Goal: Information Seeking & Learning: Learn about a topic

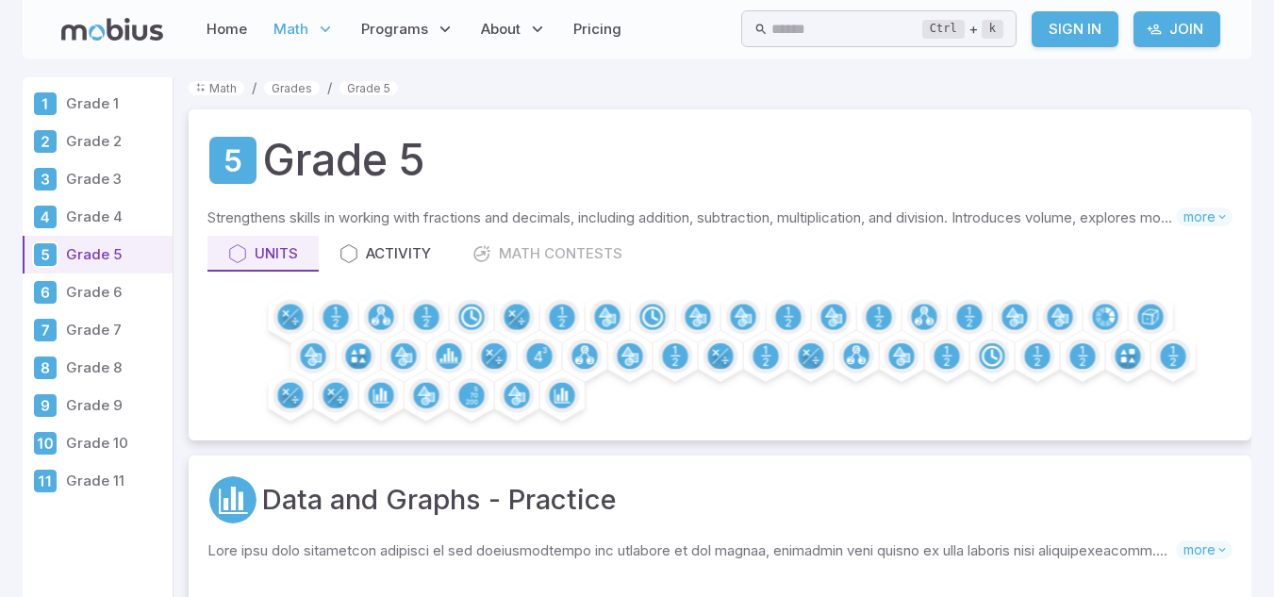
click at [1072, 25] on link "Sign In" at bounding box center [1074, 29] width 87 height 36
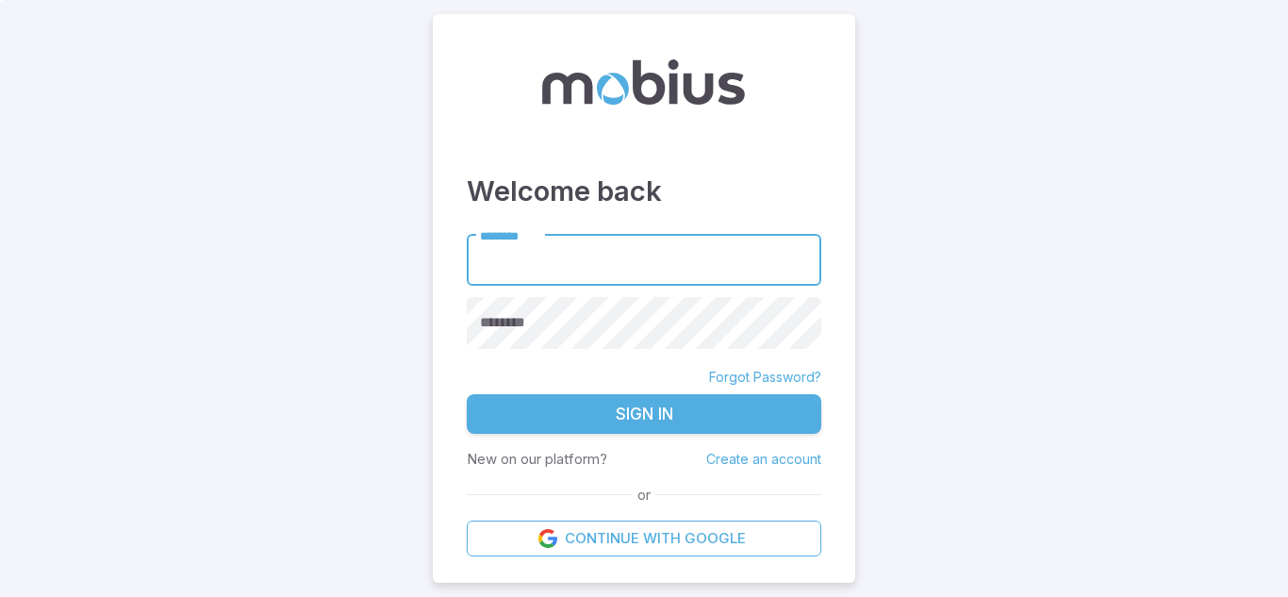
click at [596, 247] on input "********" at bounding box center [644, 261] width 354 height 52
click at [526, 269] on input "********" at bounding box center [644, 261] width 354 height 52
type input "**********"
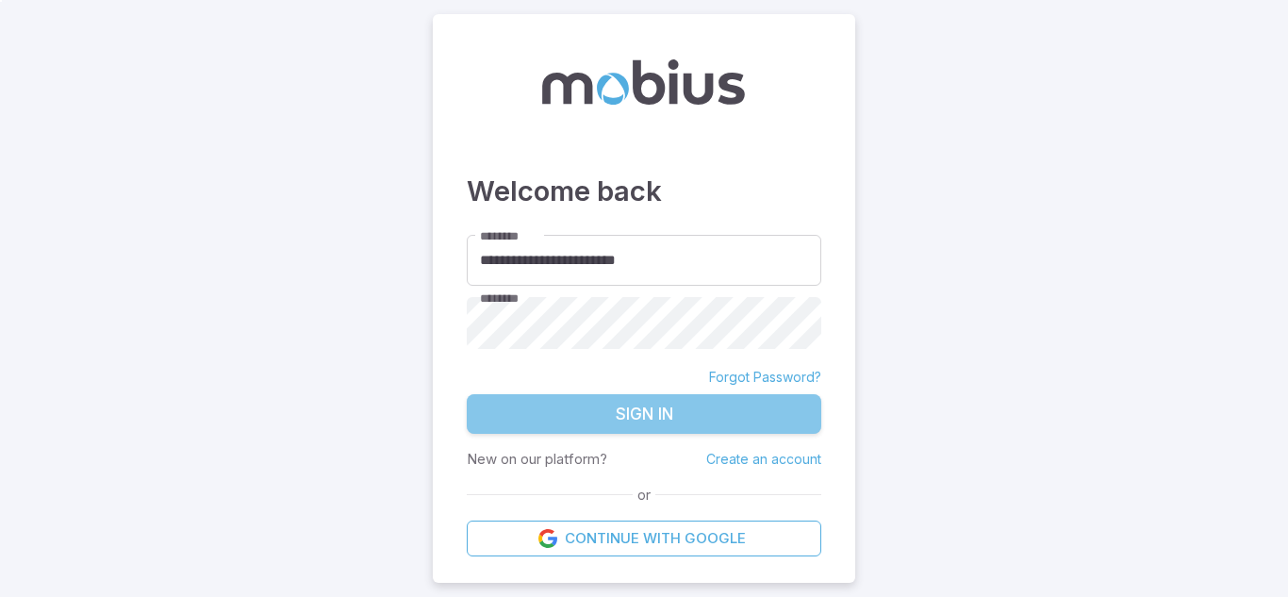
click at [548, 408] on button "Sign In" at bounding box center [644, 414] width 354 height 40
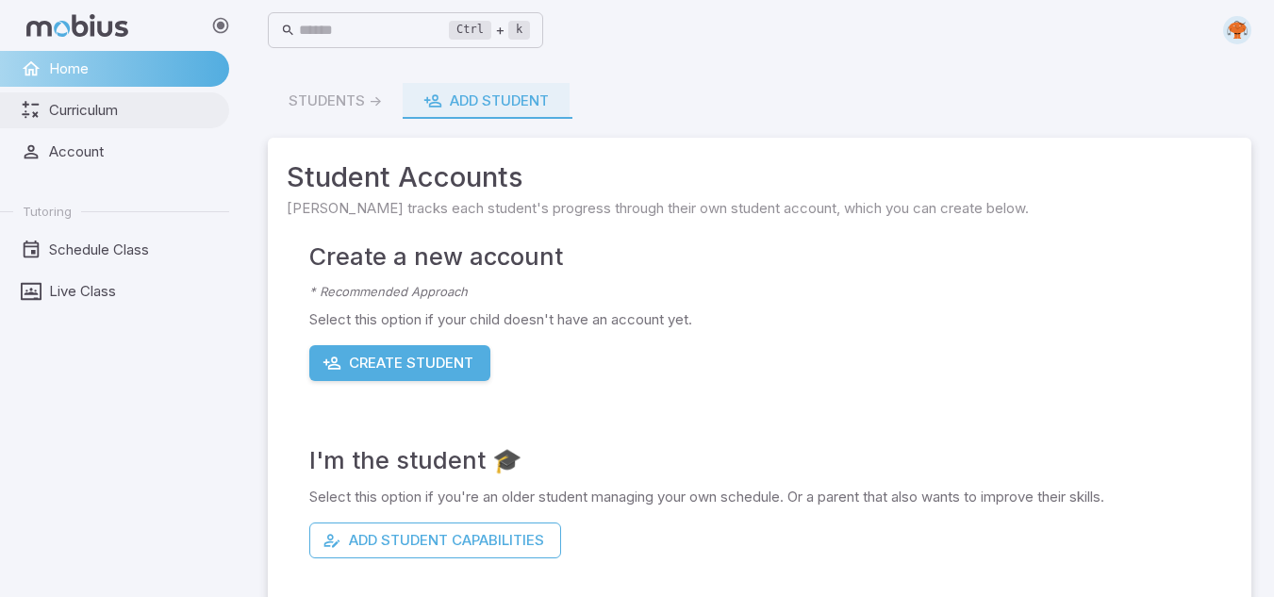
click at [78, 121] on link "Curriculum" at bounding box center [114, 110] width 229 height 36
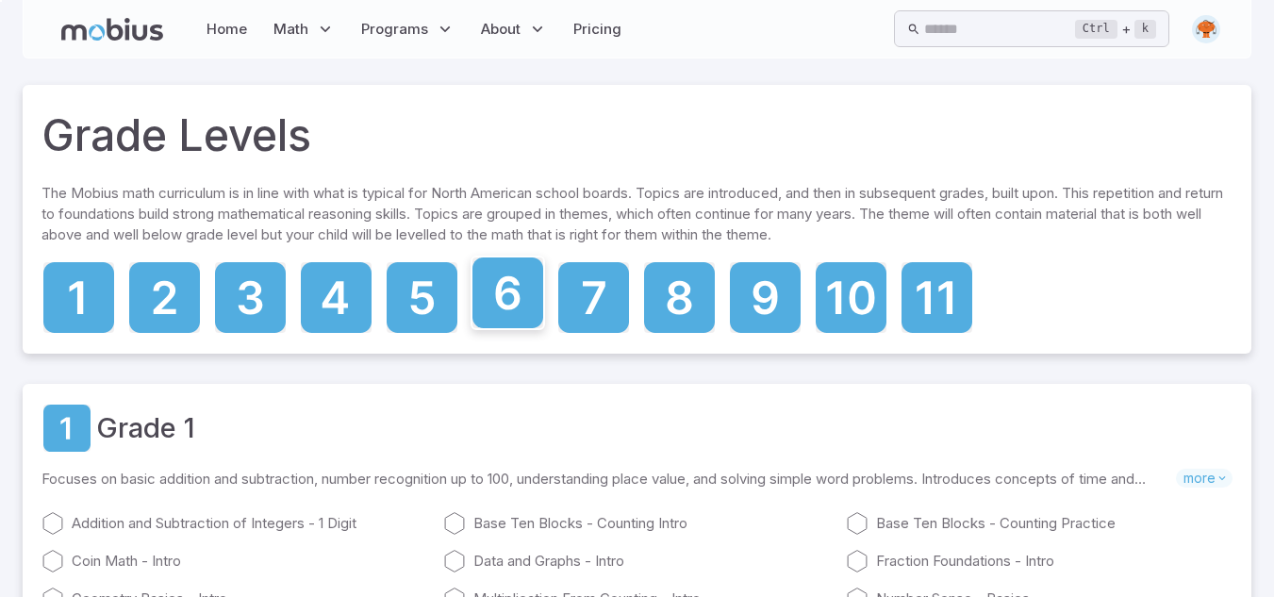
drag, startPoint x: 534, startPoint y: 317, endPoint x: 502, endPoint y: 308, distance: 33.2
click at [502, 308] on icon at bounding box center [507, 292] width 71 height 71
click at [516, 315] on icon at bounding box center [507, 292] width 71 height 71
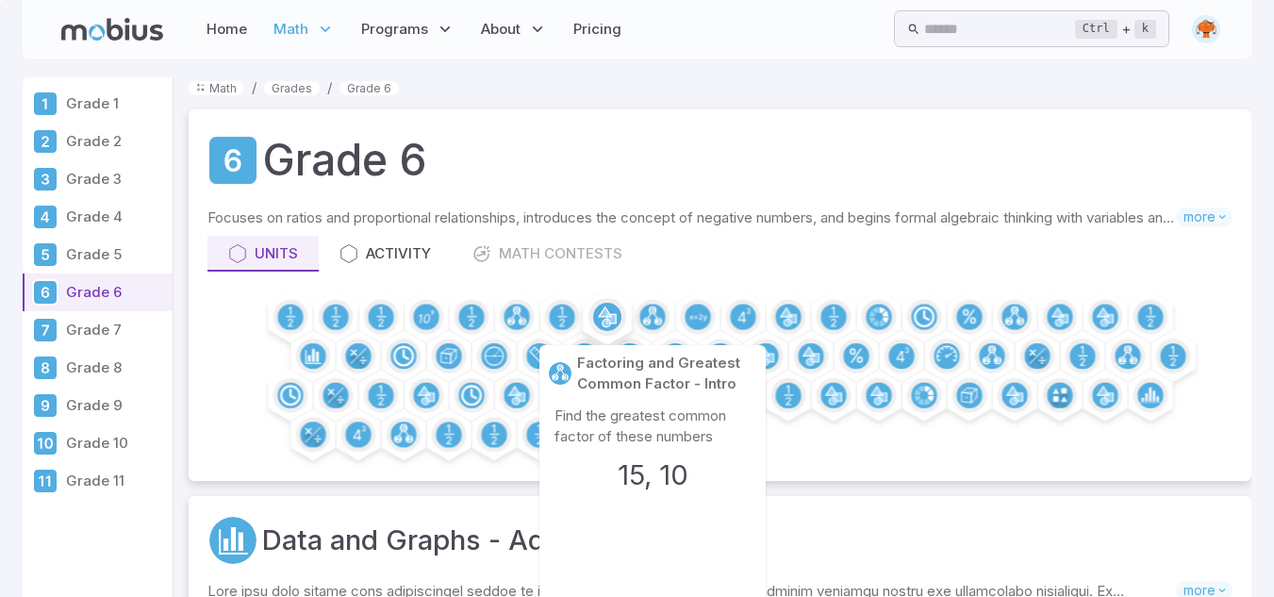
click at [609, 321] on icon at bounding box center [605, 317] width 12 height 20
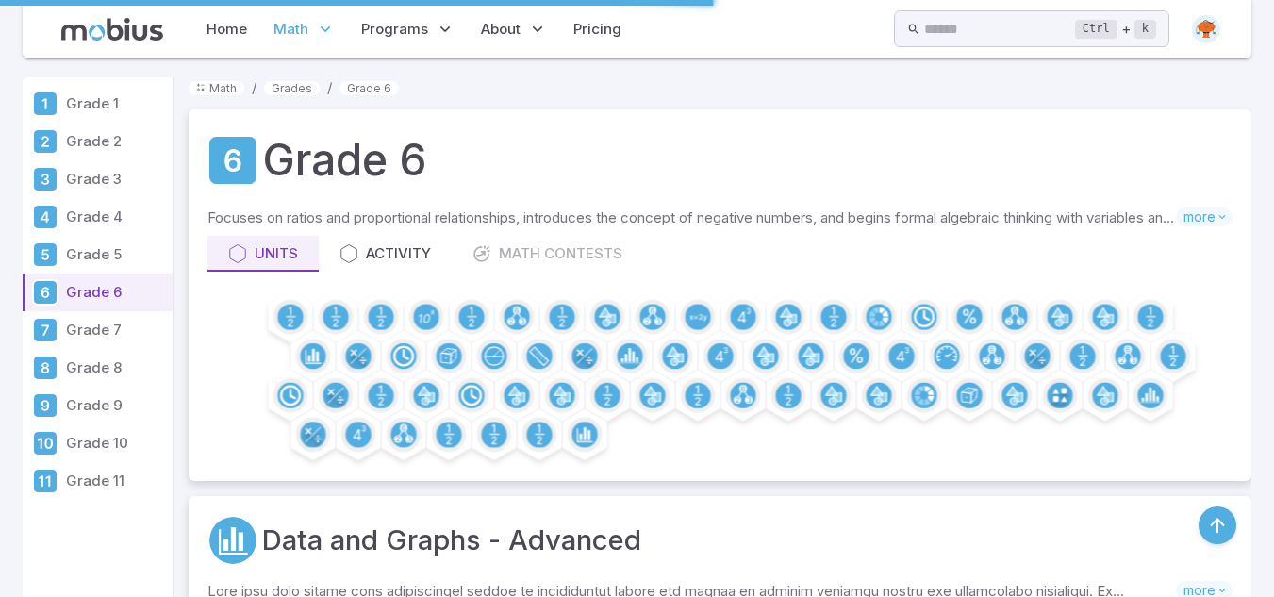
scroll to position [7000, 0]
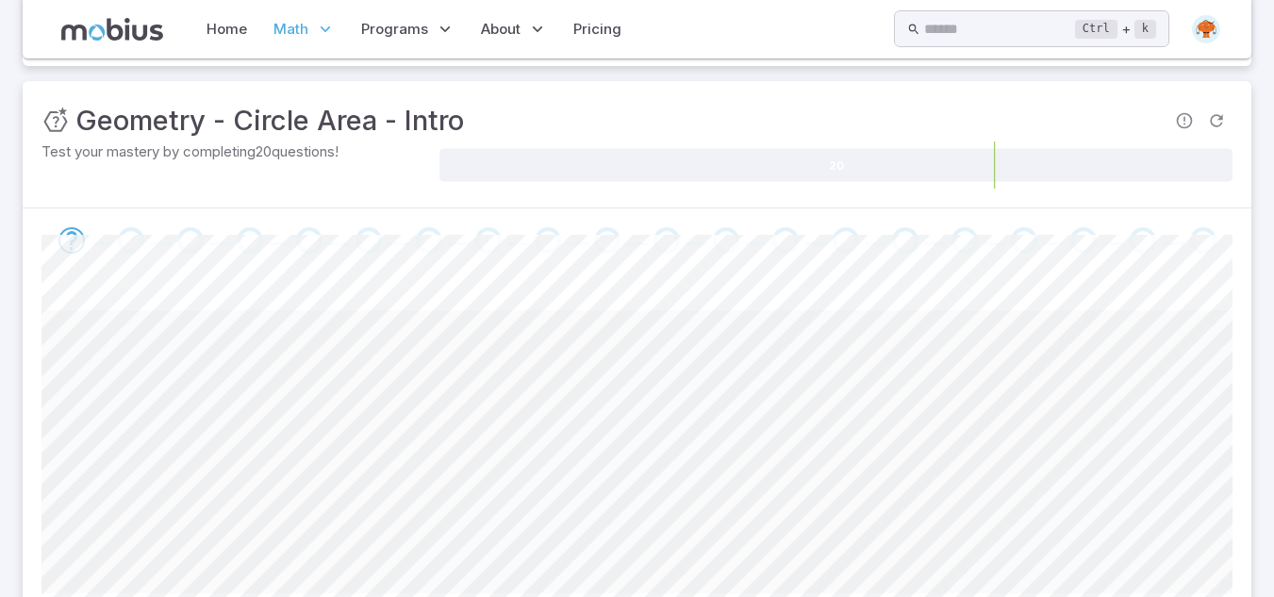
scroll to position [394, 0]
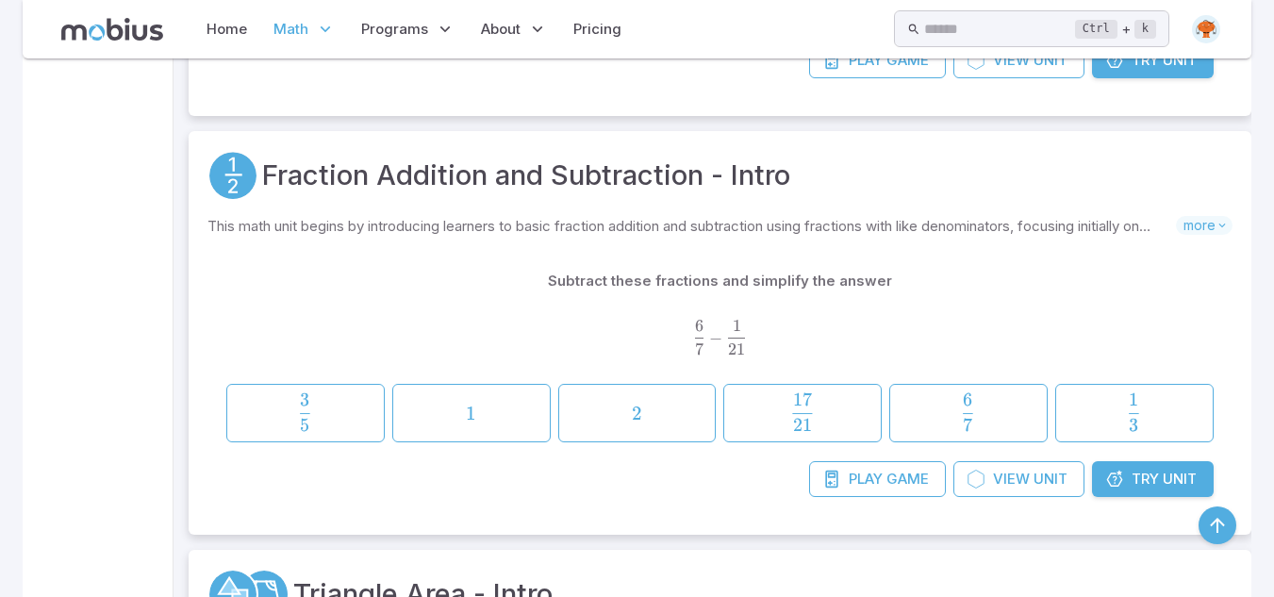
scroll to position [10582, 0]
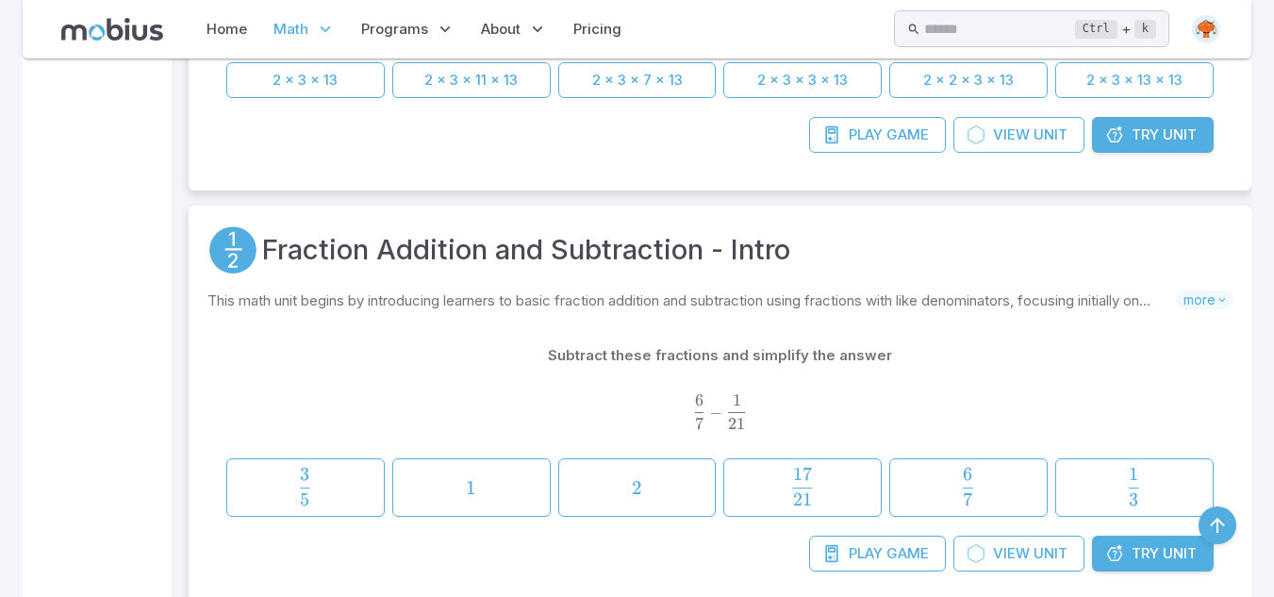
click at [1183, 146] on link "Try Unit" at bounding box center [1153, 135] width 122 height 36
click at [1121, 134] on icon at bounding box center [1114, 134] width 19 height 19
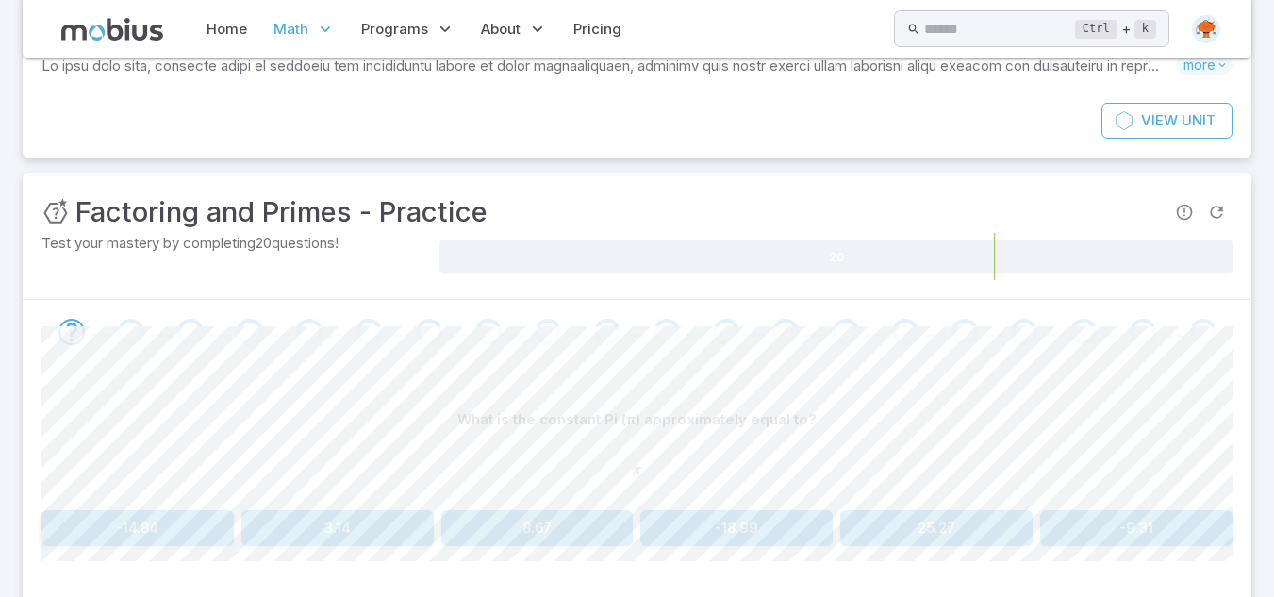
scroll to position [189, 0]
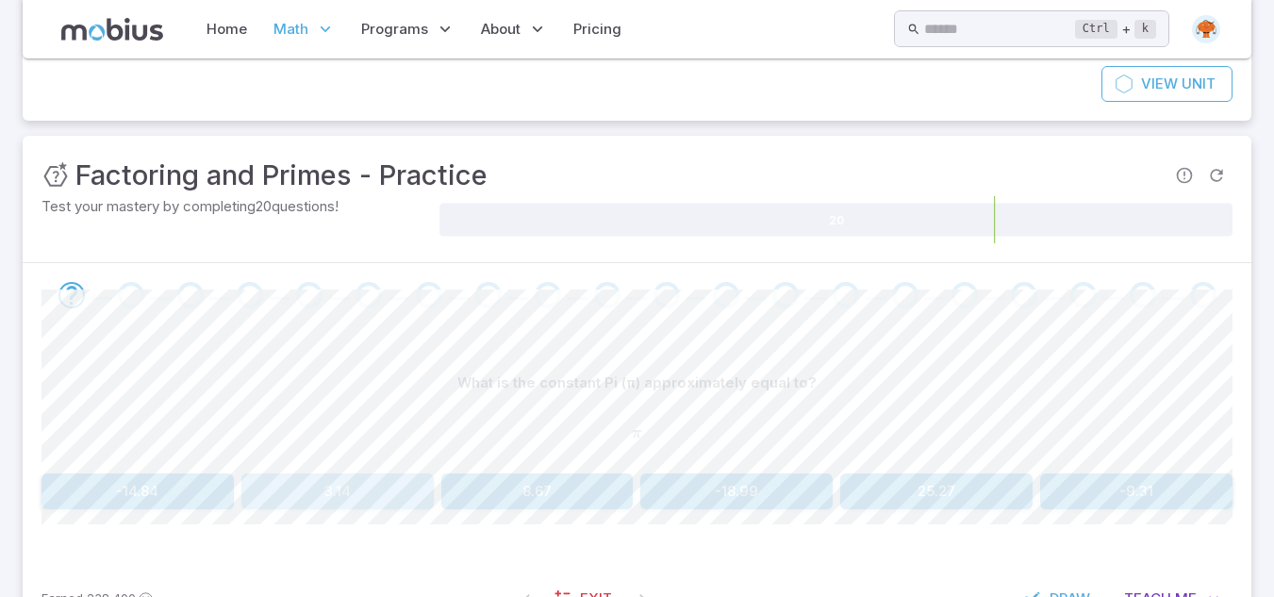
click at [309, 497] on button "3.14" at bounding box center [337, 491] width 192 height 36
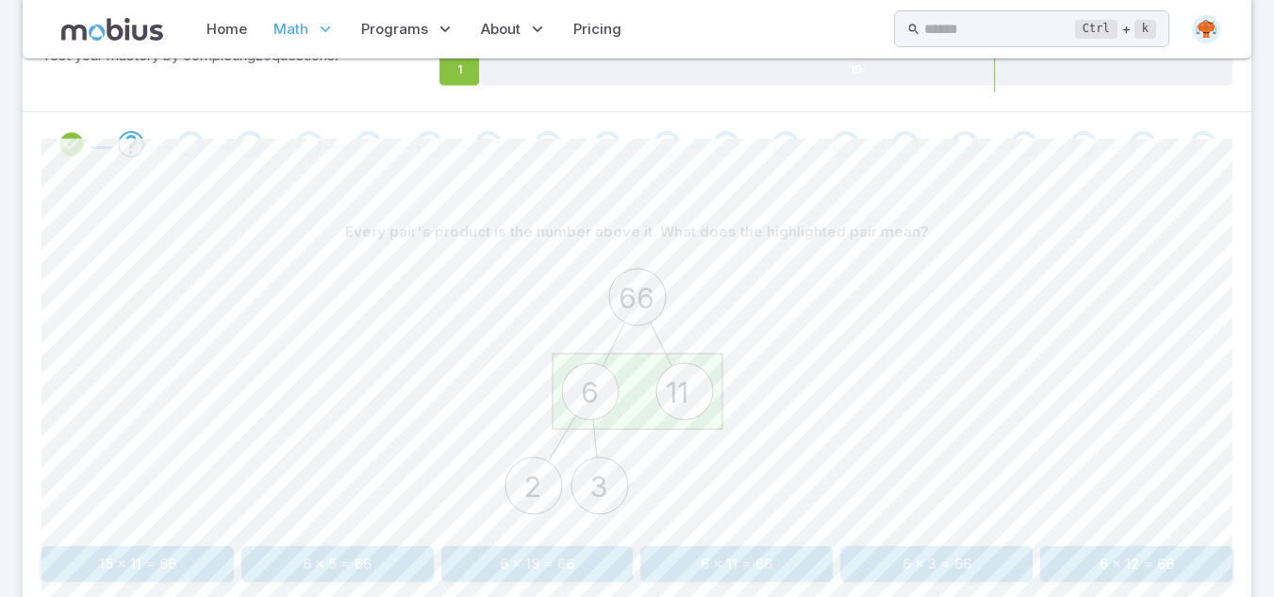
scroll to position [377, 0]
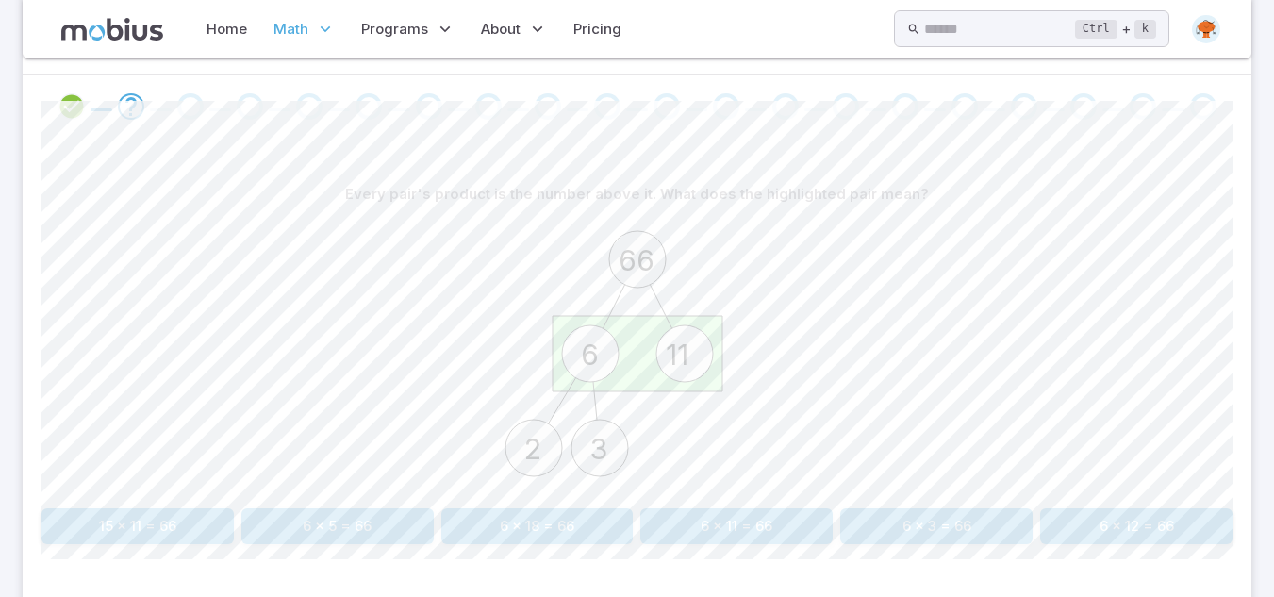
click at [708, 526] on button "6 x 11 = 66" at bounding box center [736, 526] width 192 height 36
click at [522, 521] on button "2" at bounding box center [537, 526] width 192 height 36
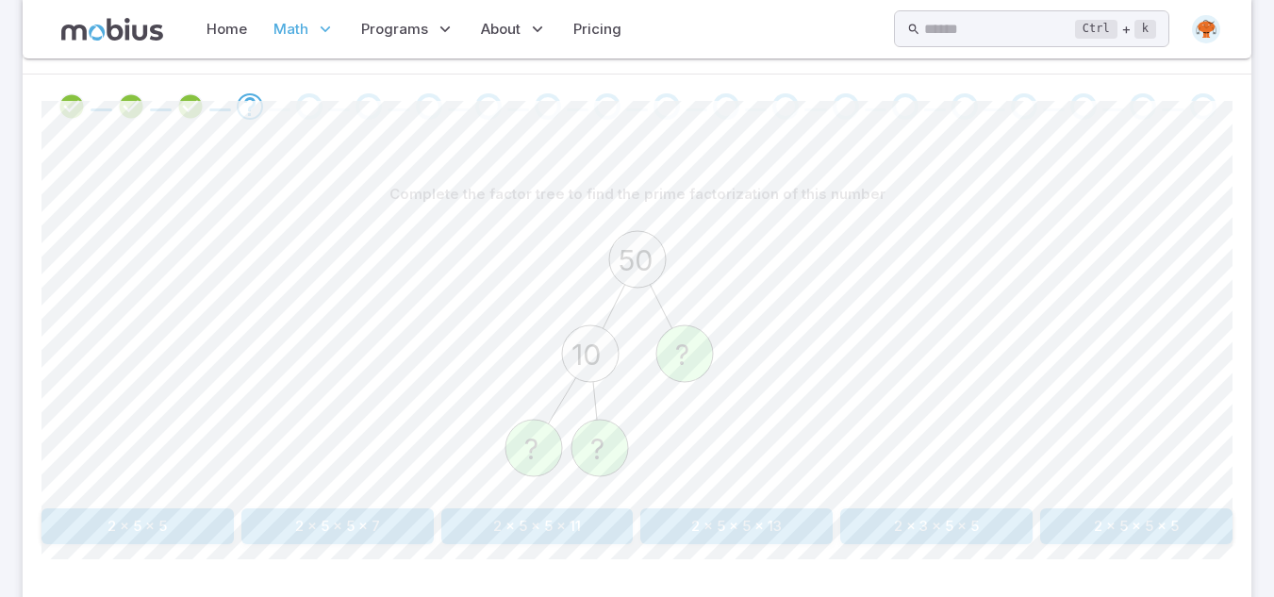
click at [147, 542] on button "2 x 5 x 5" at bounding box center [137, 526] width 192 height 36
click at [1152, 537] on button "2 x 5 x 5" at bounding box center [1136, 526] width 192 height 36
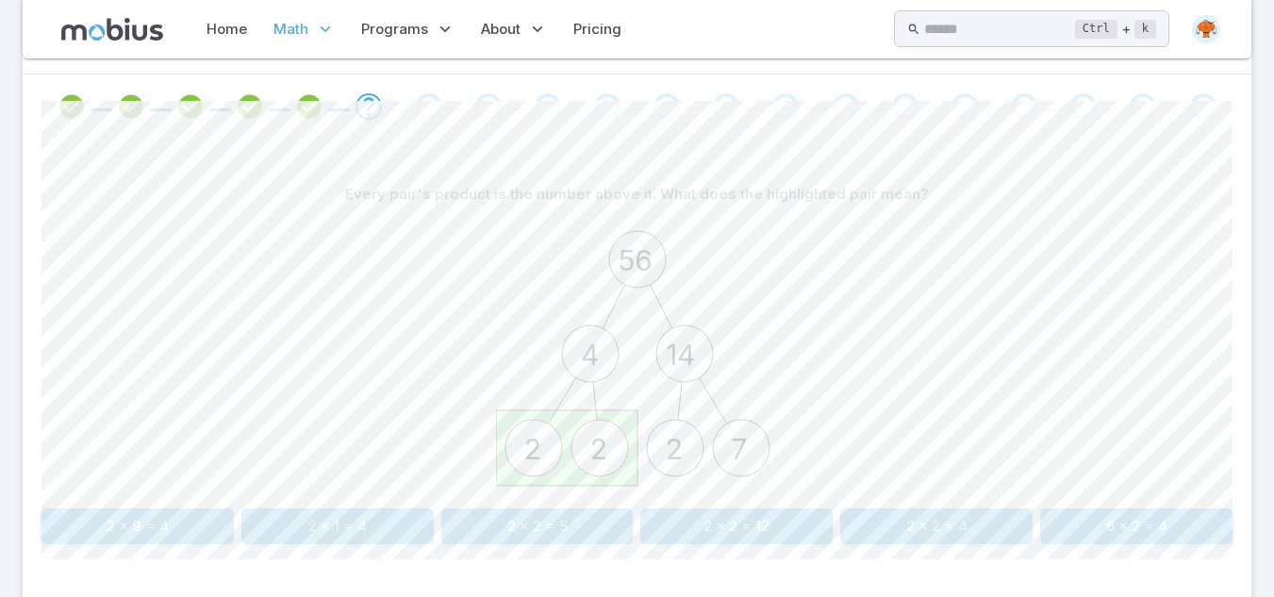
click at [947, 526] on button "2 x 2 = 4" at bounding box center [936, 526] width 192 height 36
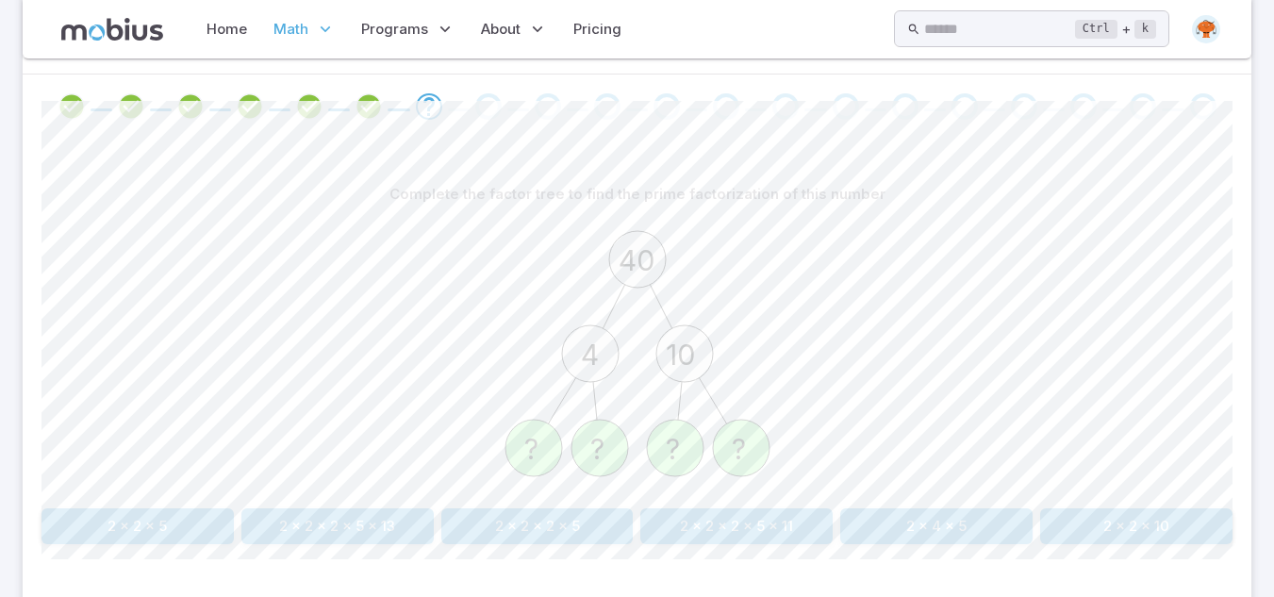
click at [519, 529] on button "2 x 2 x 2 x 5" at bounding box center [537, 526] width 192 height 36
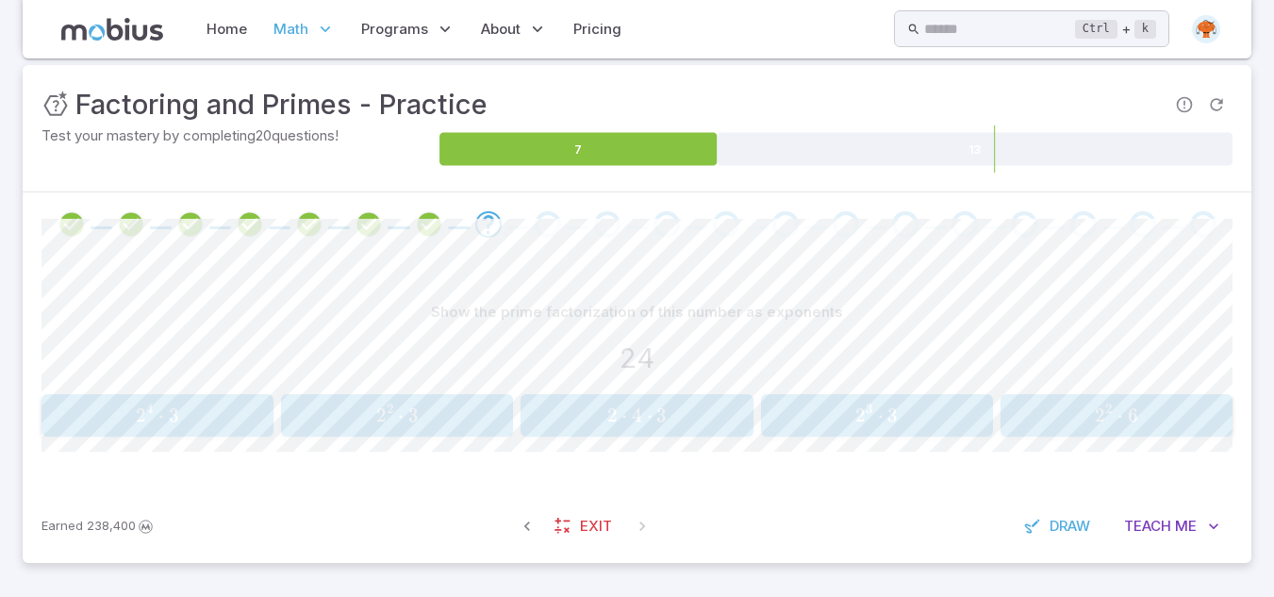
scroll to position [259, 0]
drag, startPoint x: 643, startPoint y: 417, endPoint x: 570, endPoint y: 420, distance: 72.7
click at [570, 420] on span "2 ⋅ 4 ⋅ 3" at bounding box center [637, 415] width 220 height 24
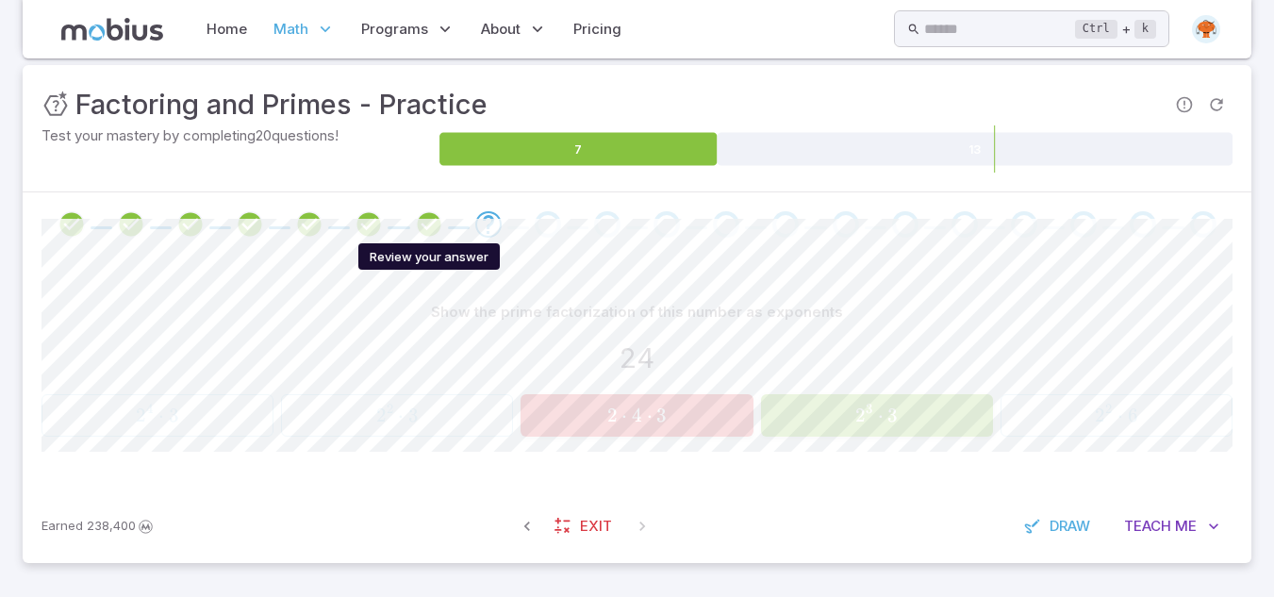
click at [429, 227] on icon "Review your answer" at bounding box center [429, 224] width 28 height 28
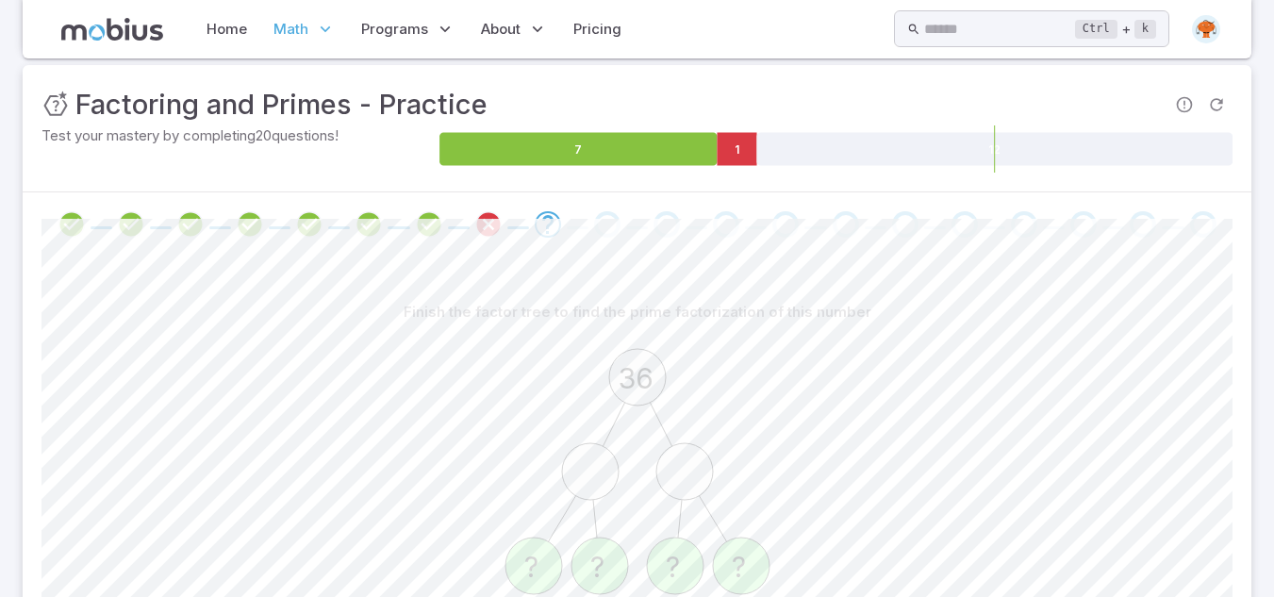
click at [493, 230] on icon "Review your answer" at bounding box center [488, 224] width 28 height 28
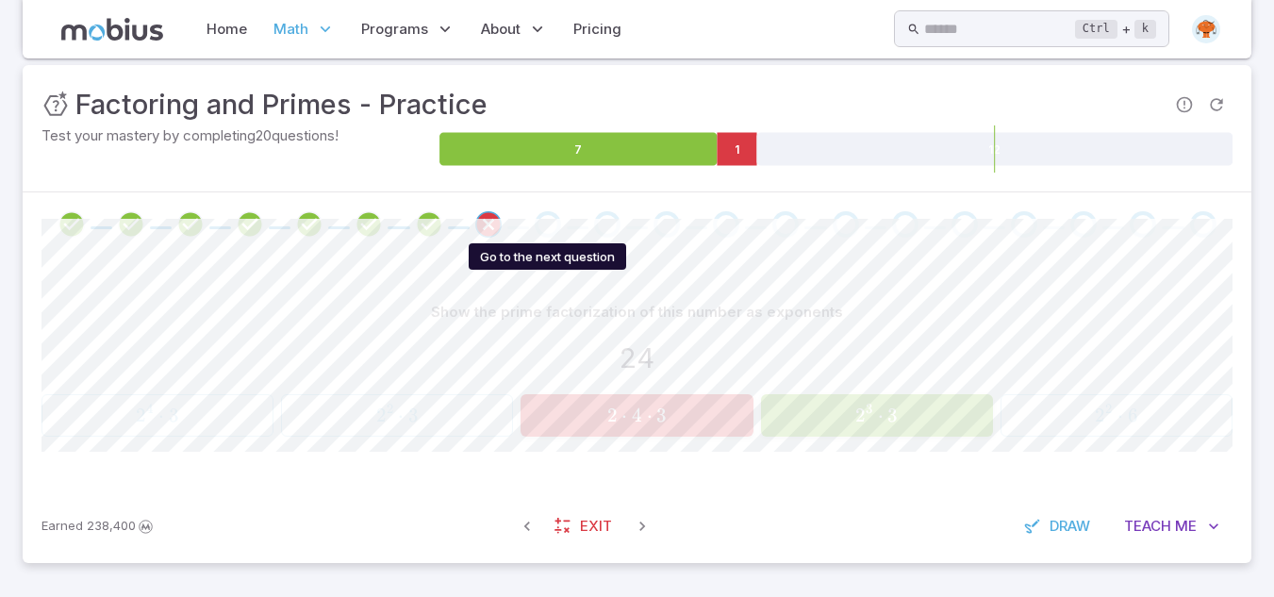
click at [542, 230] on div "Go to the next question" at bounding box center [547, 224] width 26 height 26
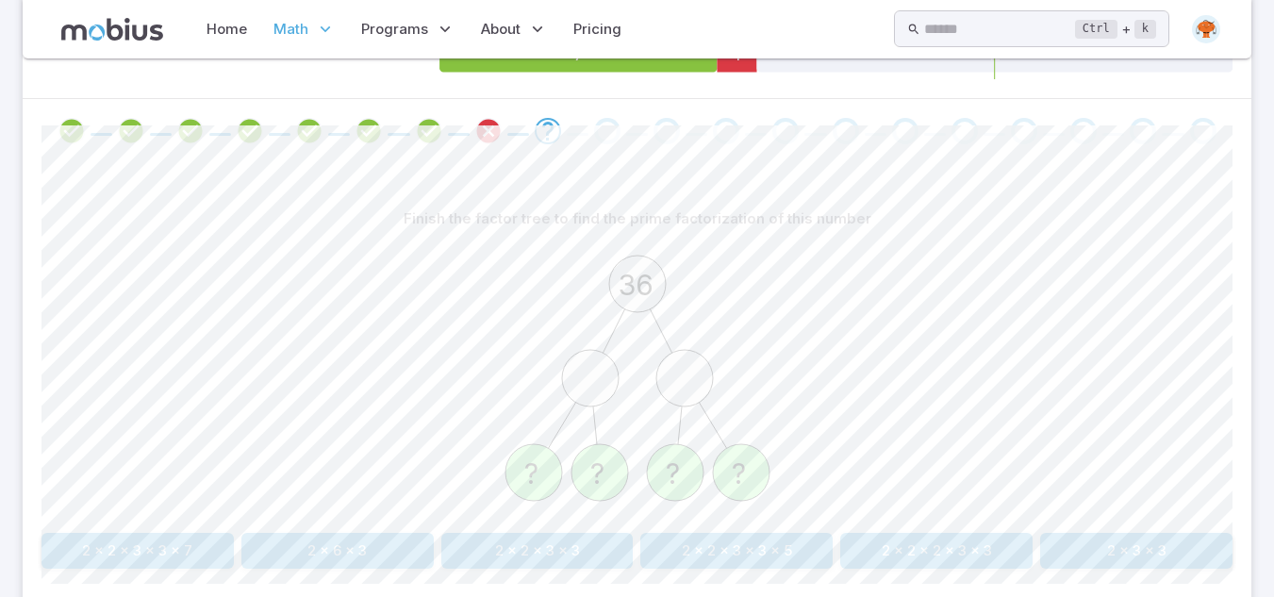
scroll to position [485, 0]
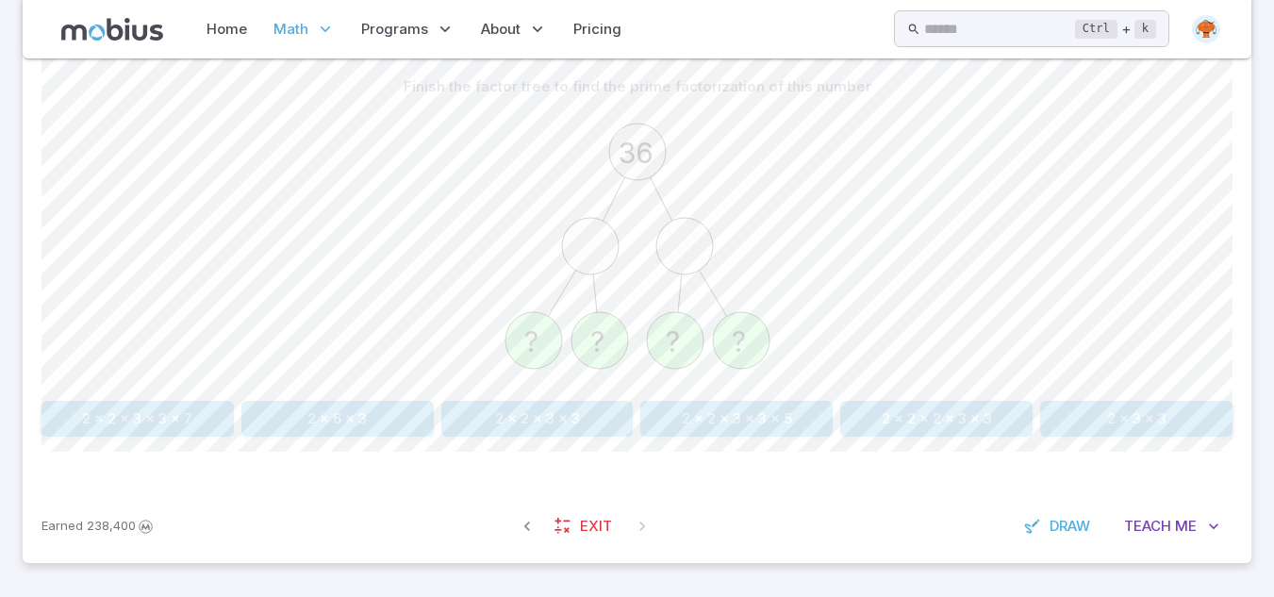
click at [547, 429] on button "2 x 2 x 3 x 3" at bounding box center [537, 419] width 192 height 36
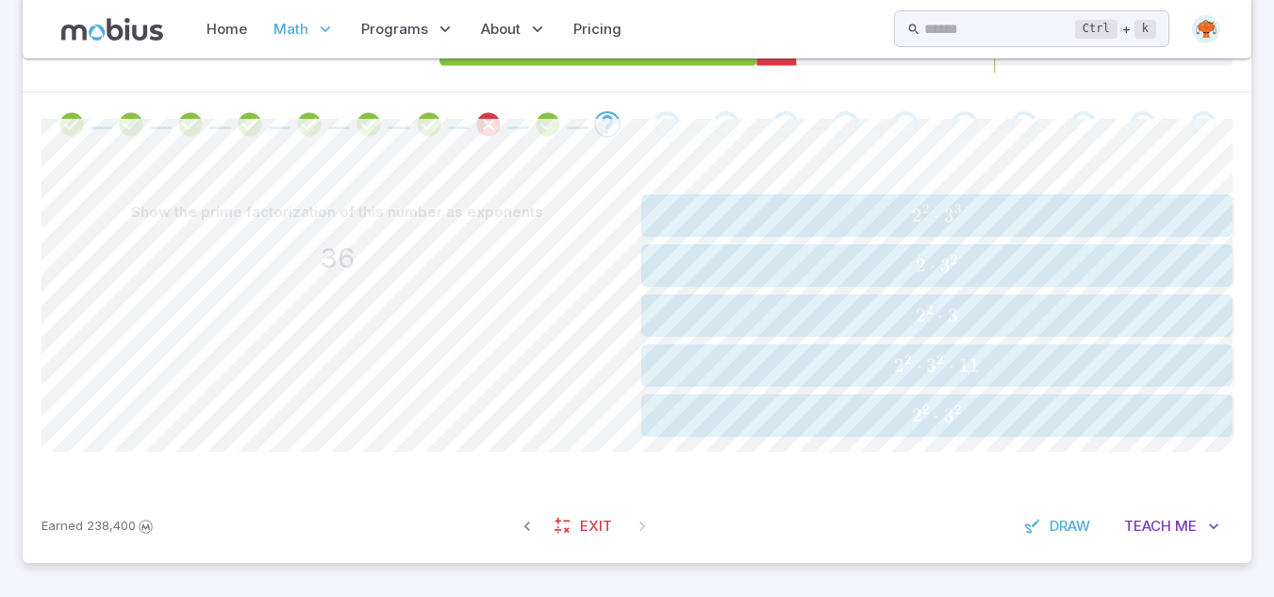
scroll to position [359, 0]
click at [908, 372] on span "2" at bounding box center [908, 366] width 8 height 24
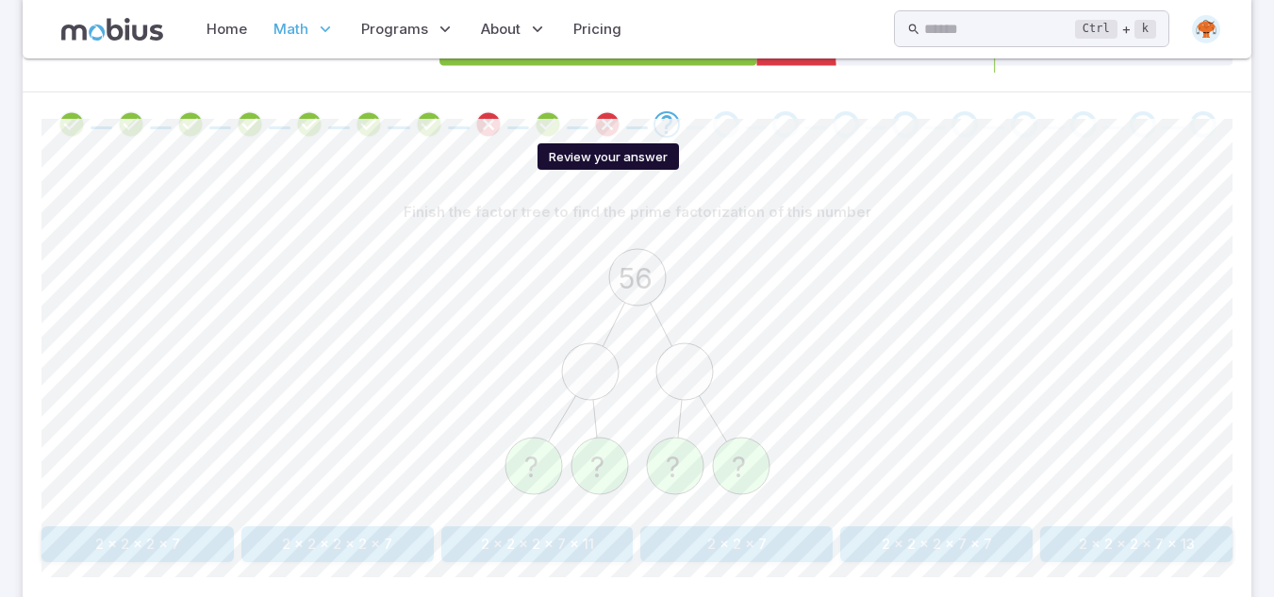
click at [607, 123] on icon "Review your answer" at bounding box center [607, 124] width 28 height 28
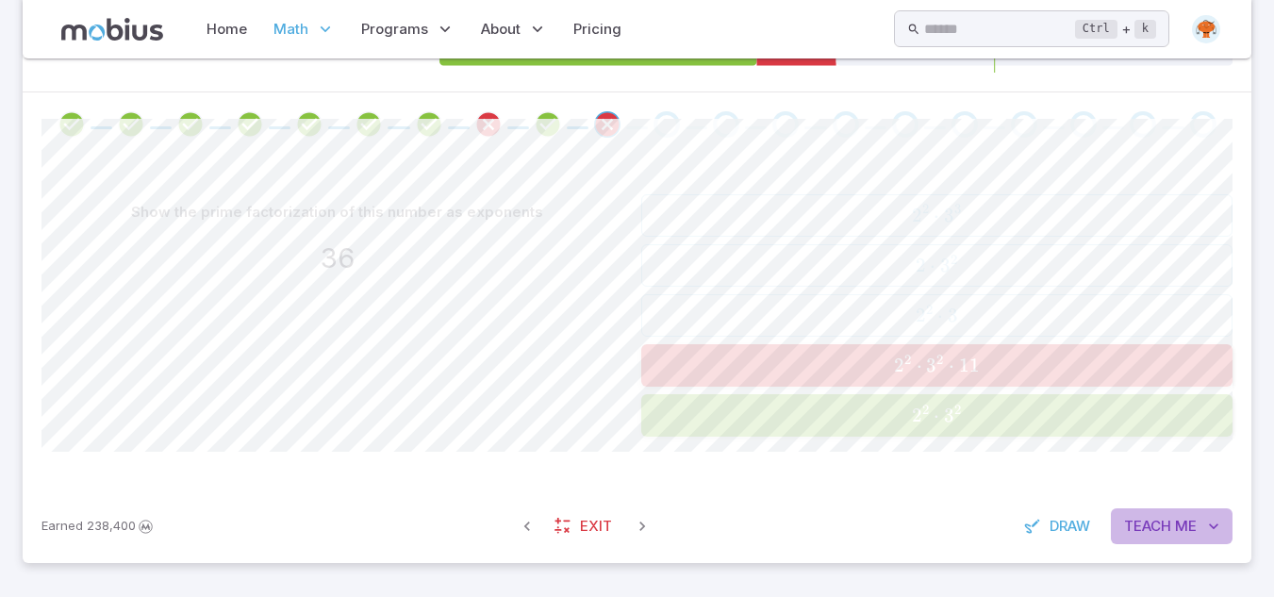
click at [1149, 536] on span "Teach" at bounding box center [1147, 526] width 47 height 21
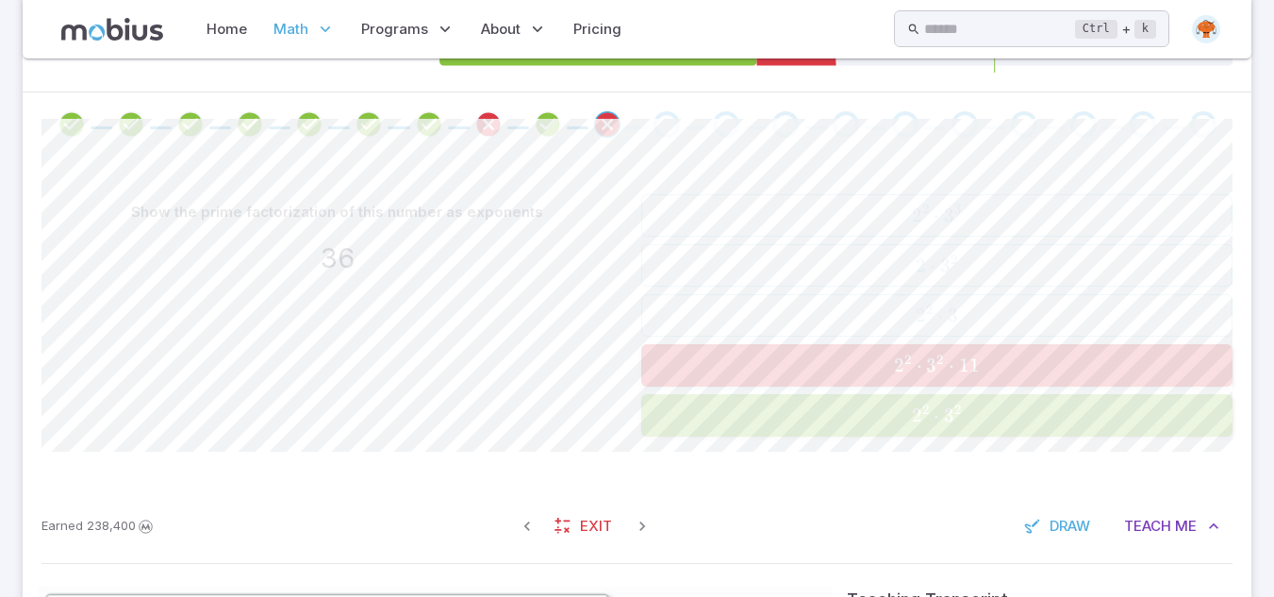
click at [655, 126] on div "Go to the next question" at bounding box center [666, 124] width 26 height 26
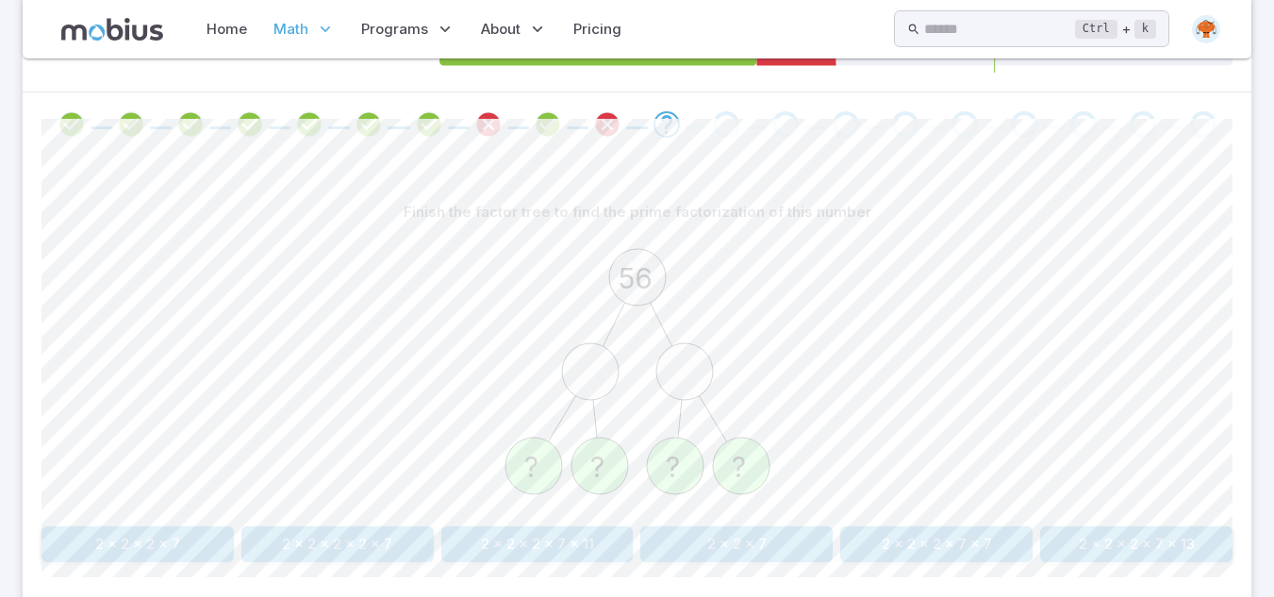
click at [189, 536] on button "2 x 2 x 2 x 7" at bounding box center [137, 544] width 192 height 36
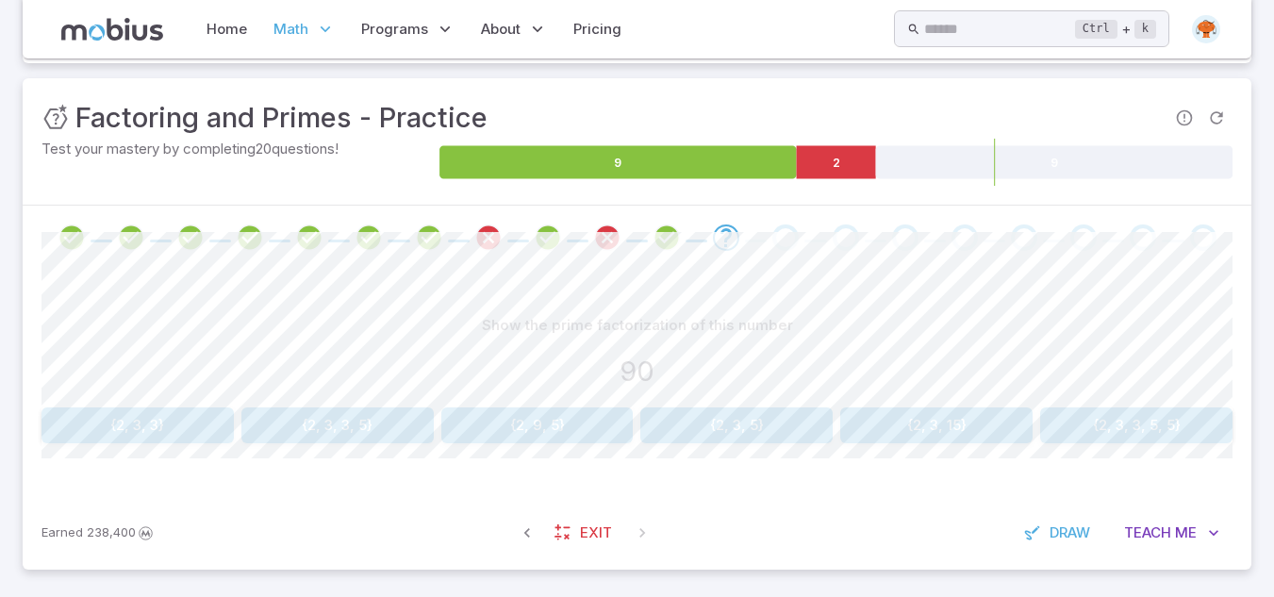
scroll to position [253, 0]
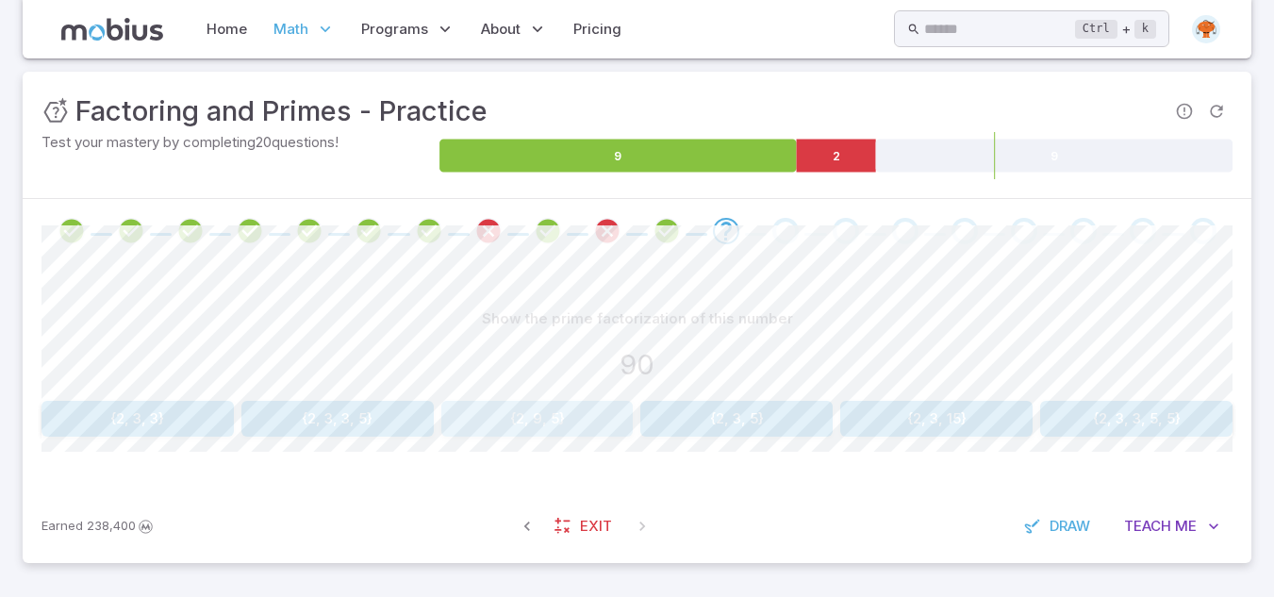
click at [529, 421] on button "{2, 9, 5}" at bounding box center [537, 419] width 192 height 36
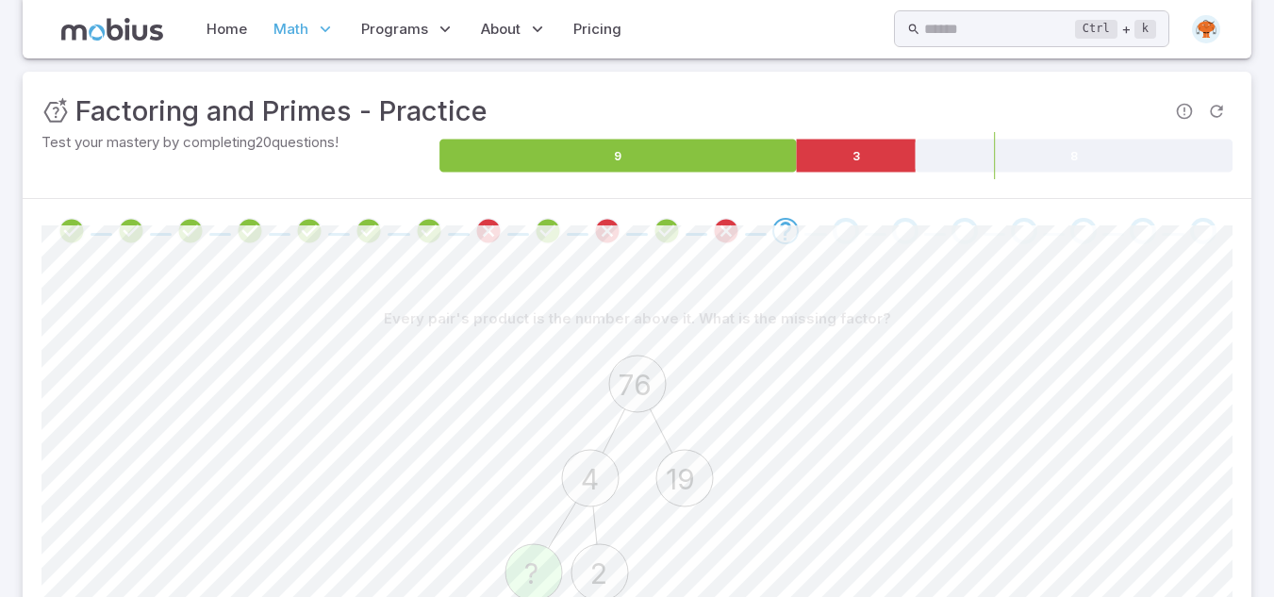
click at [529, 421] on icon "76 4 19 ? 2" at bounding box center [637, 478] width 283 height 283
click at [718, 227] on icon "Review your answer" at bounding box center [726, 231] width 28 height 28
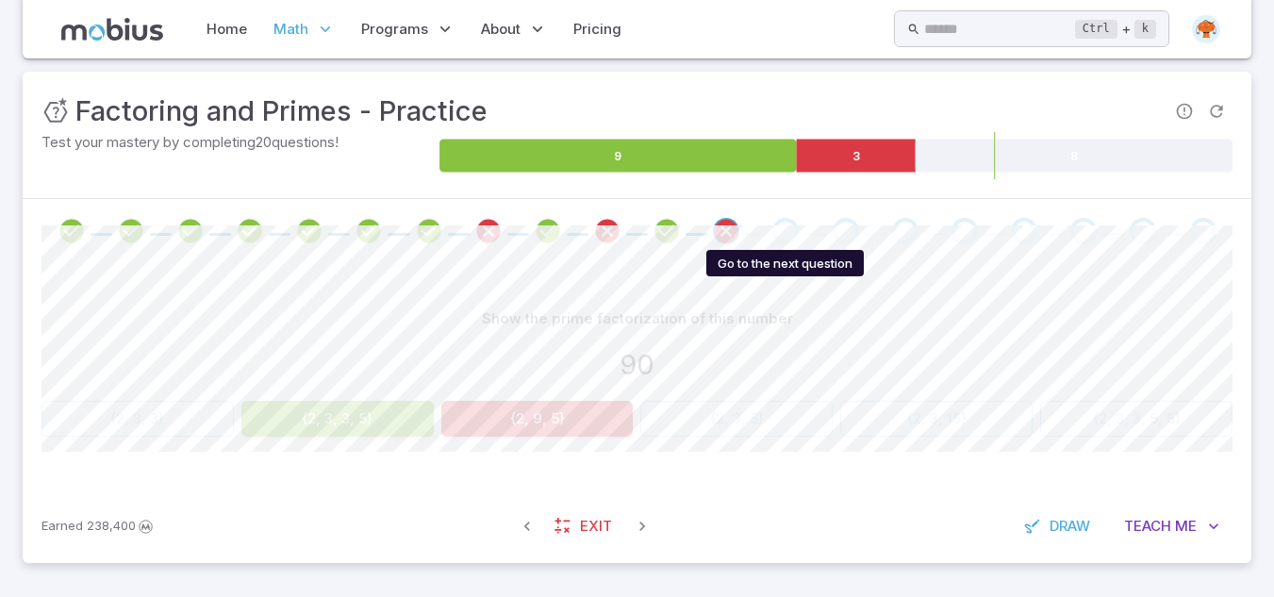
click at [780, 228] on div "Go to the next question" at bounding box center [785, 231] width 26 height 26
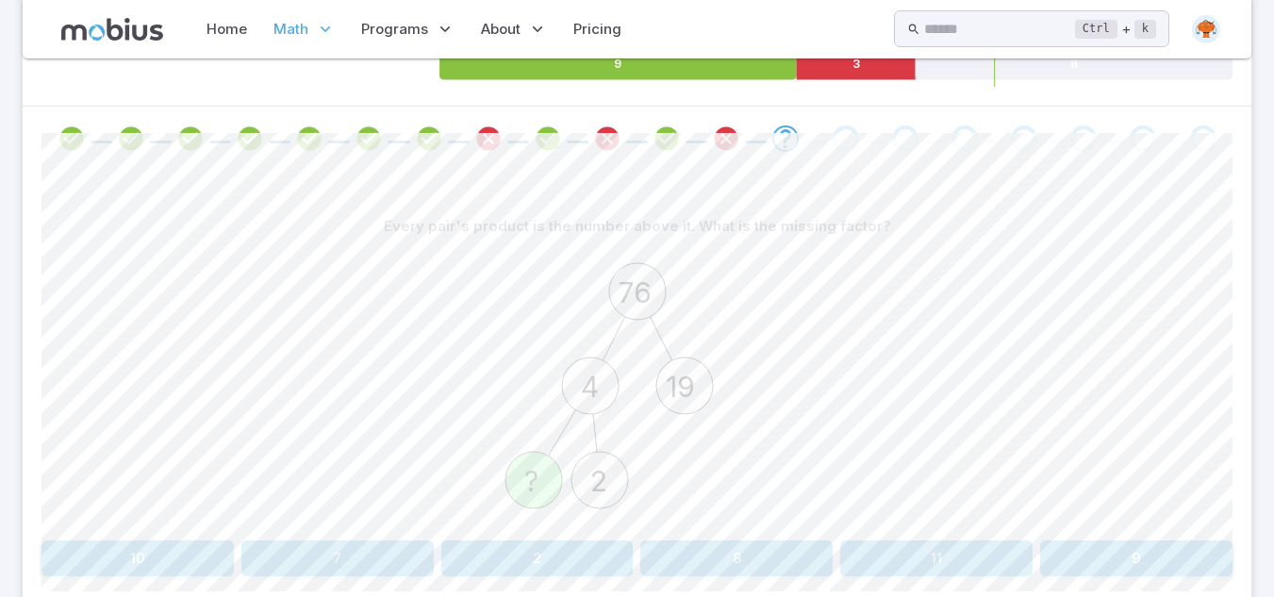
scroll to position [485, 0]
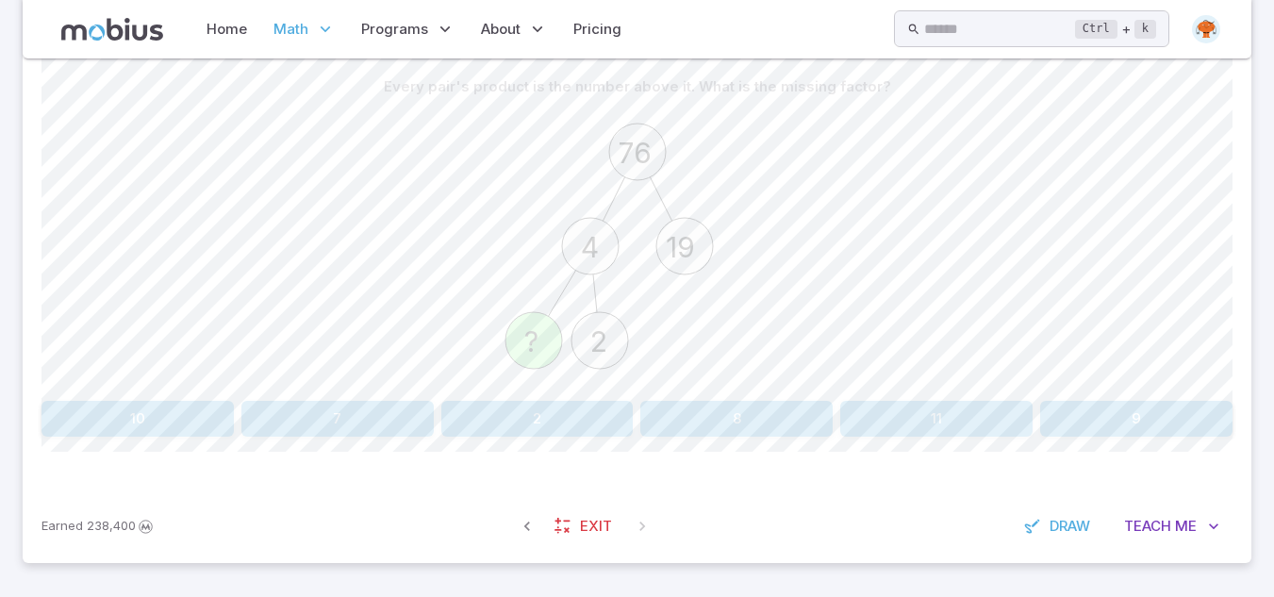
click at [528, 410] on button "2" at bounding box center [537, 419] width 192 height 36
click at [912, 435] on button "2 x 2 x 2 x 5" at bounding box center [936, 419] width 192 height 36
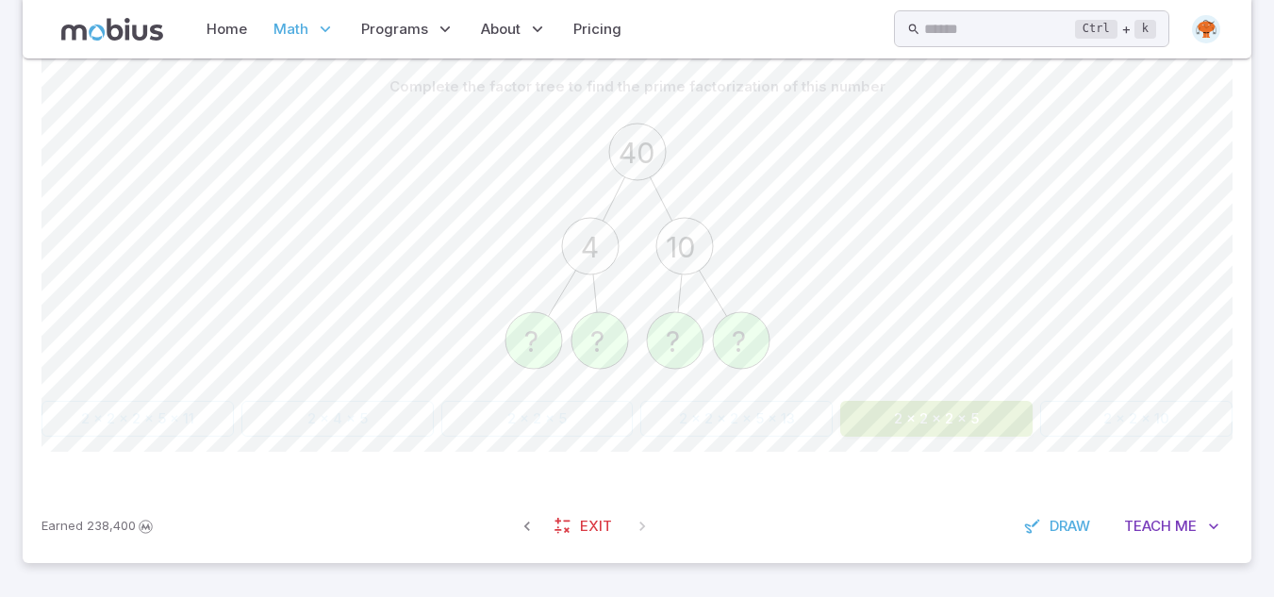
click at [912, 435] on button "2 x 2 x 2 x 5" at bounding box center [936, 419] width 192 height 36
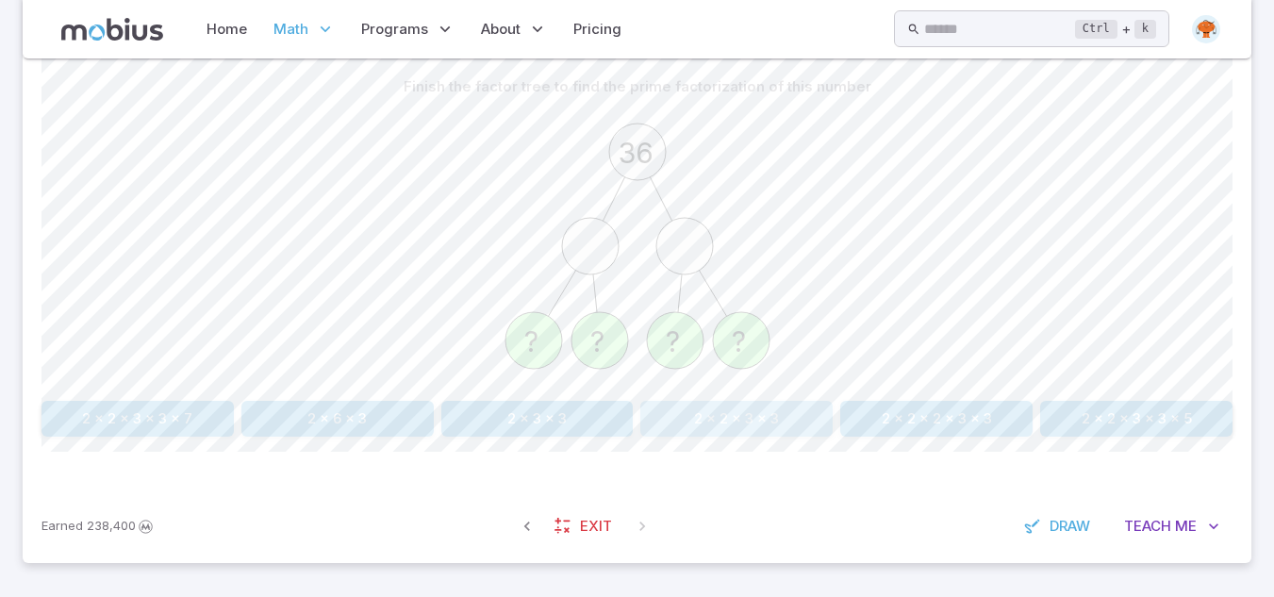
click at [807, 420] on button "2 x 2 x 3 x 3" at bounding box center [736, 419] width 192 height 36
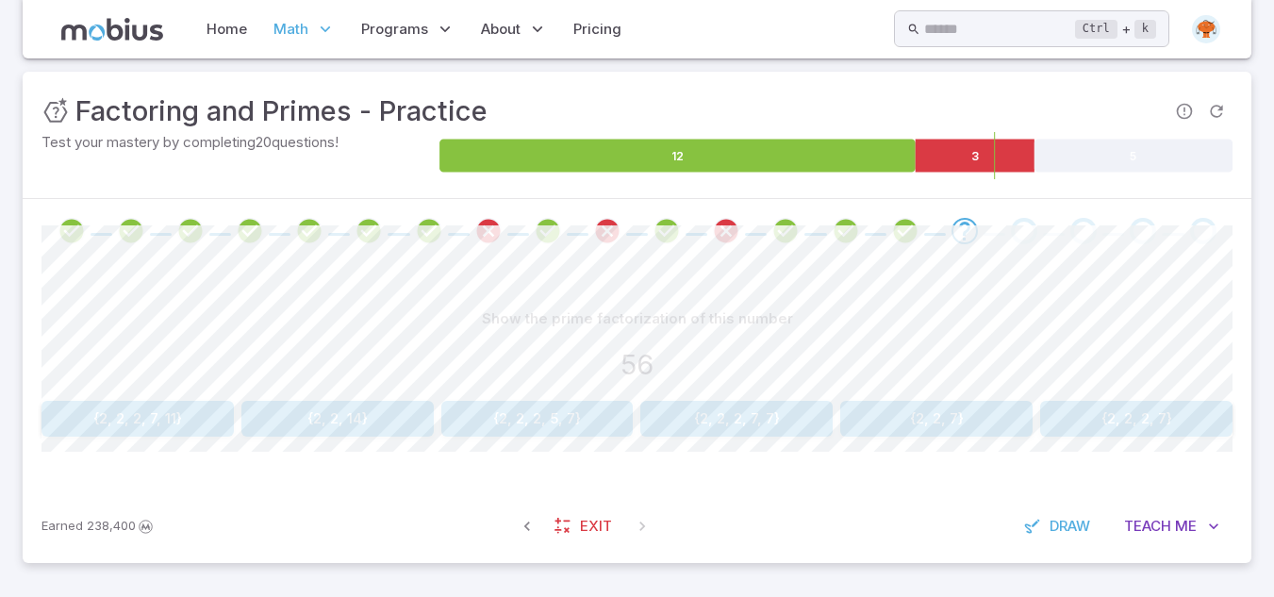
scroll to position [253, 0]
click at [1158, 418] on button "{2, 2, 2, 7}" at bounding box center [1136, 419] width 192 height 36
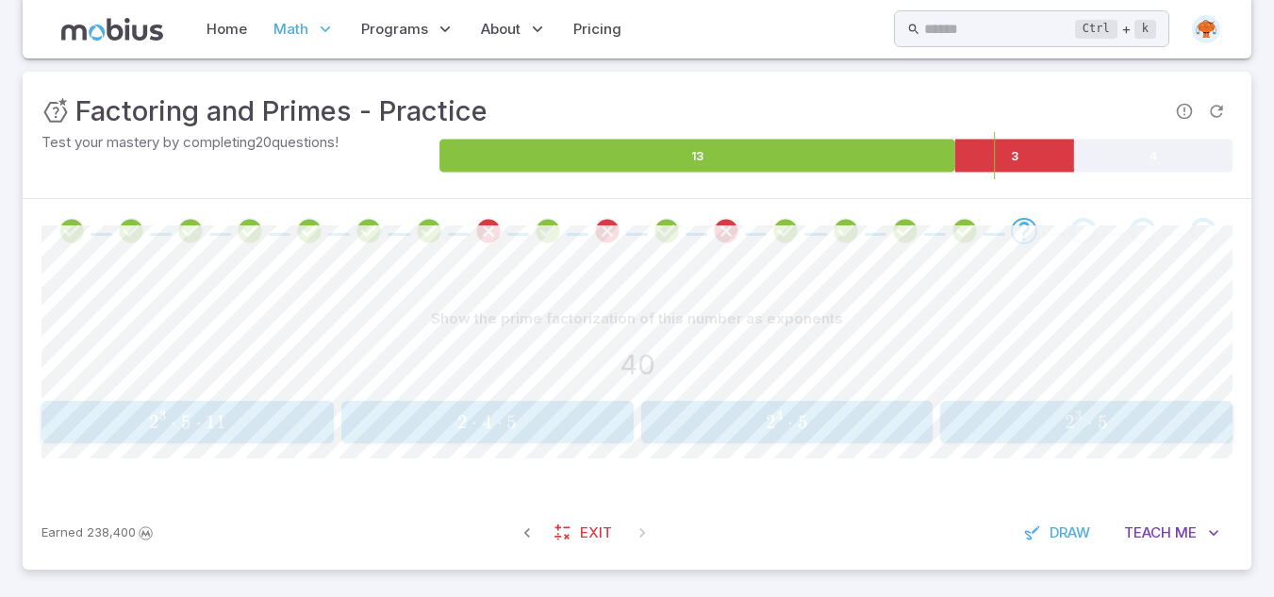
click at [514, 431] on span "5" at bounding box center [511, 422] width 10 height 24
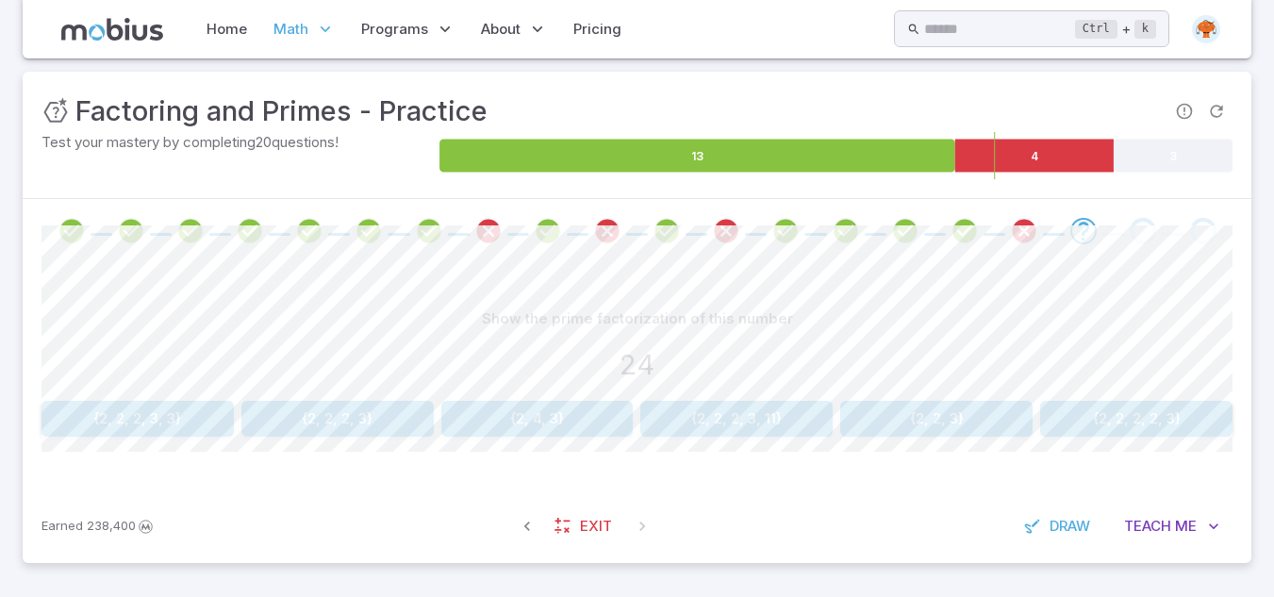
click at [1017, 230] on icon "Review your answer" at bounding box center [1024, 231] width 28 height 28
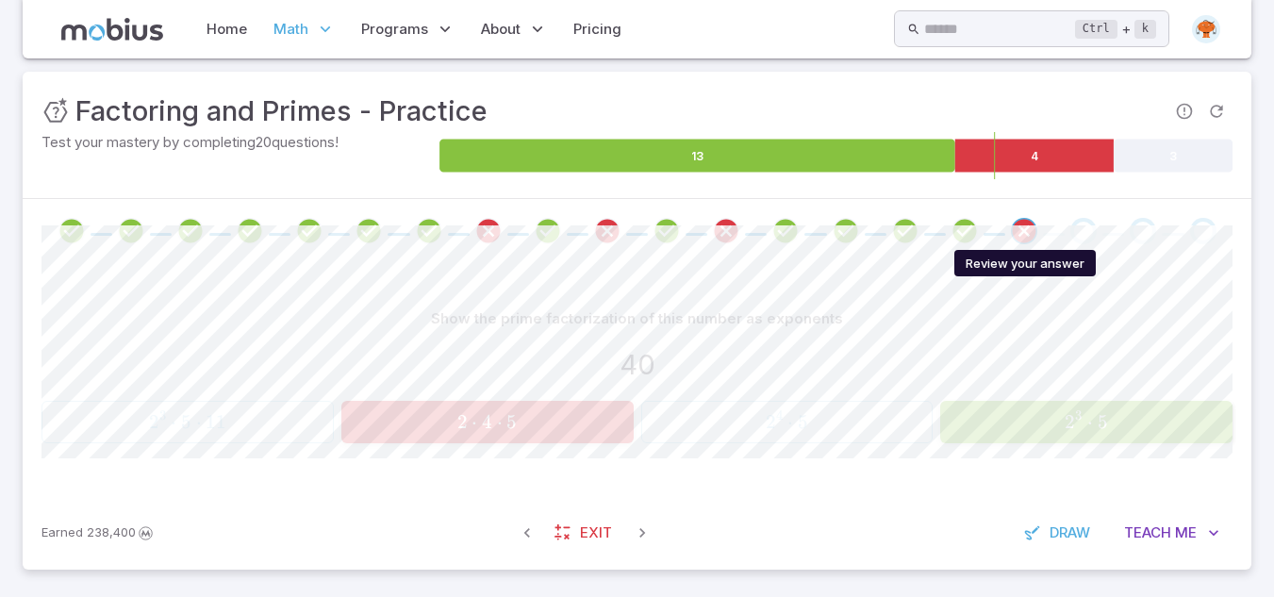
click at [1028, 232] on icon "Review your answer" at bounding box center [1024, 231] width 28 height 28
click at [1075, 237] on div "Go to the next question" at bounding box center [1083, 231] width 26 height 26
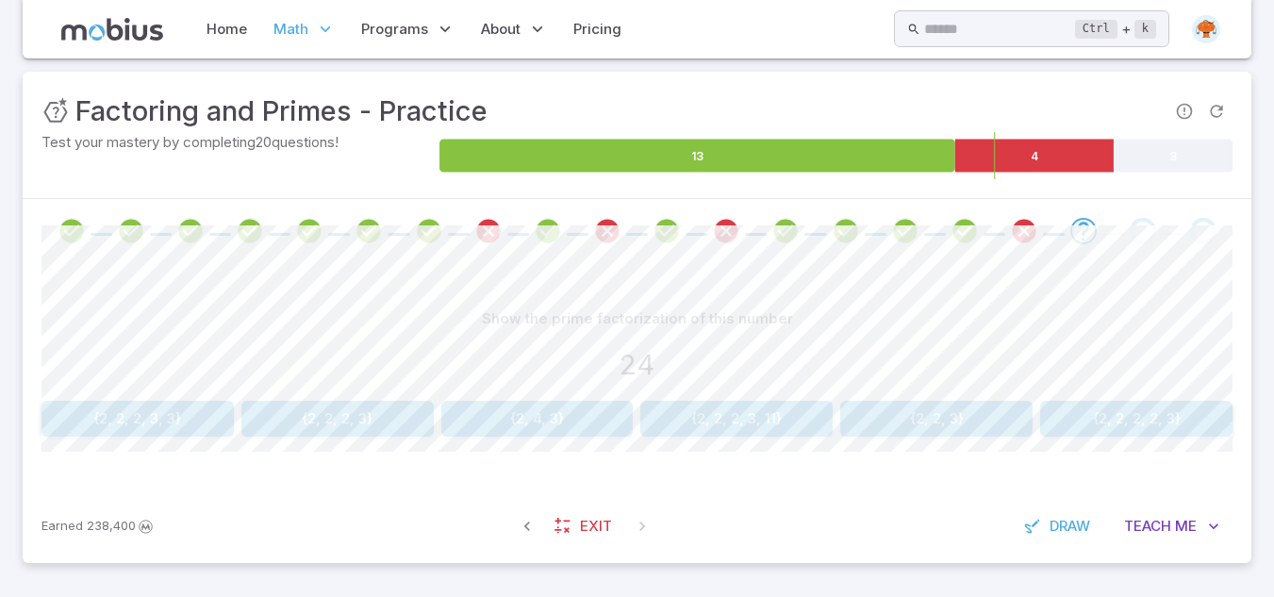
click at [334, 419] on button "{2, 2, 2, 3}" at bounding box center [337, 419] width 192 height 36
click at [506, 421] on button "{2, 2, 2, 5}" at bounding box center [537, 419] width 192 height 36
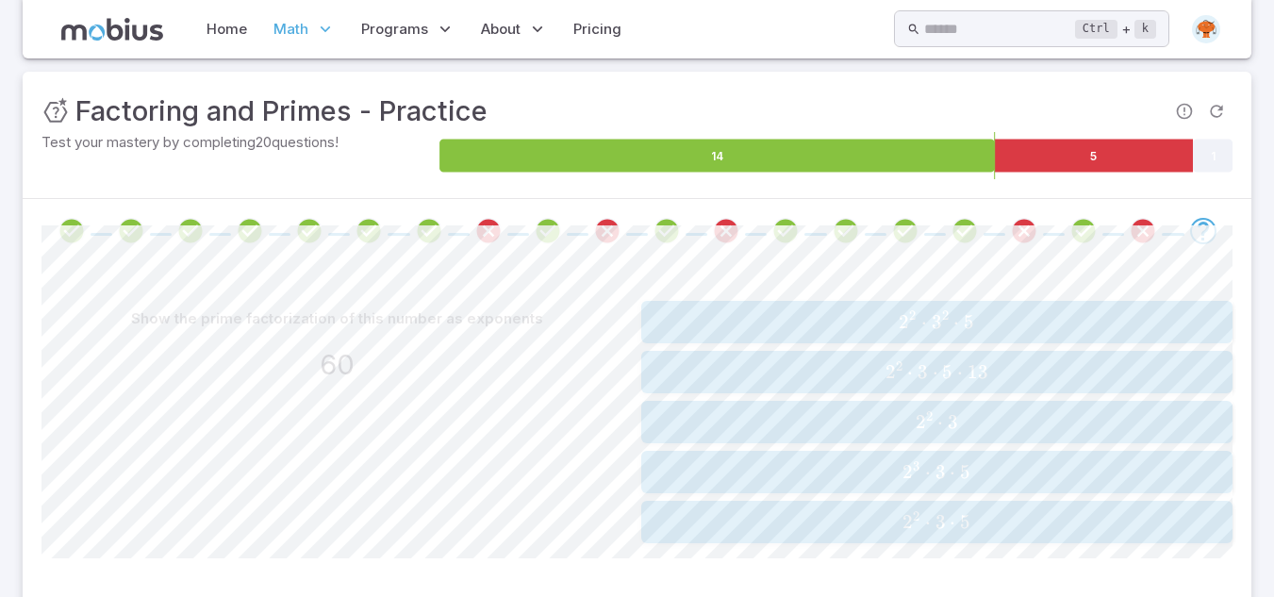
click at [1080, 238] on icon "Review your answer" at bounding box center [1083, 231] width 28 height 28
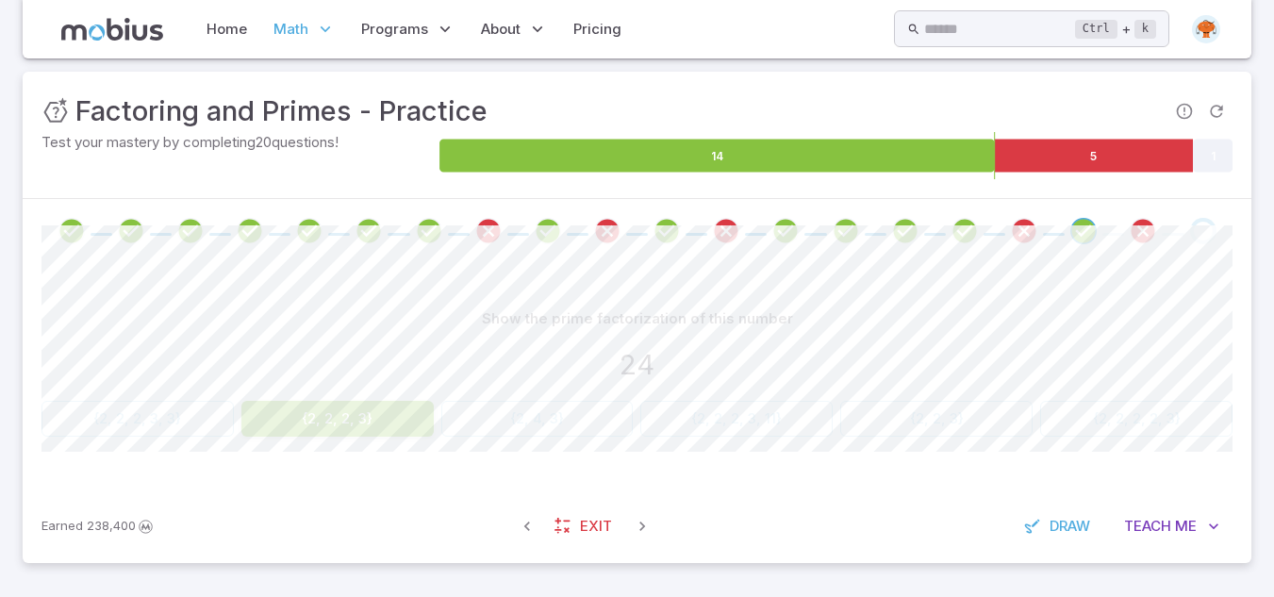
click at [1143, 238] on icon "Review your answer" at bounding box center [1142, 231] width 28 height 28
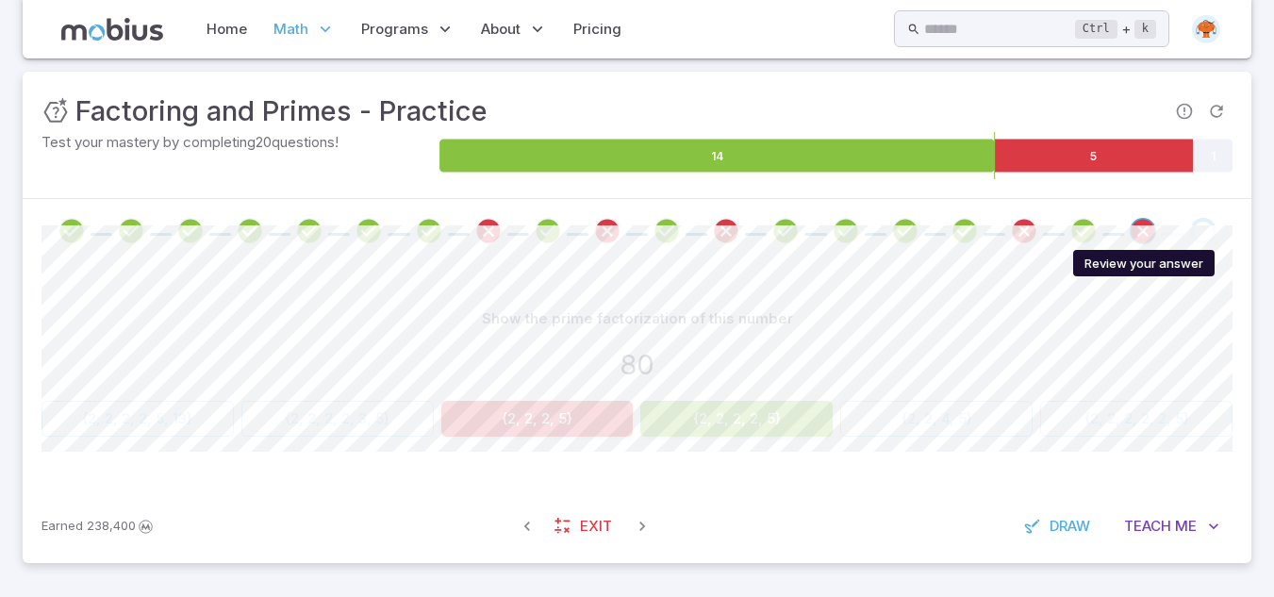
click at [1081, 226] on icon "Review your answer" at bounding box center [1083, 231] width 28 height 28
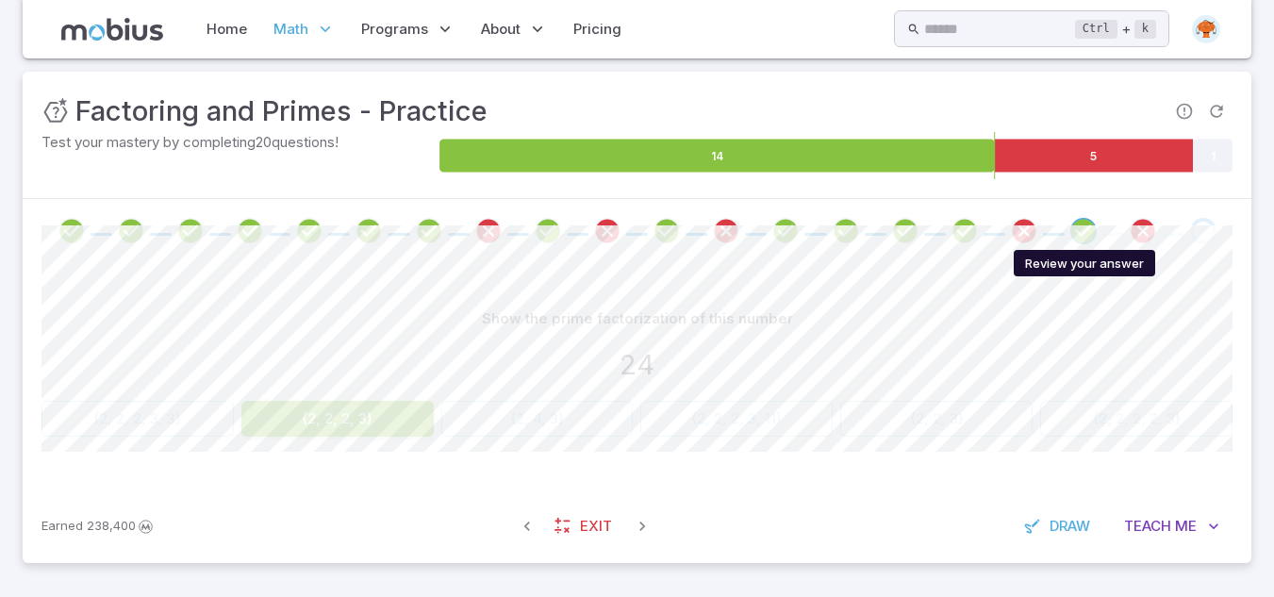
click at [1122, 222] on span at bounding box center [1143, 231] width 44 height 26
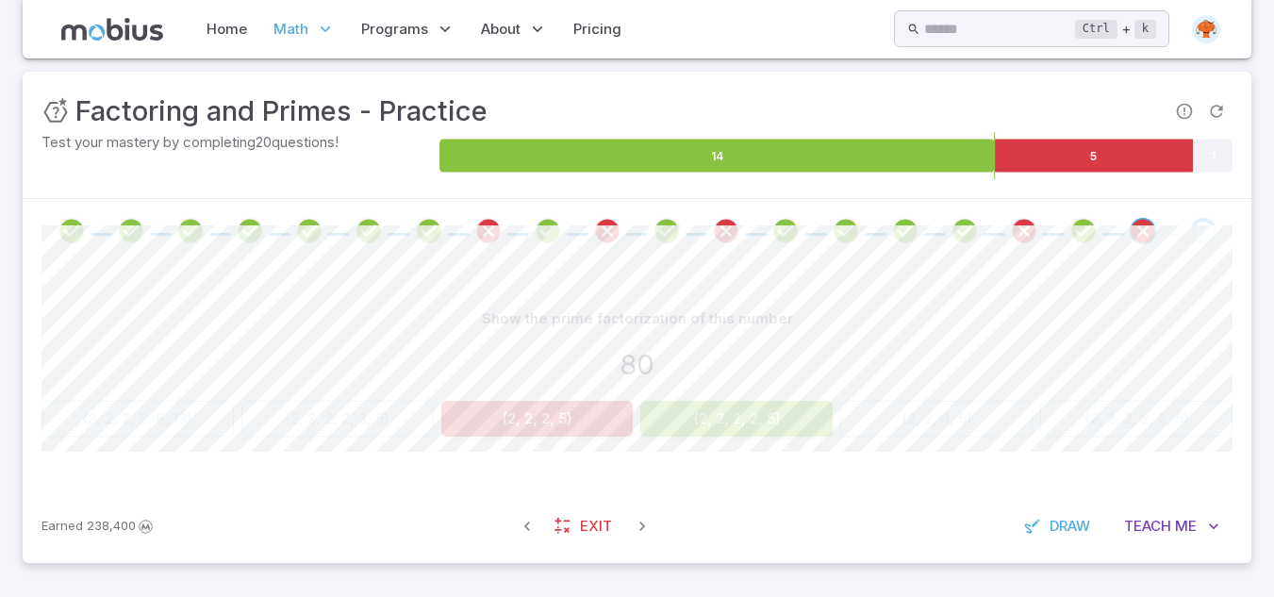
click at [1067, 229] on span at bounding box center [1083, 231] width 44 height 26
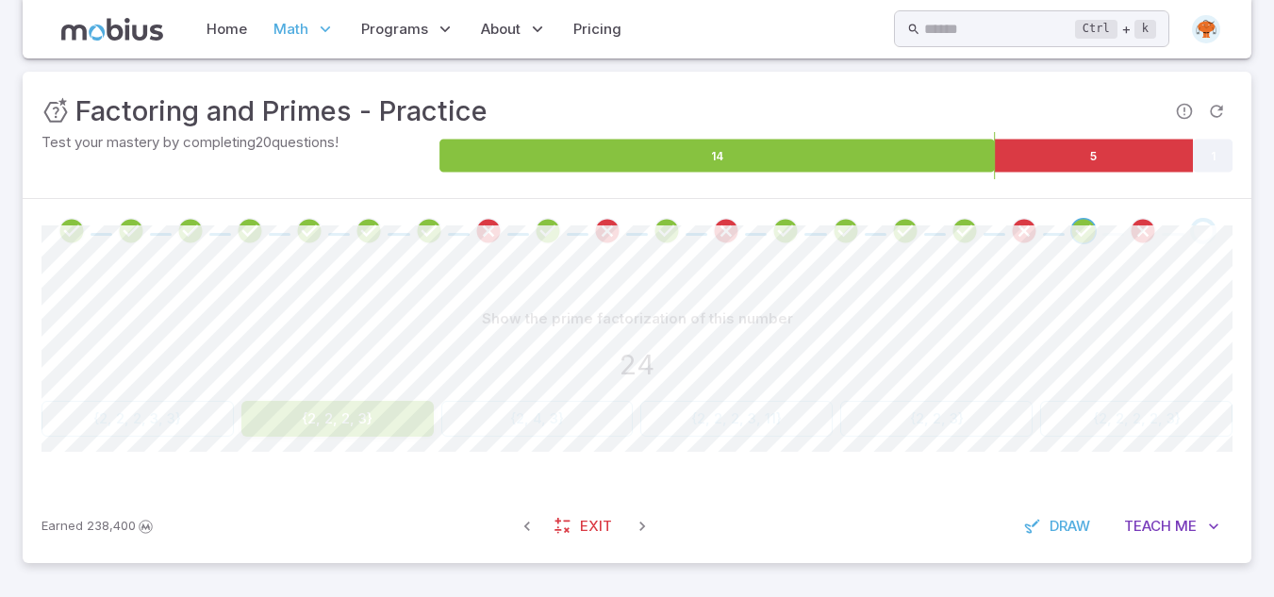
click at [1143, 232] on icon "Review your answer" at bounding box center [1142, 231] width 28 height 28
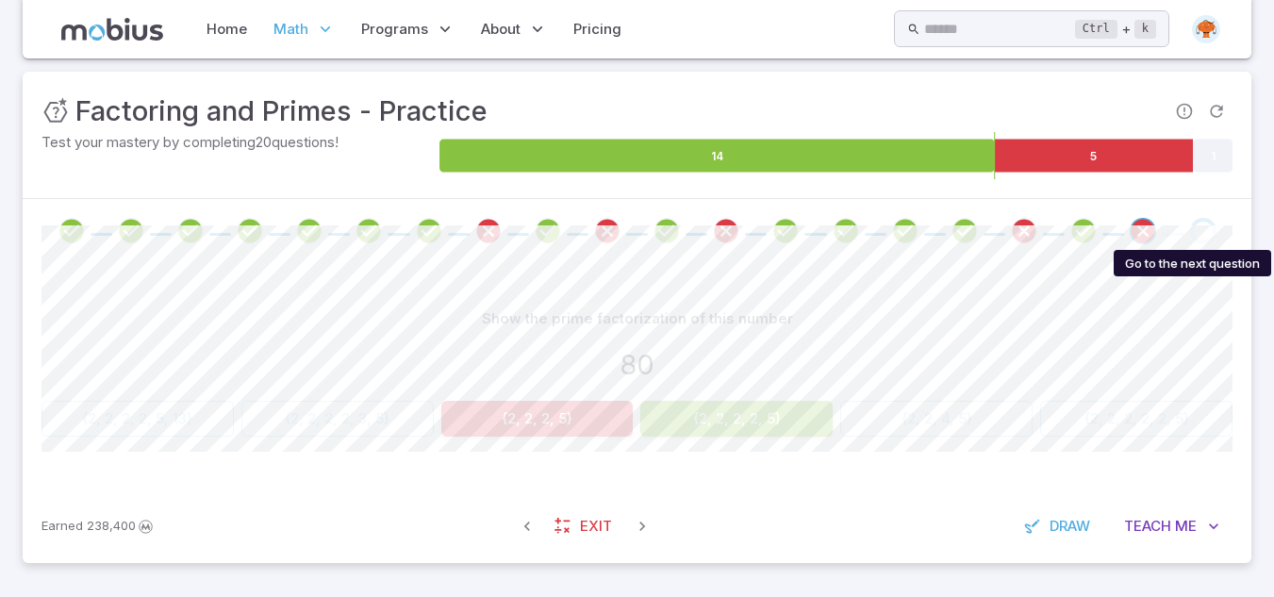
click at [1200, 223] on div "Go to the next question" at bounding box center [1203, 231] width 26 height 26
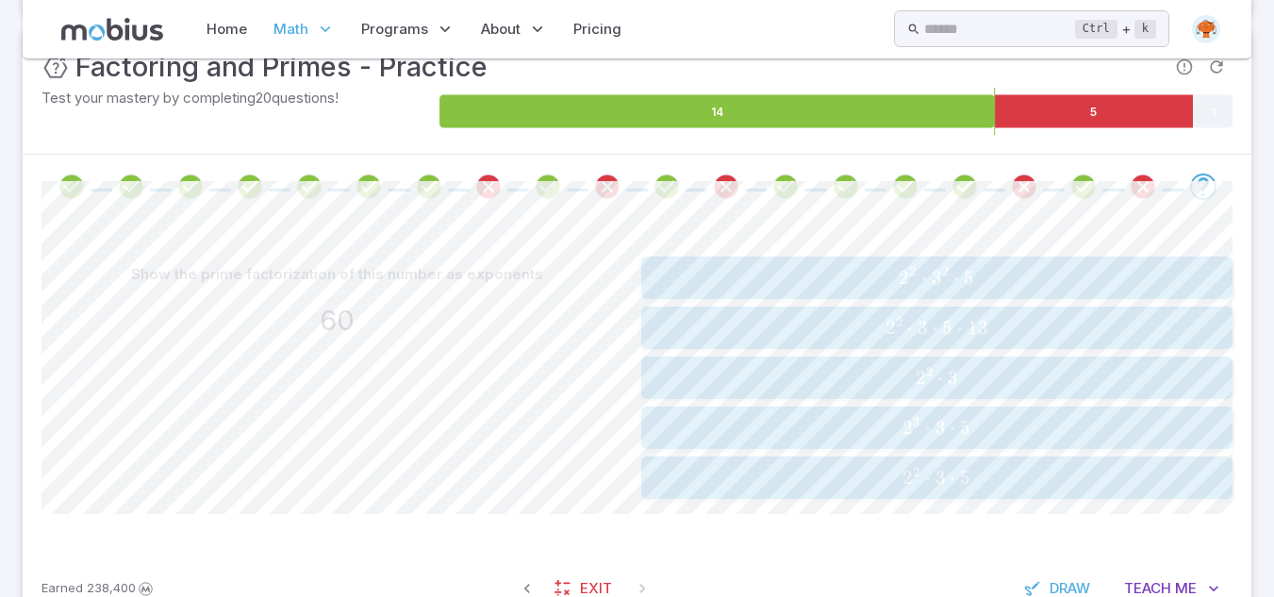
scroll to position [302, 0]
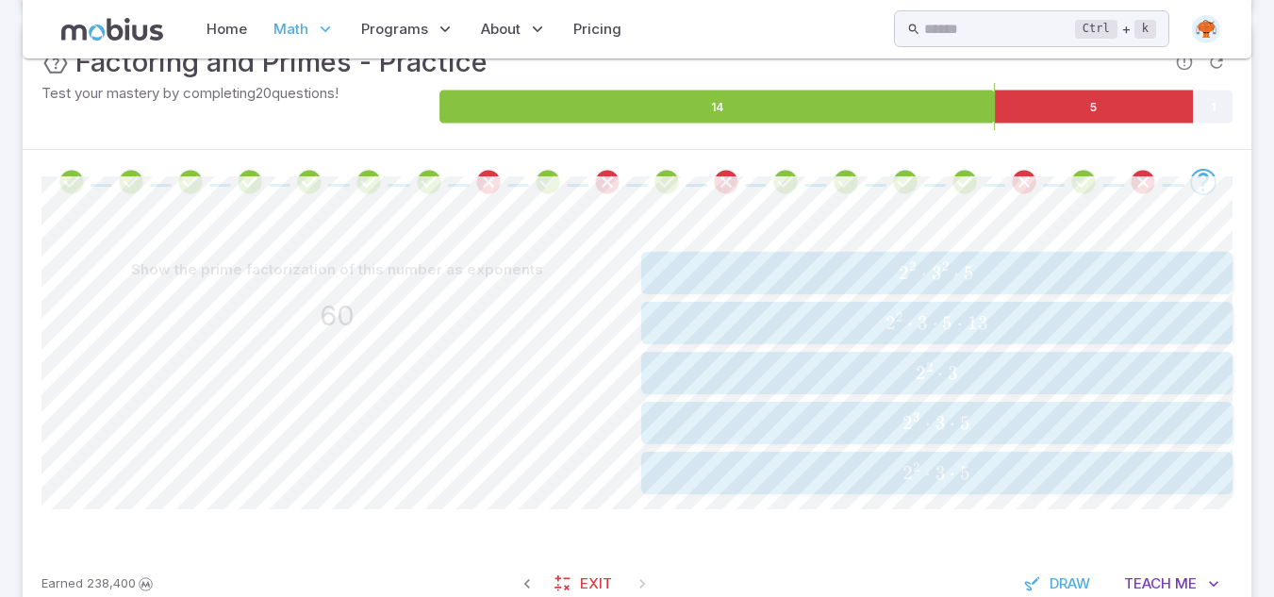
click at [926, 484] on span "⋅" at bounding box center [928, 473] width 6 height 24
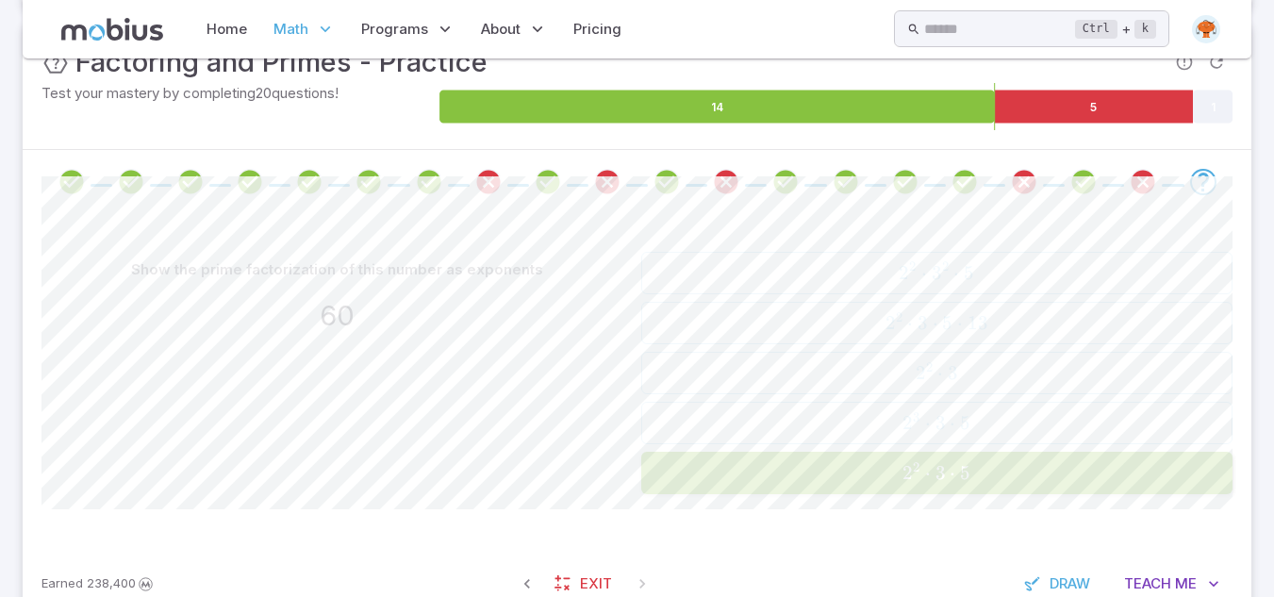
scroll to position [188, 0]
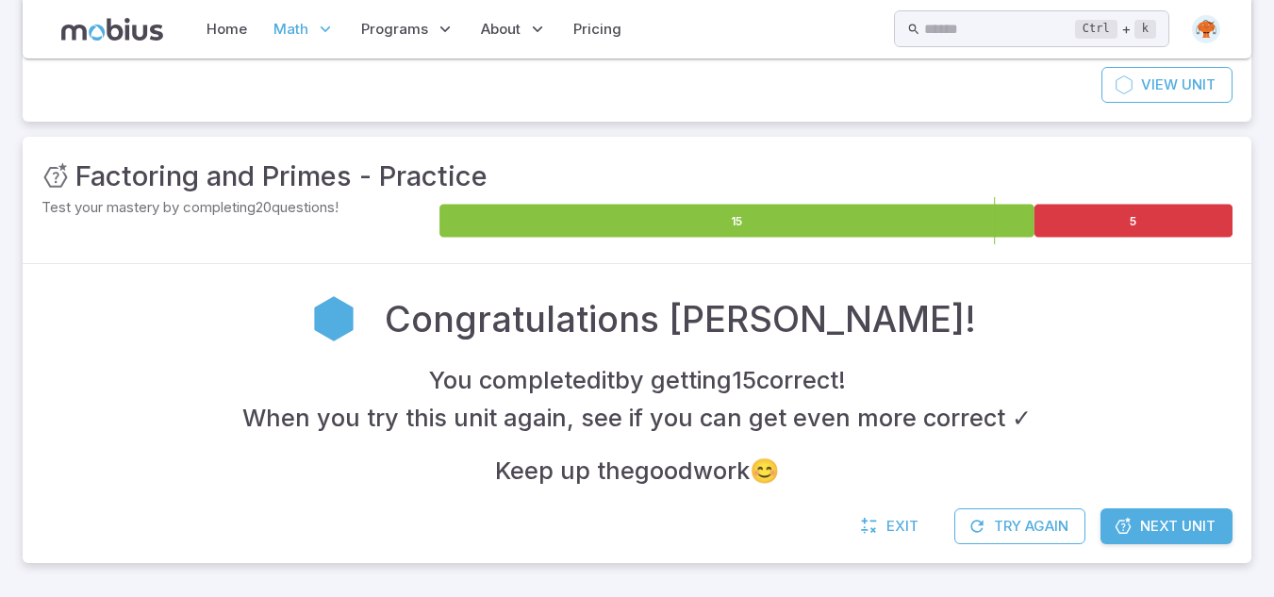
click at [1156, 529] on span "Next Unit" at bounding box center [1177, 526] width 75 height 21
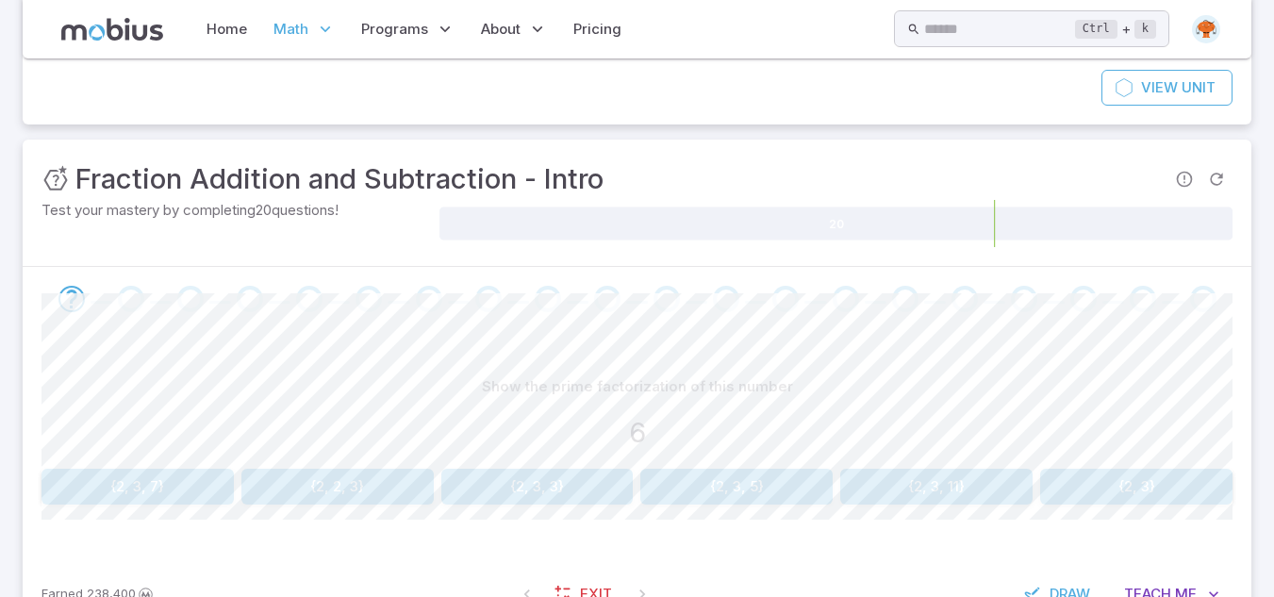
scroll to position [189, 0]
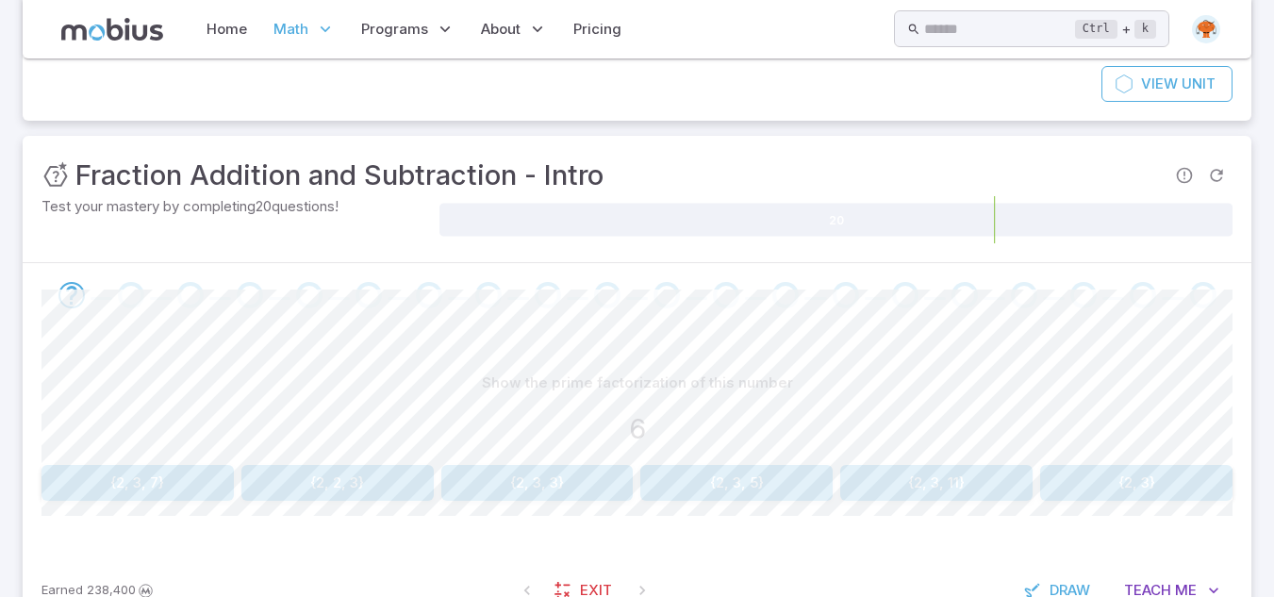
click at [1163, 477] on button "{2, 3}" at bounding box center [1136, 483] width 192 height 36
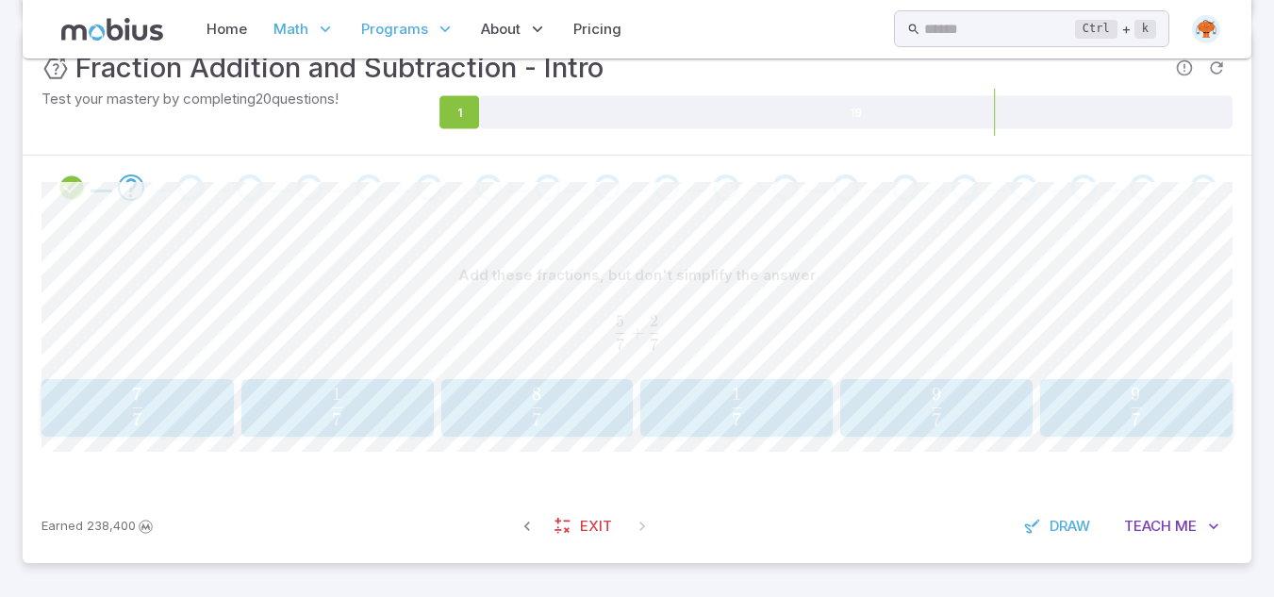
scroll to position [258, 0]
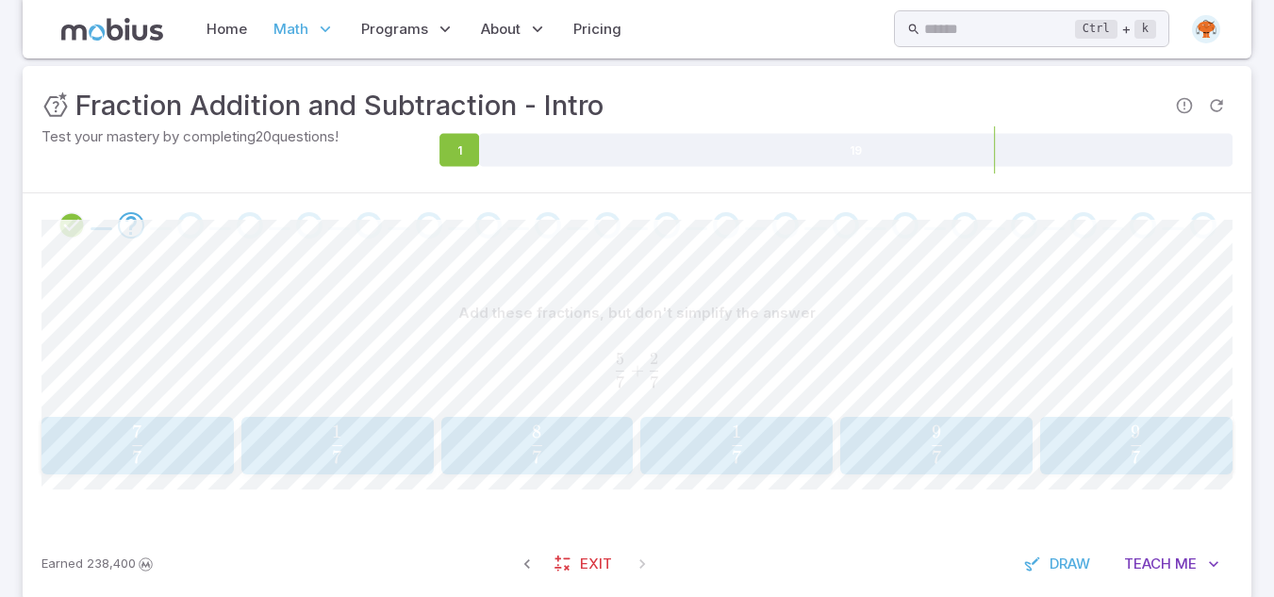
click at [156, 437] on span "7 7 ​" at bounding box center [137, 444] width 167 height 38
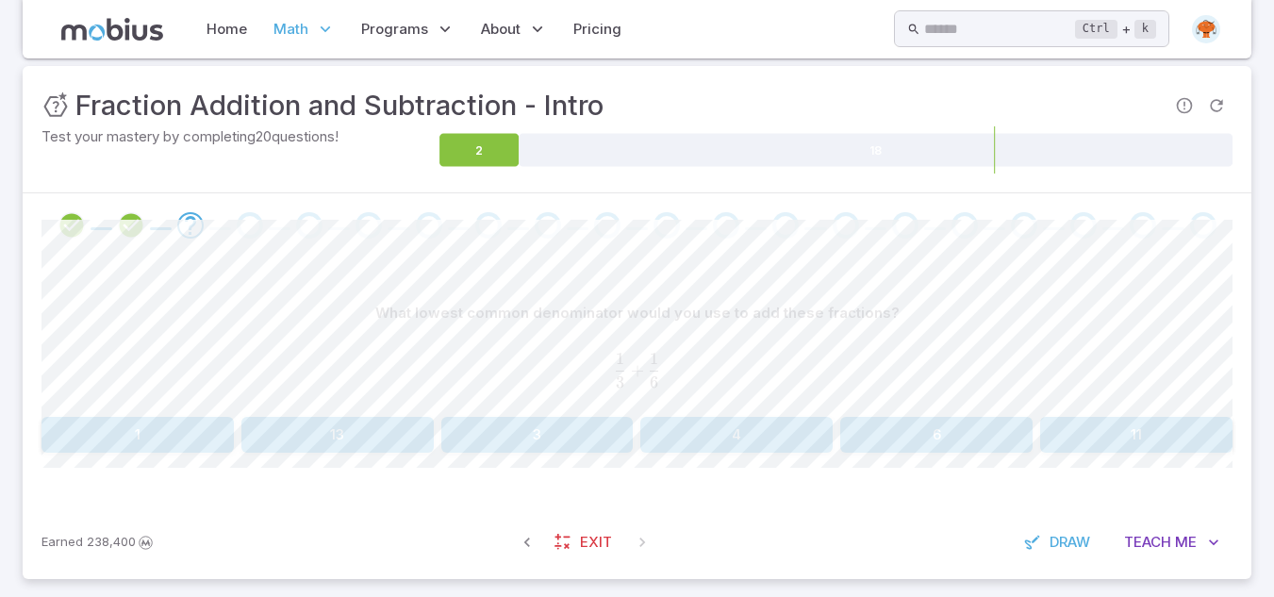
click at [889, 446] on button "6" at bounding box center [936, 435] width 192 height 36
click at [598, 439] on button "15" at bounding box center [537, 435] width 192 height 36
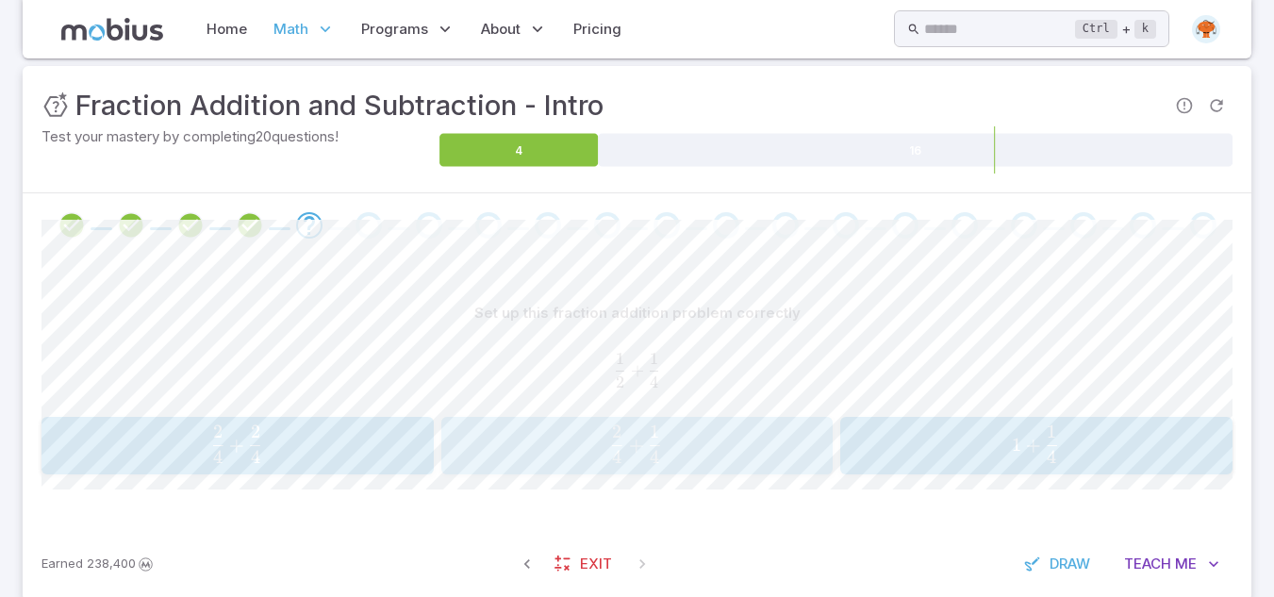
click at [705, 452] on span "4 2 ​ + 4 1 ​" at bounding box center [636, 444] width 352 height 38
click at [1125, 468] on button "3 7 \frac{3}{7} 7 3 ​" at bounding box center [1136, 446] width 192 height 58
click at [974, 407] on div "Find the fraction that makes this equation correct 1 6    +    _ _ _ = 5 6 \fra…" at bounding box center [636, 351] width 1191 height 113
click at [515, 462] on span "6 1 ​" at bounding box center [535, 444] width 169 height 38
click at [1017, 458] on span "button" at bounding box center [1016, 457] width 10 height 13
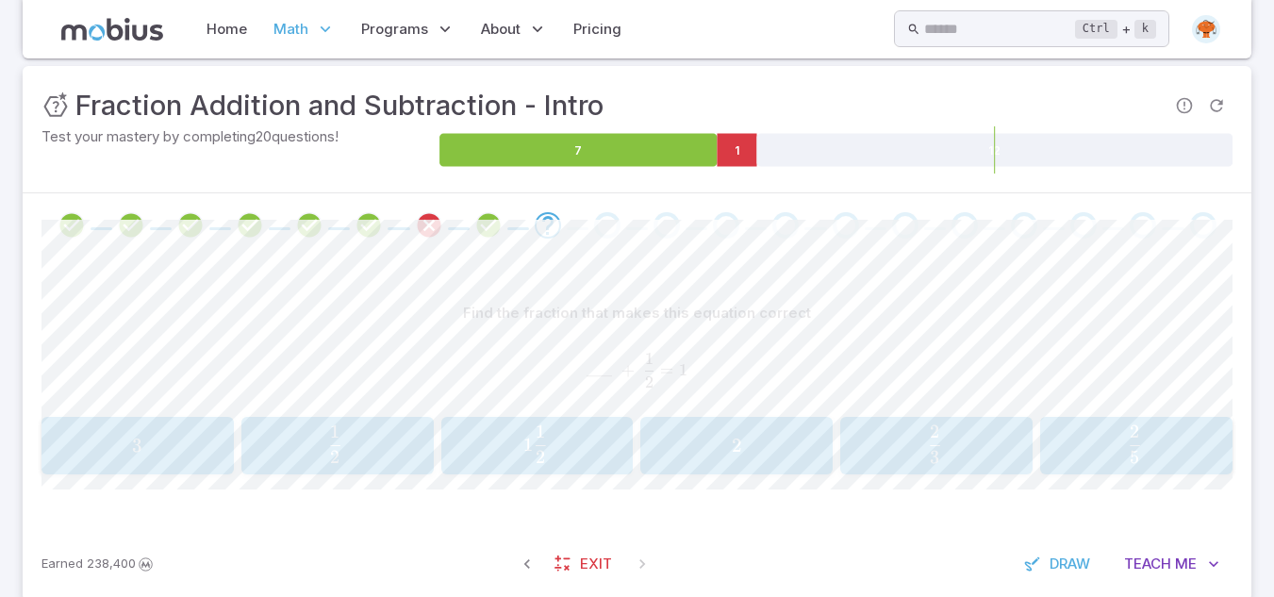
click at [1145, 468] on button "2 5 \frac{2}{5} 5 2 ​" at bounding box center [1136, 446] width 192 height 58
click at [714, 462] on span "9 3 ​ + 9 3 ​" at bounding box center [632, 444] width 356 height 38
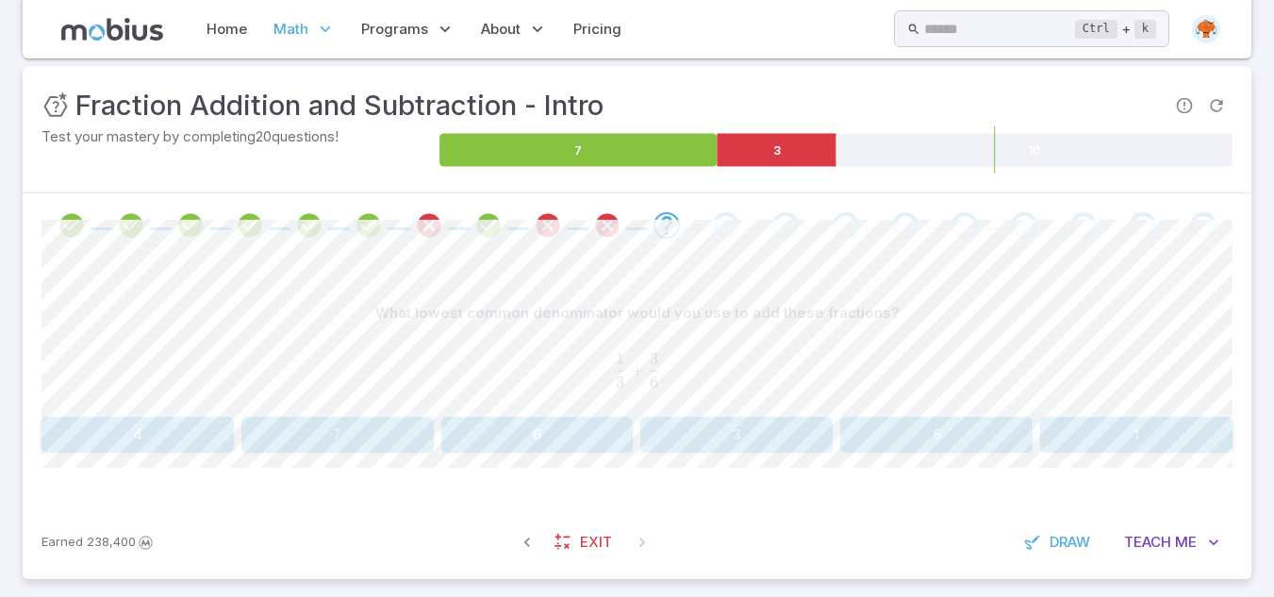
click at [714, 462] on div "What lowest common denominator would you use to add these fractions? 1 3 + 3 6 …" at bounding box center [636, 380] width 1191 height 247
click at [544, 424] on button "6" at bounding box center [537, 435] width 192 height 36
click at [330, 423] on button "8" at bounding box center [337, 435] width 192 height 36
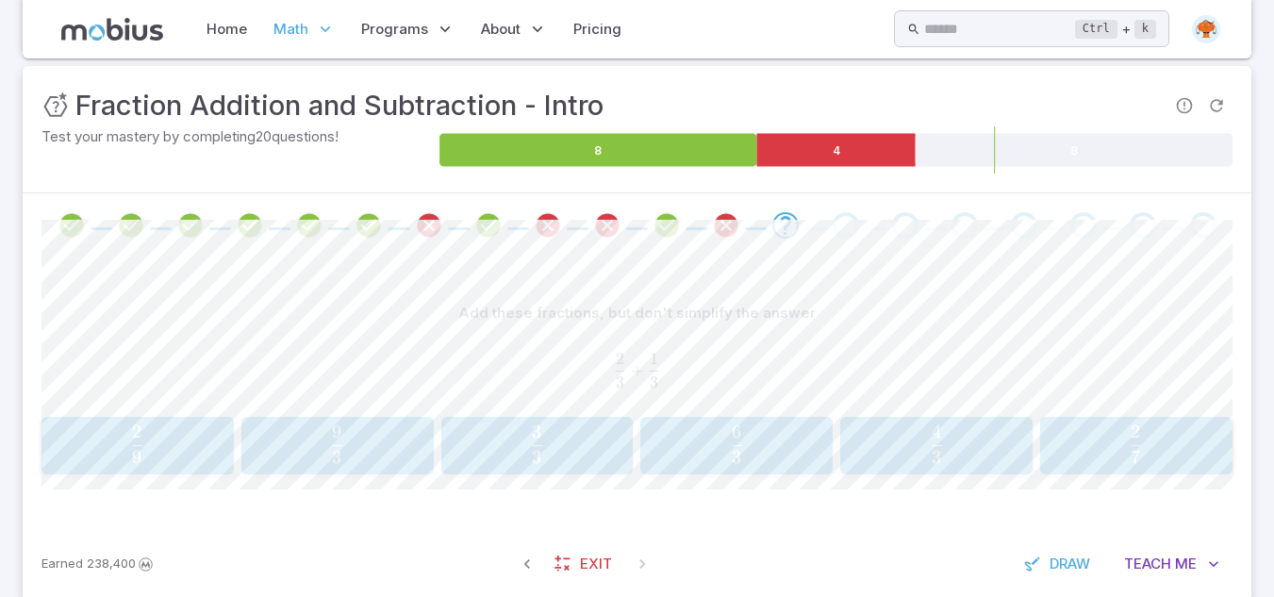
click at [490, 459] on span "3 3 ​" at bounding box center [536, 444] width 167 height 38
click at [129, 441] on span "7 4 ​" at bounding box center [136, 445] width 14 height 23
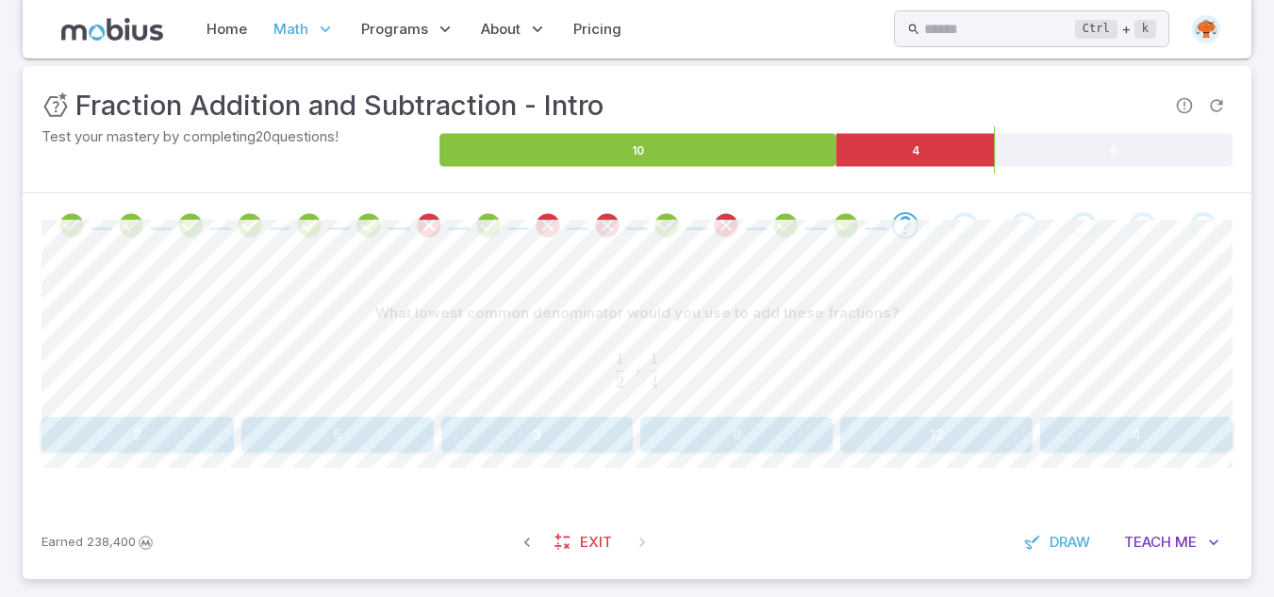
click at [1150, 431] on button "4" at bounding box center [1136, 435] width 192 height 36
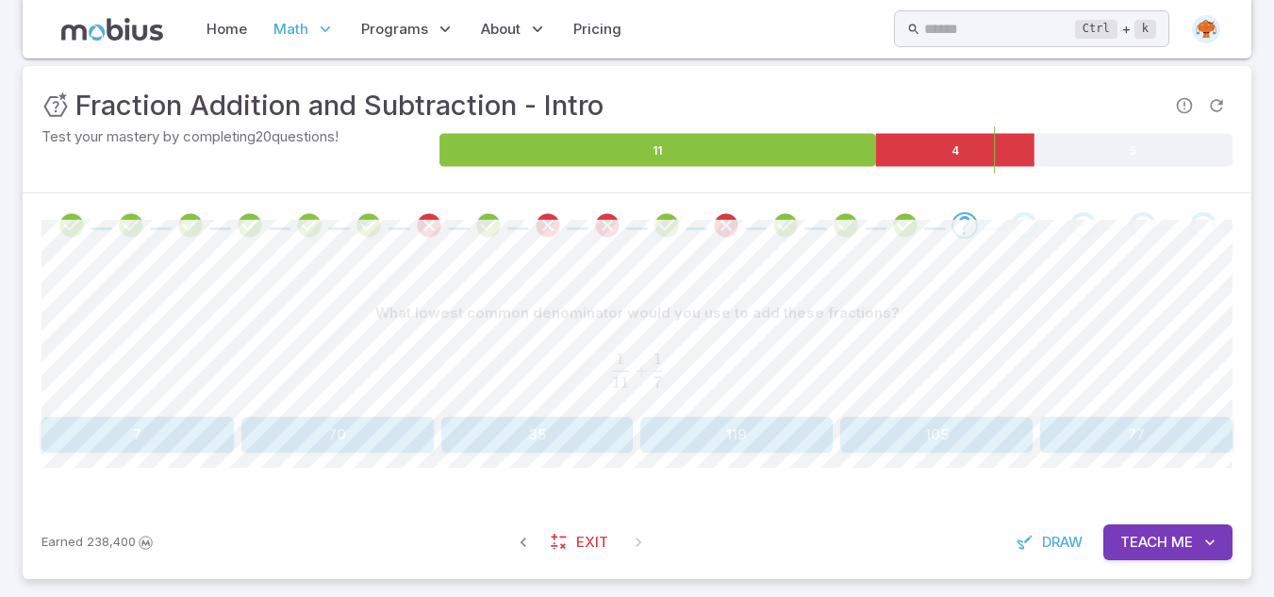
click at [1186, 426] on button "77" at bounding box center [1136, 435] width 192 height 36
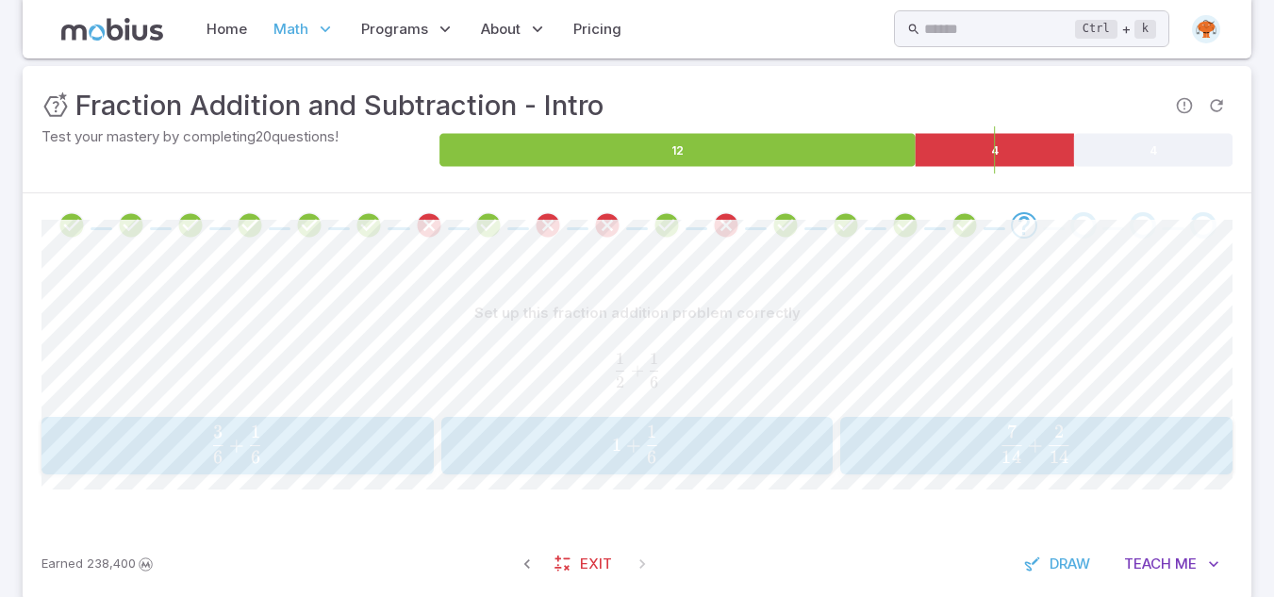
click at [347, 456] on span "6 3 ​ + 6 1 ​" at bounding box center [236, 444] width 351 height 38
click at [775, 456] on span "3 2 ​" at bounding box center [735, 444] width 167 height 38
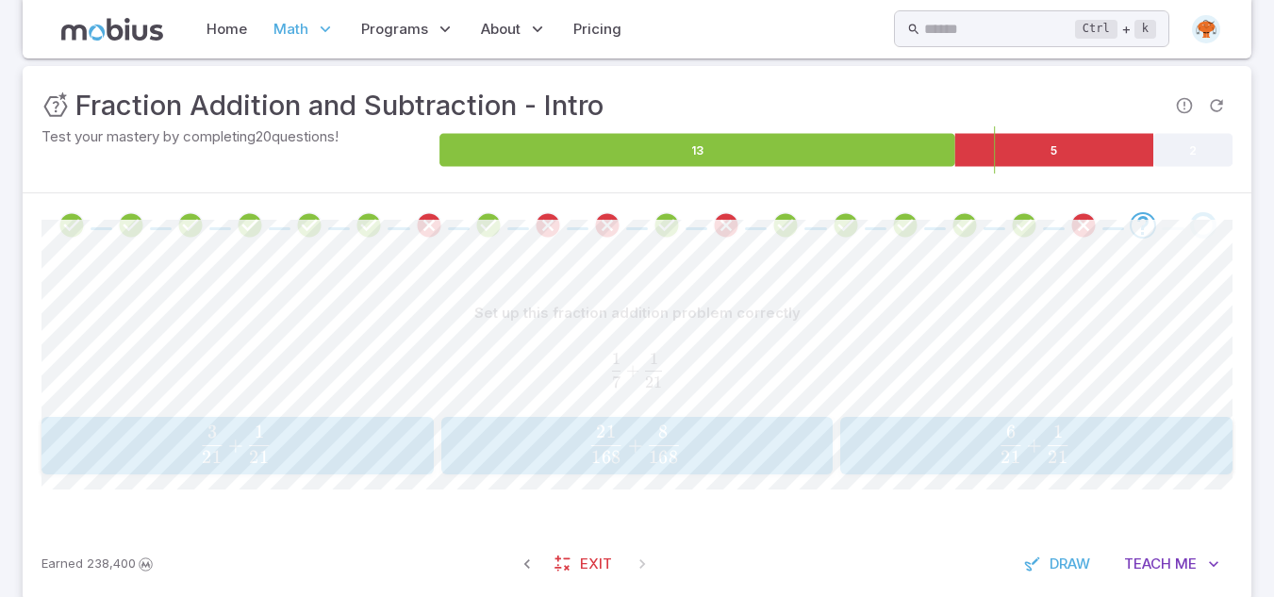
click at [243, 465] on div "3 21 + 1 21 \frac{3}{21} + \frac{1}{21} 21 3 ​ + 21 1 ​" at bounding box center [237, 445] width 380 height 43
click at [784, 436] on span "25 3 ​" at bounding box center [734, 444] width 169 height 38
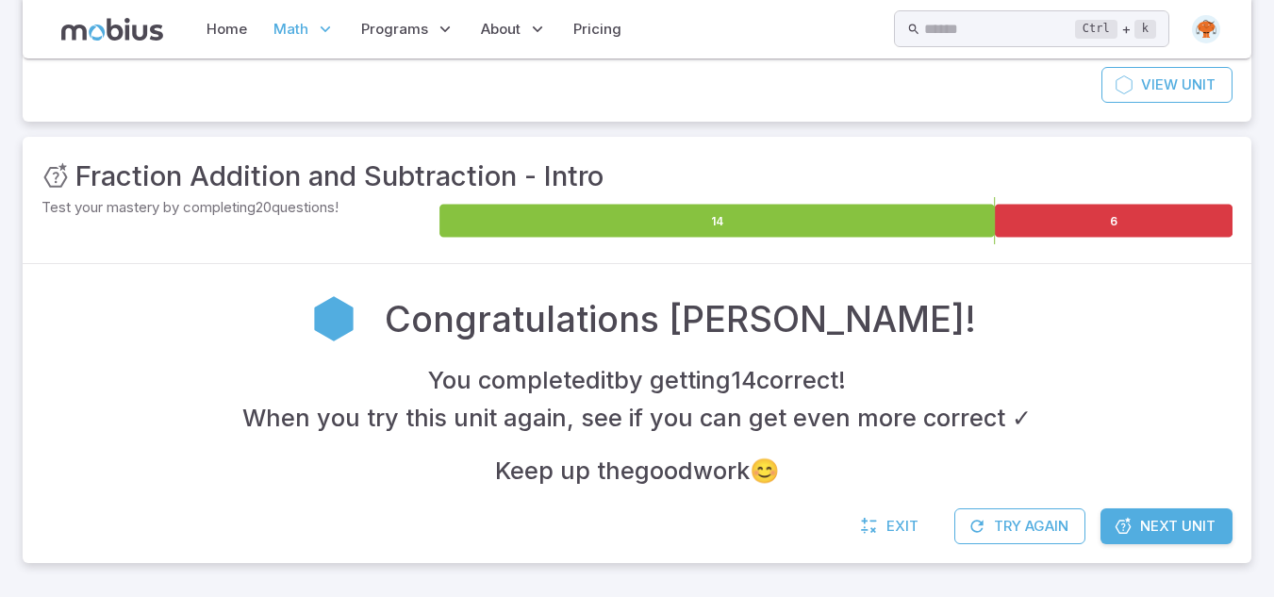
scroll to position [188, 0]
click at [1165, 523] on span "Next Unit" at bounding box center [1177, 526] width 75 height 21
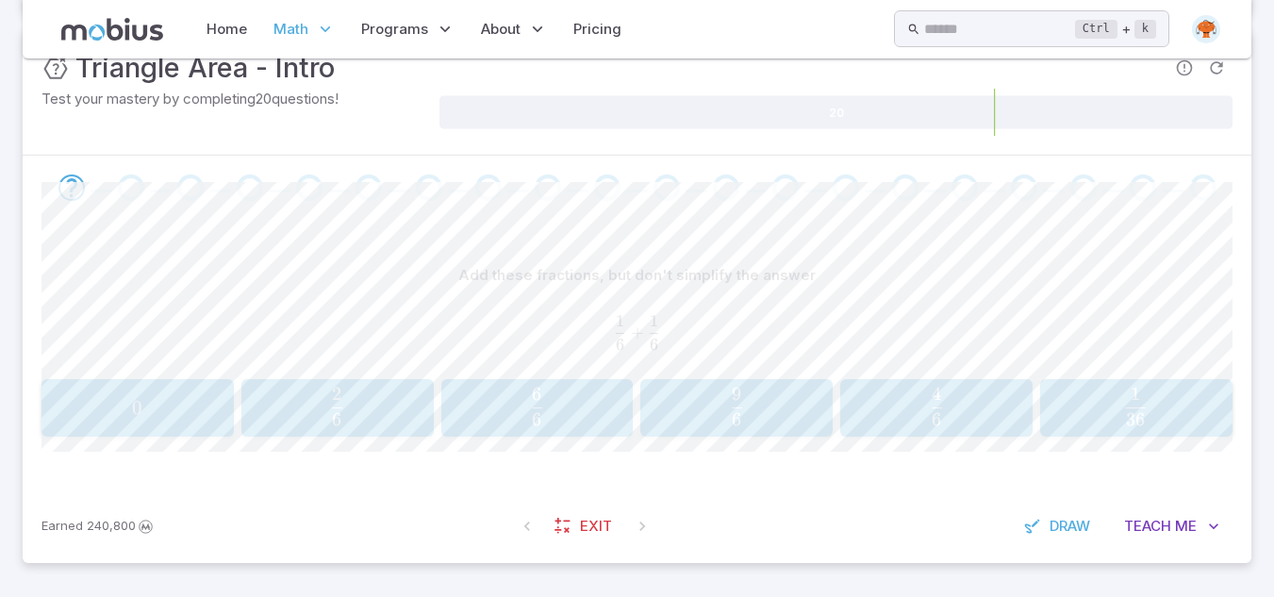
scroll to position [258, 0]
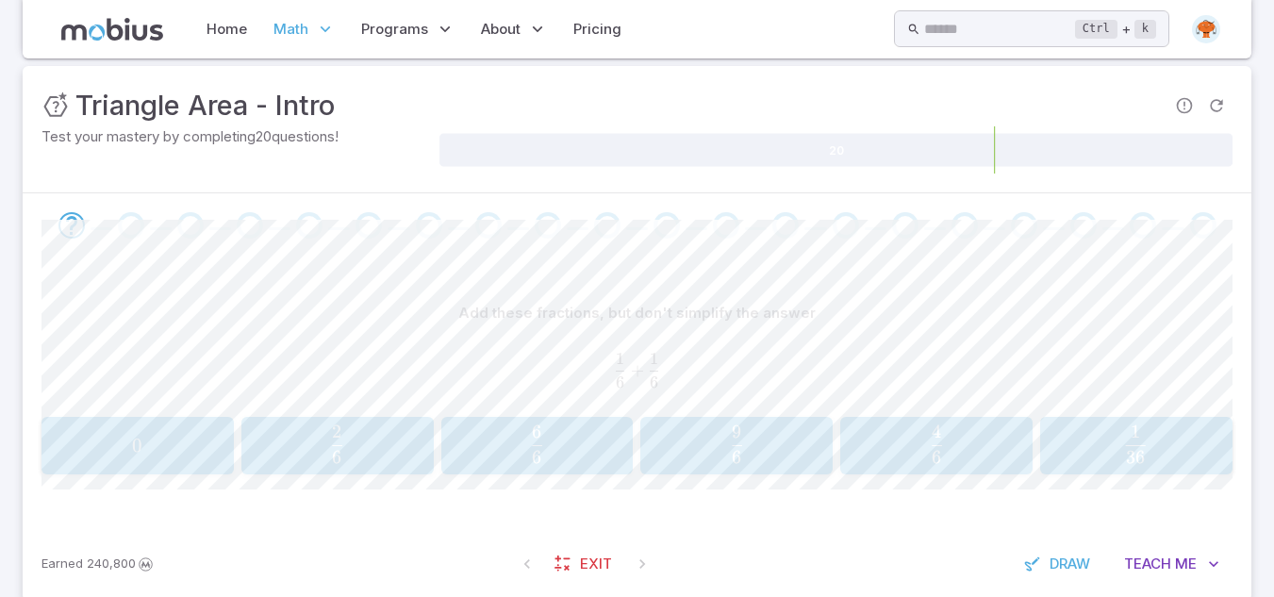
click at [268, 432] on span "6 2 ​" at bounding box center [337, 444] width 167 height 38
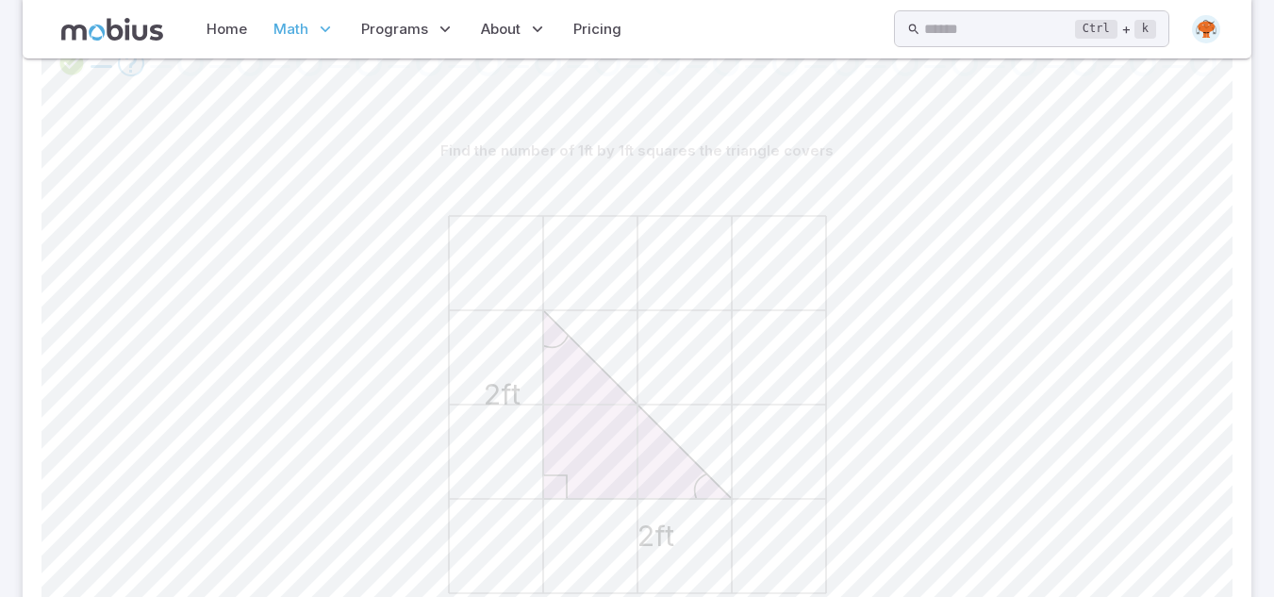
scroll to position [635, 0]
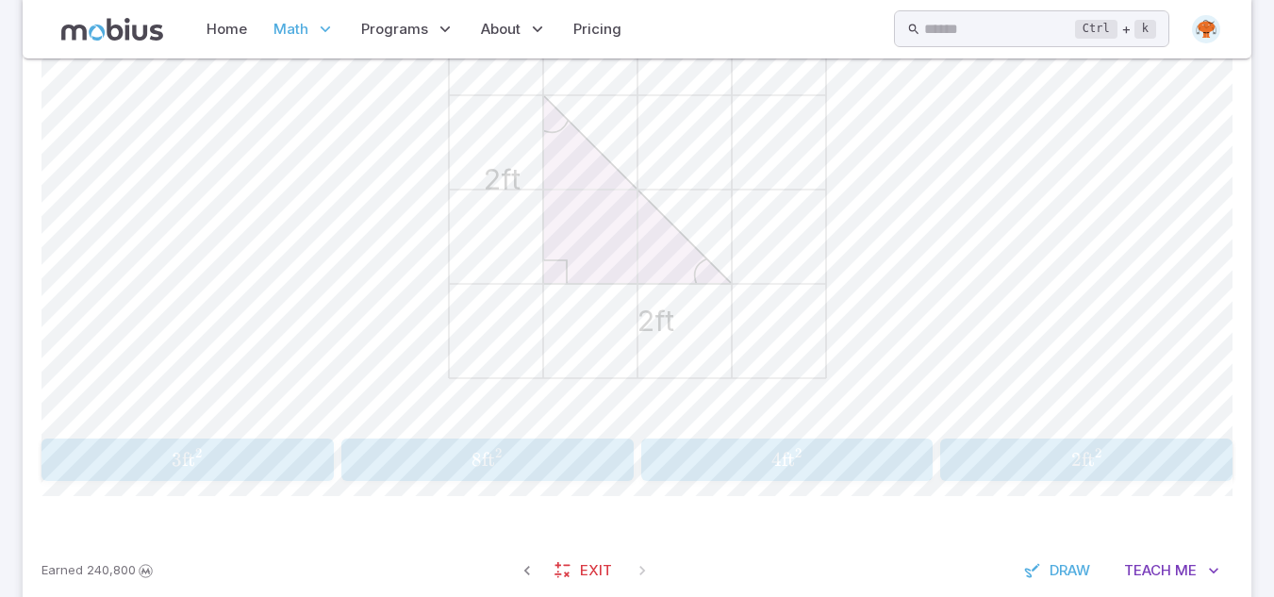
click at [670, 467] on span "4 ft 2" at bounding box center [787, 460] width 280 height 24
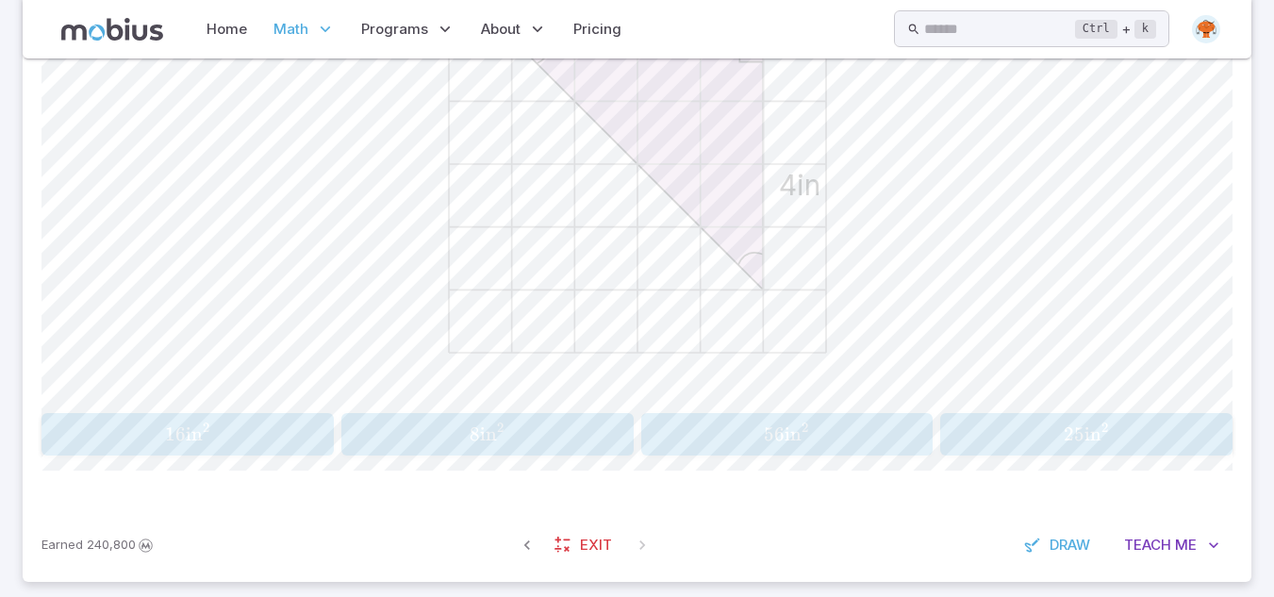
scroll to position [673, 0]
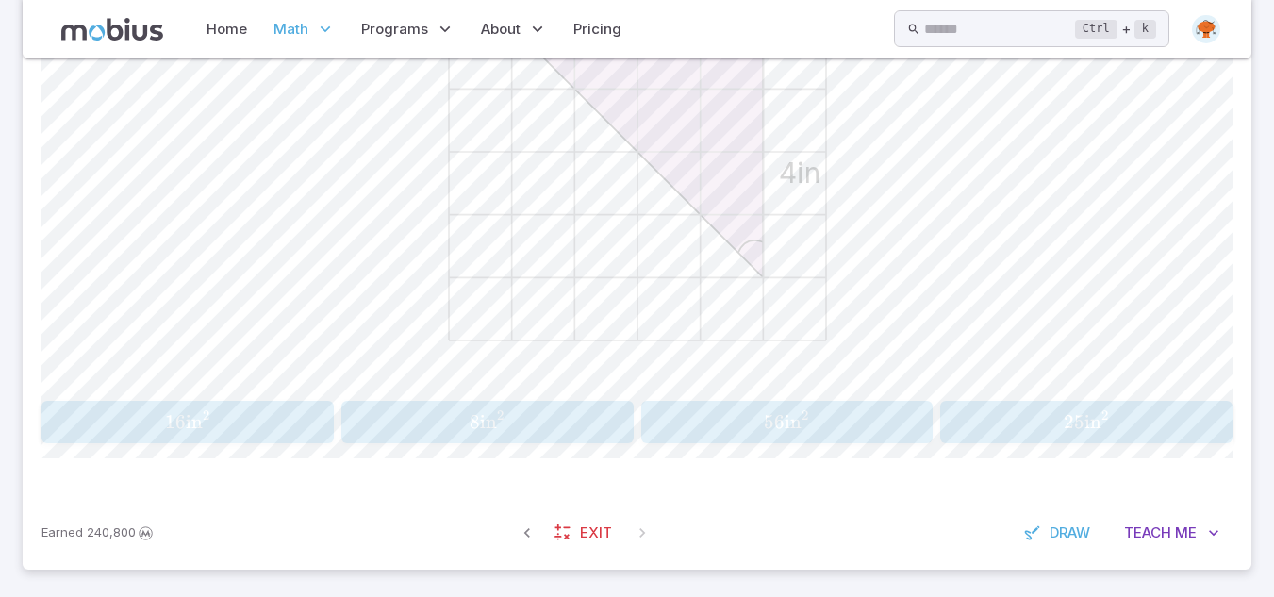
click at [567, 437] on button "8 in 2 8\text{in}^2 8 in 2" at bounding box center [487, 422] width 292 height 42
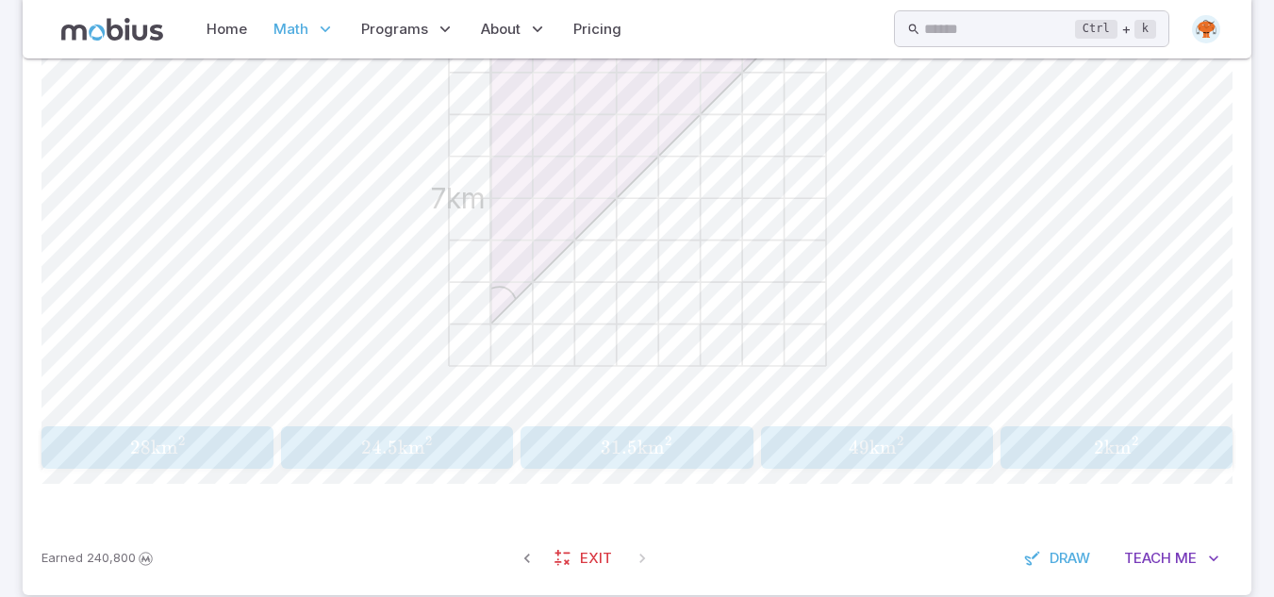
scroll to position [642, 0]
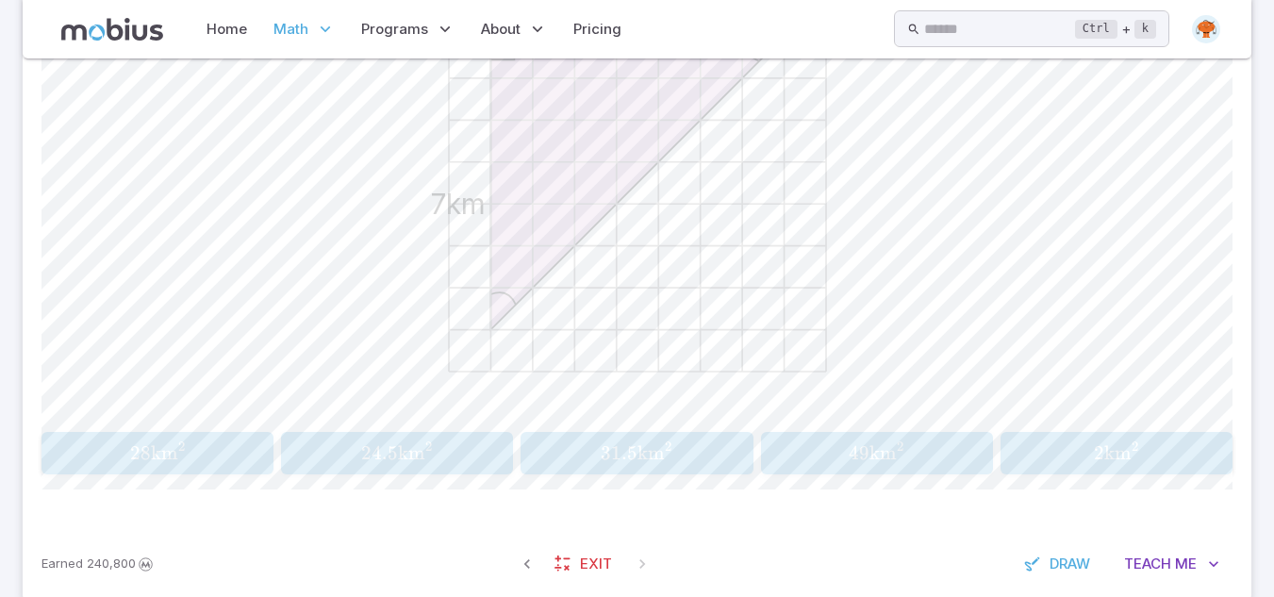
click at [141, 448] on span "28" at bounding box center [140, 453] width 21 height 24
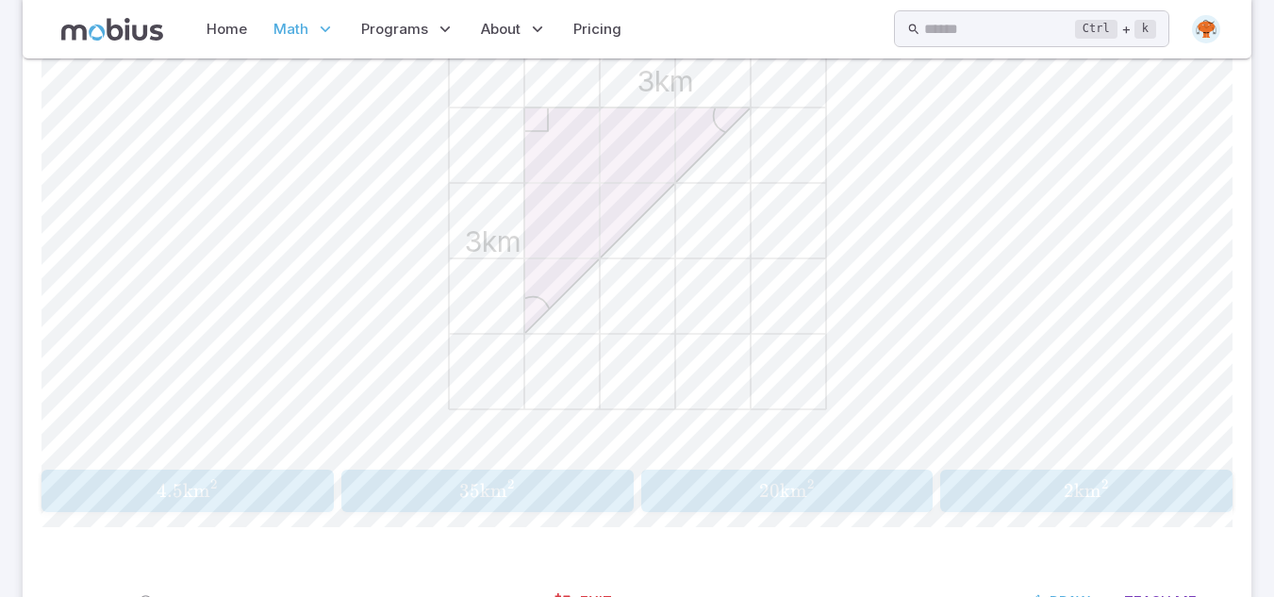
scroll to position [567, 0]
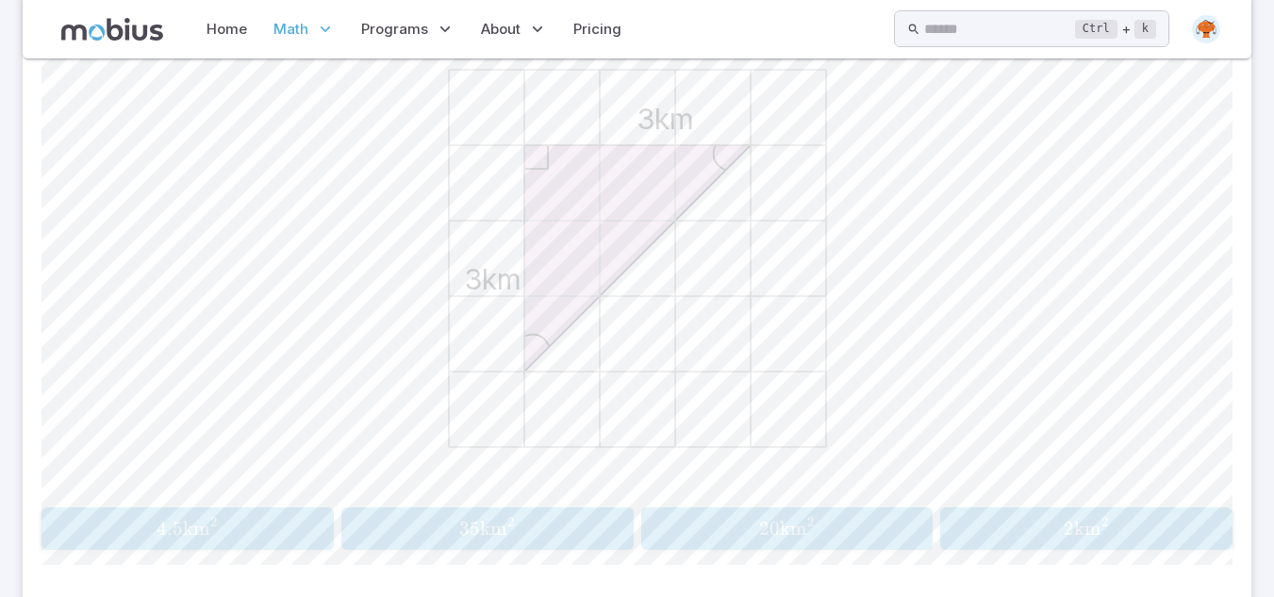
click at [203, 542] on div "4.5 km 2 4.5\text{km}^2 4.5 km 2" at bounding box center [187, 528] width 280 height 27
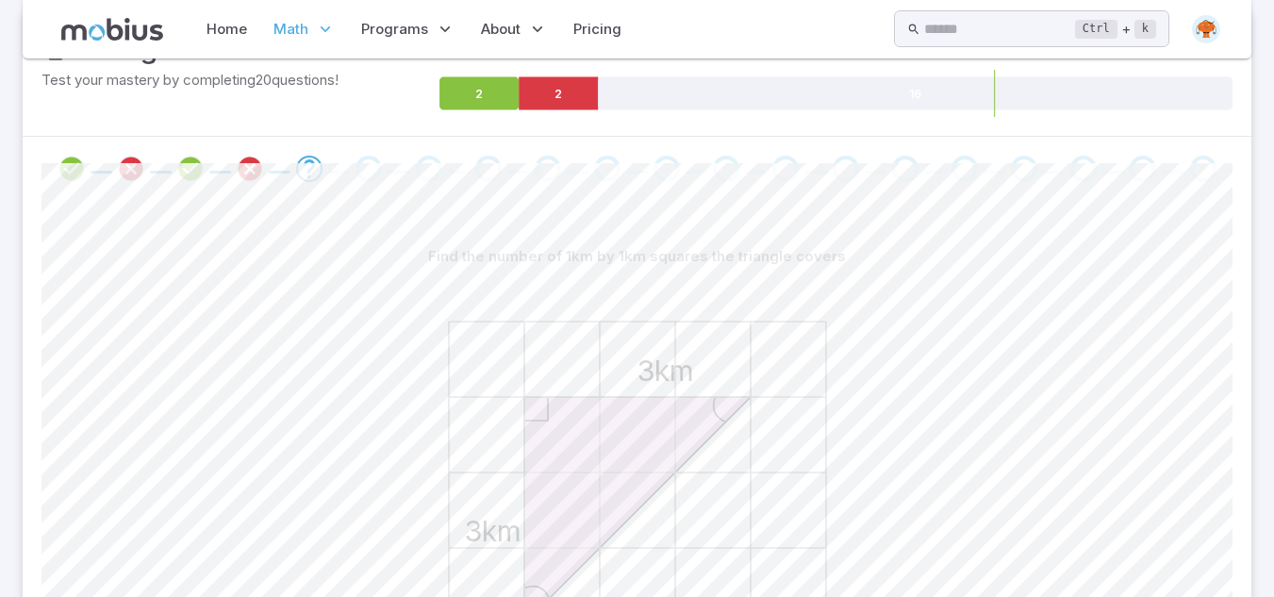
scroll to position [303, 0]
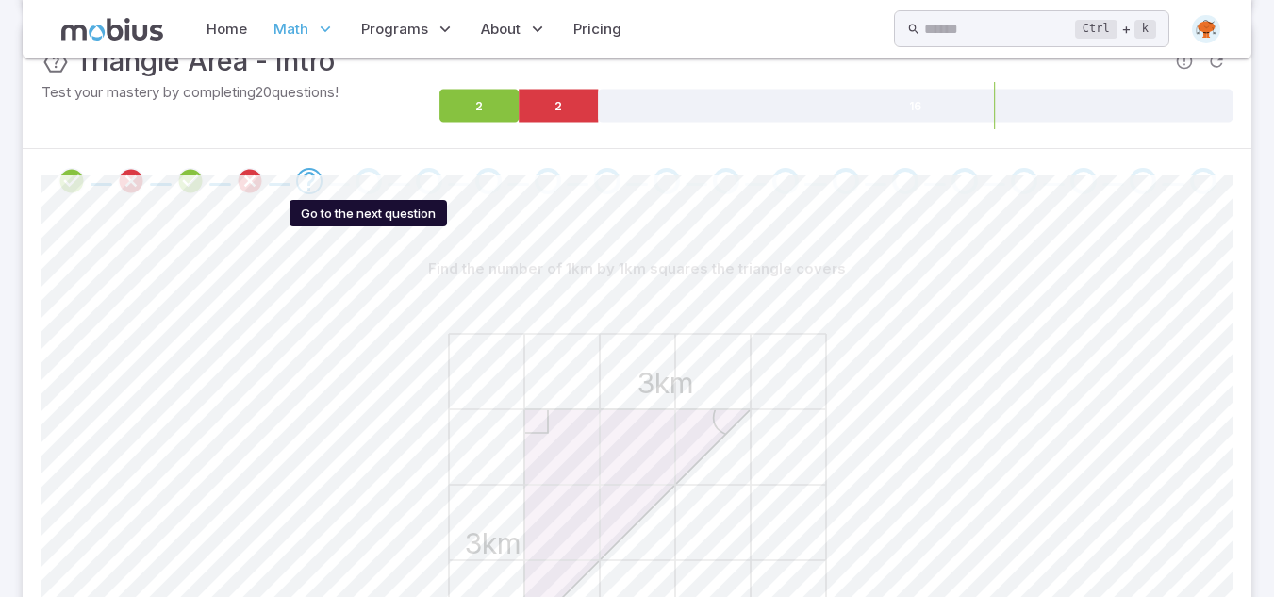
click at [369, 182] on div "Go to the next question" at bounding box center [368, 181] width 26 height 26
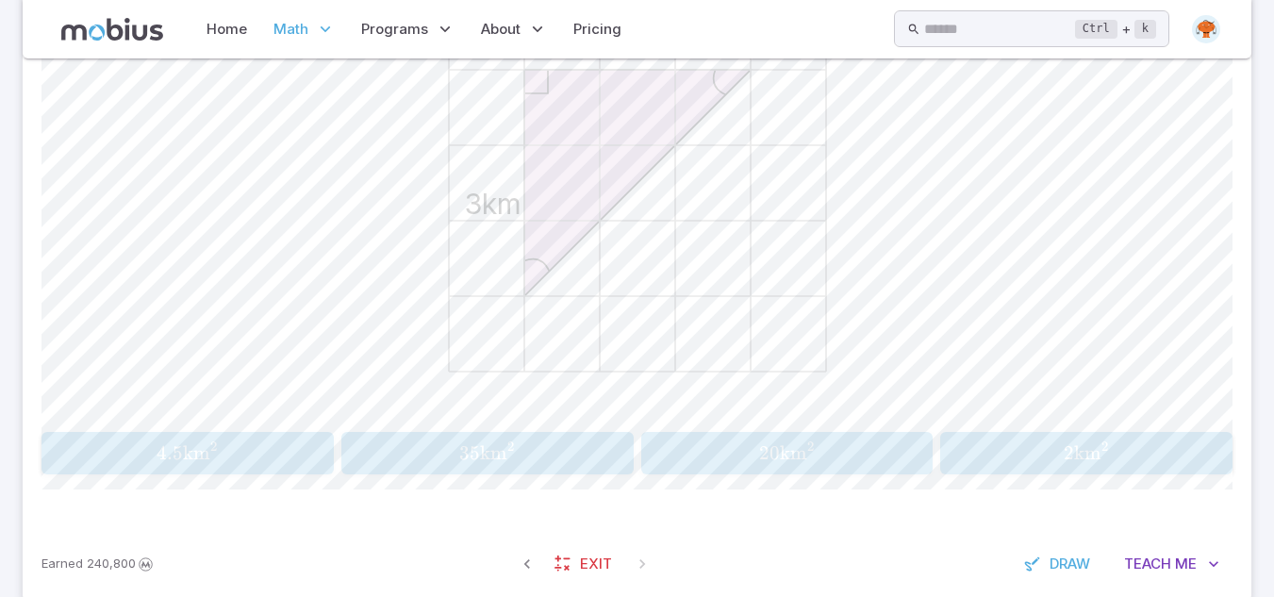
scroll to position [604, 0]
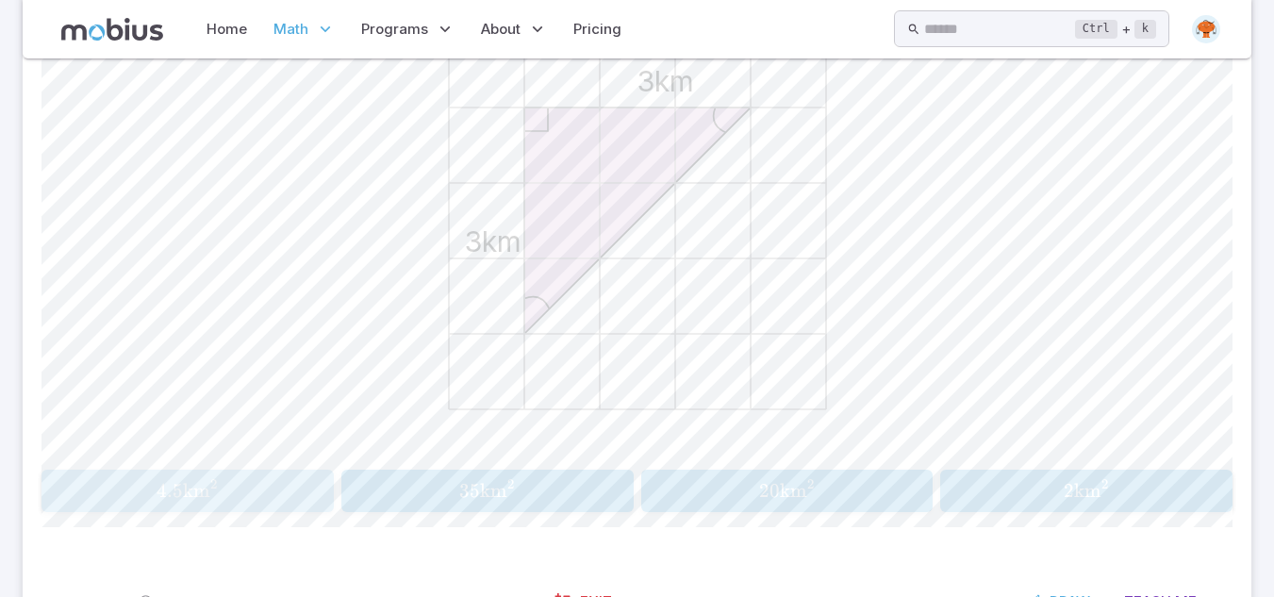
click at [296, 485] on span "4.5 km 2" at bounding box center [187, 491] width 280 height 24
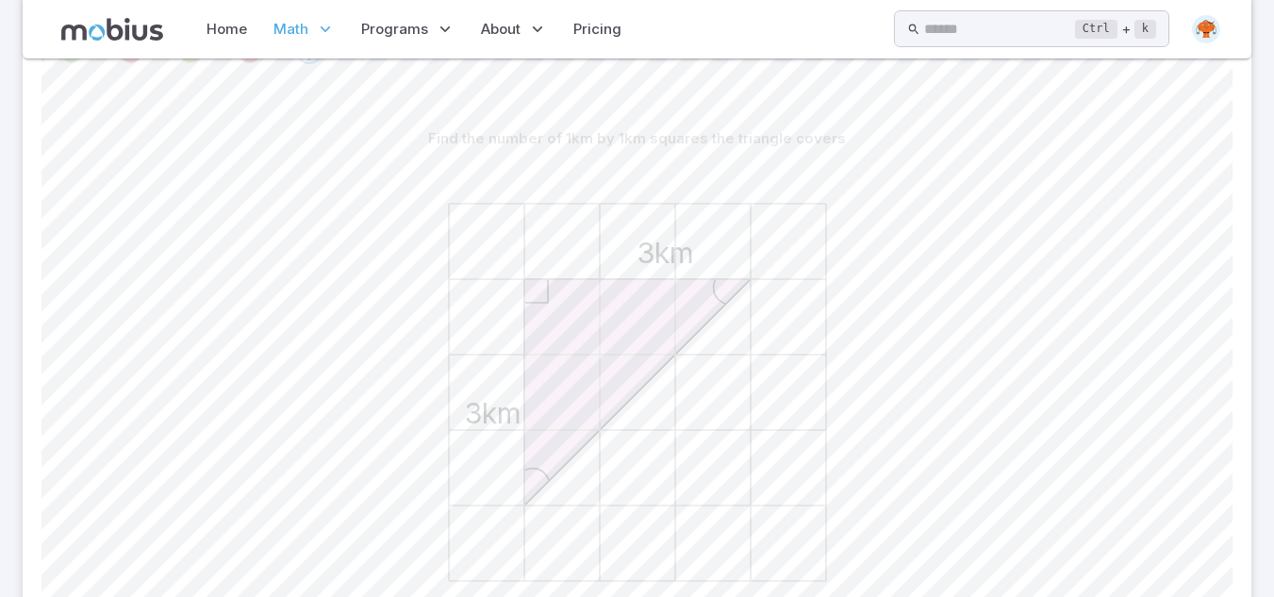
scroll to position [378, 0]
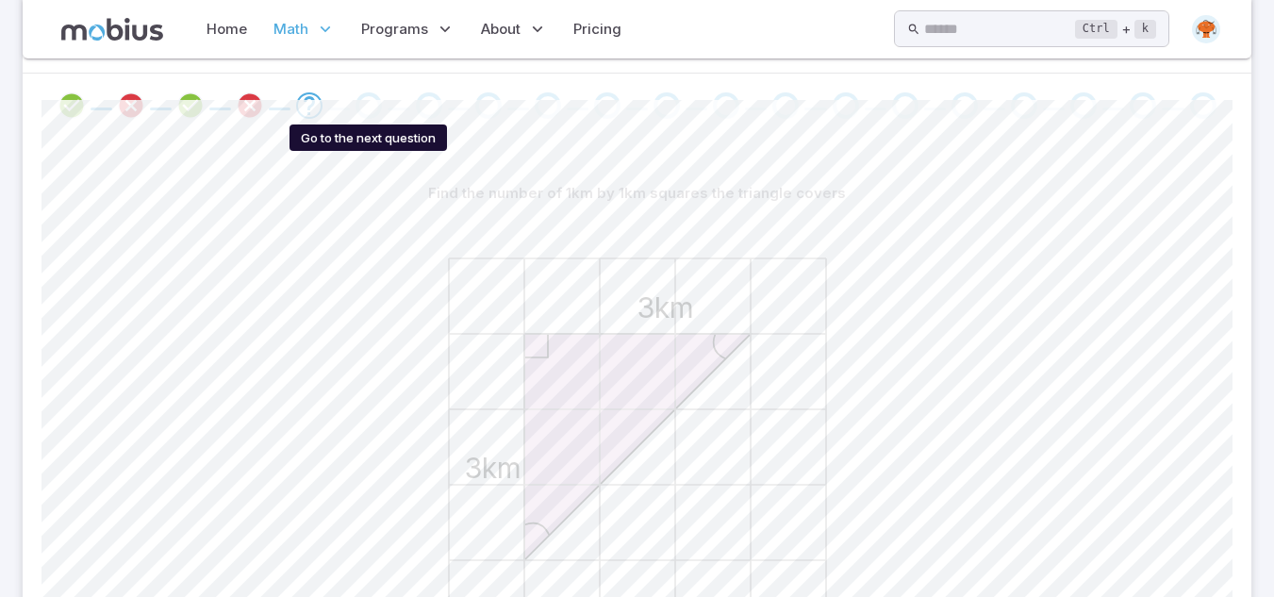
click at [366, 100] on div "Go to the next question" at bounding box center [368, 105] width 26 height 26
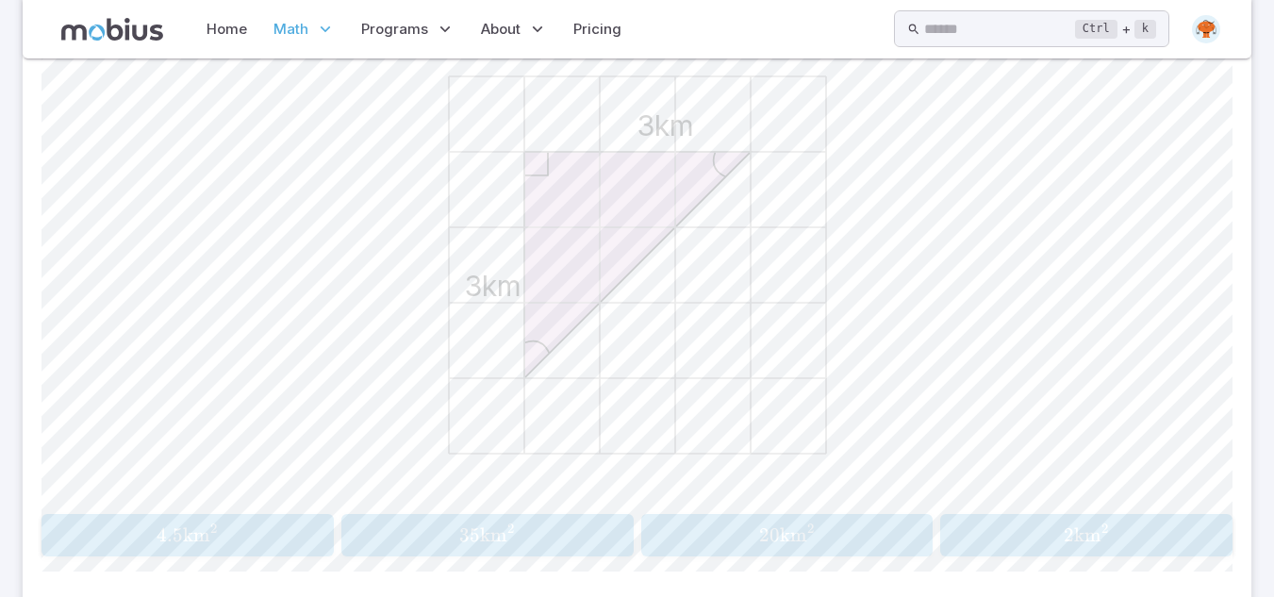
scroll to position [567, 0]
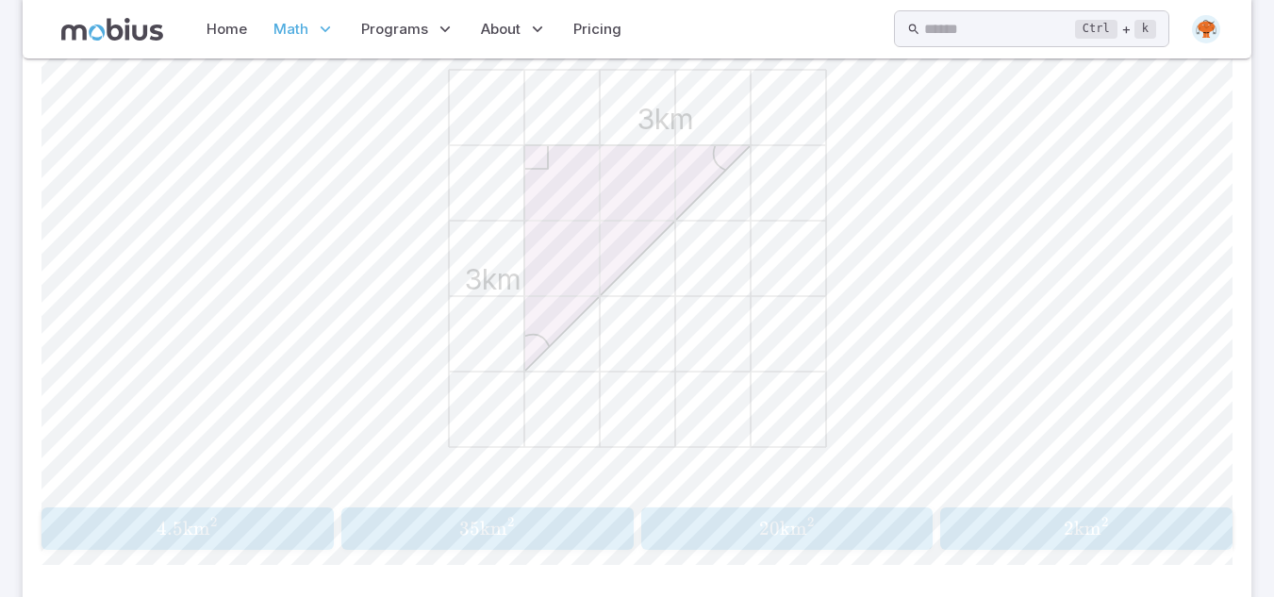
click at [289, 527] on span "4.5 km 2" at bounding box center [187, 529] width 280 height 24
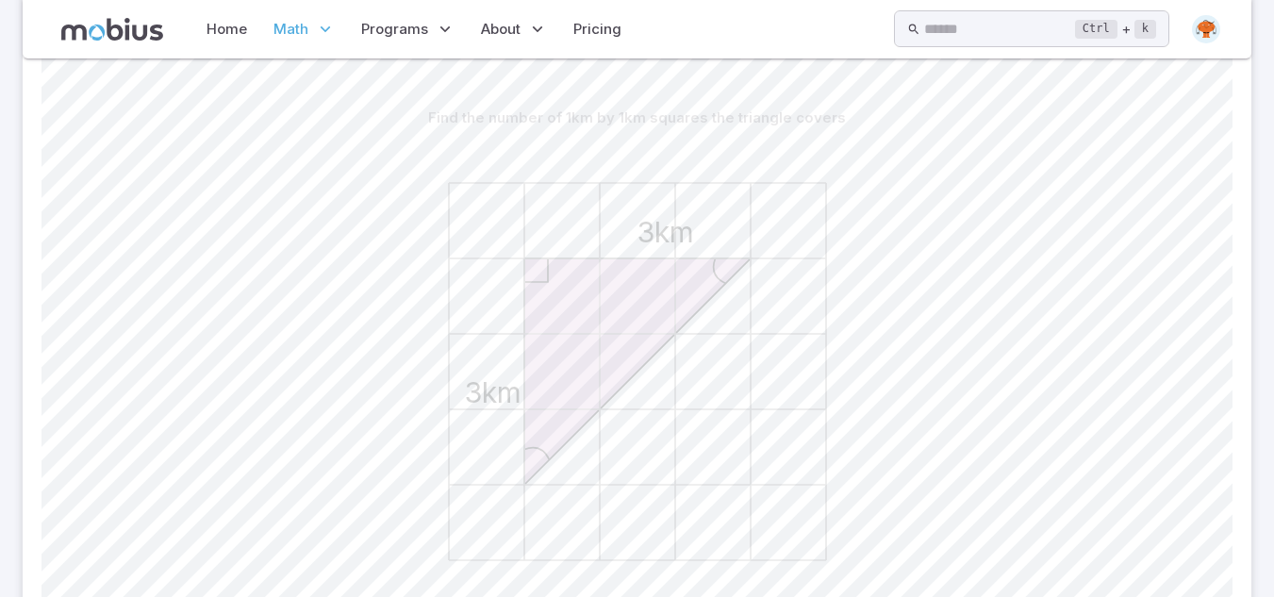
scroll to position [416, 0]
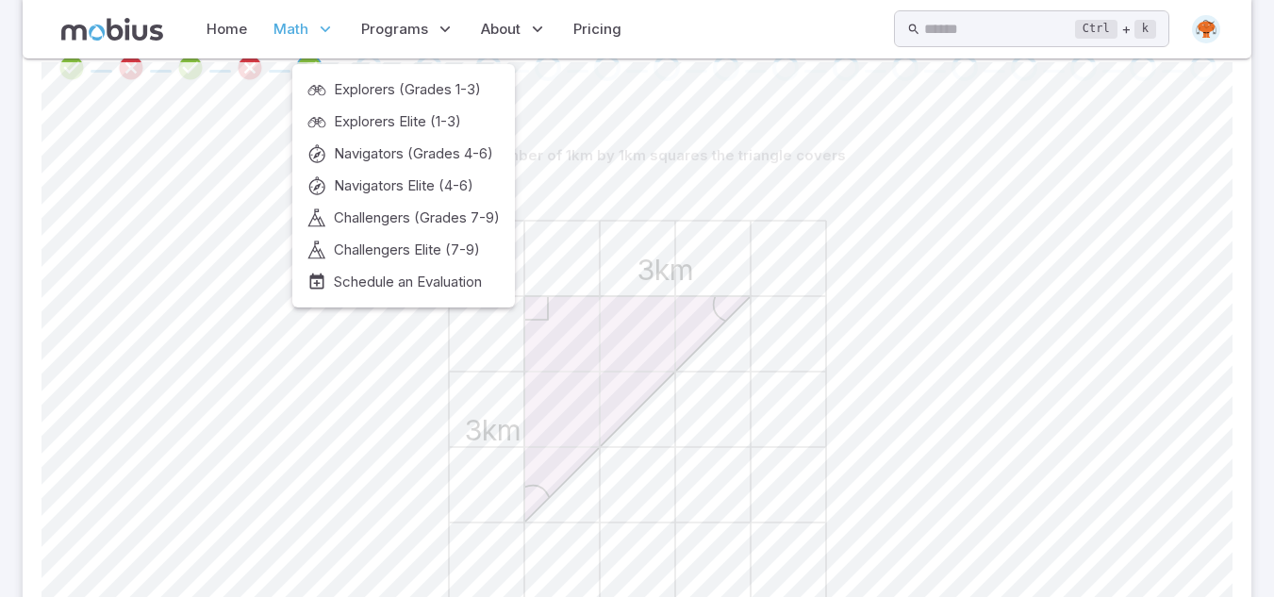
click at [369, 68] on div "Explorers (Grades 1-3) Explorers Elite (1-3) Navigators (Grades 4-6) Navigators…" at bounding box center [403, 185] width 222 height 243
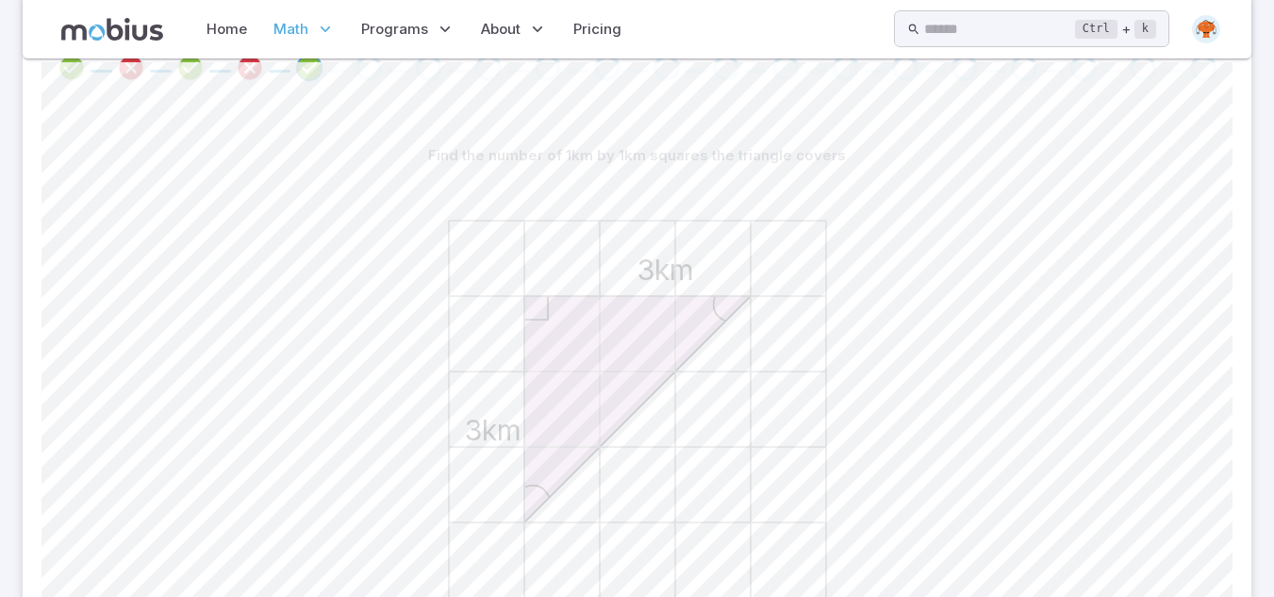
click at [246, 185] on div "3km 3km" at bounding box center [636, 411] width 1191 height 477
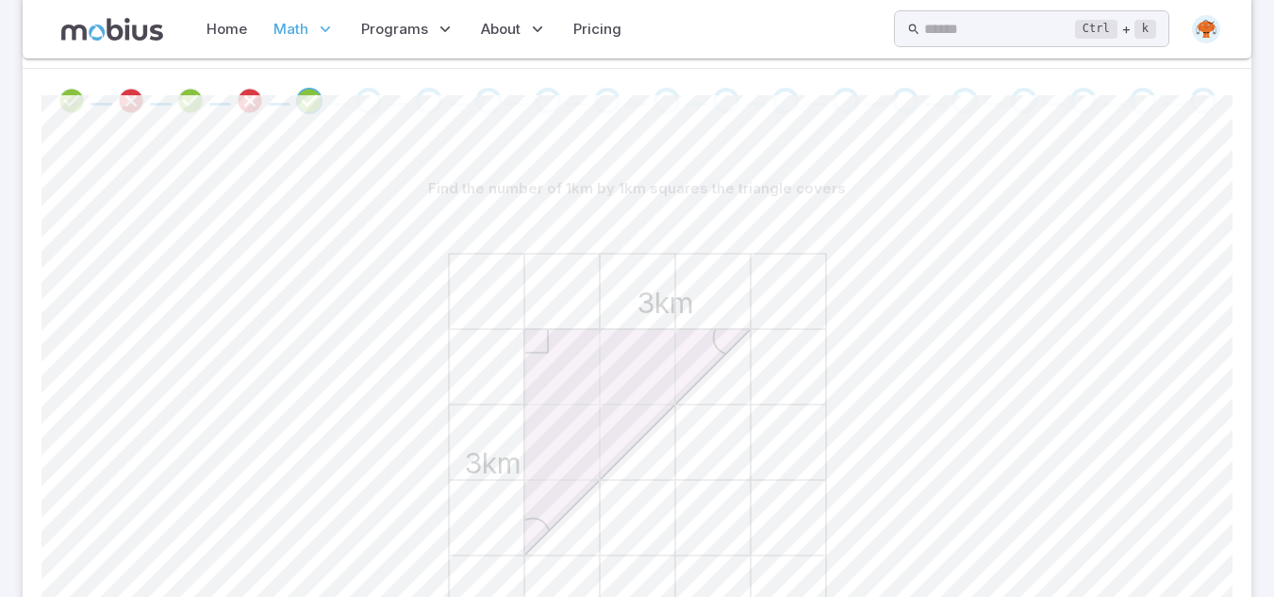
scroll to position [378, 0]
click at [377, 98] on div "Go to the next question" at bounding box center [368, 105] width 26 height 26
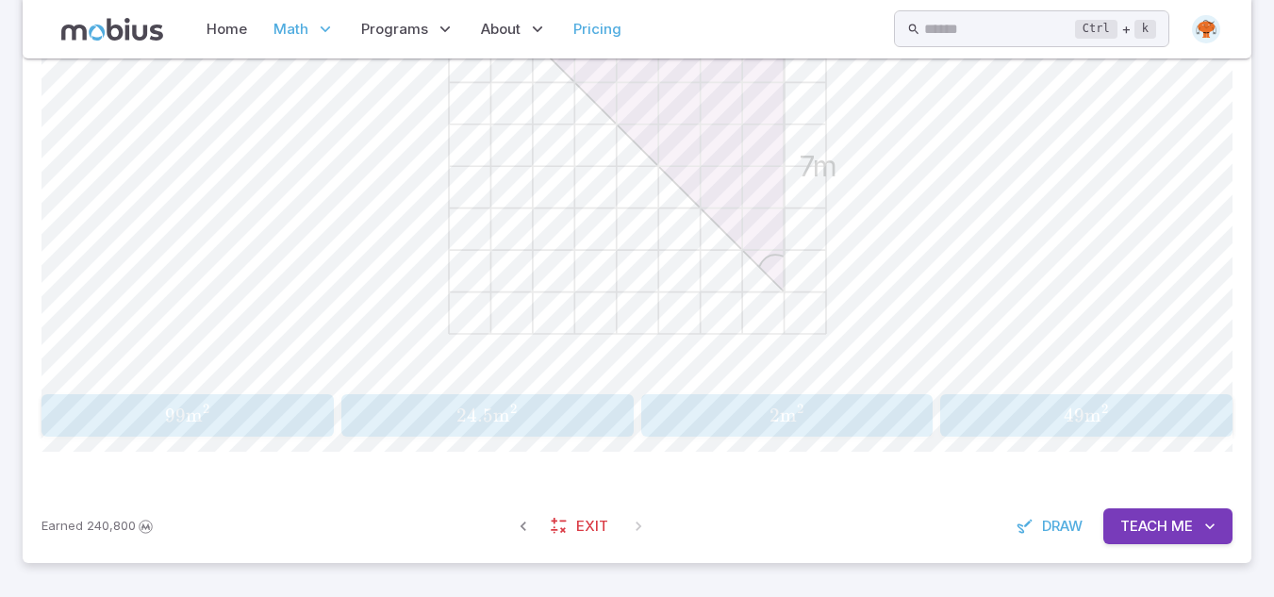
scroll to position [642, 0]
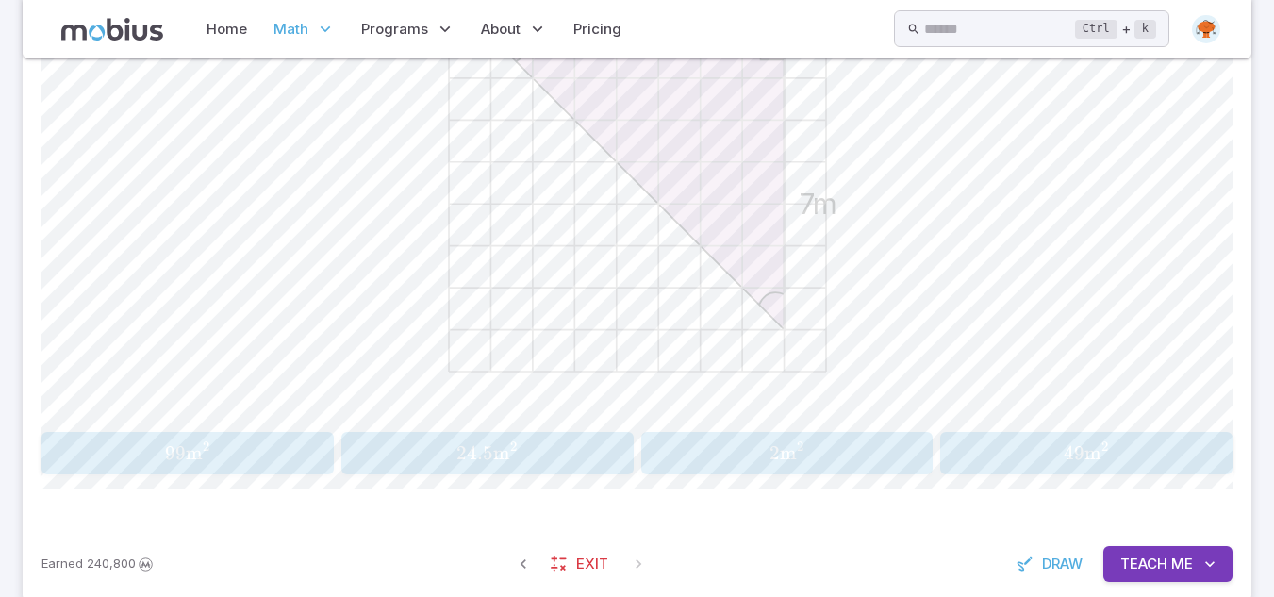
click at [578, 456] on span "24.5 m 2" at bounding box center [487, 453] width 280 height 24
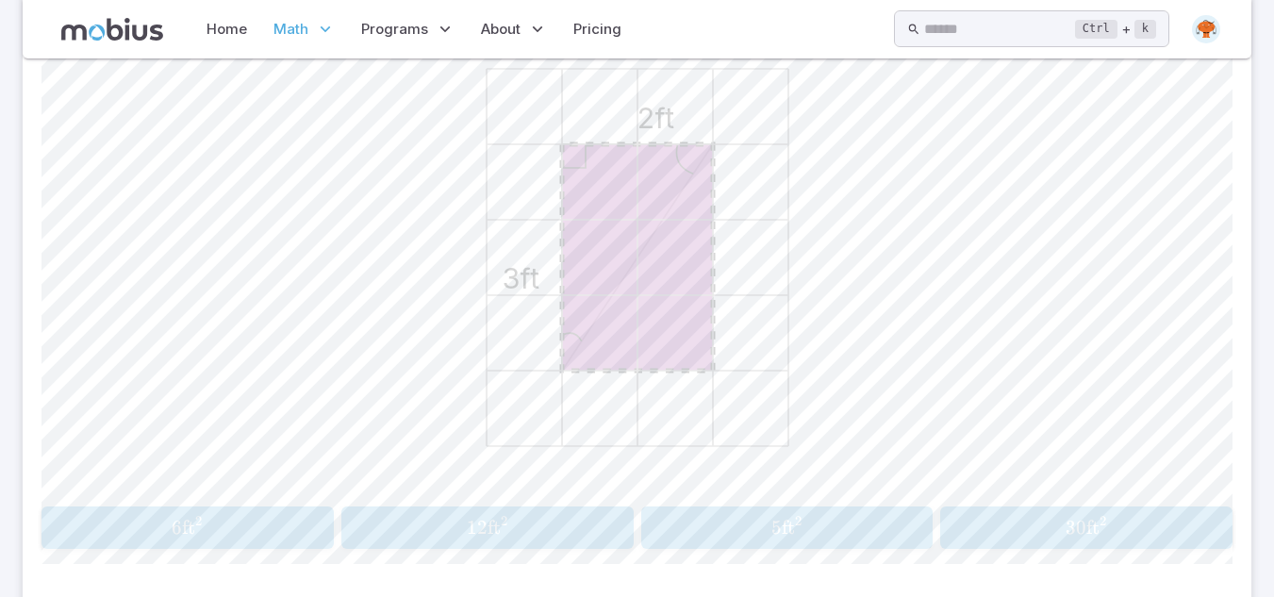
scroll to position [604, 0]
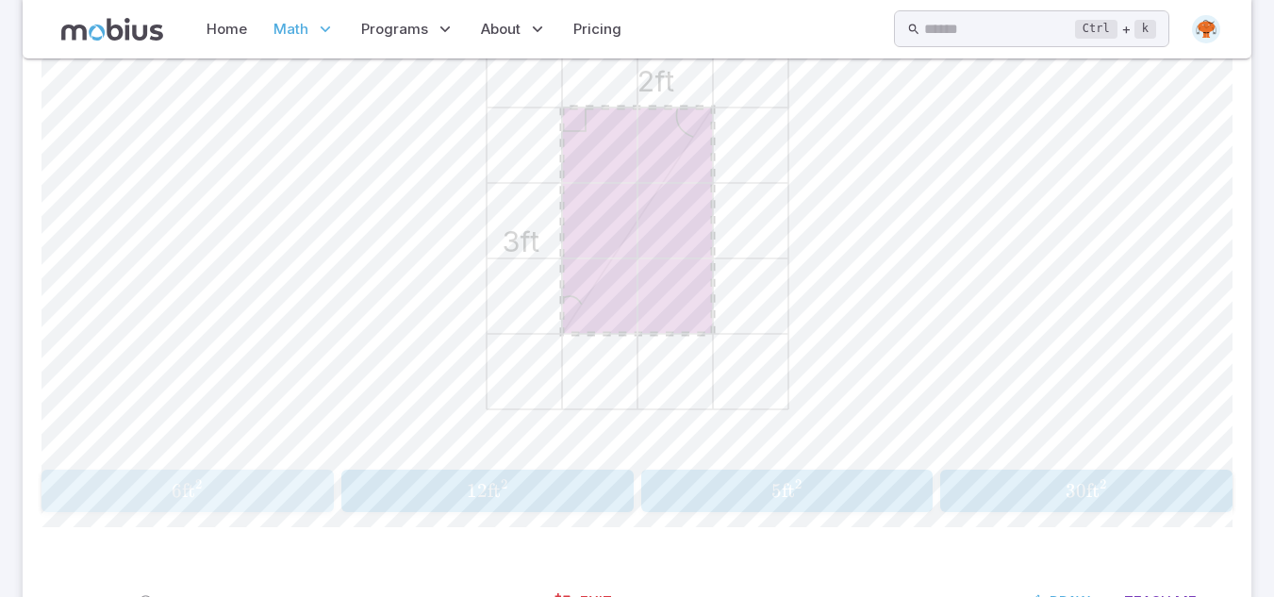
click at [237, 496] on span "6 ft 2" at bounding box center [187, 491] width 280 height 24
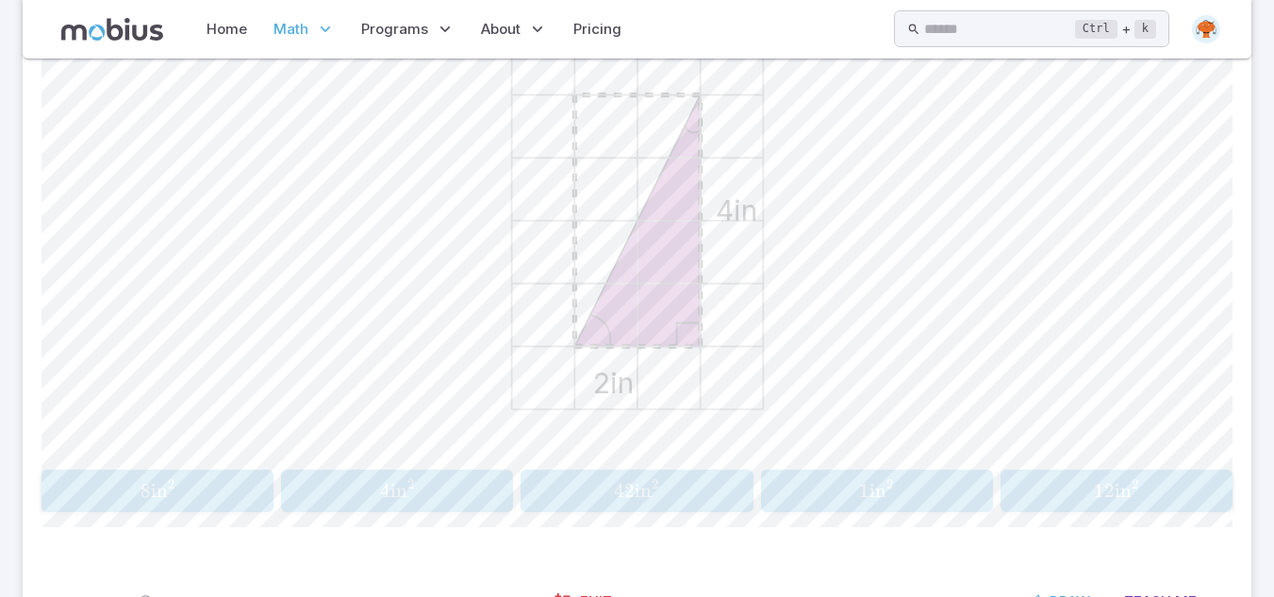
click at [157, 469] on div "Find the area of the TRIANGLE by halving the area of the rectangle around it 2i…" at bounding box center [636, 230] width 1191 height 563
click at [168, 481] on span "2" at bounding box center [171, 484] width 7 height 16
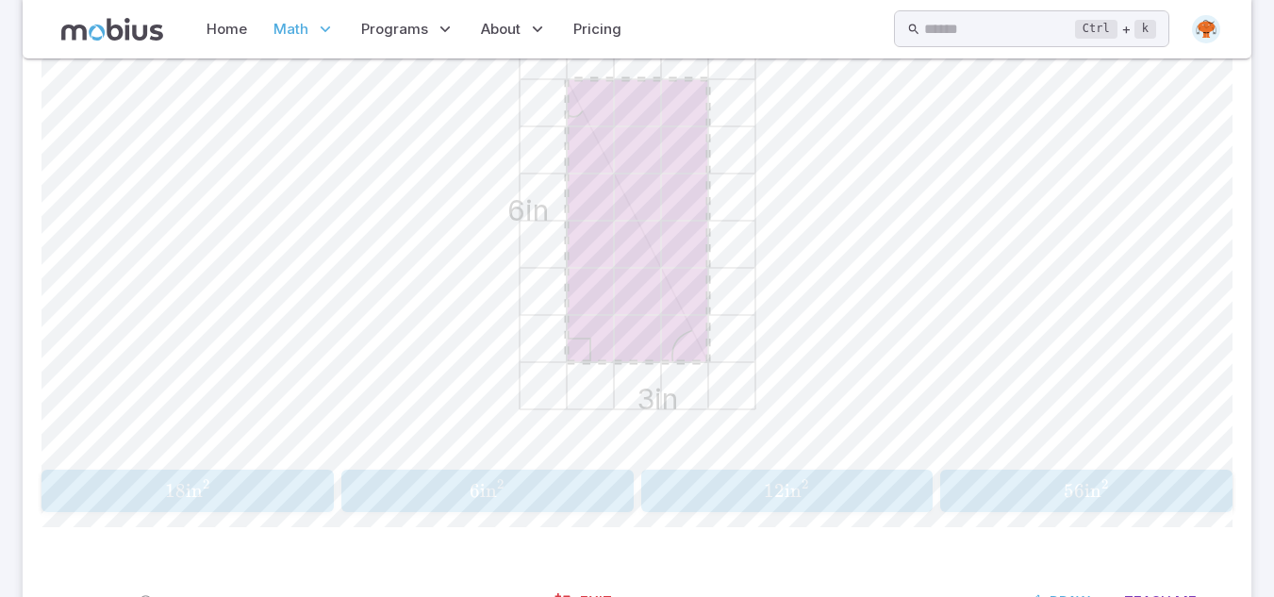
click at [704, 492] on span "12 in 2" at bounding box center [787, 491] width 280 height 24
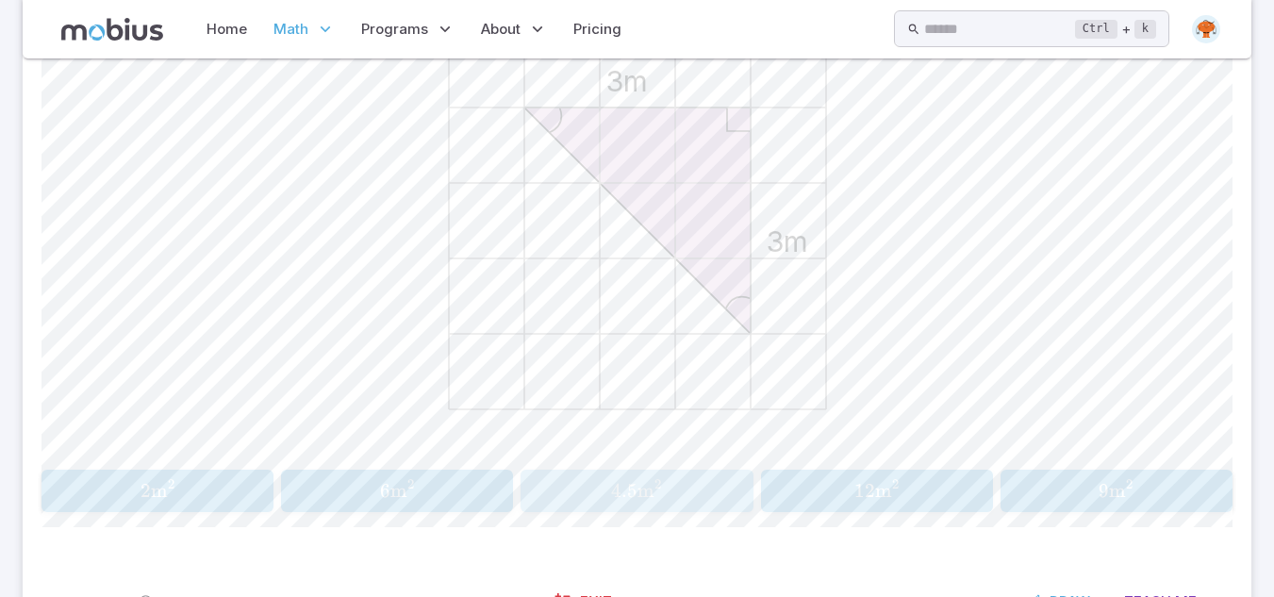
click at [704, 492] on span "4.5 m 2" at bounding box center [637, 491] width 220 height 24
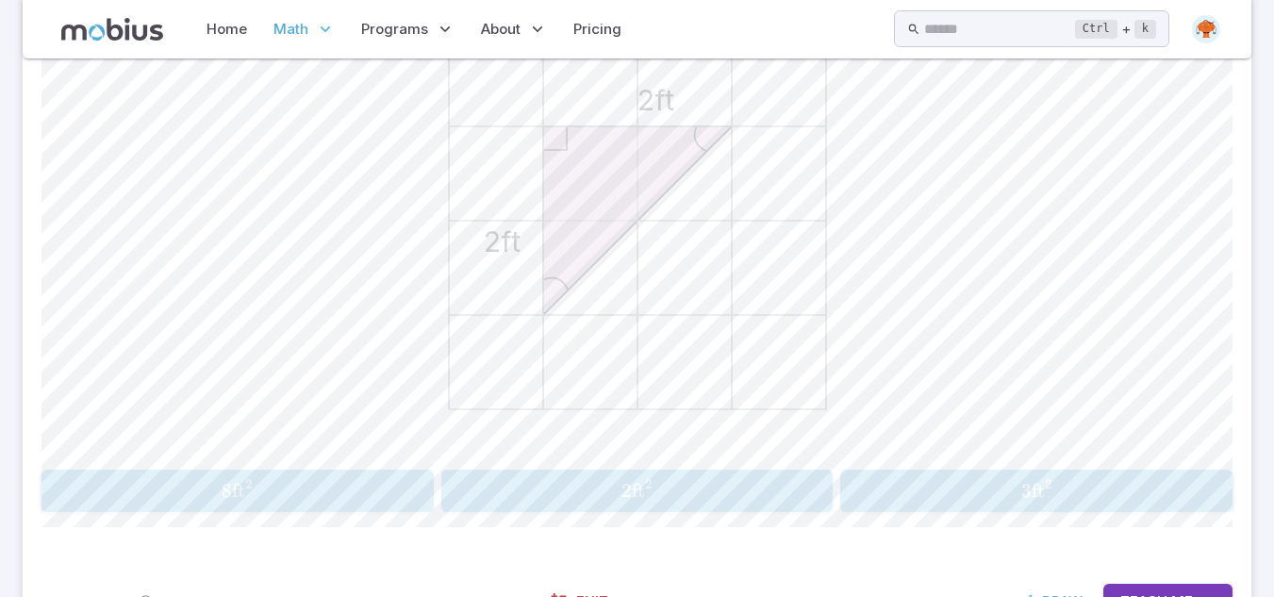
click at [599, 502] on span "2 ft 2" at bounding box center [637, 491] width 380 height 24
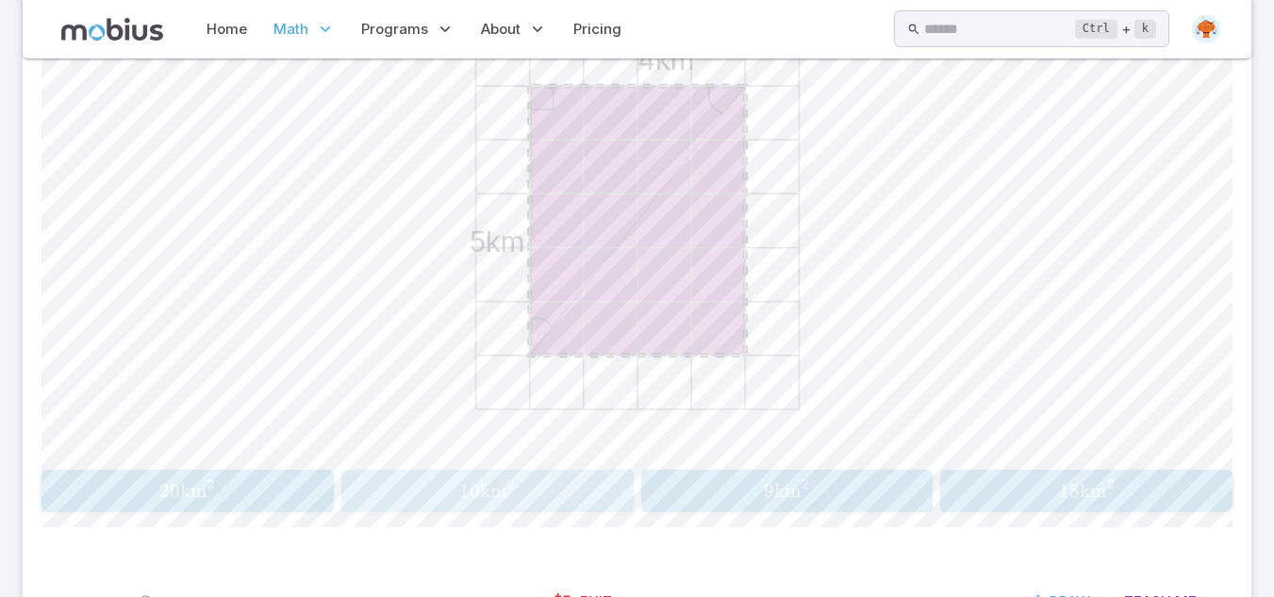
click at [458, 498] on span "10 km 2" at bounding box center [487, 491] width 280 height 24
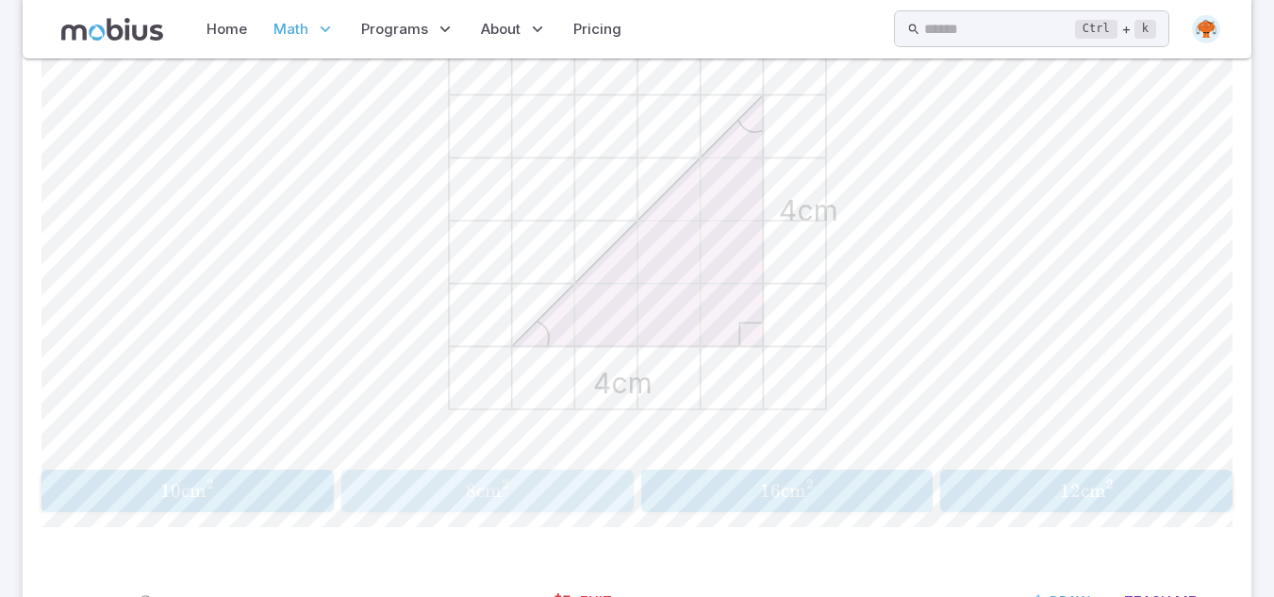
click at [559, 494] on span "8 cm 2" at bounding box center [487, 491] width 280 height 24
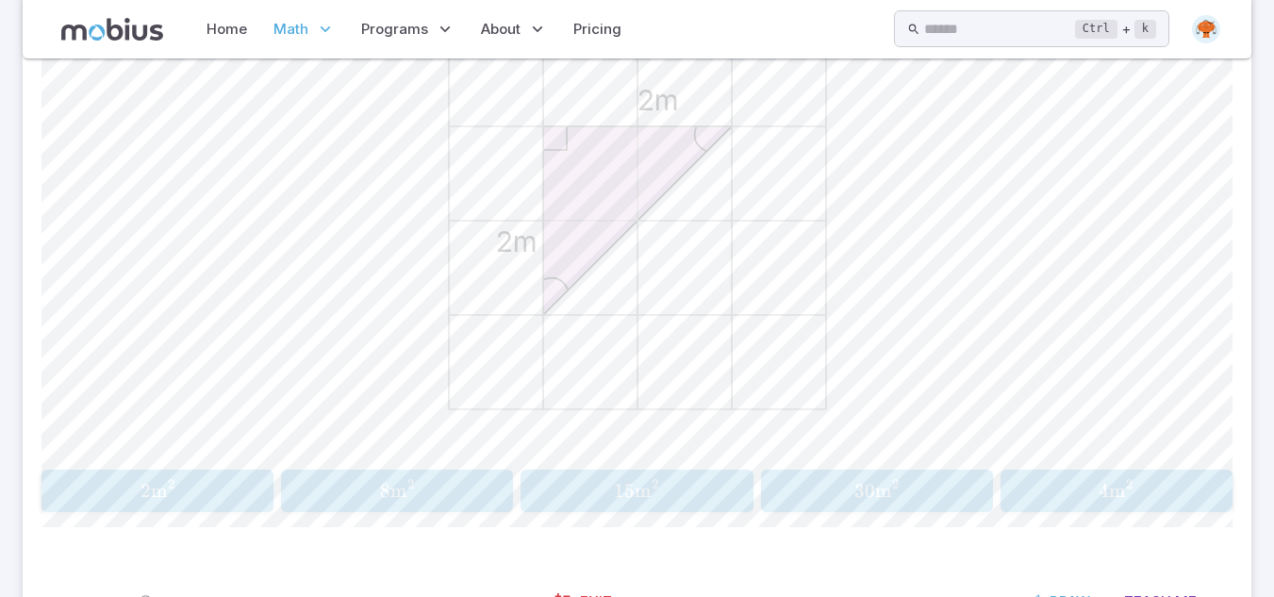
click at [1031, 483] on span "4 m 2" at bounding box center [1116, 491] width 220 height 24
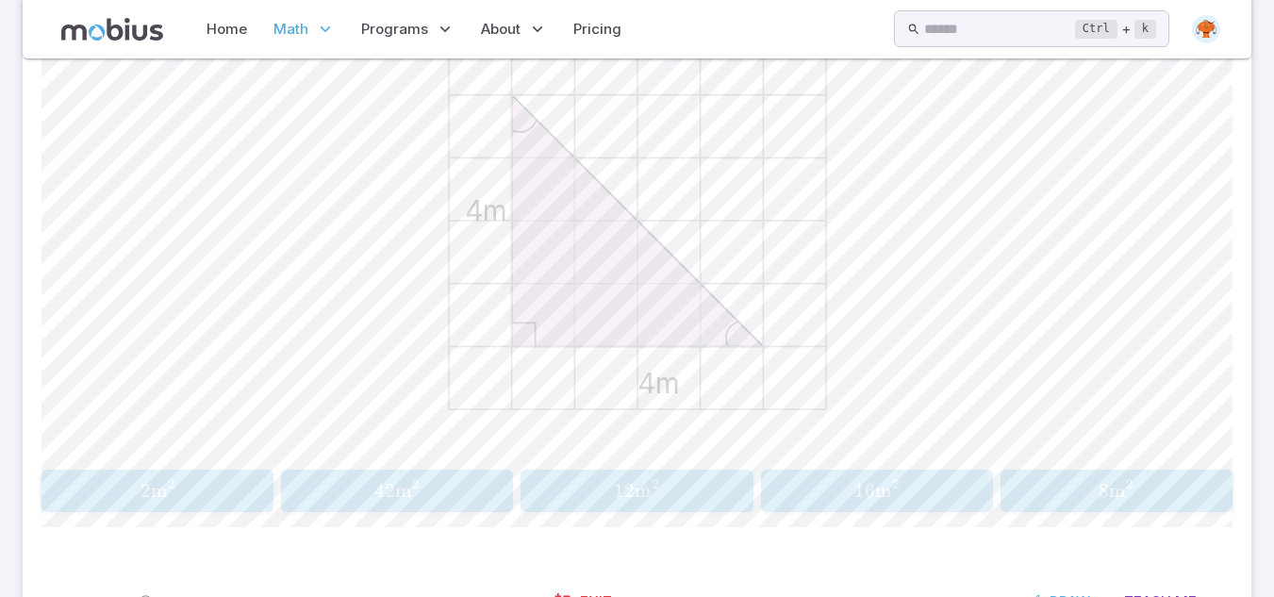
click at [1059, 506] on button "8 m 2 8\text{m}^2 8 m 2" at bounding box center [1116, 490] width 232 height 42
drag, startPoint x: 224, startPoint y: 495, endPoint x: 262, endPoint y: 484, distance: 39.4
click at [262, 484] on span "36 ft 2" at bounding box center [237, 491] width 380 height 24
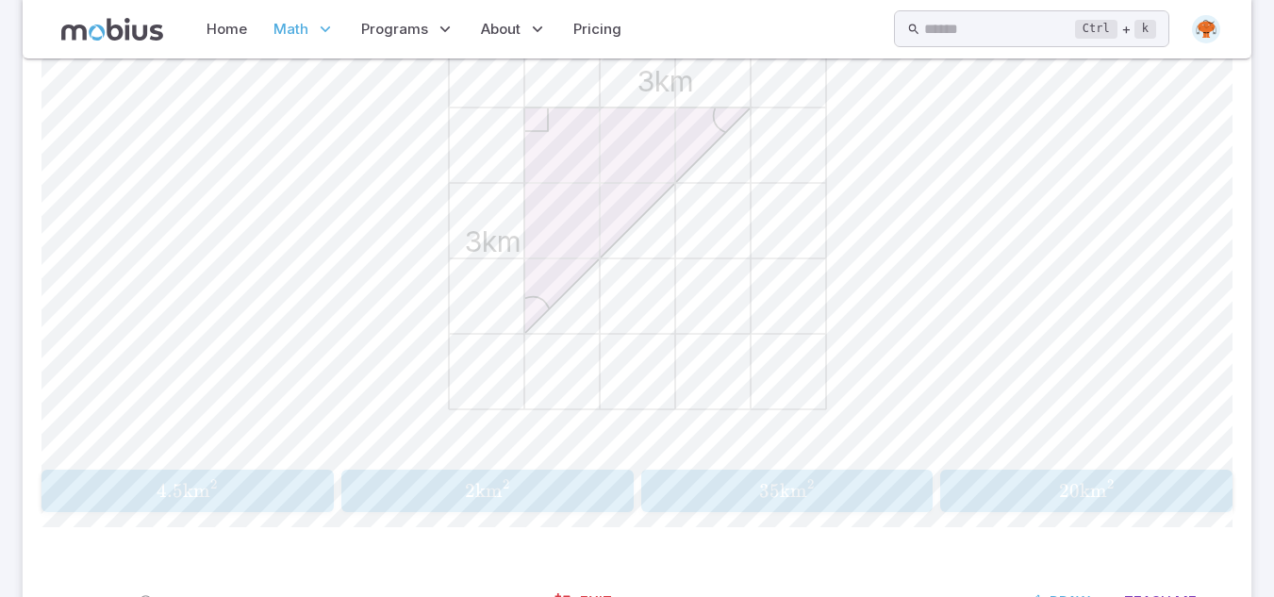
click at [255, 494] on span "4.5 km 2" at bounding box center [187, 491] width 280 height 24
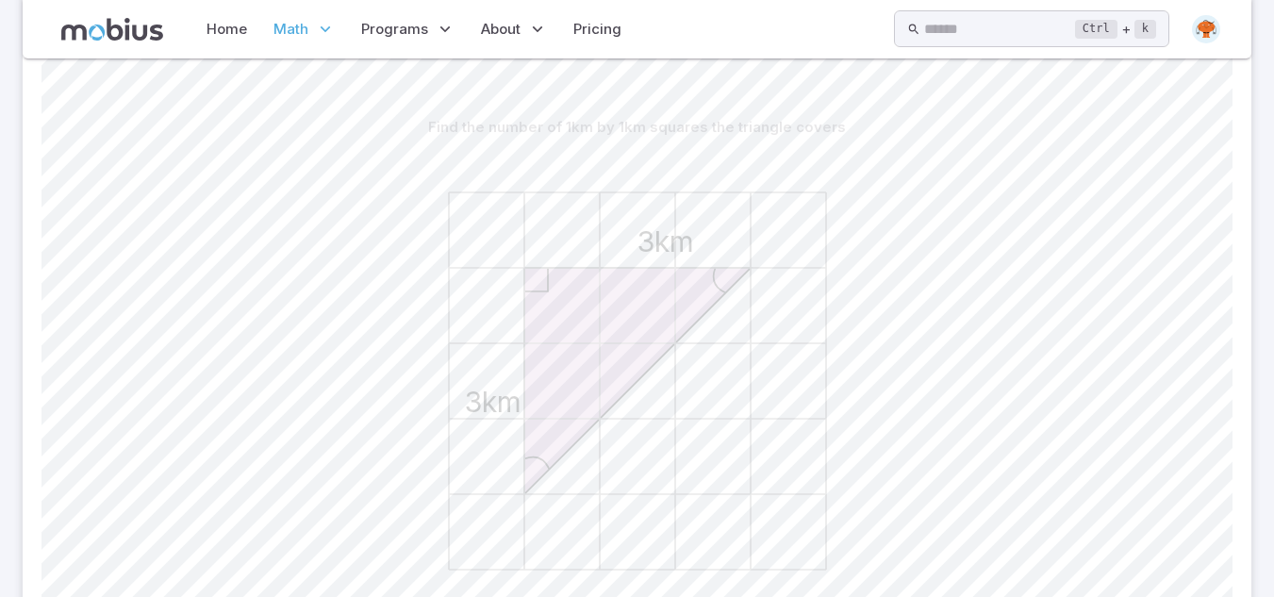
scroll to position [152, 0]
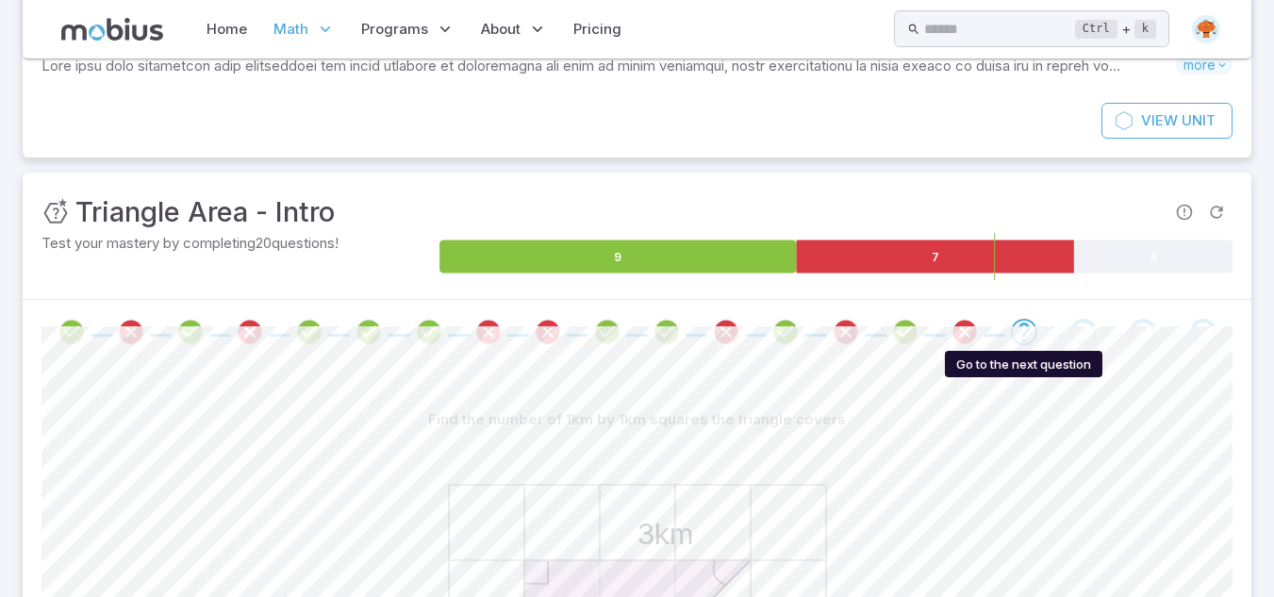
click at [1034, 334] on icon "Go to the next question" at bounding box center [1023, 332] width 23 height 23
click at [1078, 337] on div "Go to the next question" at bounding box center [1083, 332] width 26 height 26
click at [1080, 342] on div "Go to the next question" at bounding box center [1083, 332] width 26 height 26
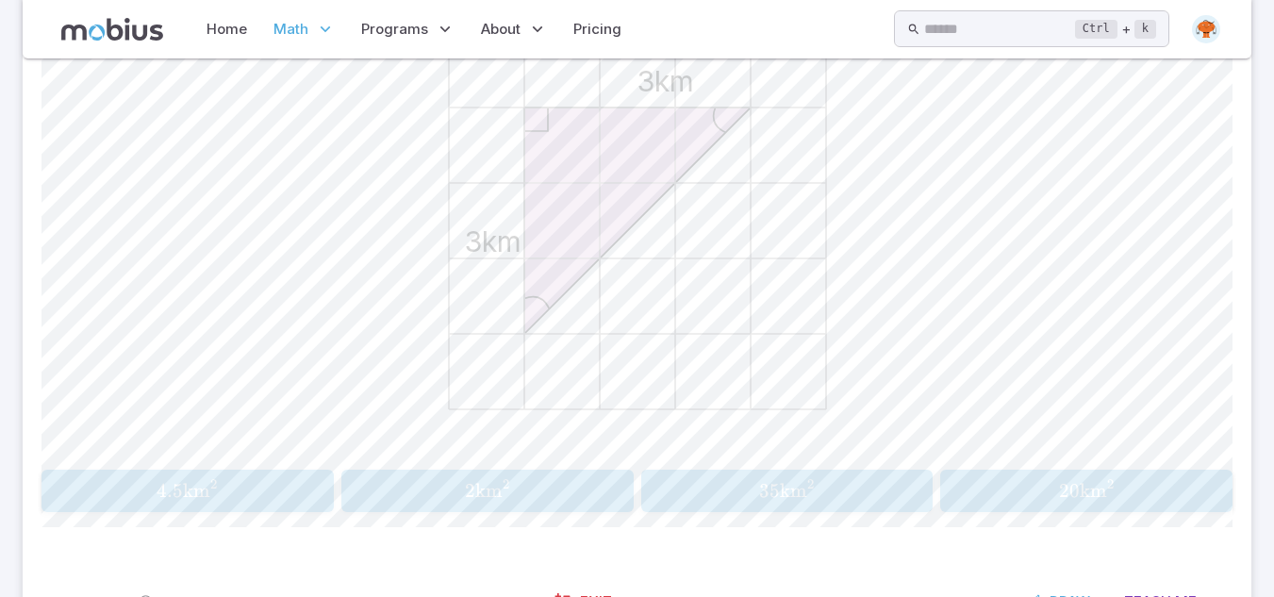
scroll to position [567, 0]
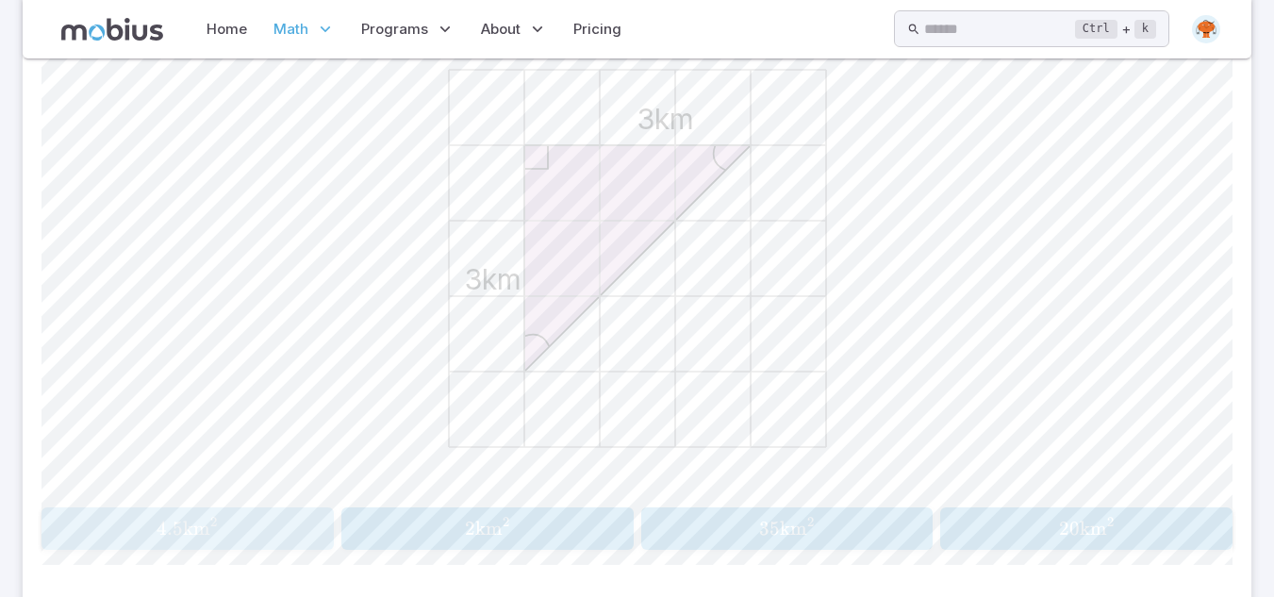
click at [267, 523] on span "4.5 km 2" at bounding box center [187, 529] width 280 height 24
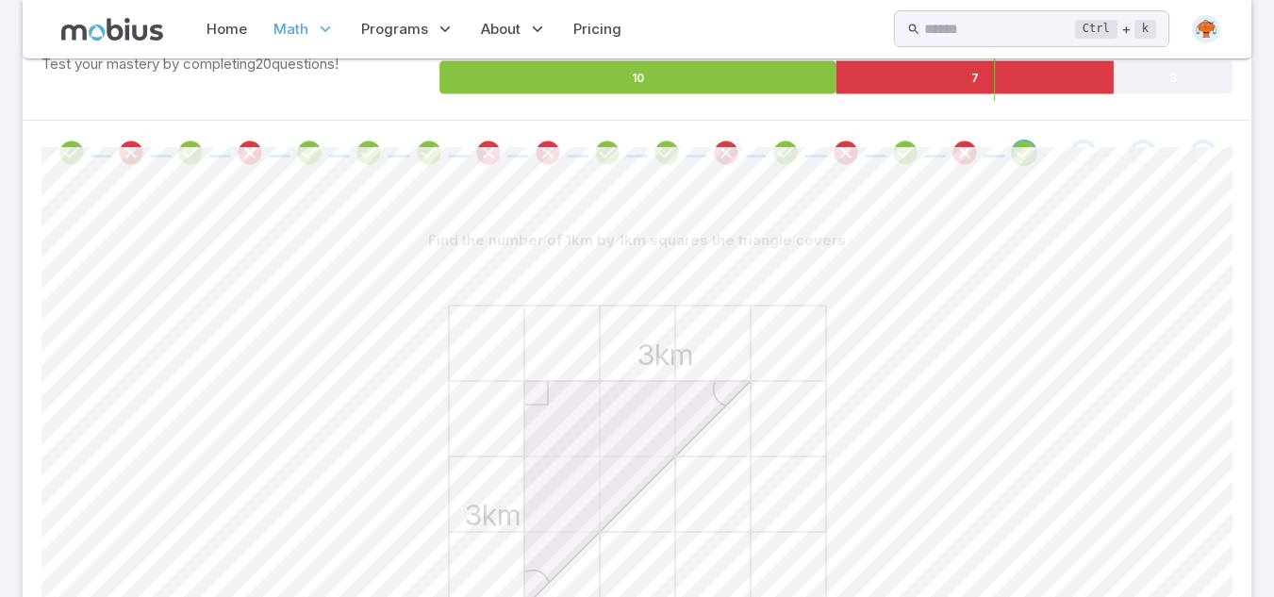
scroll to position [303, 0]
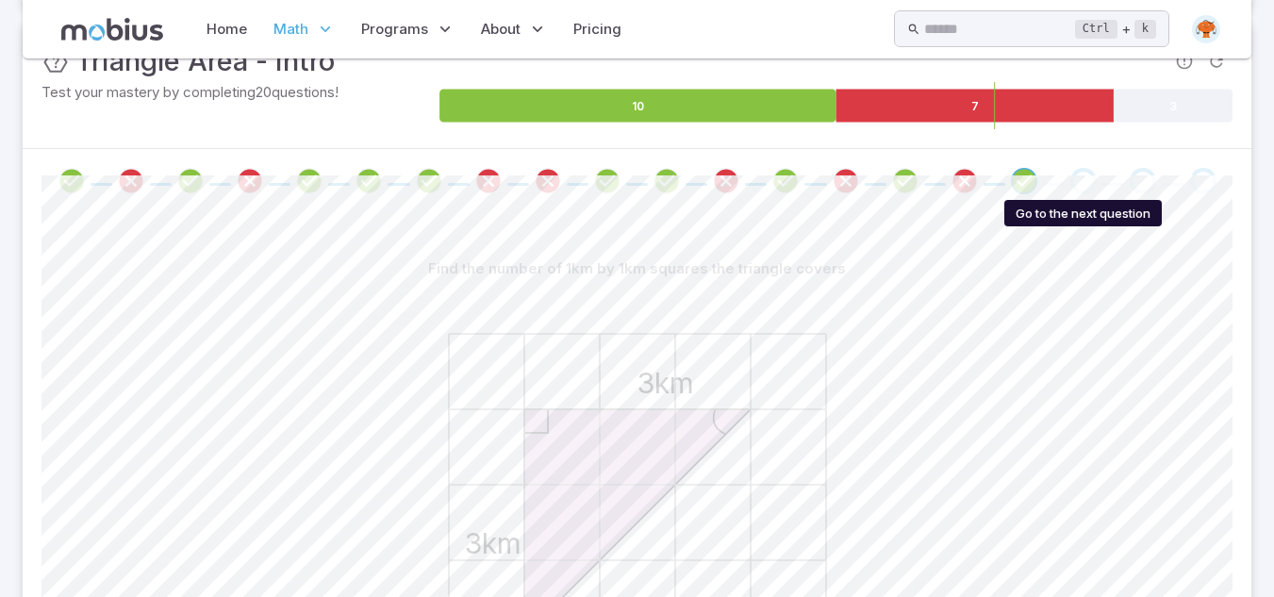
click at [1080, 191] on div "Go to the next question" at bounding box center [1083, 181] width 26 height 26
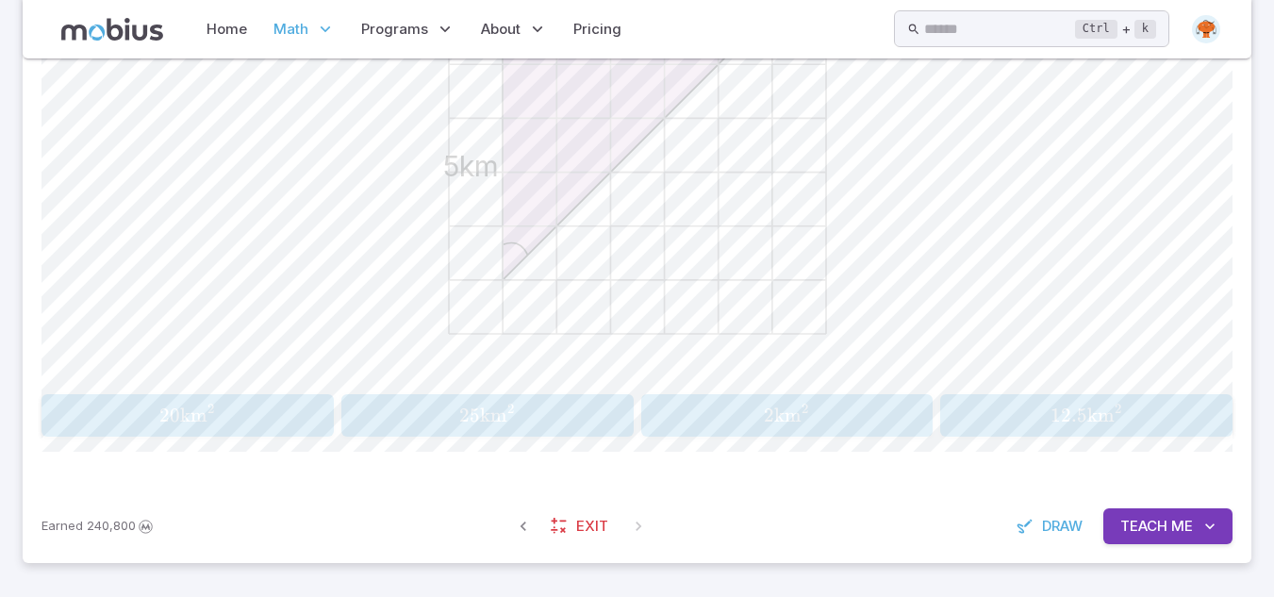
scroll to position [642, 0]
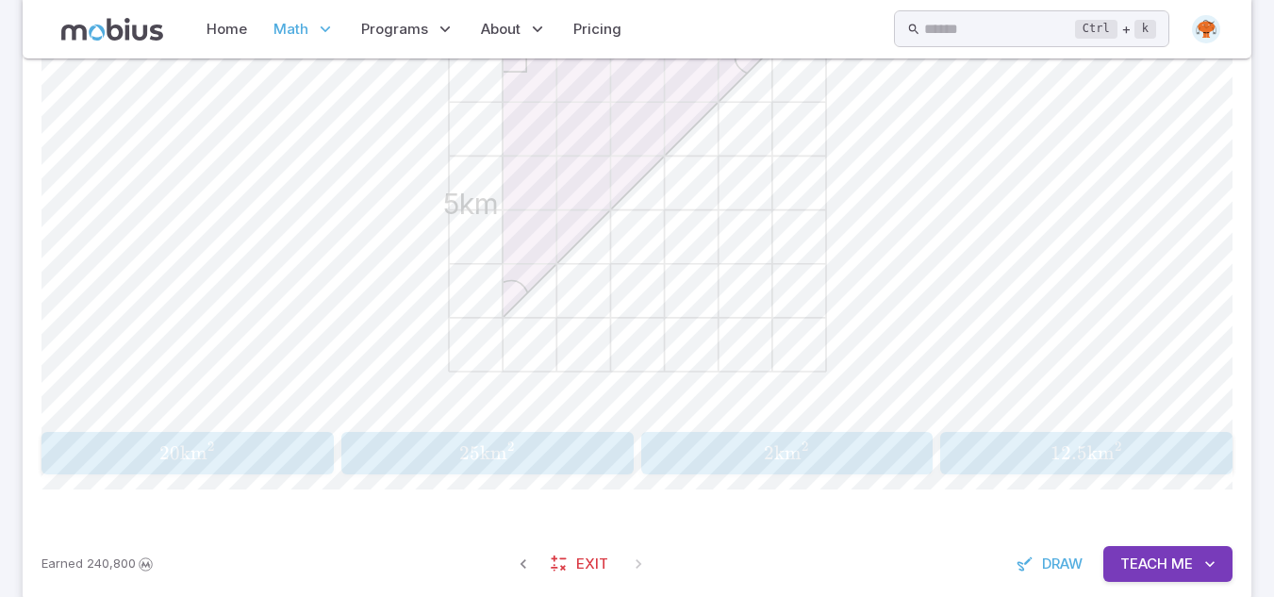
click at [1082, 447] on span "12.5" at bounding box center [1068, 453] width 37 height 24
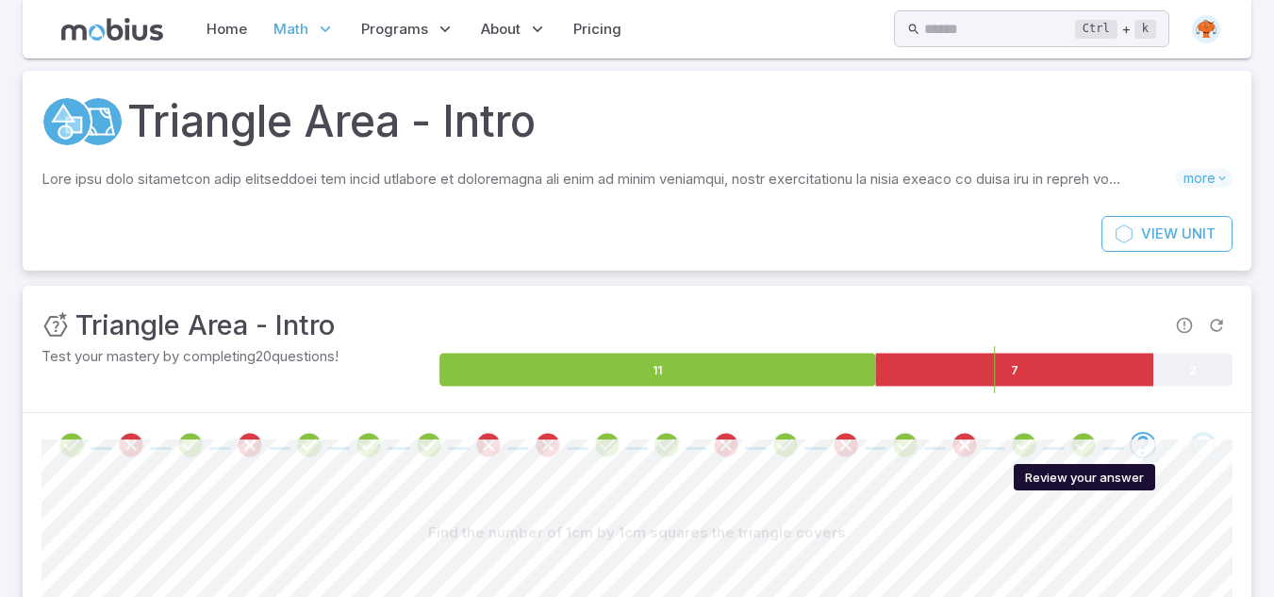
scroll to position [76, 0]
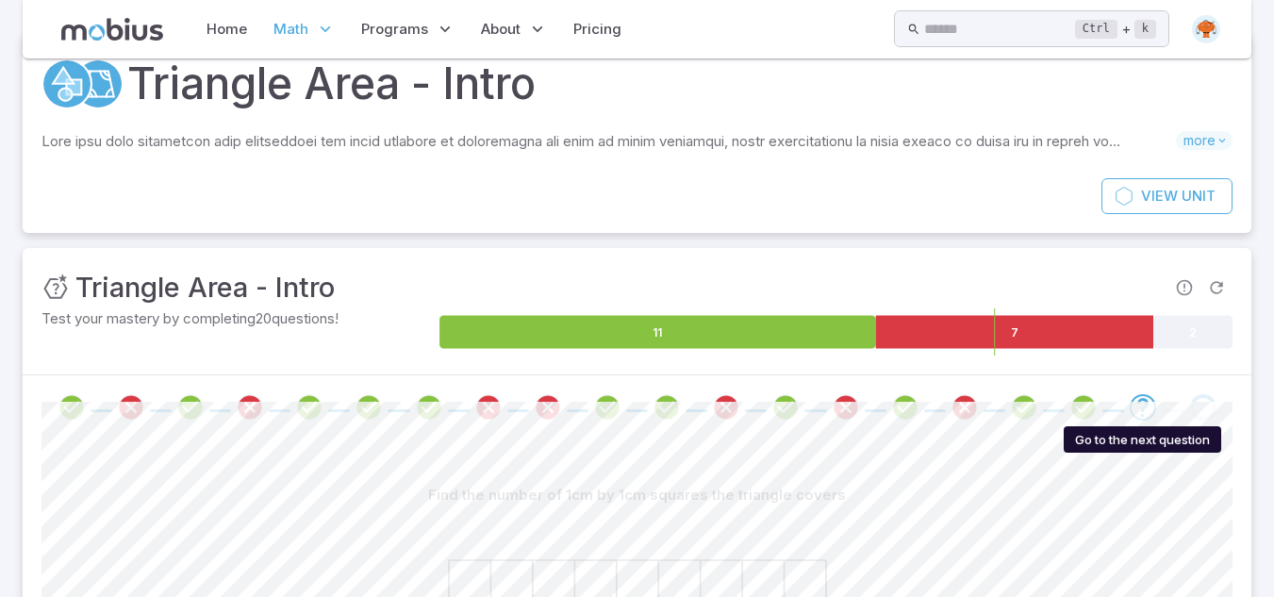
click at [1142, 405] on icon "Go to the next question" at bounding box center [1142, 407] width 23 height 23
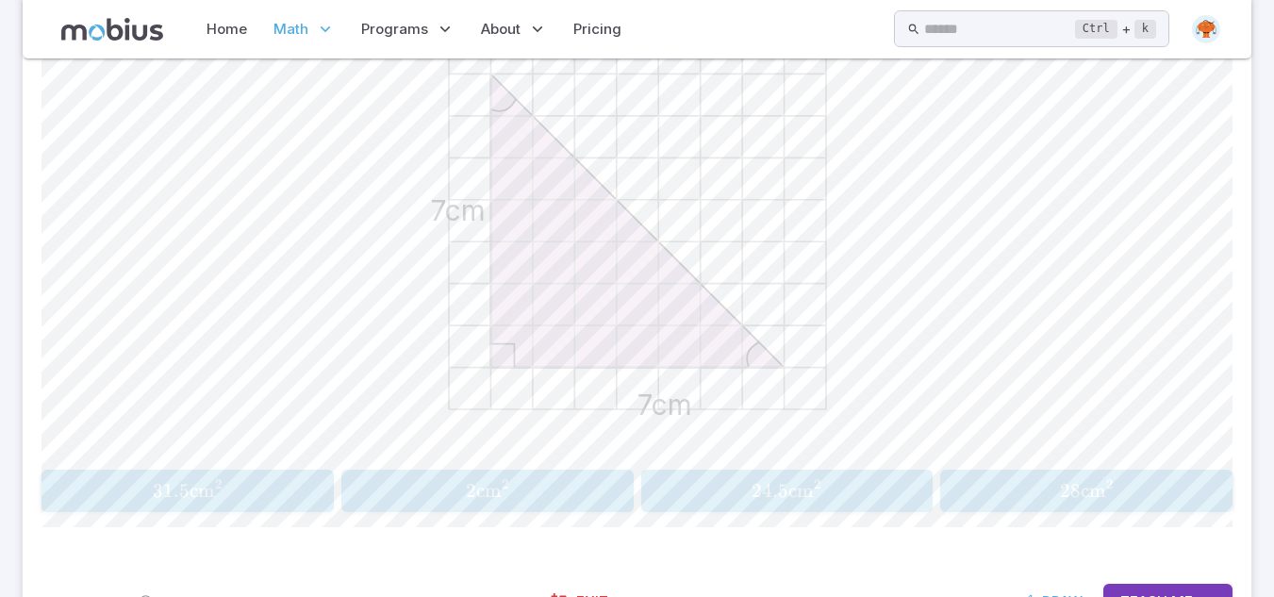
scroll to position [642, 0]
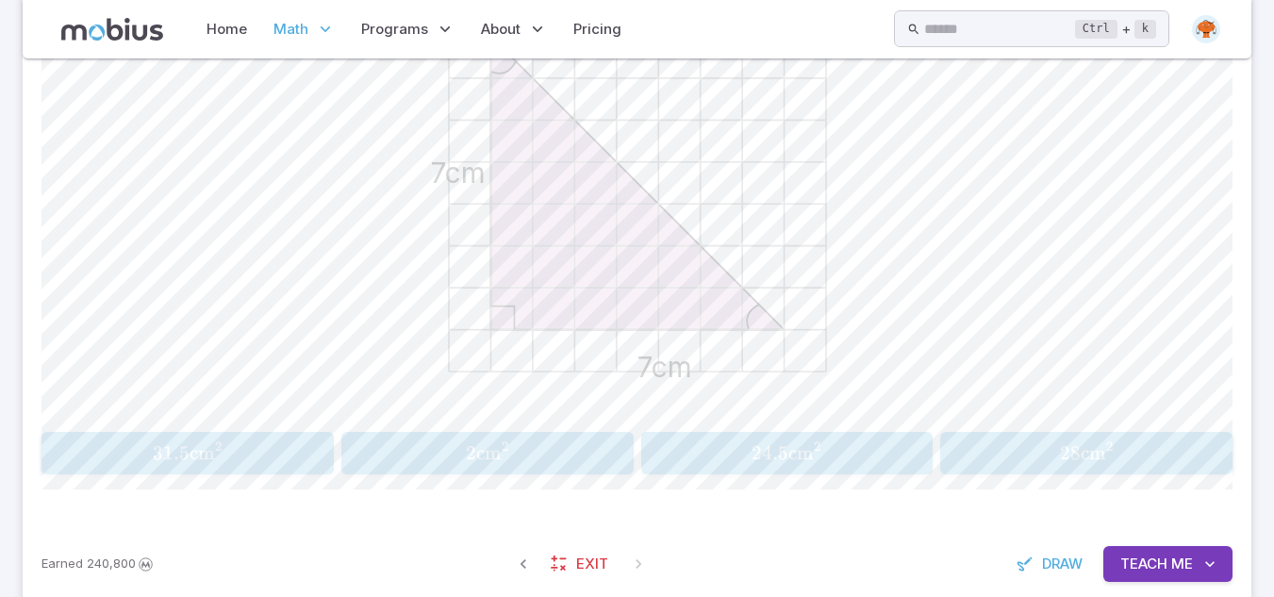
click at [822, 458] on span "24.5 cm 2" at bounding box center [787, 453] width 280 height 24
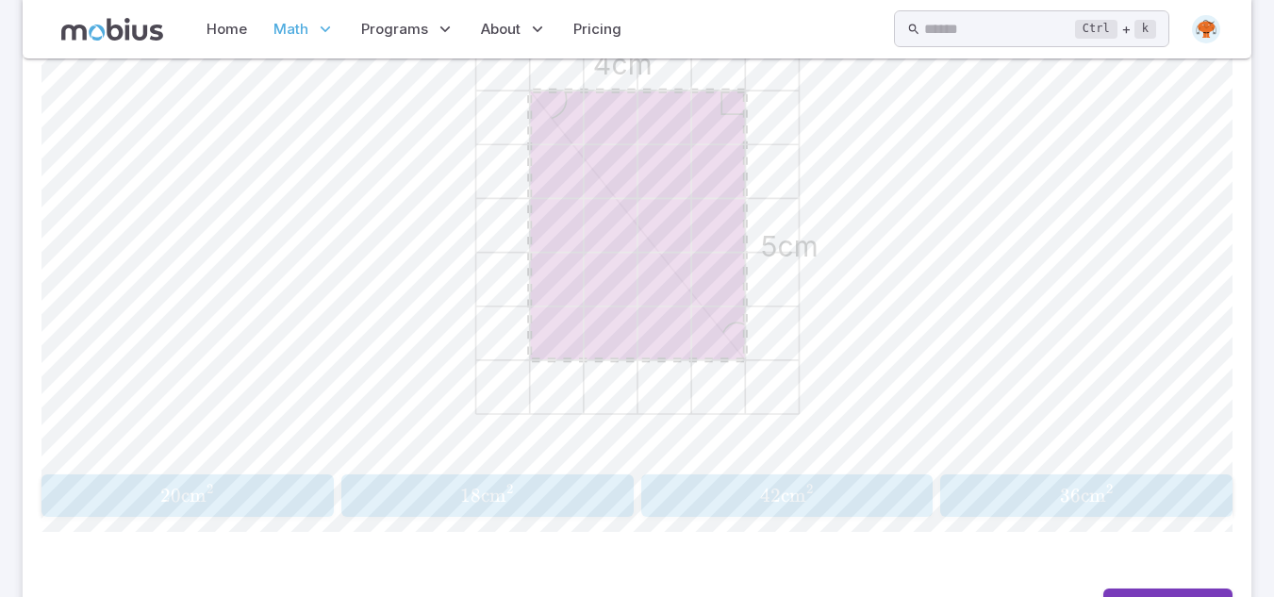
scroll to position [604, 0]
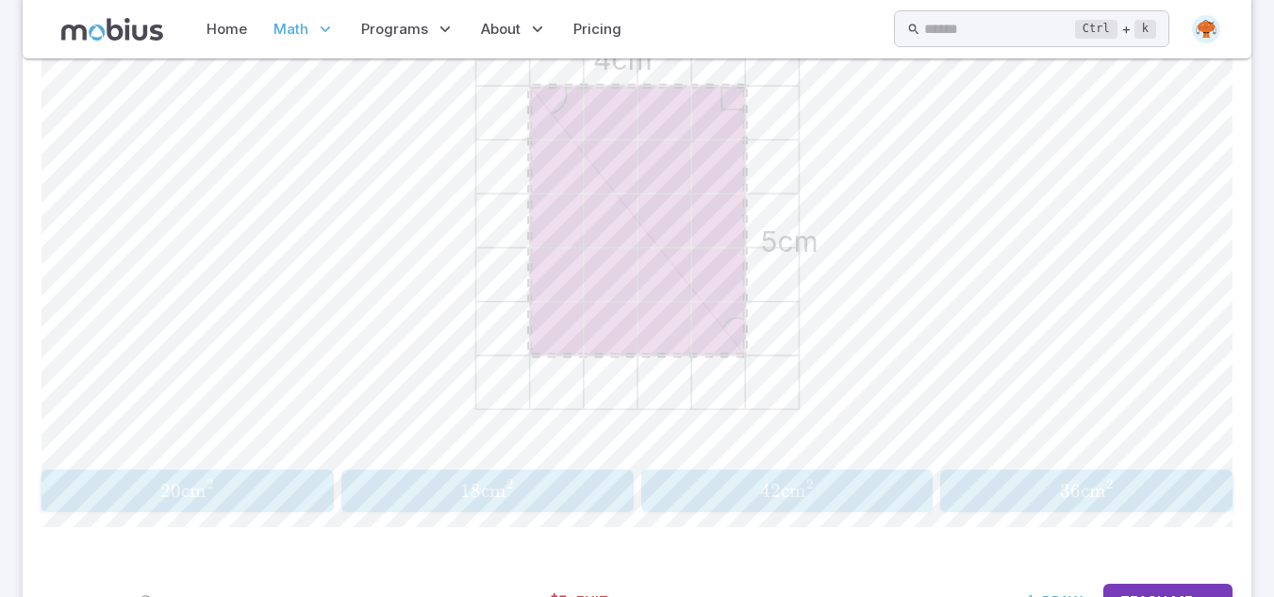
click at [286, 504] on div "20 cm 2 20\text{cm}^2 20 cm 2" at bounding box center [187, 490] width 280 height 27
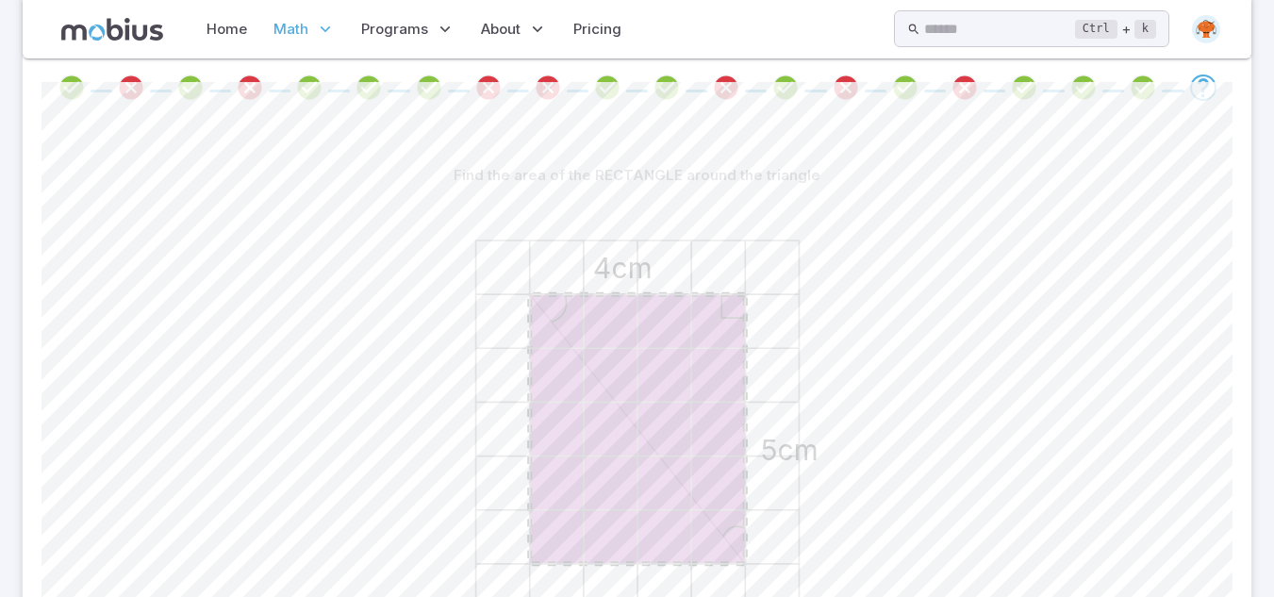
scroll to position [210, 0]
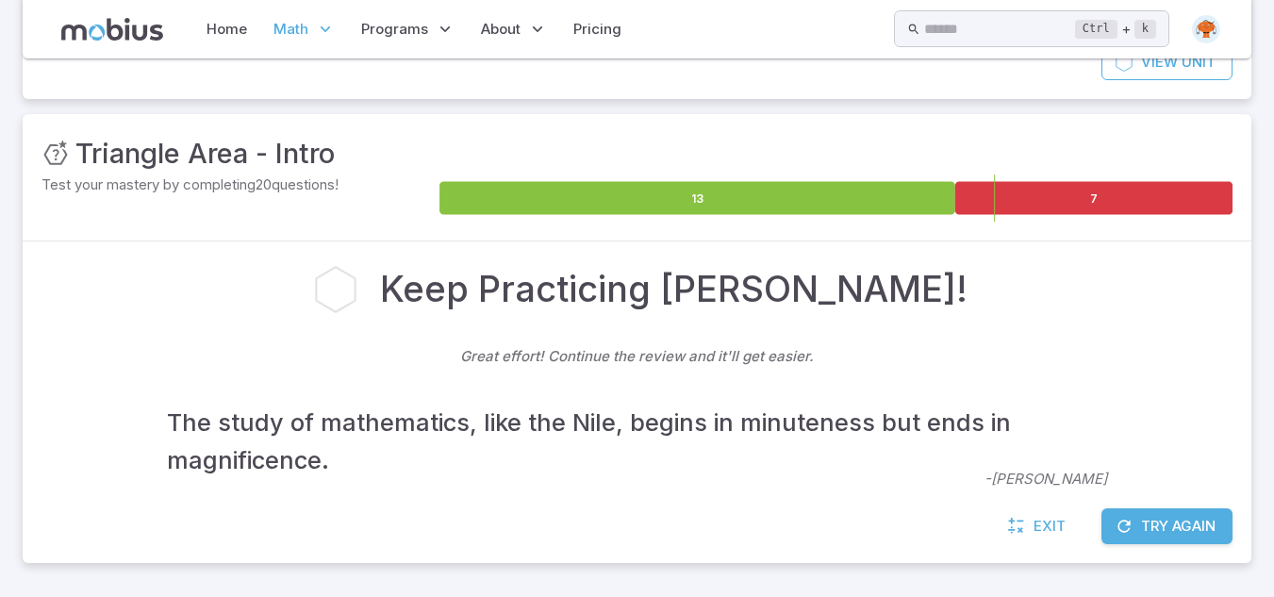
scroll to position [210, 0]
click at [1126, 530] on icon "button" at bounding box center [1123, 526] width 19 height 19
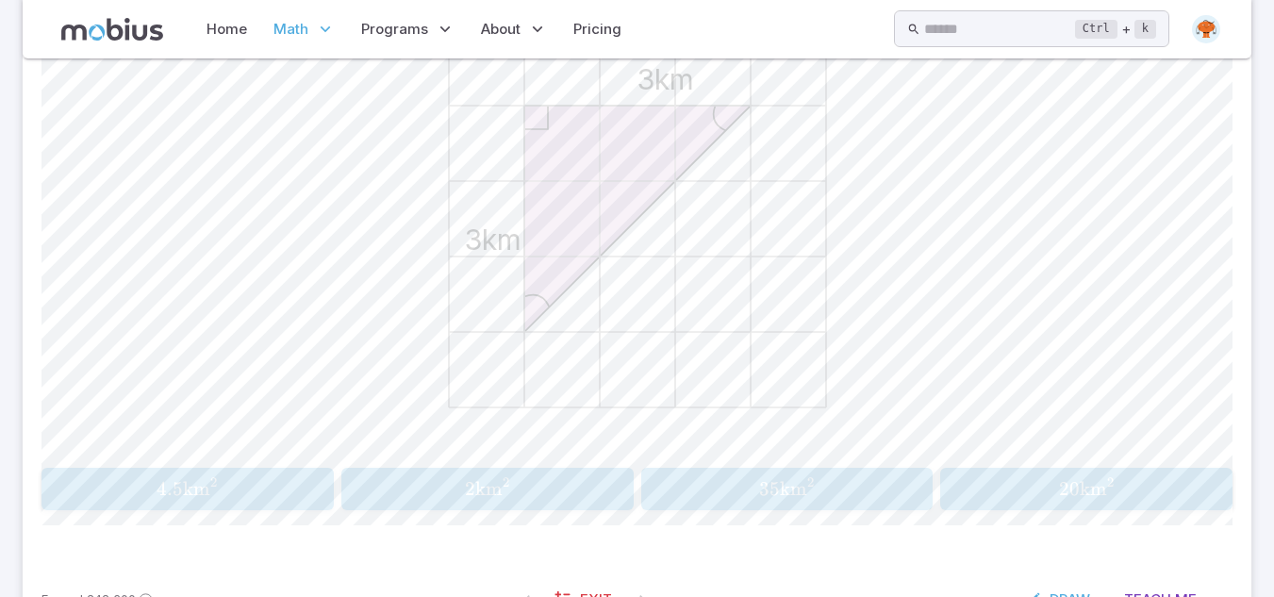
scroll to position [663, 0]
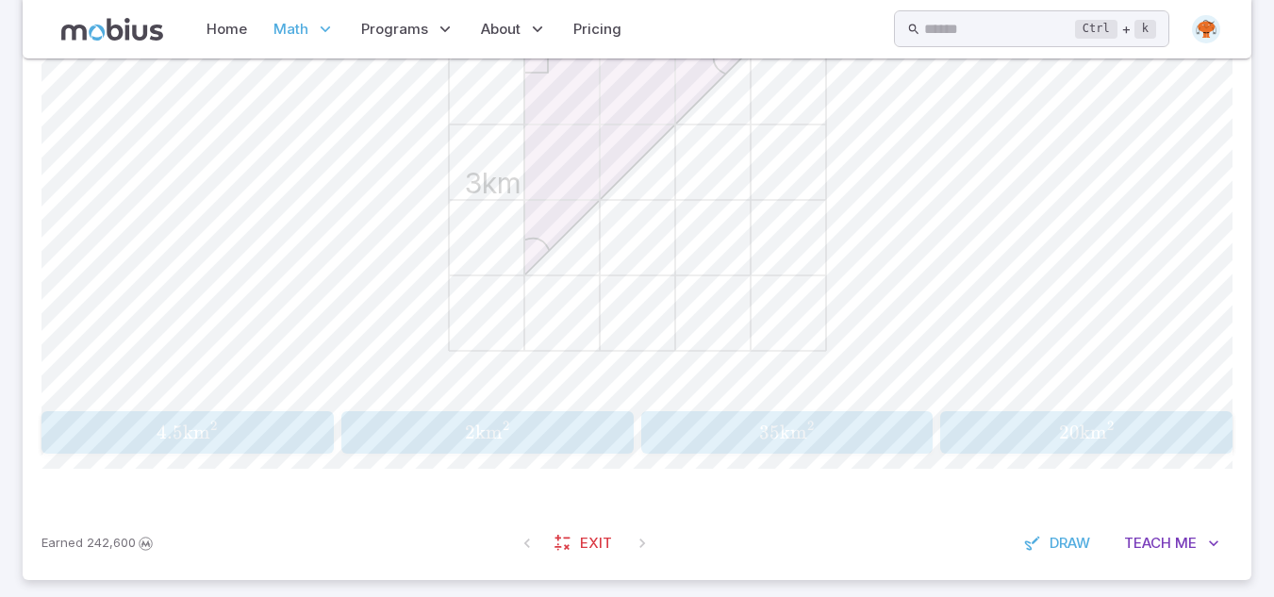
click at [273, 453] on button "4.5 km 2 4.5\text{km}^2 4.5 km 2" at bounding box center [187, 432] width 292 height 42
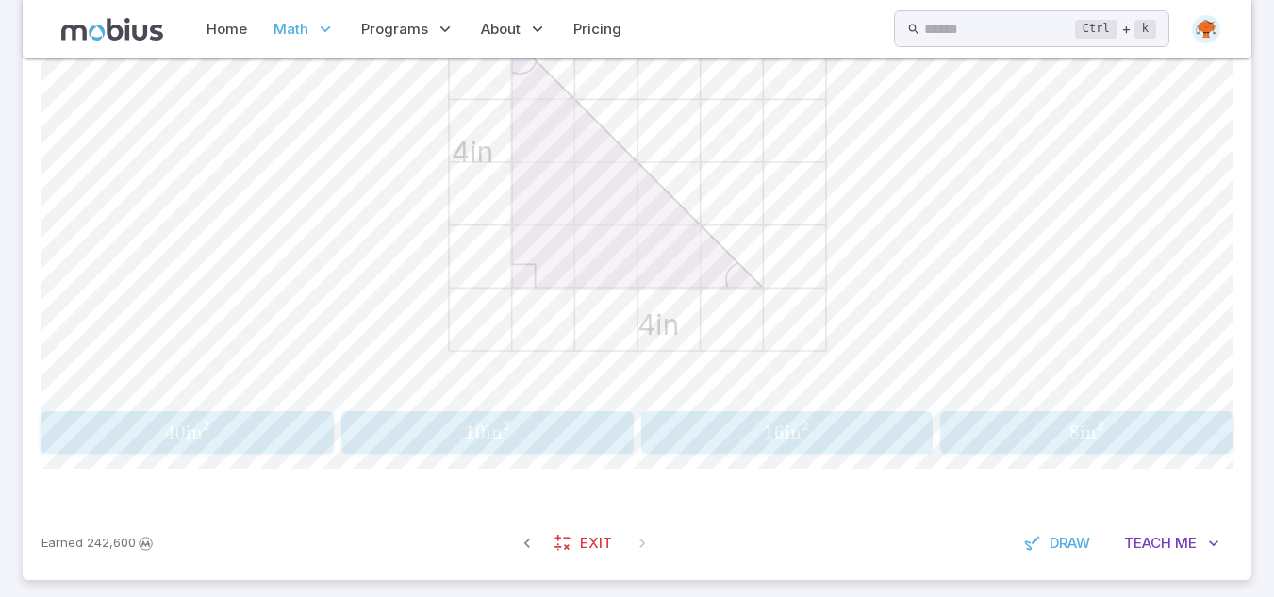
click at [1118, 438] on span "8 in 2" at bounding box center [1086, 432] width 280 height 24
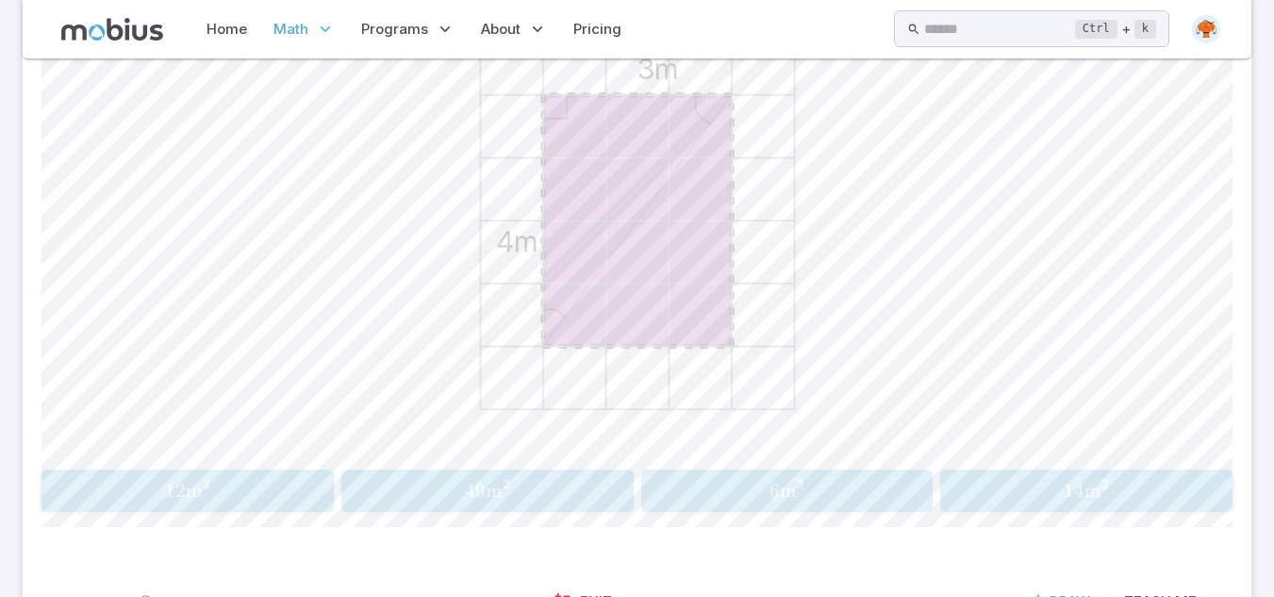
scroll to position [567, 0]
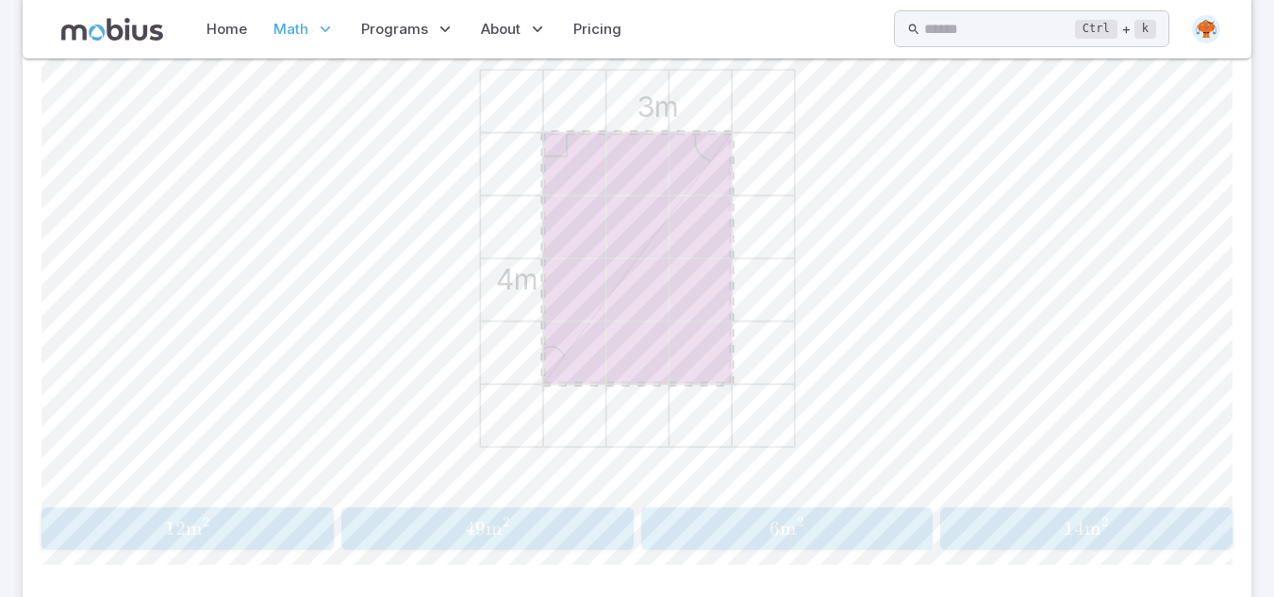
click at [250, 533] on span "12 m 2" at bounding box center [187, 529] width 280 height 24
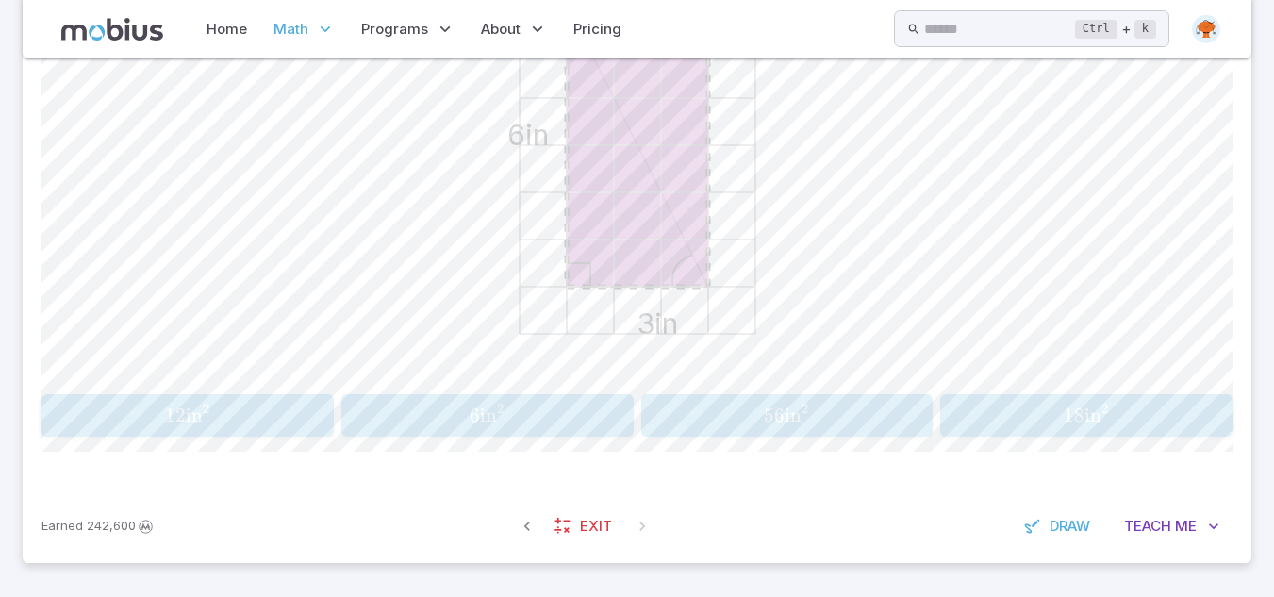
scroll to position [642, 0]
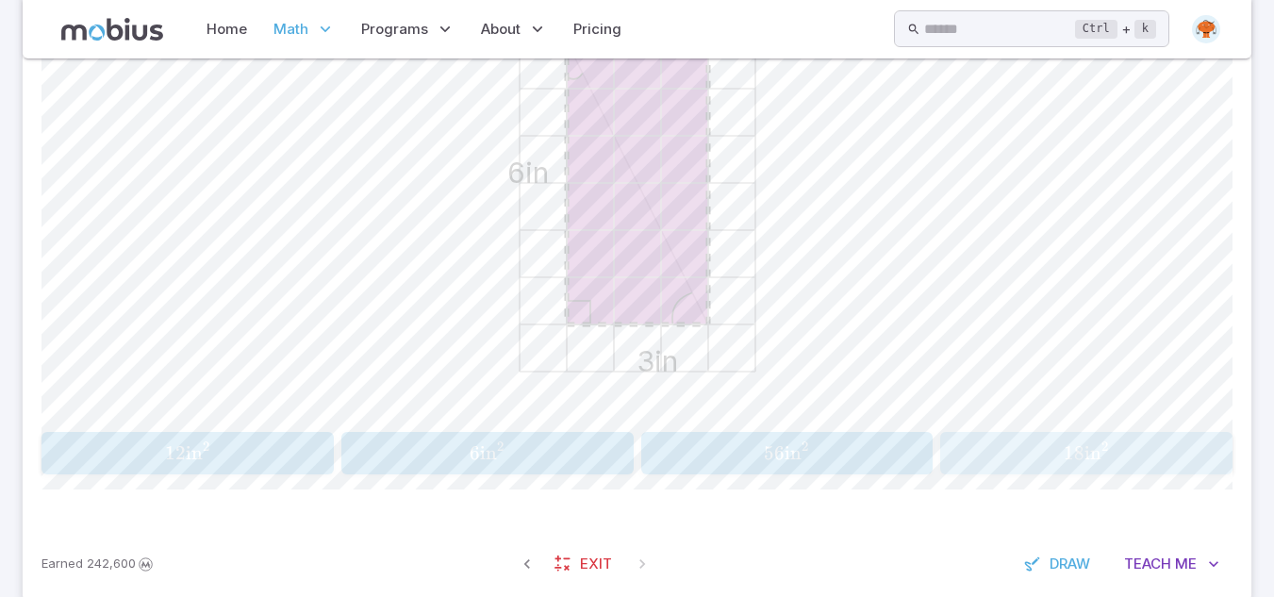
click at [1098, 465] on span "in" at bounding box center [1092, 453] width 17 height 24
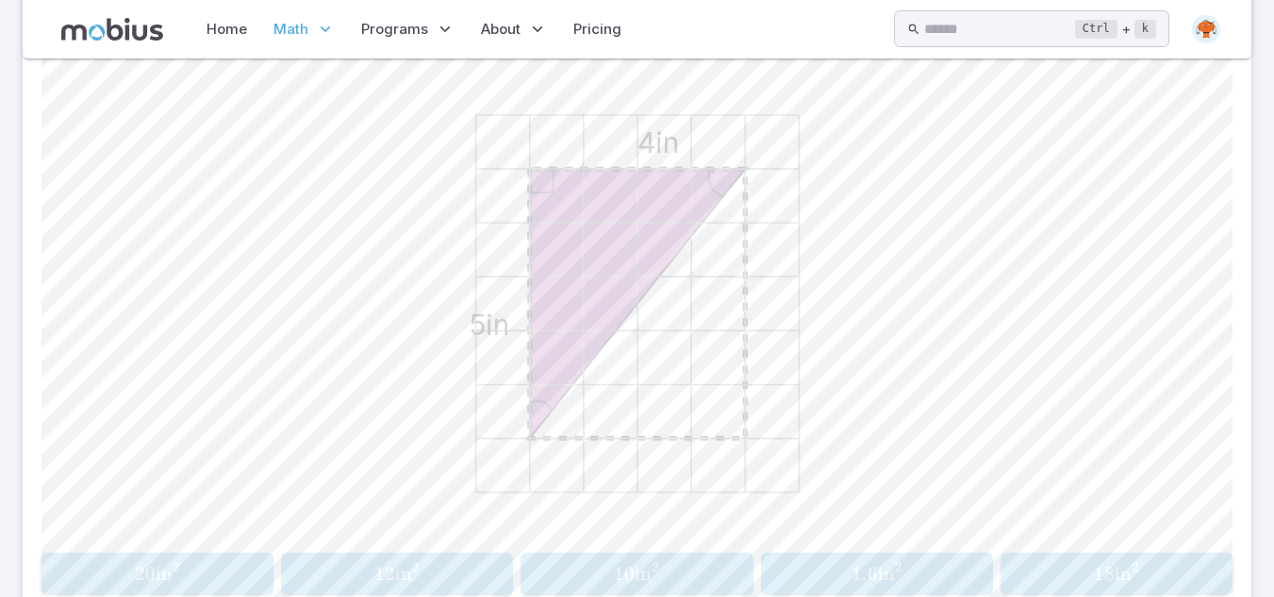
scroll to position [680, 0]
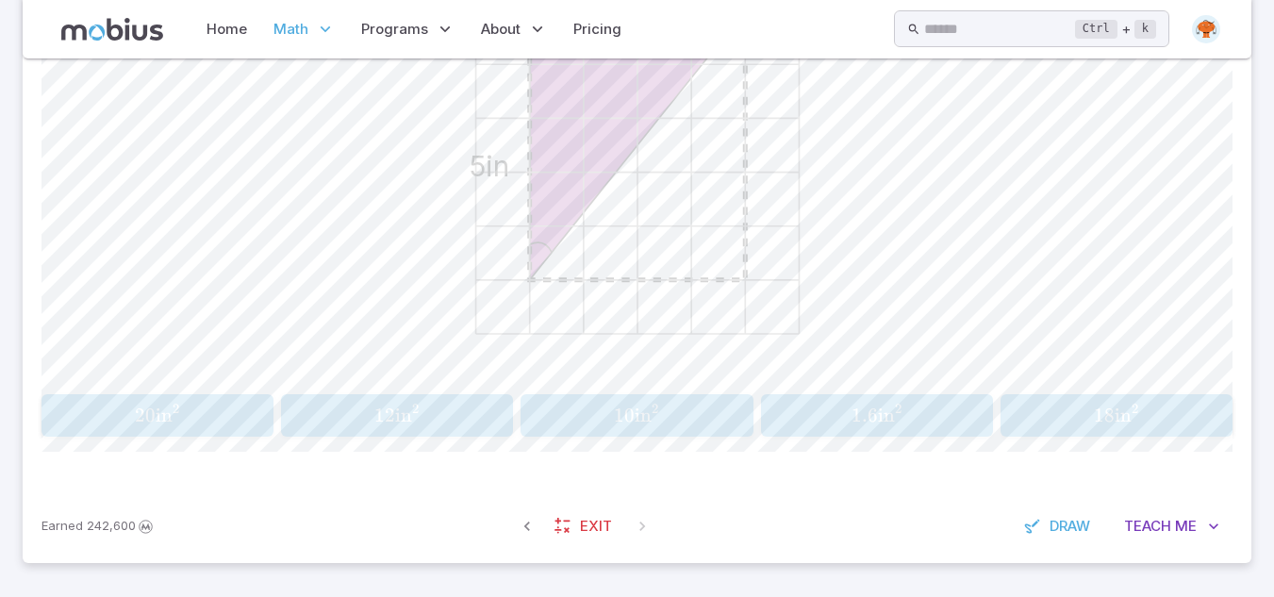
click at [687, 410] on span "10 in 2" at bounding box center [637, 415] width 220 height 24
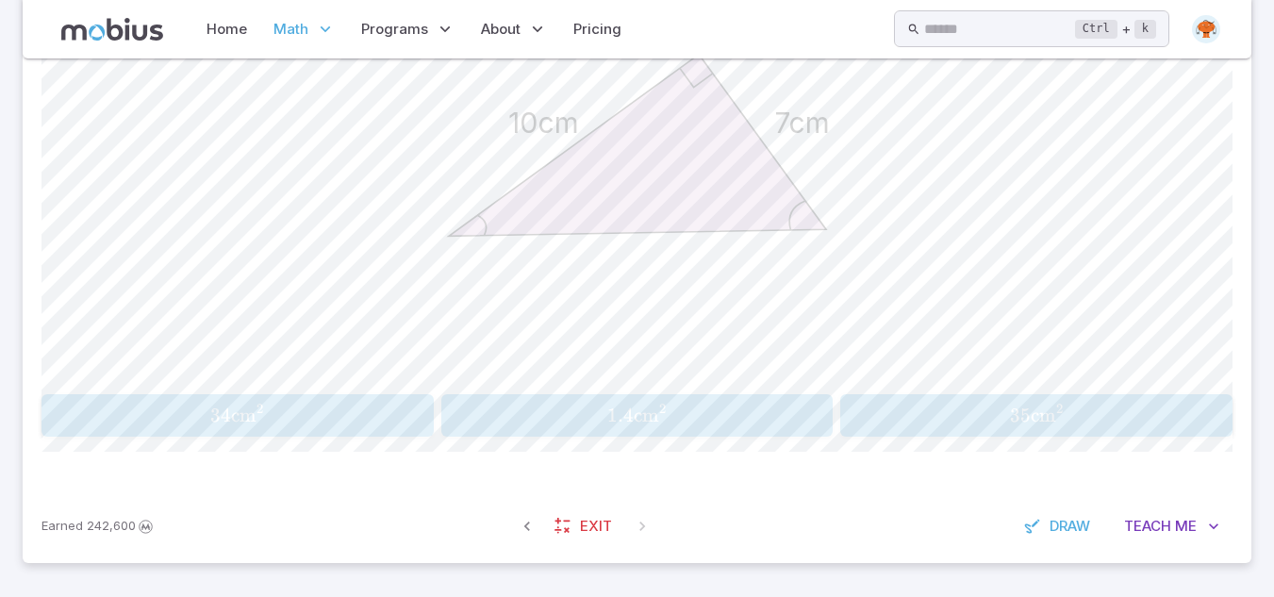
click at [1091, 422] on span "35 cm 2" at bounding box center [1037, 415] width 380 height 24
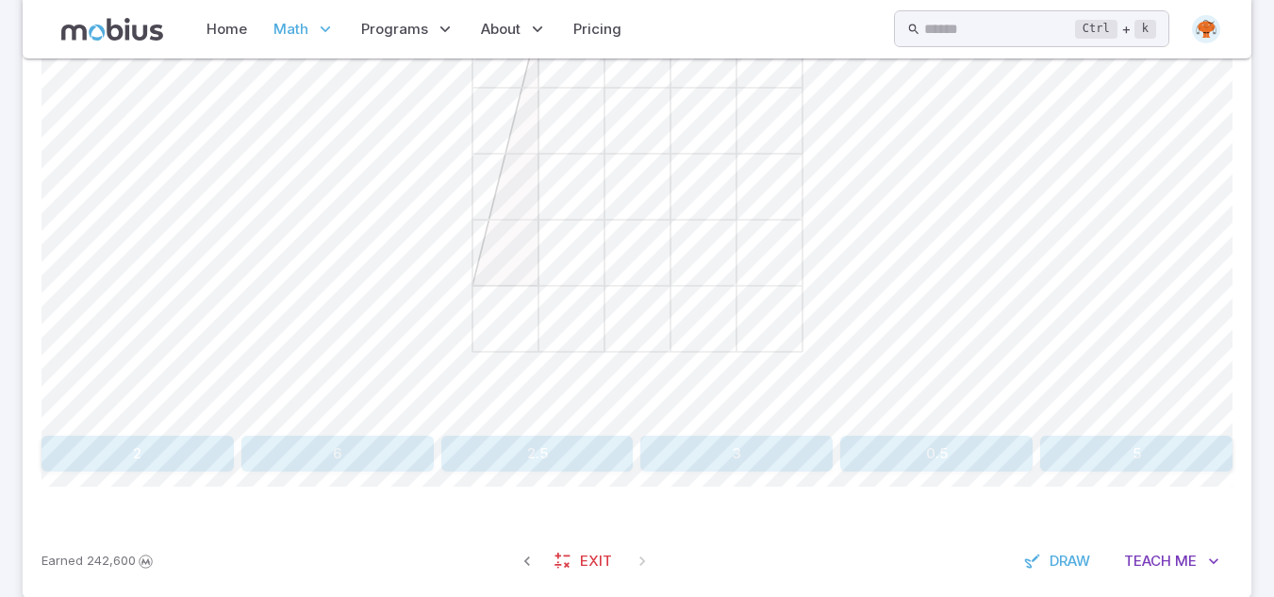
scroll to position [635, 0]
click at [929, 471] on button "0.5" at bounding box center [936, 456] width 192 height 36
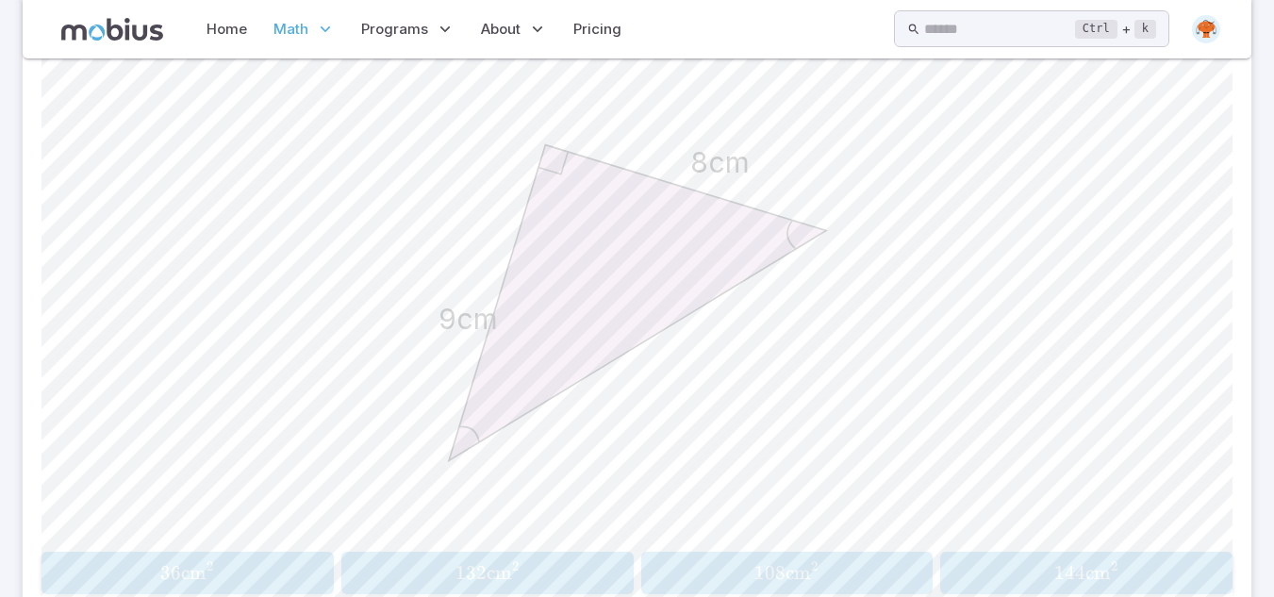
scroll to position [560, 0]
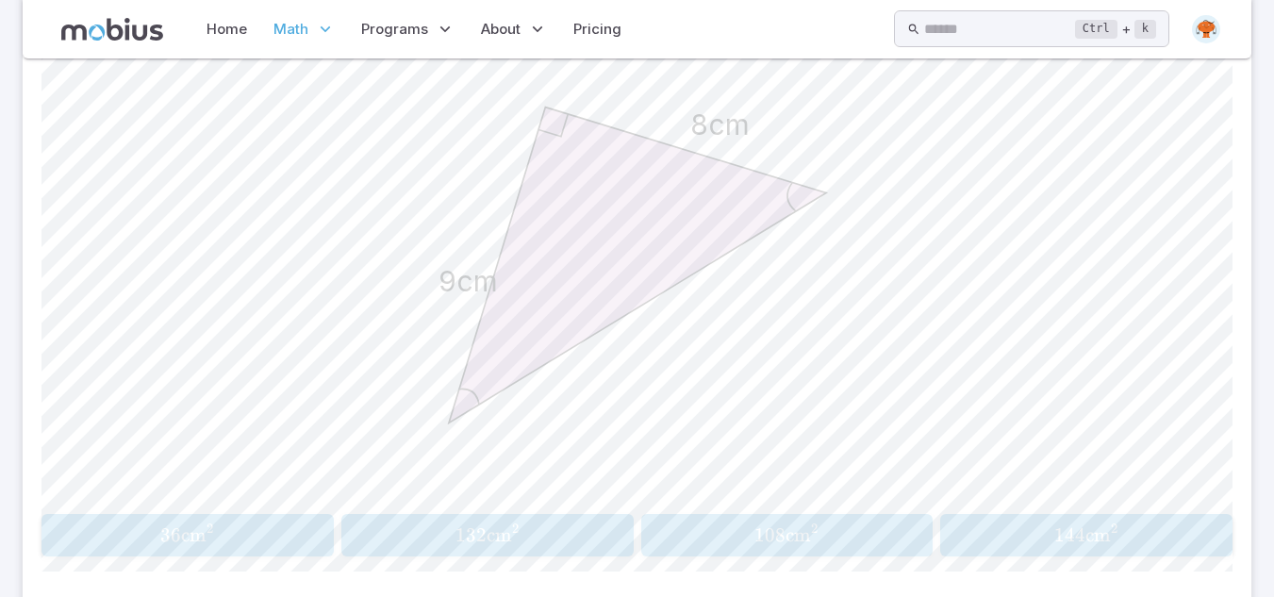
click at [502, 532] on span "cm" at bounding box center [498, 535] width 25 height 24
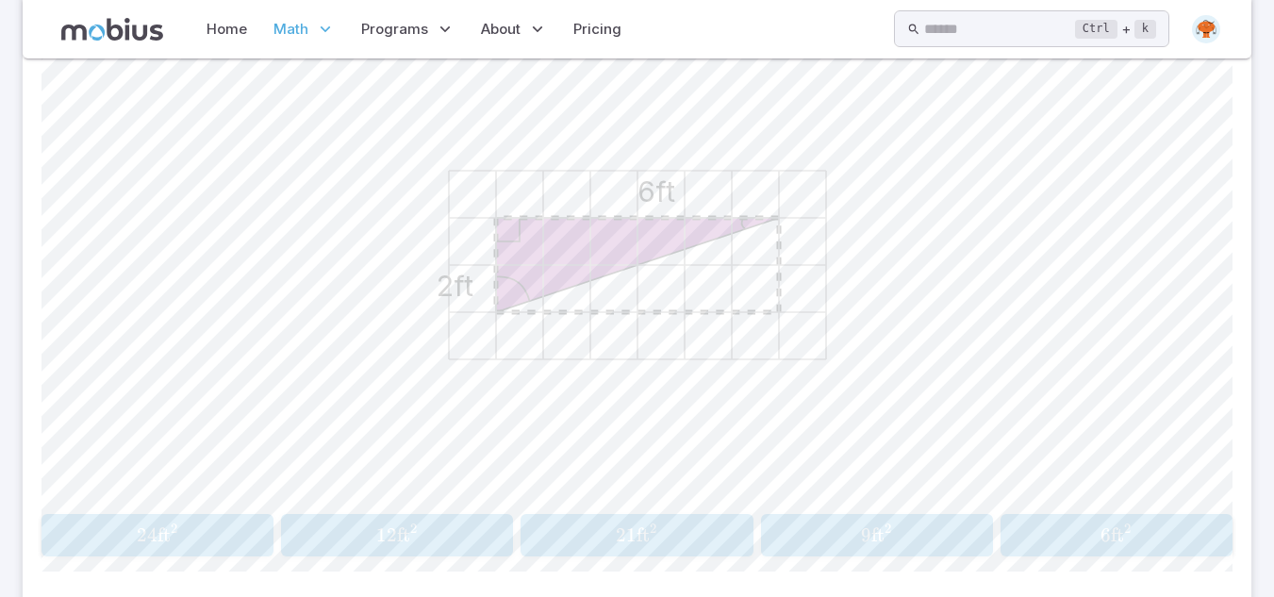
click at [1049, 536] on span "6 ft 2" at bounding box center [1116, 535] width 220 height 24
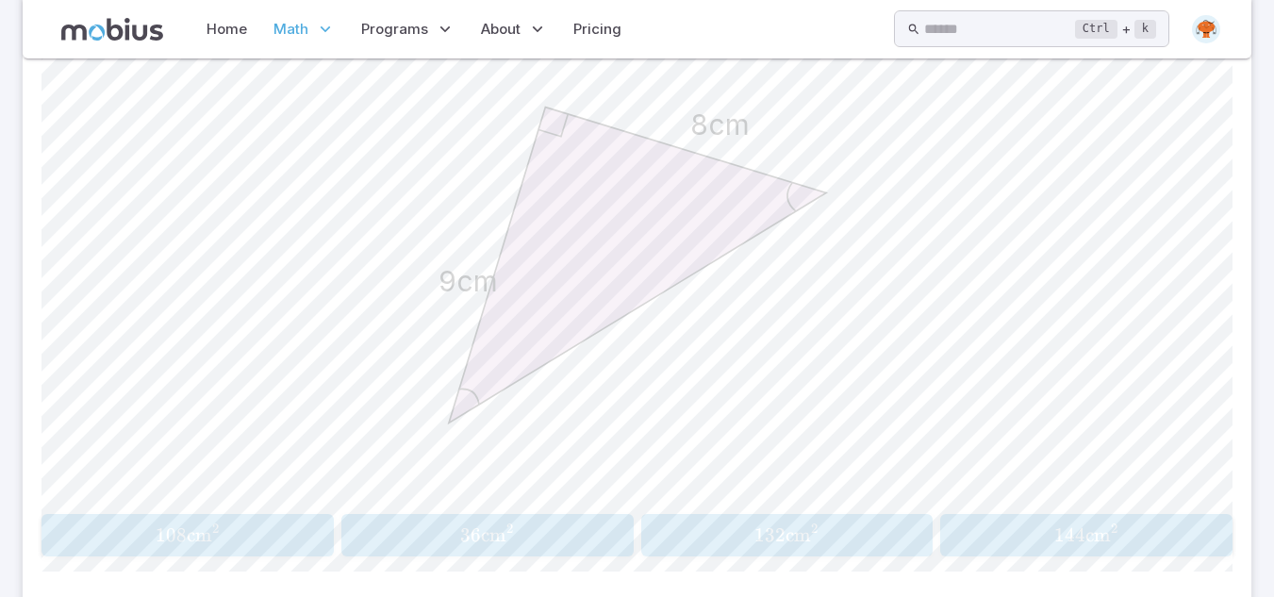
click at [550, 529] on span "36 cm 2" at bounding box center [487, 535] width 280 height 24
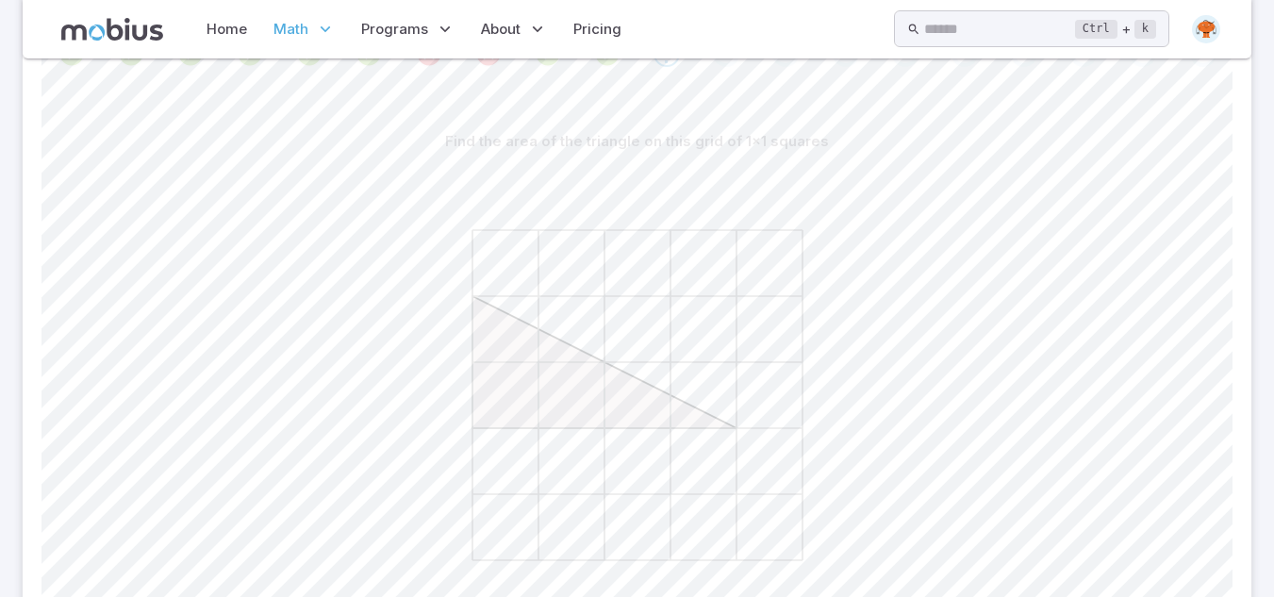
scroll to position [522, 0]
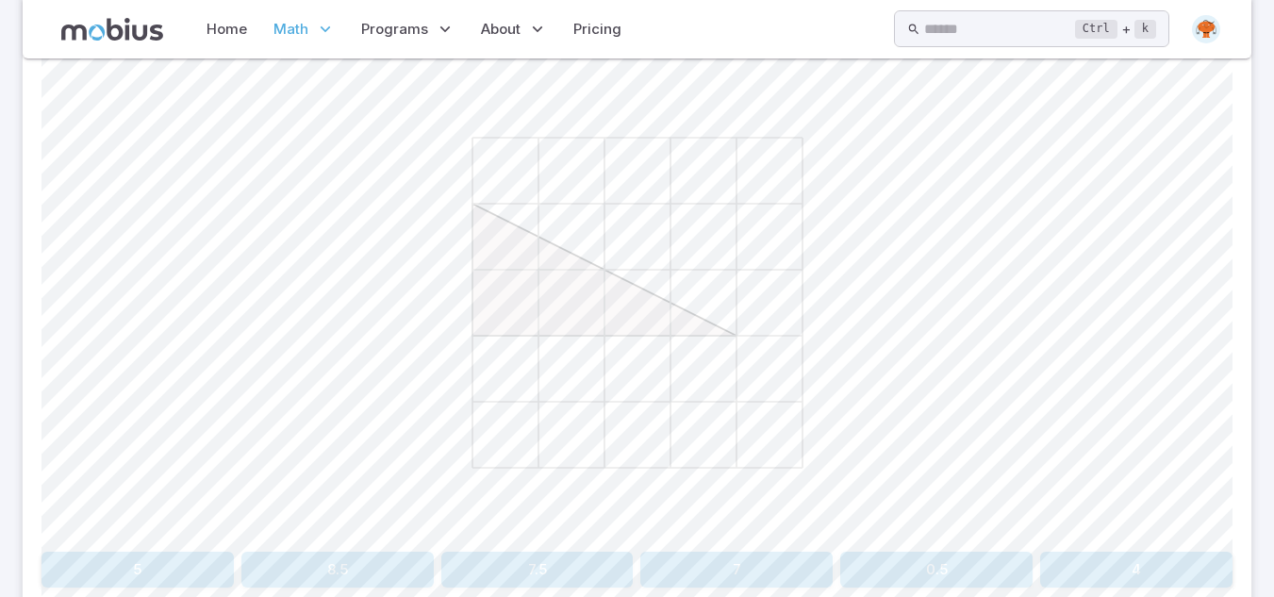
click at [1123, 568] on button "4" at bounding box center [1136, 569] width 192 height 36
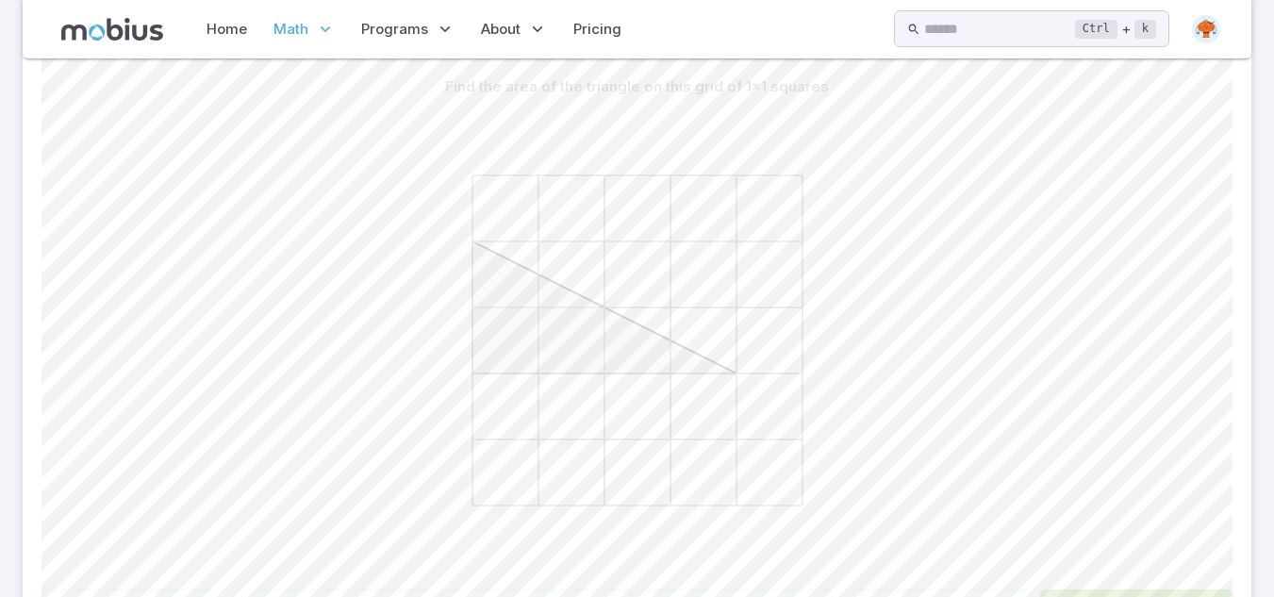
scroll to position [145, 0]
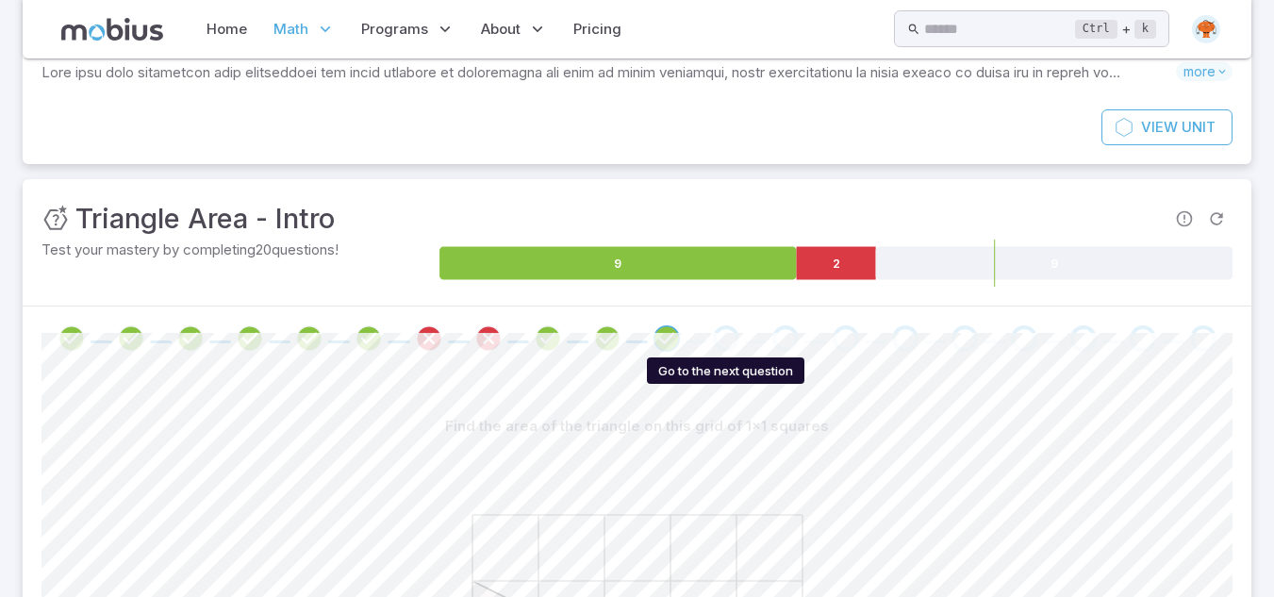
click at [721, 337] on div "Go to the next question" at bounding box center [726, 338] width 26 height 26
click at [725, 339] on icon "Go to the next question" at bounding box center [726, 338] width 23 height 23
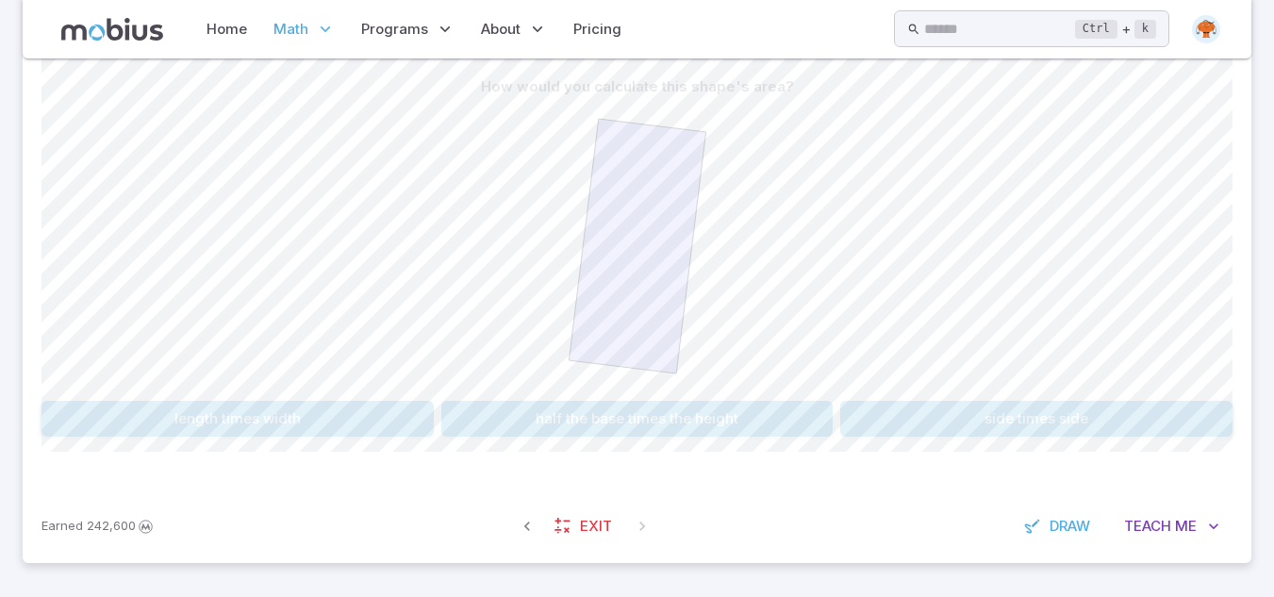
scroll to position [447, 0]
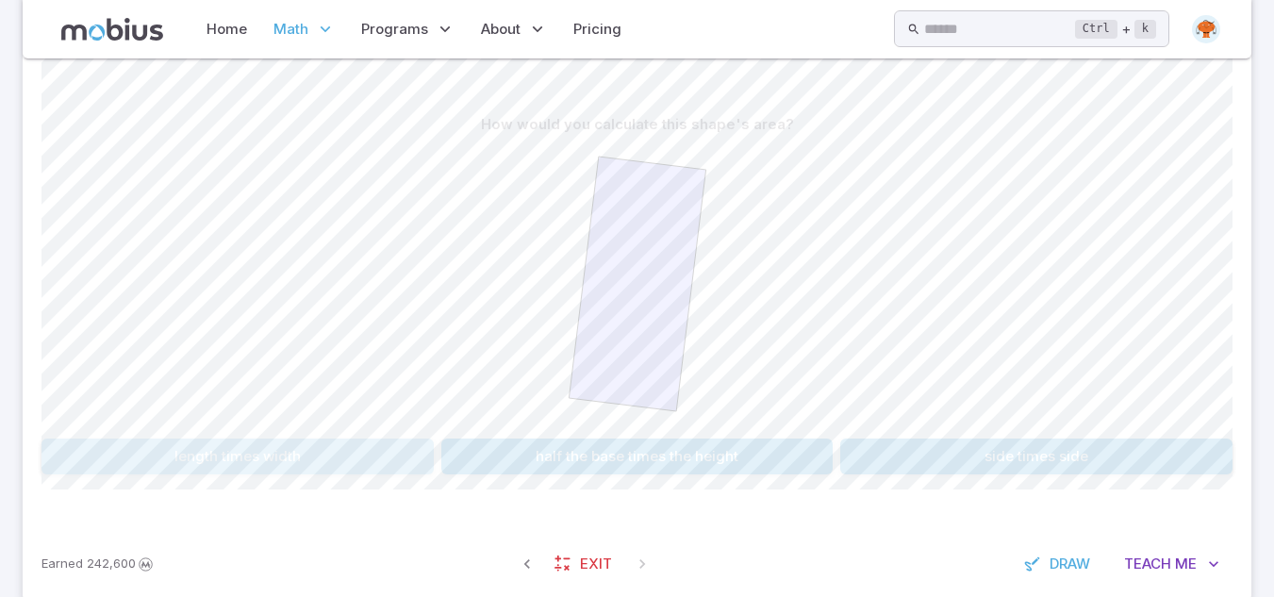
click at [308, 465] on button "length times width" at bounding box center [237, 456] width 392 height 36
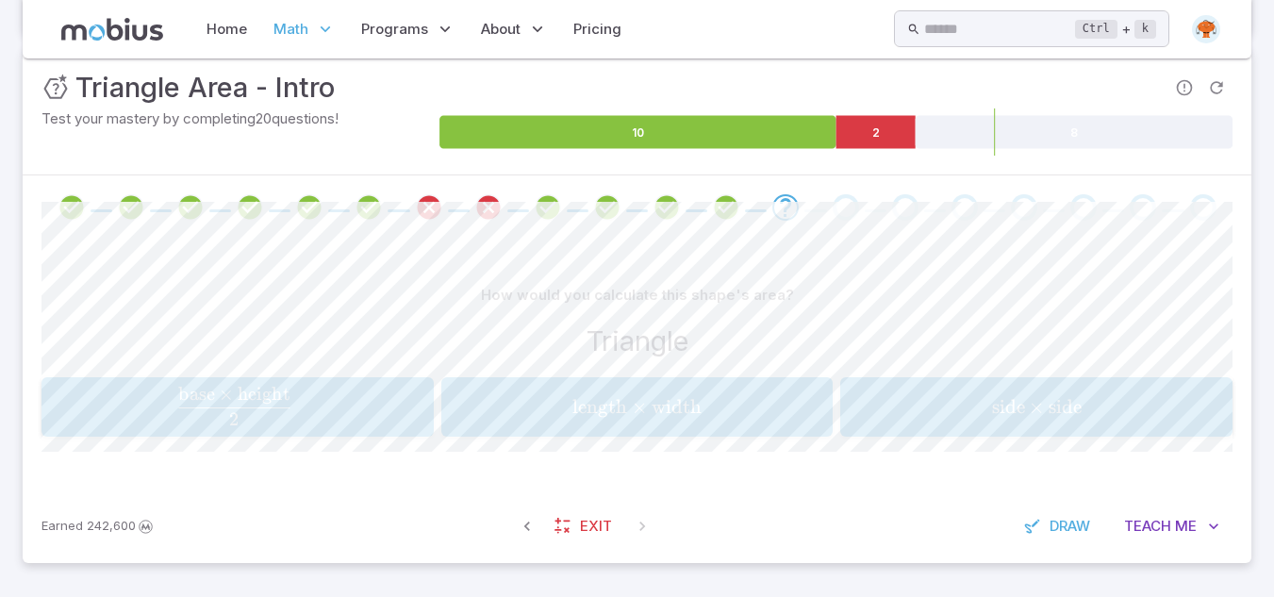
scroll to position [276, 0]
click at [322, 429] on div "base × height 2 \frac{\text{base} \times \text{height}}{2} 2 base × height ​" at bounding box center [237, 407] width 380 height 44
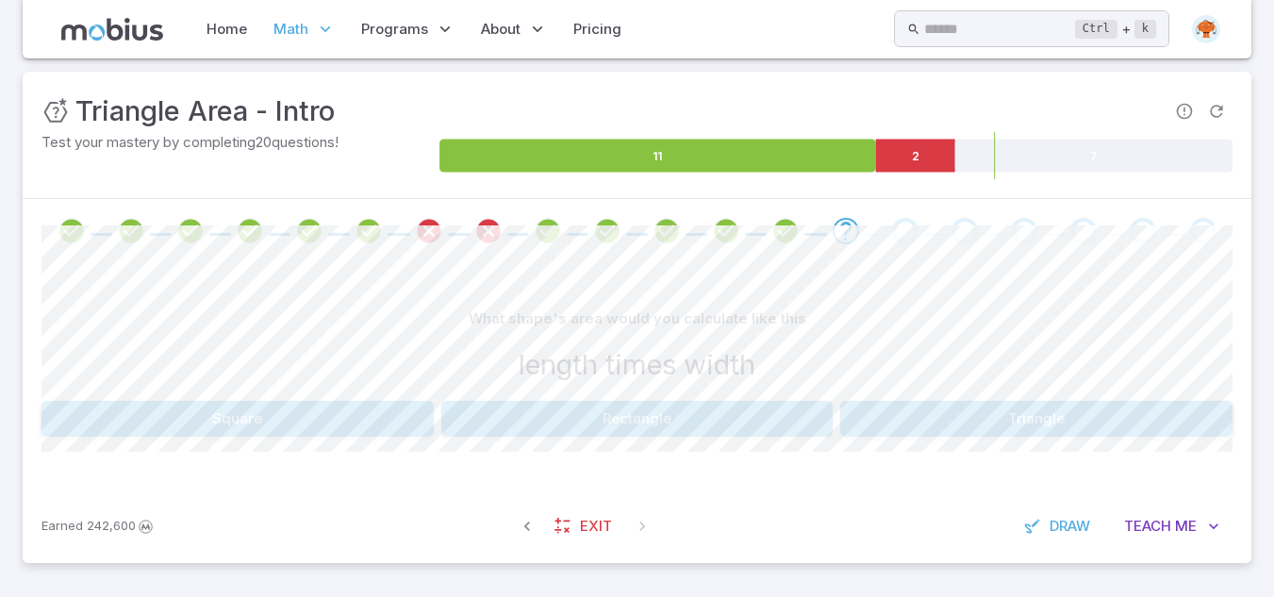
scroll to position [253, 0]
click at [585, 429] on button "Rectangle" at bounding box center [637, 419] width 392 height 36
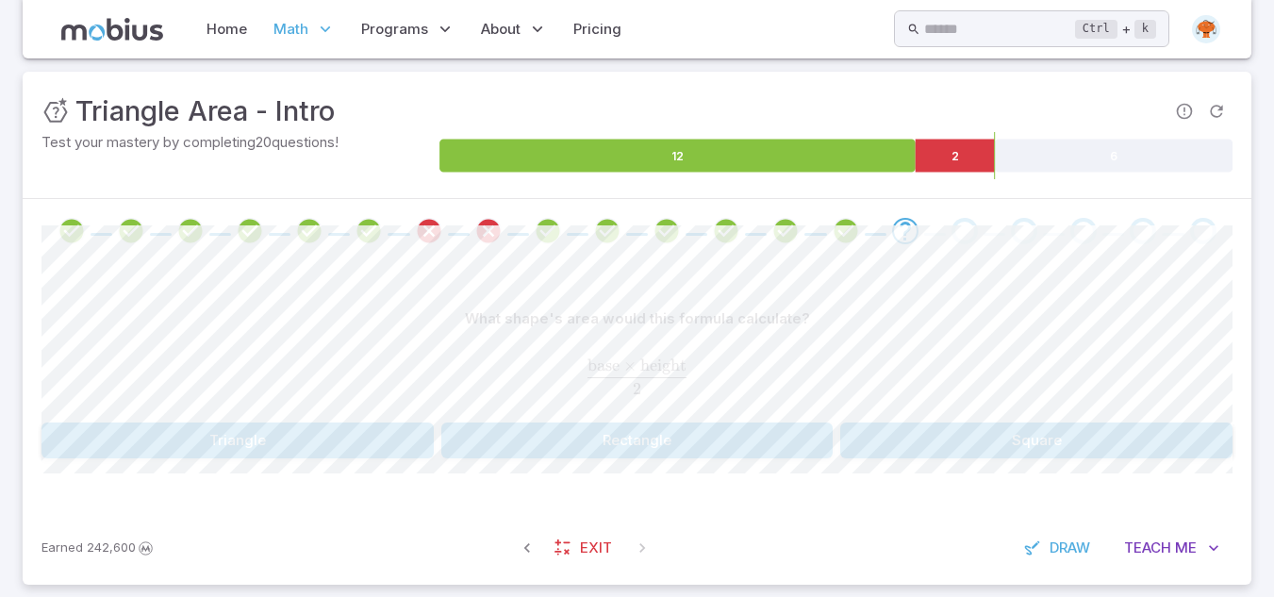
drag, startPoint x: 585, startPoint y: 429, endPoint x: 589, endPoint y: 415, distance: 14.6
click at [589, 415] on div "What shape's area would this formula calculate? base × height 2 \frac{\text{bas…" at bounding box center [636, 379] width 1191 height 157
click at [223, 450] on button "Triangle" at bounding box center [237, 440] width 392 height 36
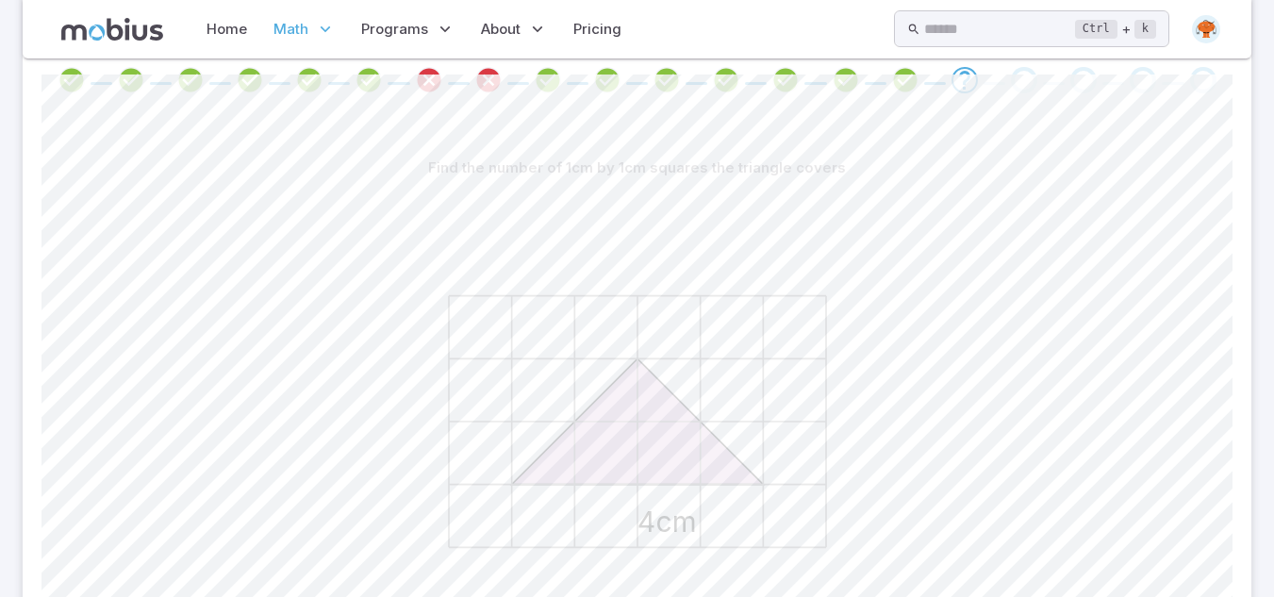
scroll to position [630, 0]
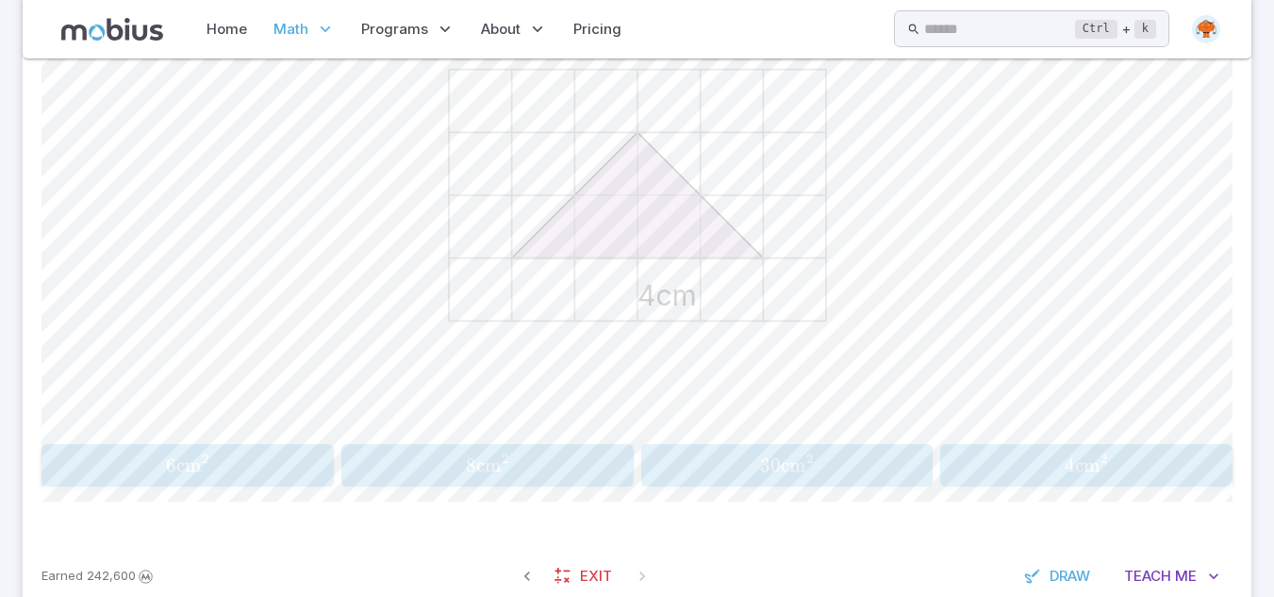
click at [533, 468] on span "8 cm 2" at bounding box center [487, 465] width 280 height 24
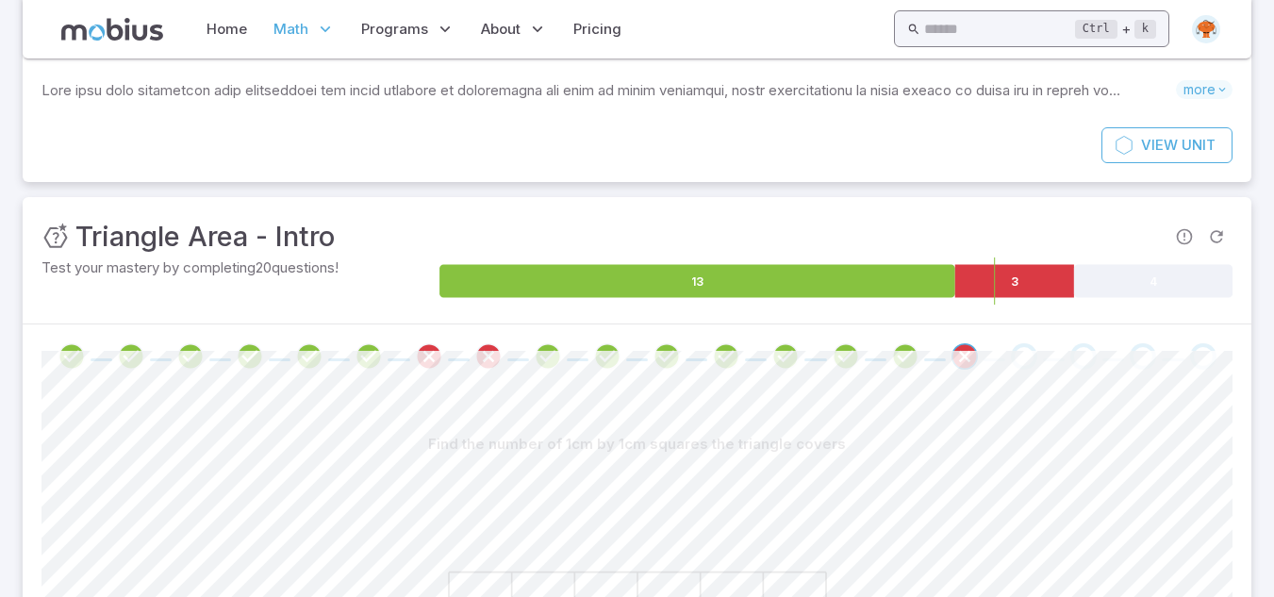
scroll to position [102, 0]
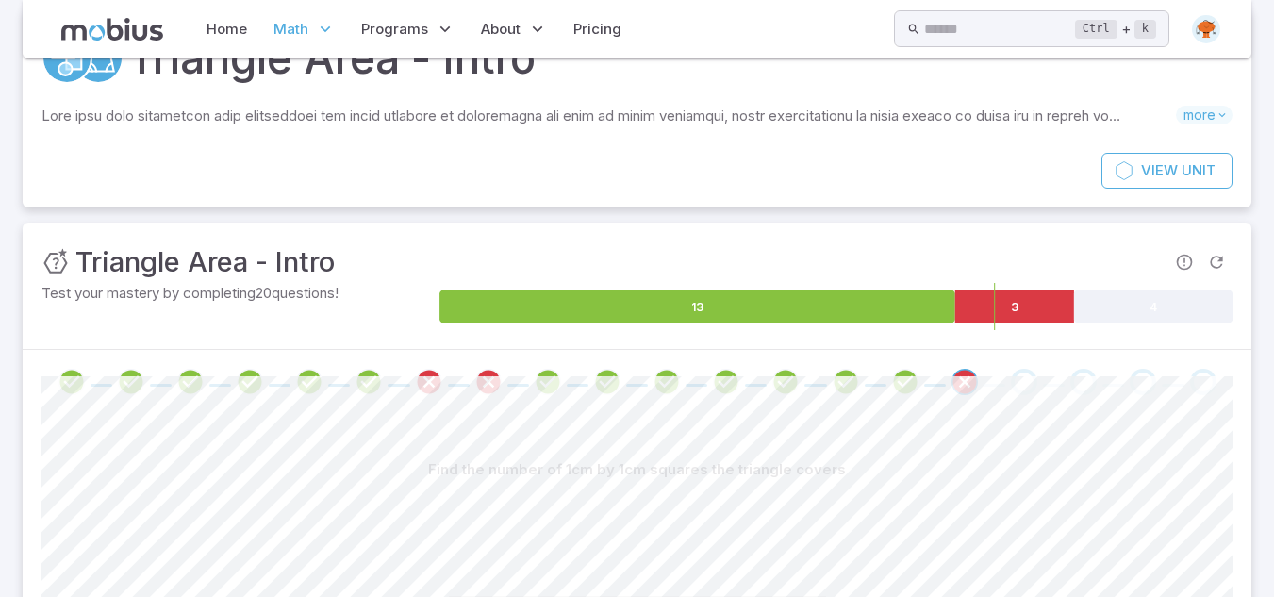
click at [1022, 387] on div "Go to the next question" at bounding box center [1024, 382] width 26 height 26
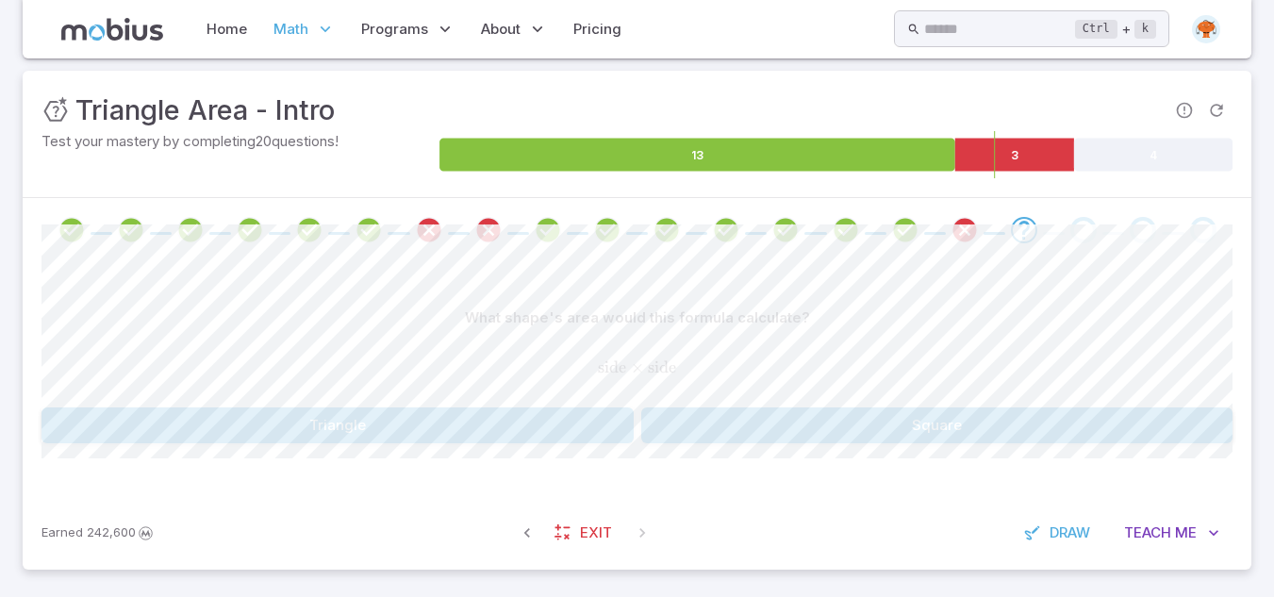
scroll to position [260, 0]
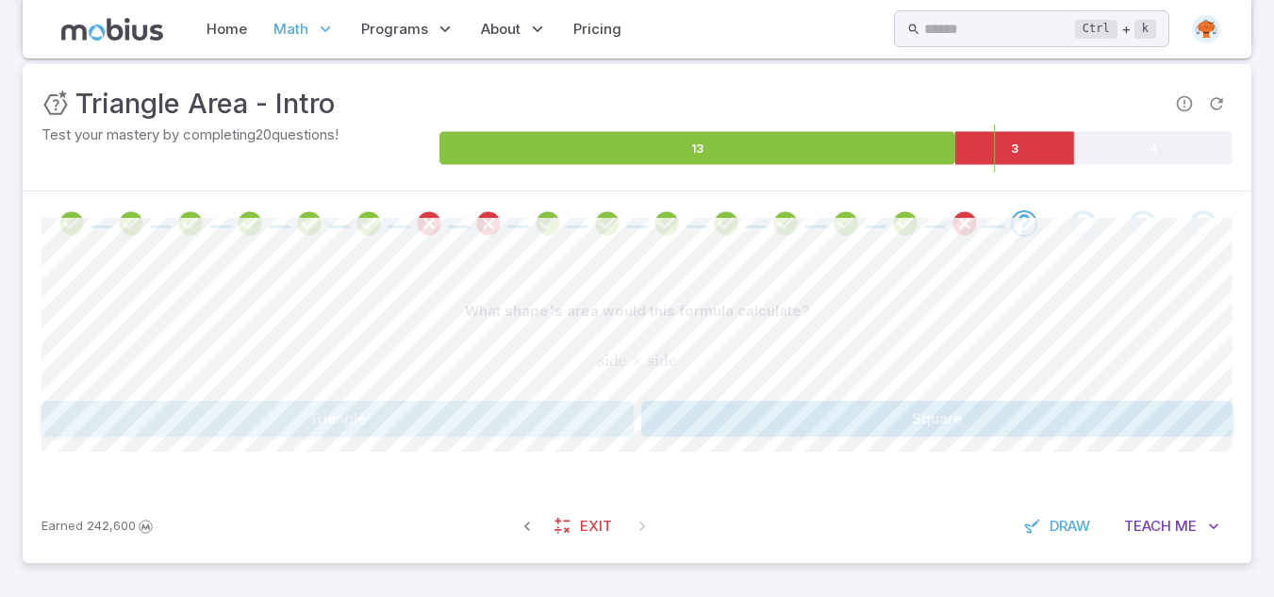
click at [484, 427] on button "Triangle" at bounding box center [337, 419] width 592 height 36
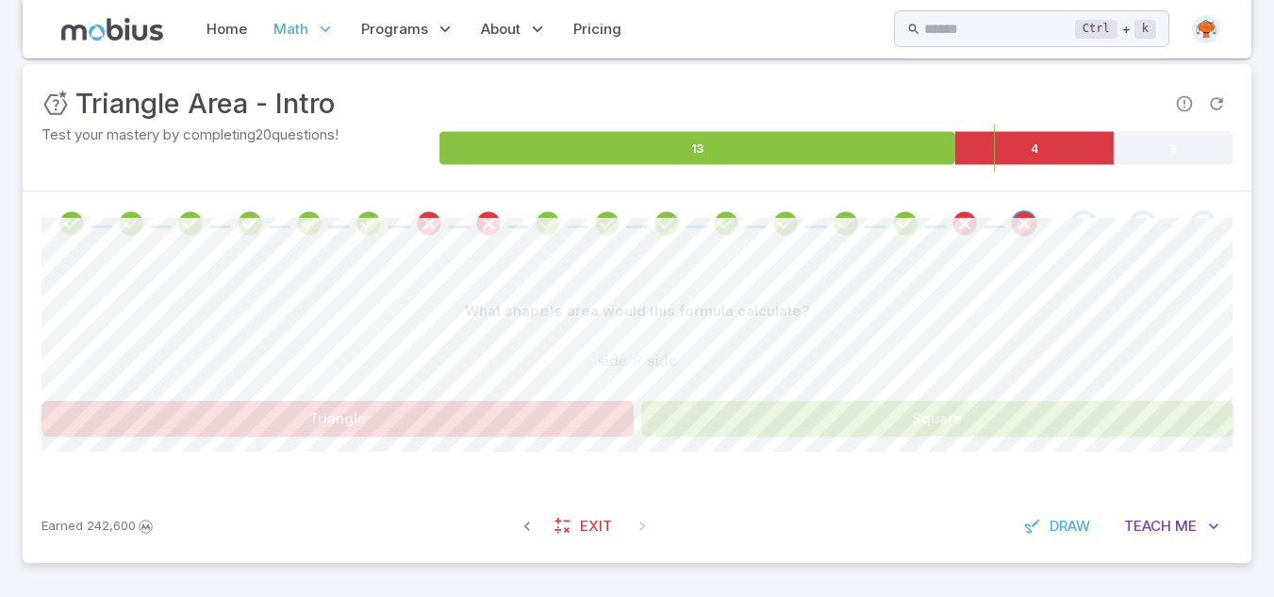
scroll to position [253, 0]
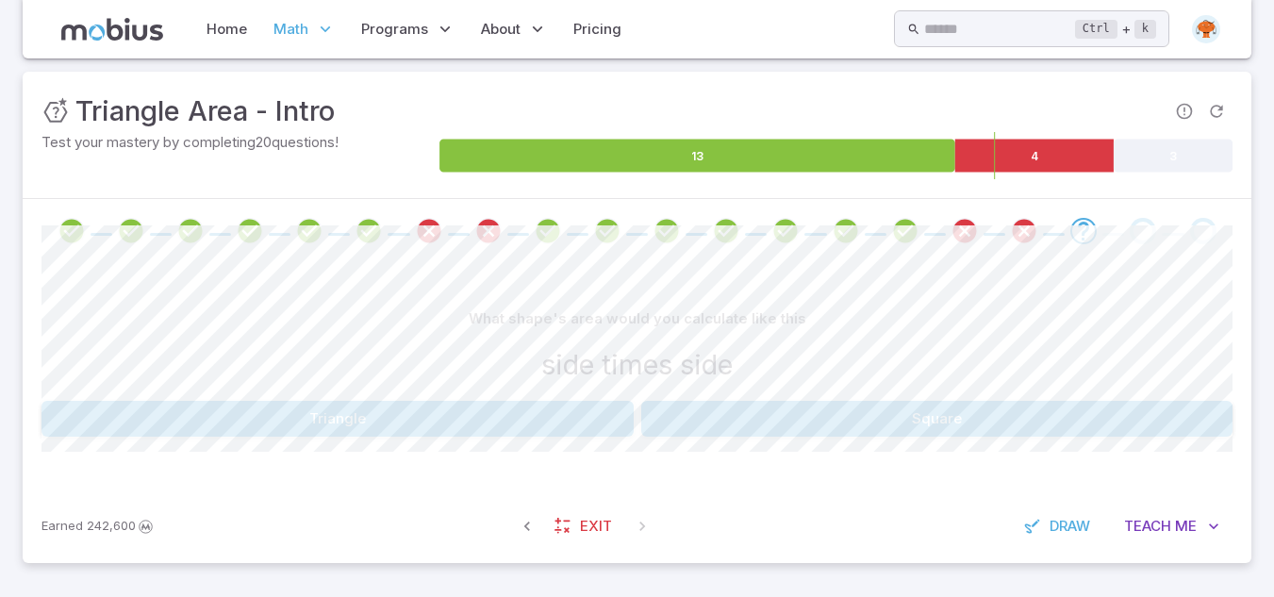
click at [761, 412] on button "Square" at bounding box center [937, 419] width 592 height 36
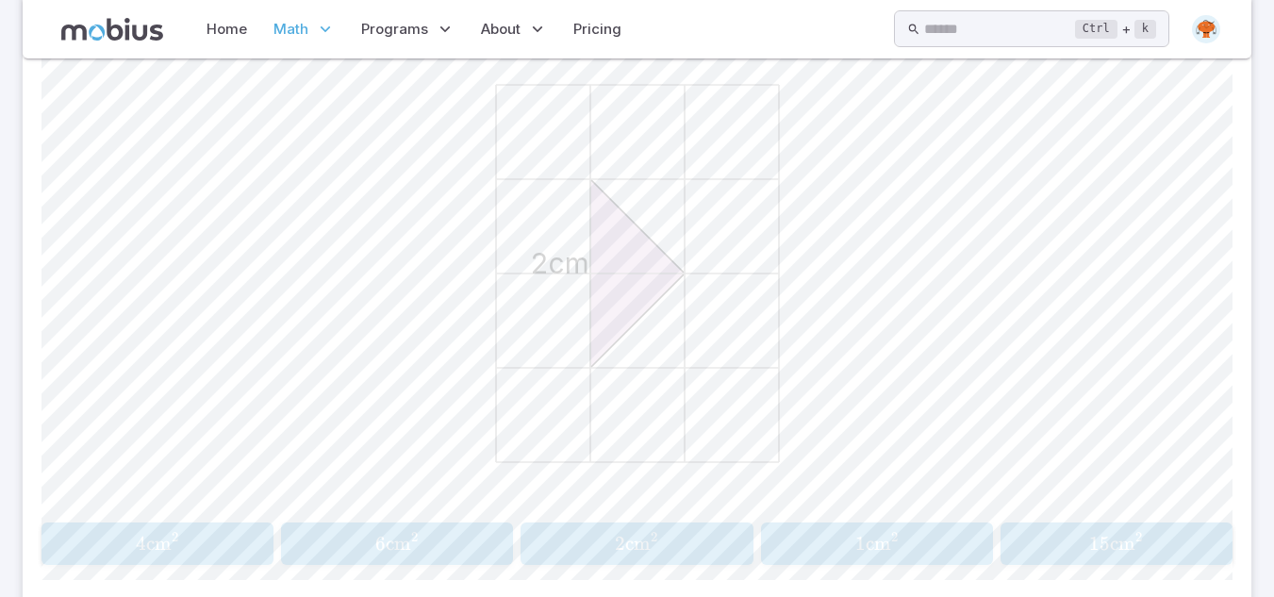
scroll to position [554, 0]
click at [608, 534] on span "2 cm 2" at bounding box center [637, 541] width 220 height 24
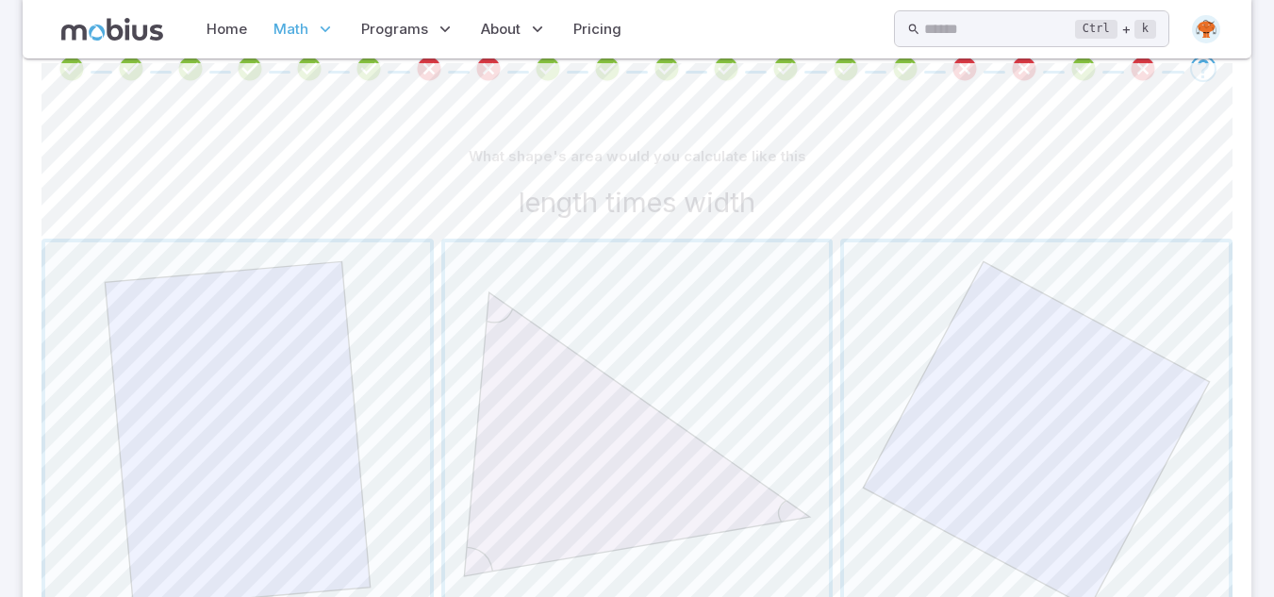
scroll to position [452, 0]
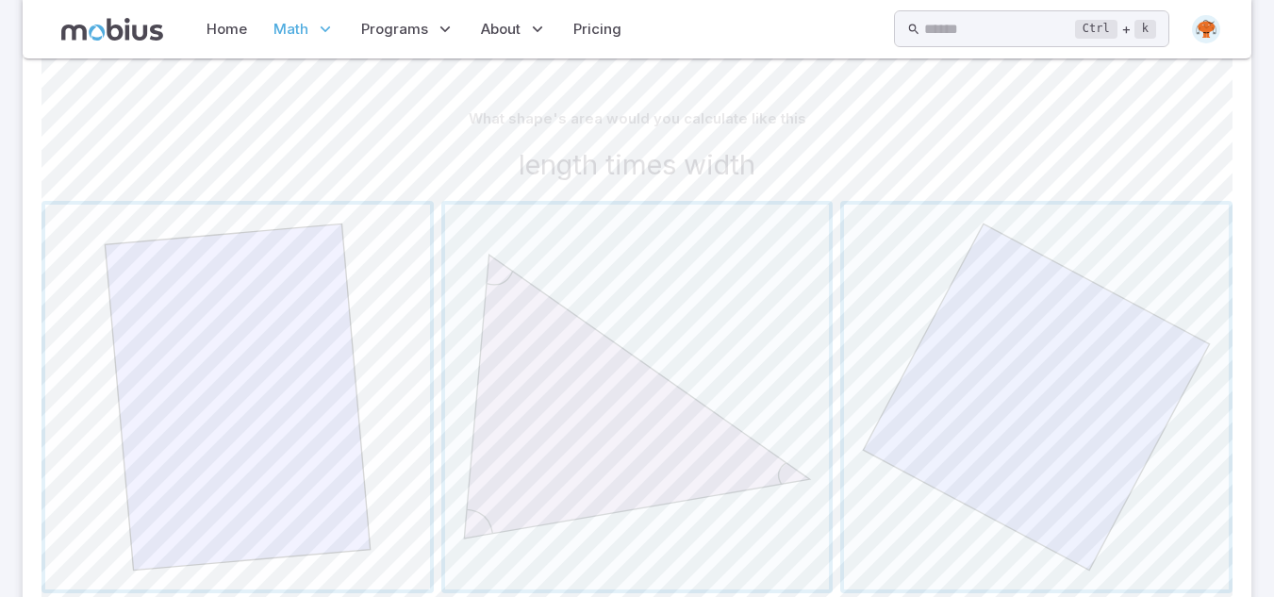
click at [215, 426] on span "button" at bounding box center [237, 397] width 385 height 385
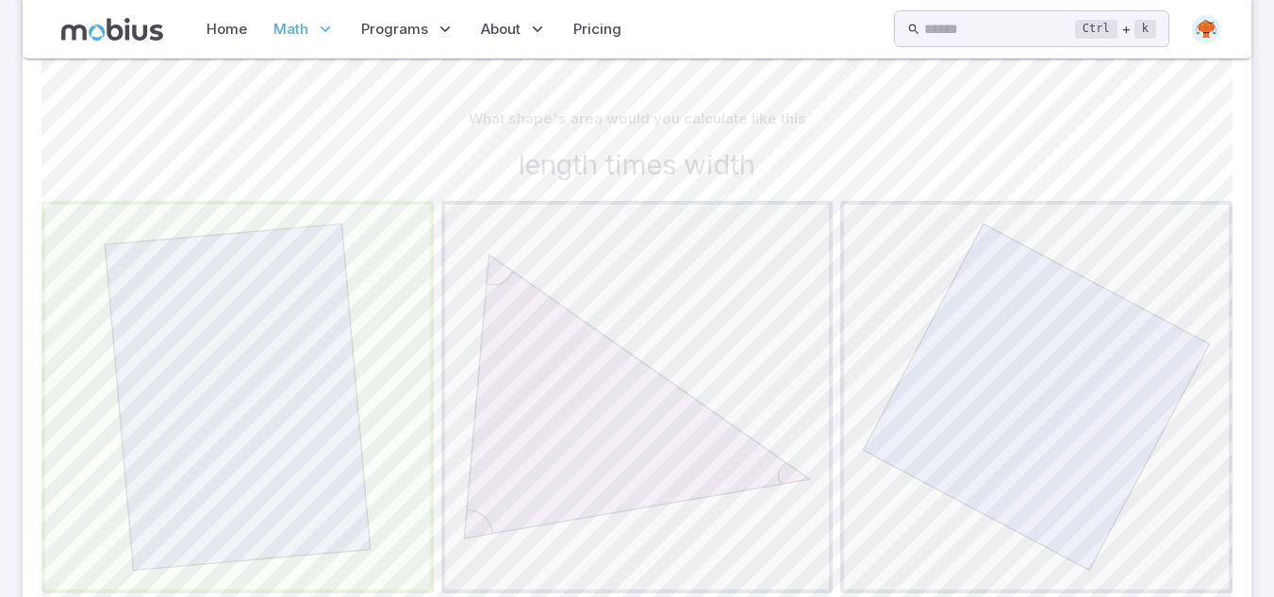
scroll to position [188, 0]
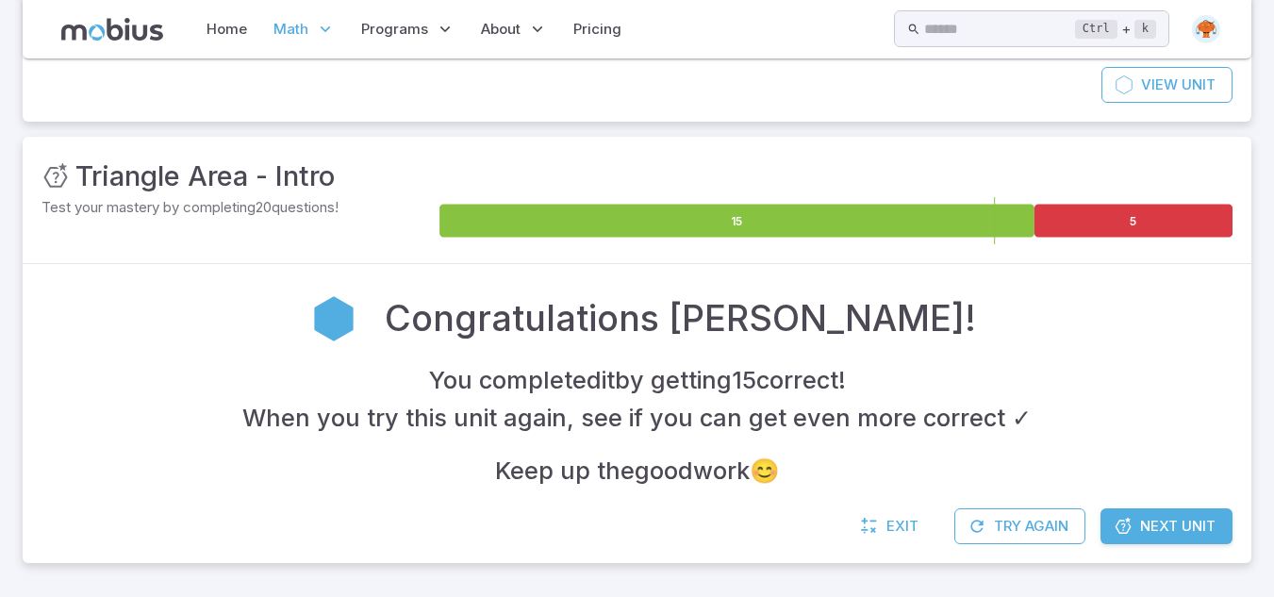
click at [1170, 550] on div "Exit Try Again Next Unit" at bounding box center [637, 535] width 1228 height 55
click at [1198, 536] on span "Next Unit" at bounding box center [1177, 526] width 75 height 21
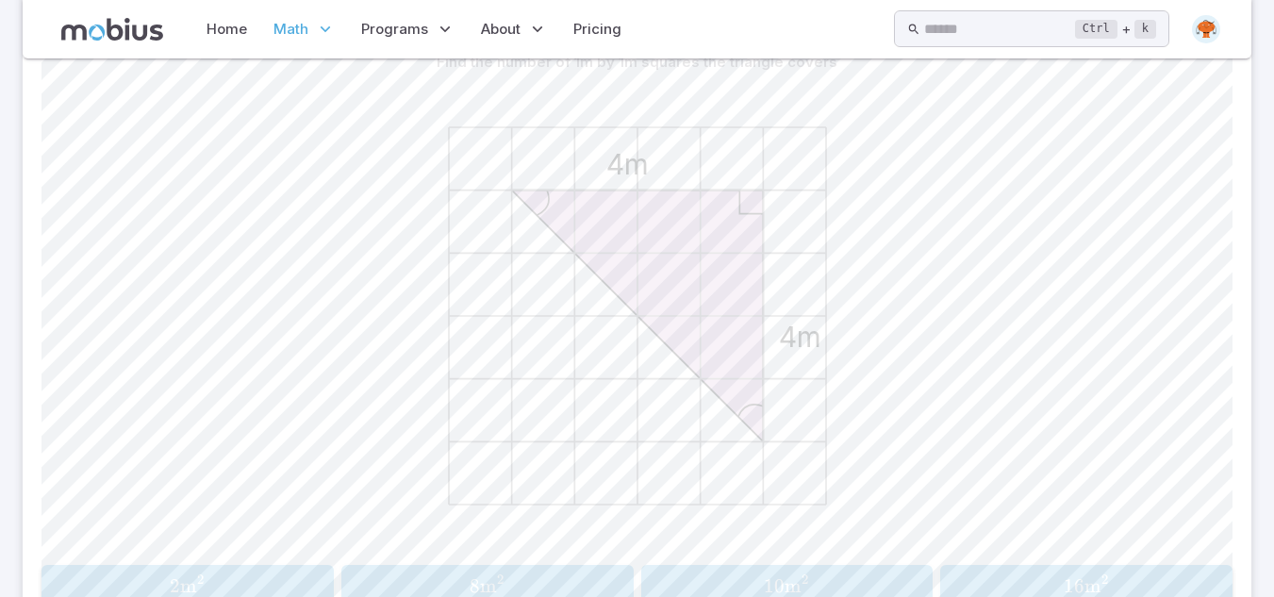
scroll to position [680, 0]
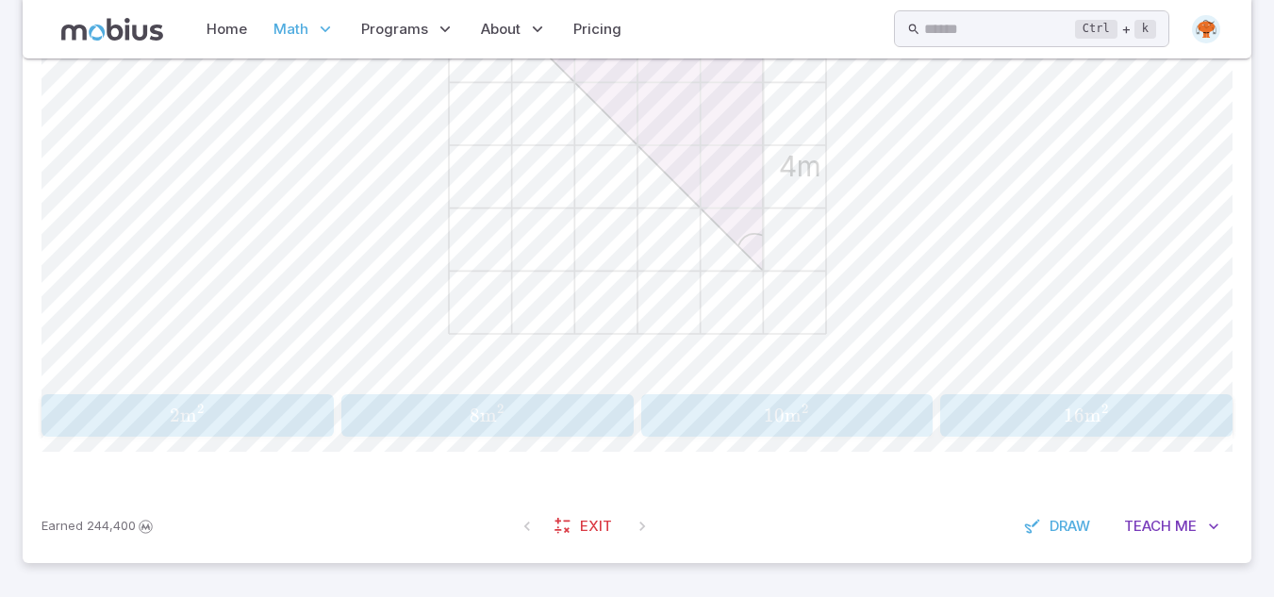
click at [455, 416] on span "8 m 2" at bounding box center [487, 415] width 280 height 24
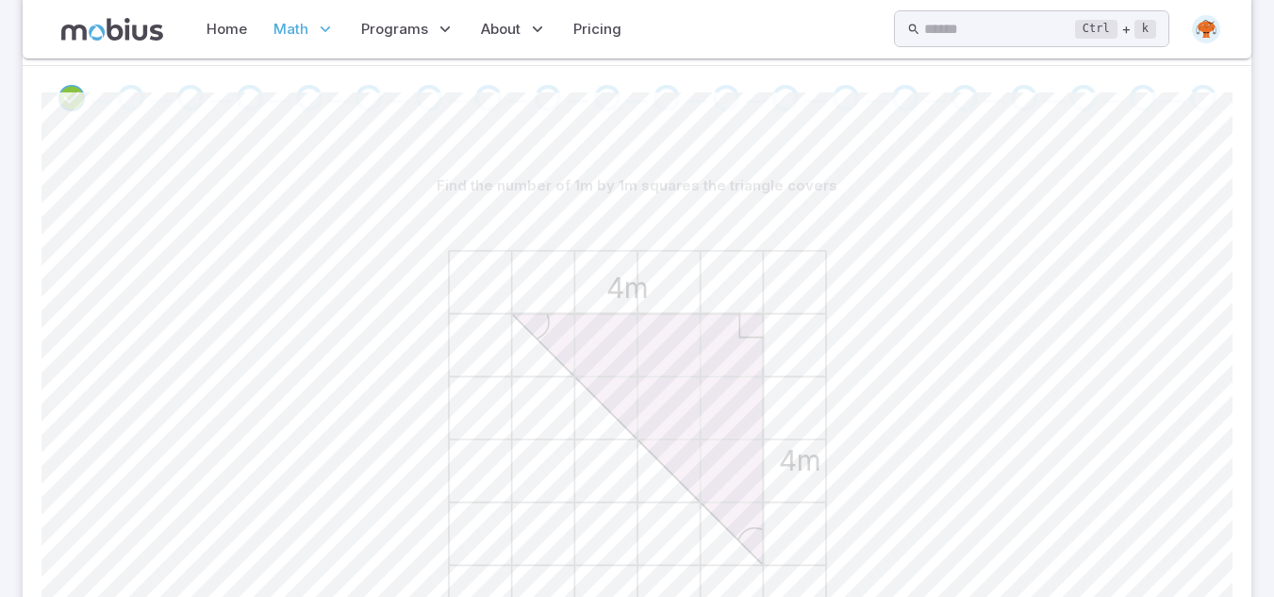
scroll to position [303, 0]
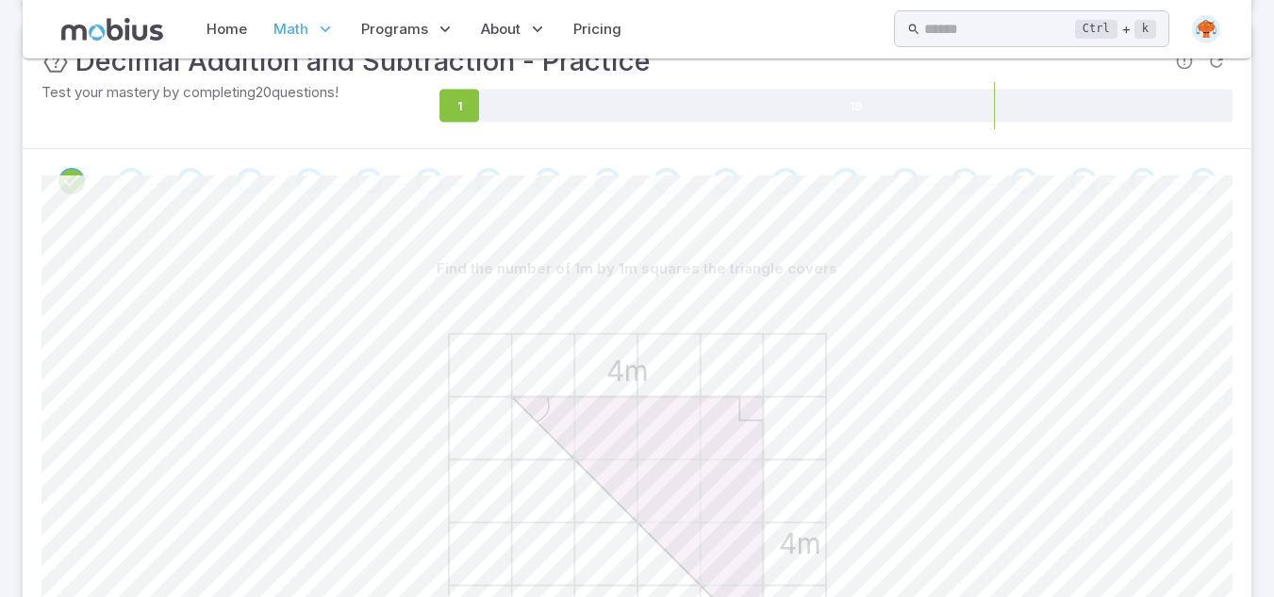
click at [134, 178] on div "Go to the next question" at bounding box center [131, 181] width 26 height 26
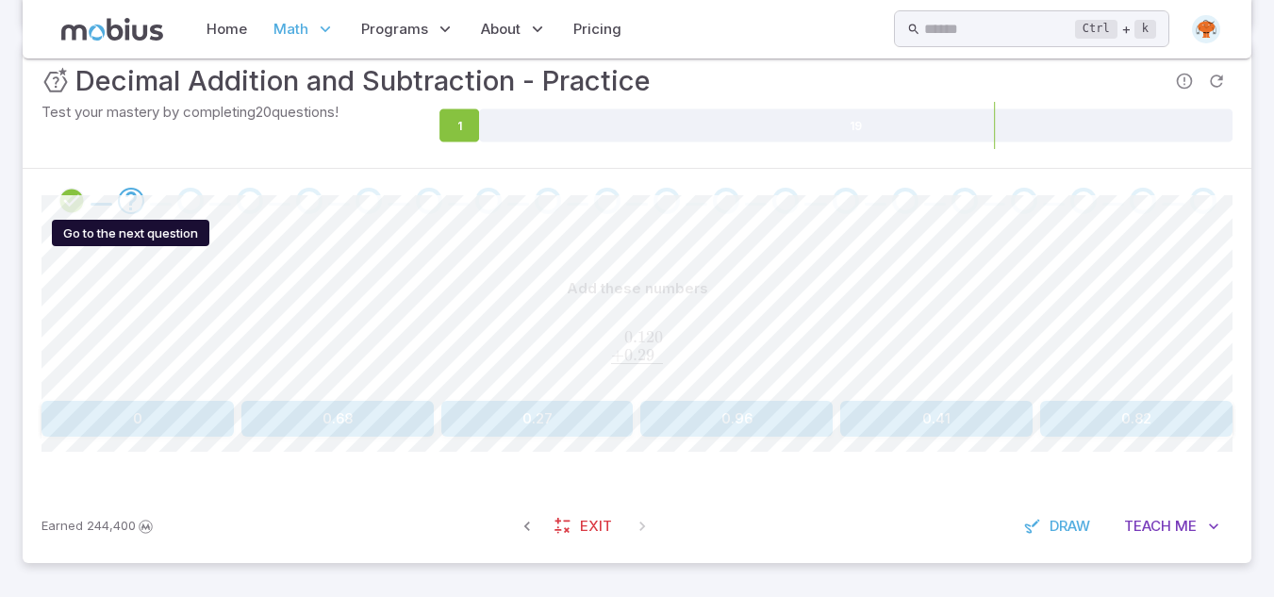
scroll to position [283, 0]
click at [567, 430] on button "0.27" at bounding box center [537, 419] width 192 height 36
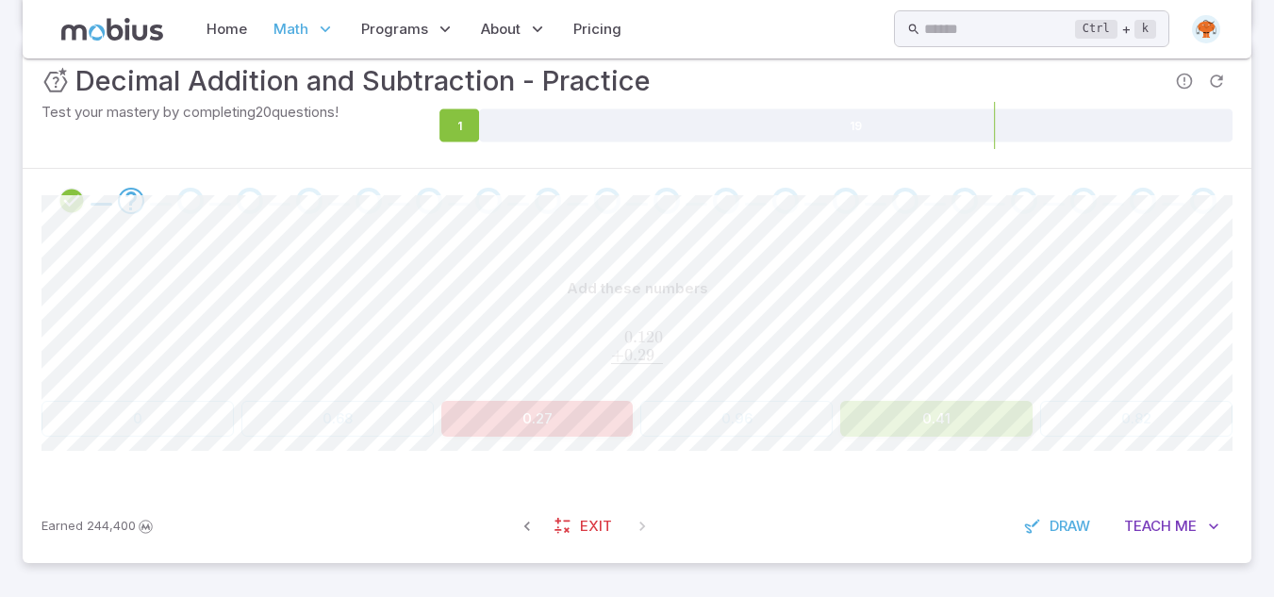
drag, startPoint x: 567, startPoint y: 430, endPoint x: 1192, endPoint y: 167, distance: 677.2
click at [1192, 167] on div "Unit Mastery : Decimal Addition and Subtraction - Practice Test your mastery by…" at bounding box center [637, 301] width 1228 height 520
click at [183, 196] on div "Go to the next question" at bounding box center [190, 201] width 26 height 26
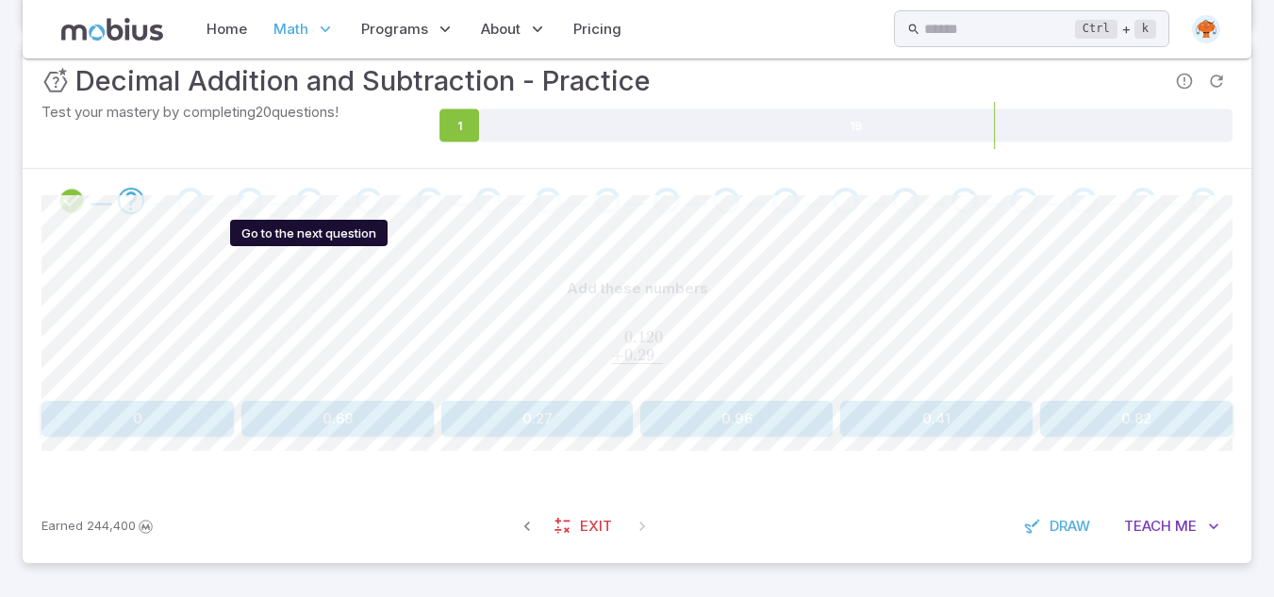
click at [900, 425] on button "0.41" at bounding box center [936, 419] width 192 height 36
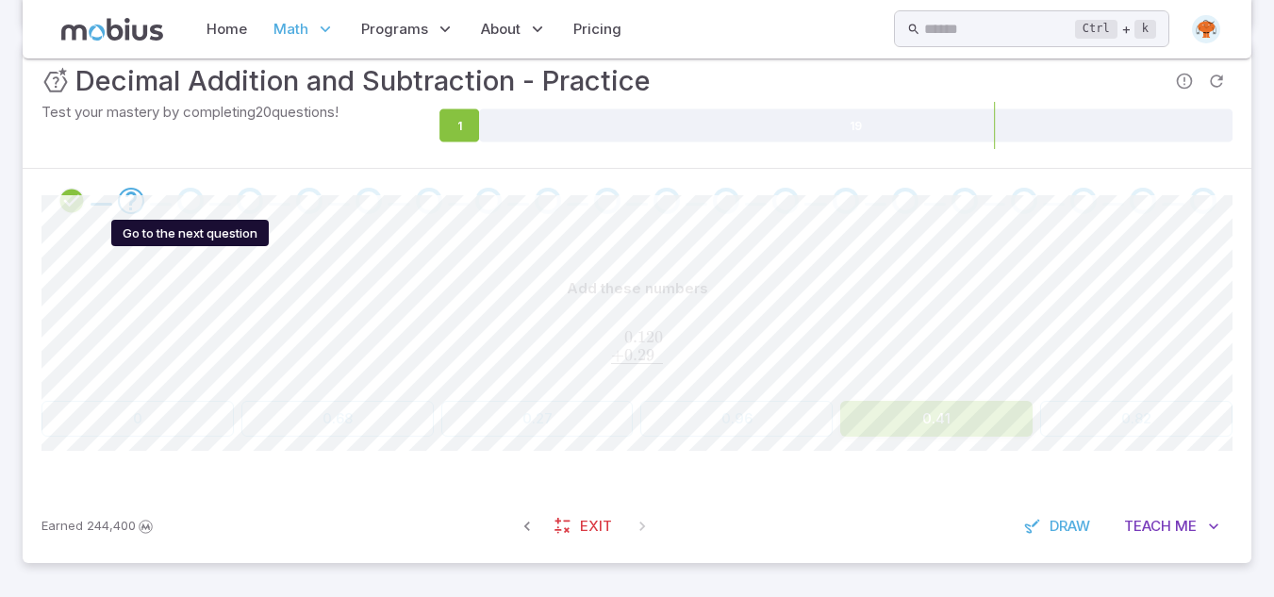
click at [194, 207] on div "Go to the next question" at bounding box center [190, 201] width 26 height 26
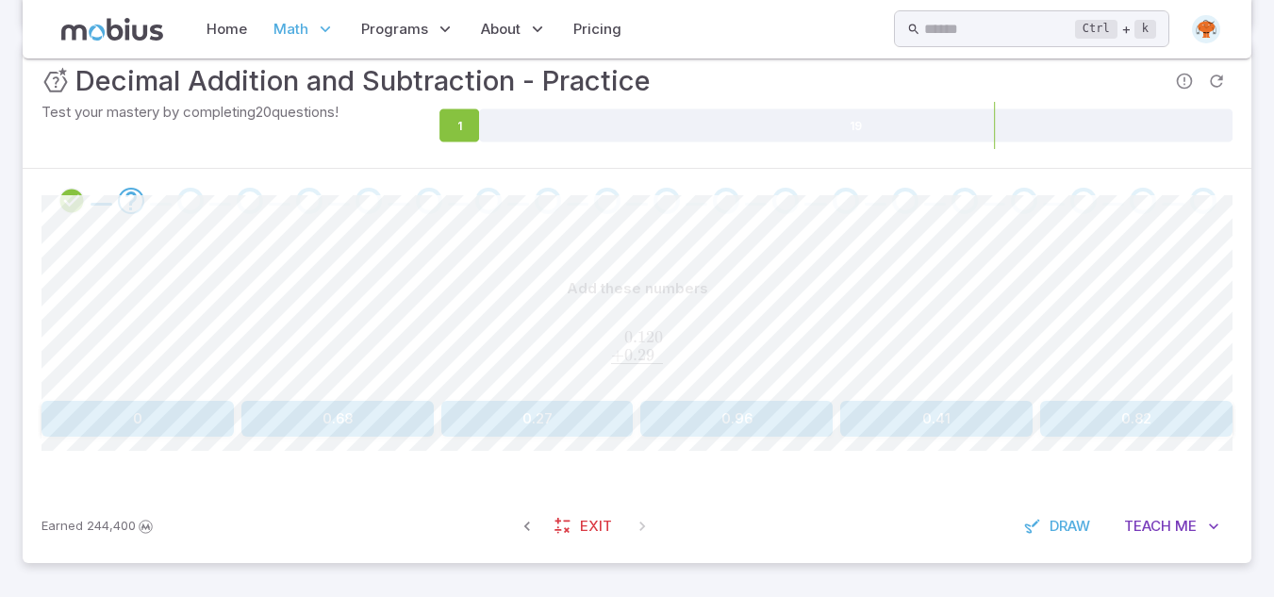
click at [950, 421] on button "0.41" at bounding box center [936, 419] width 192 height 36
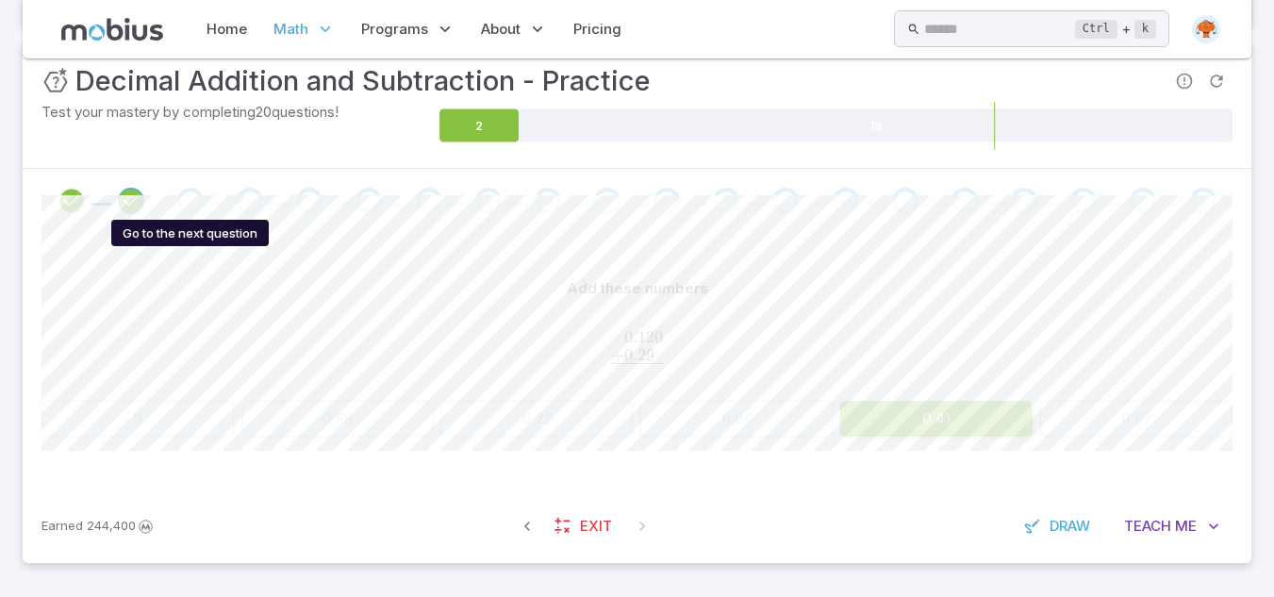
click at [198, 195] on div "Go to the next question" at bounding box center [190, 201] width 26 height 26
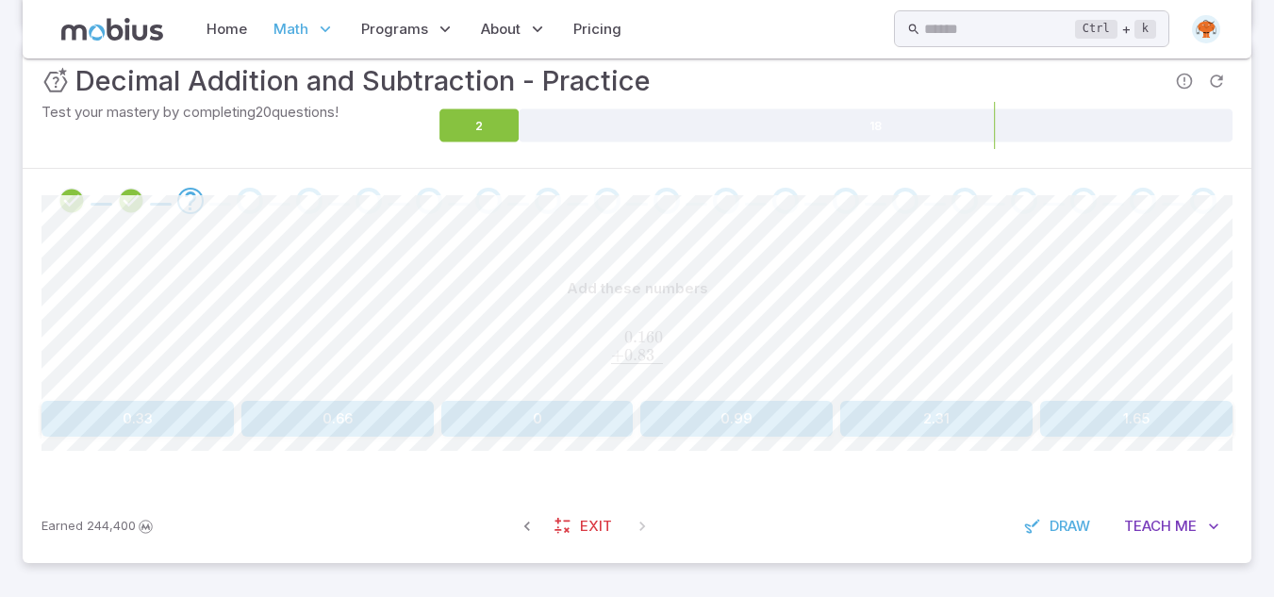
click at [1168, 432] on button "1.65" at bounding box center [1136, 419] width 192 height 36
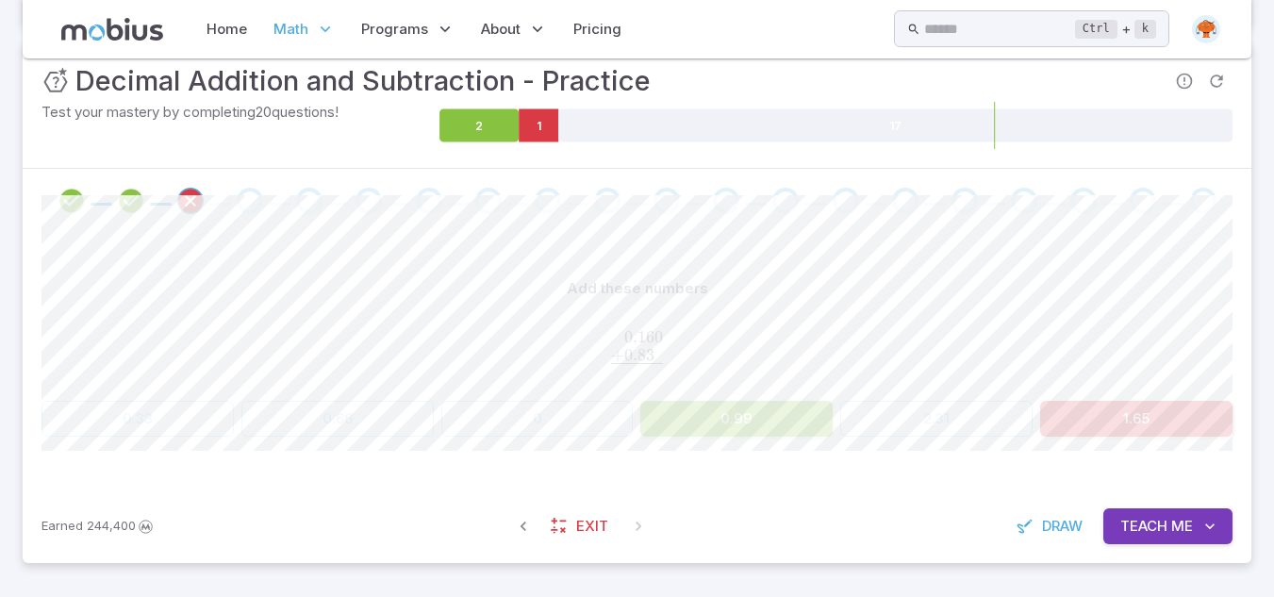
click at [244, 194] on div "Go to the next question" at bounding box center [250, 201] width 26 height 26
click at [252, 197] on div "Go to the next question" at bounding box center [250, 201] width 26 height 26
click at [254, 204] on icon "Go to the next question" at bounding box center [249, 200] width 23 height 23
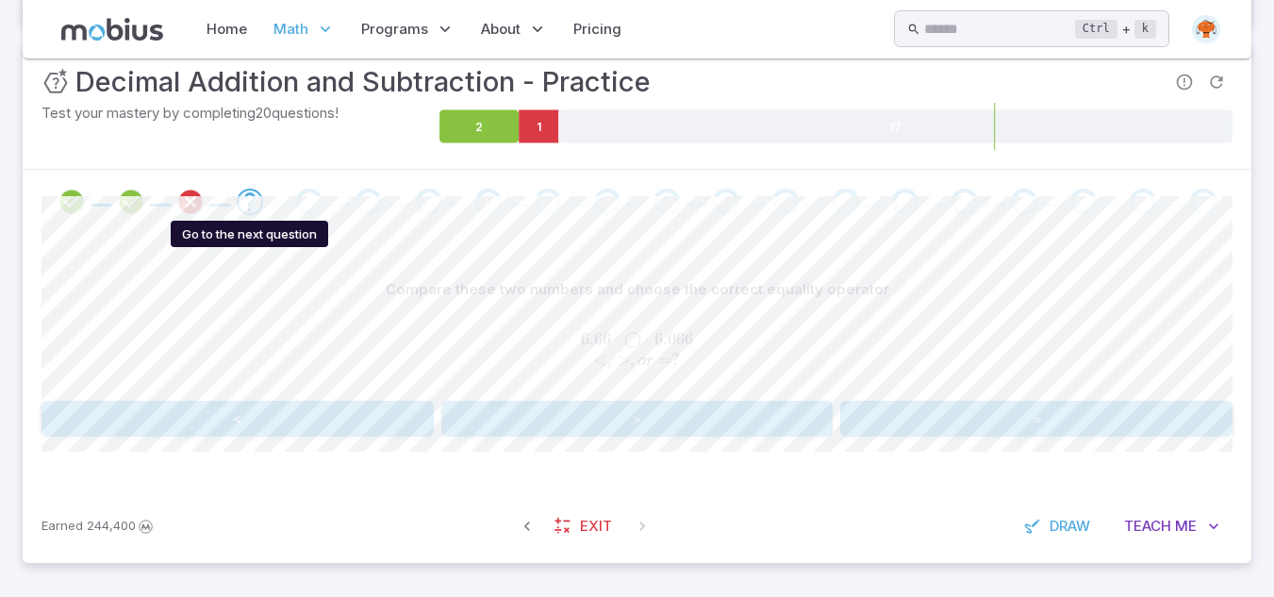
scroll to position [282, 0]
click at [567, 437] on div "Compare these two numbers and choose the correct equality operator 6.66       ◯…" at bounding box center [636, 361] width 1191 height 255
click at [551, 422] on button ">" at bounding box center [637, 419] width 392 height 36
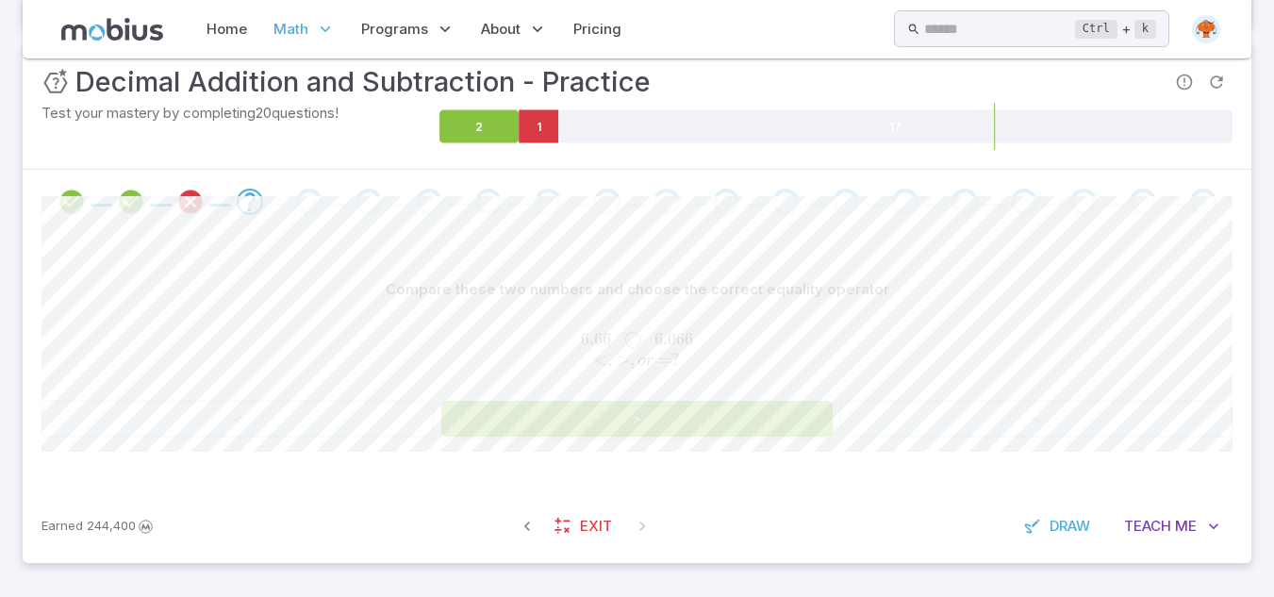
click at [309, 200] on div "Go to the next question" at bounding box center [309, 202] width 26 height 26
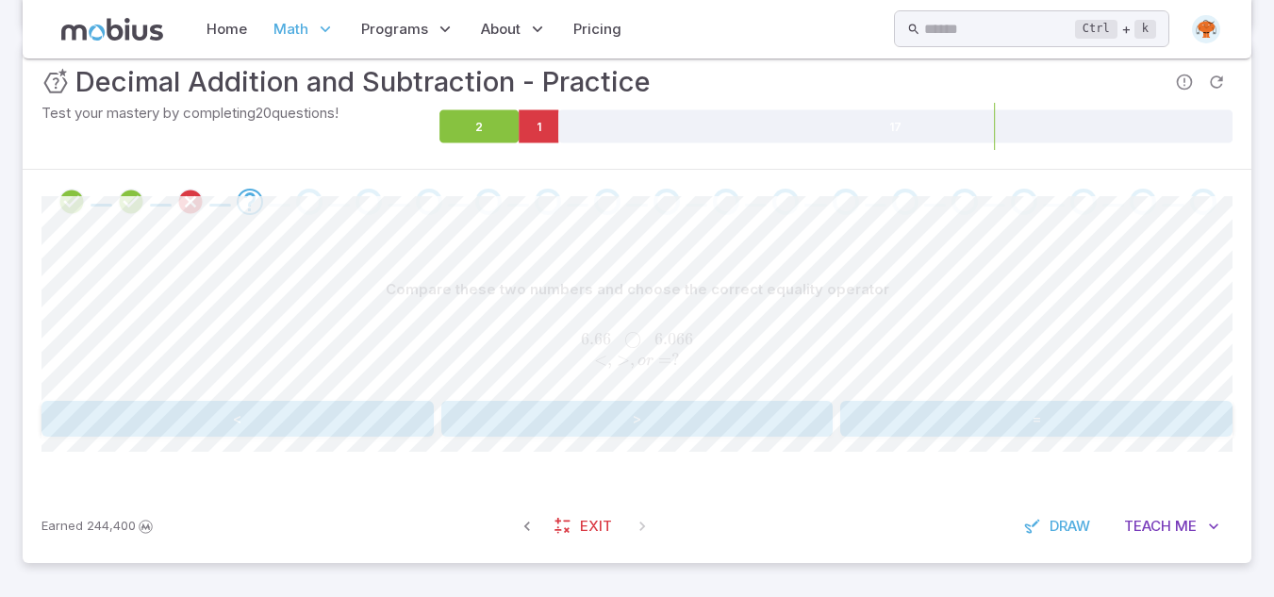
click at [629, 416] on button ">" at bounding box center [637, 419] width 392 height 36
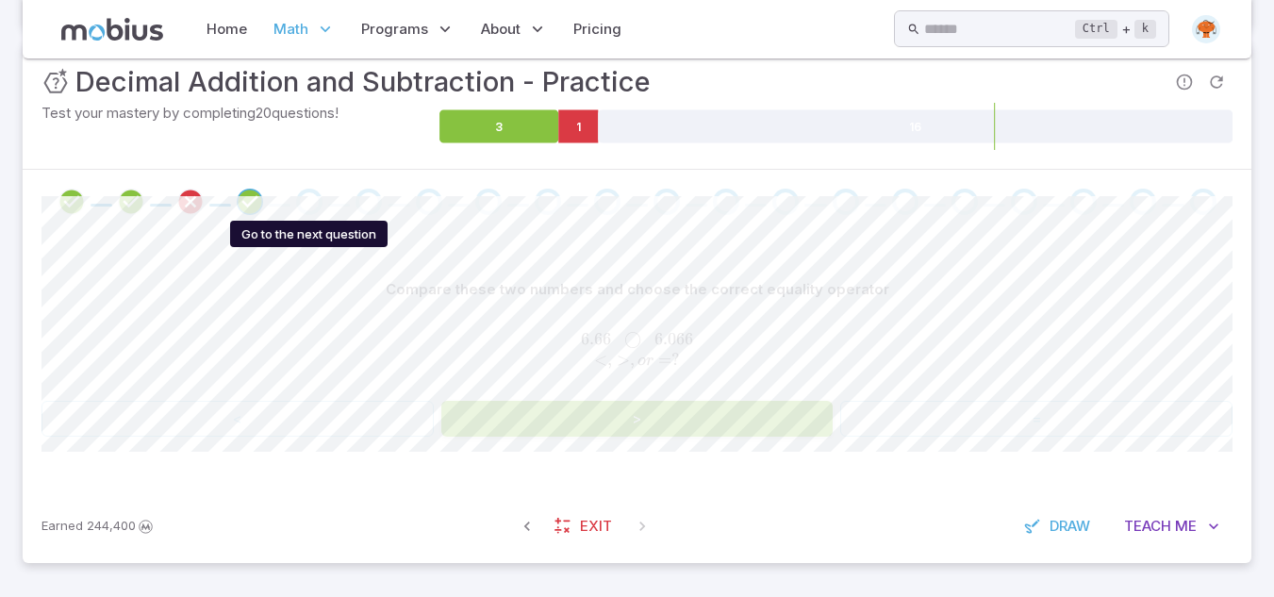
click at [309, 207] on div "Go to the next question" at bounding box center [309, 202] width 26 height 26
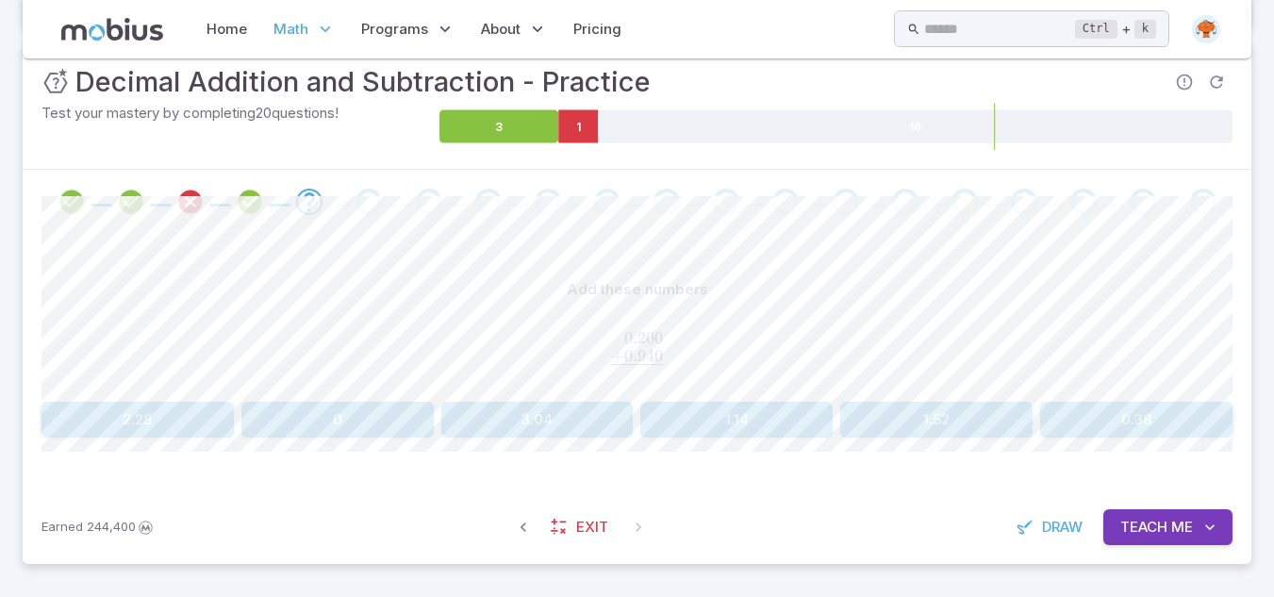
click at [133, 424] on button "2.28" at bounding box center [137, 420] width 192 height 36
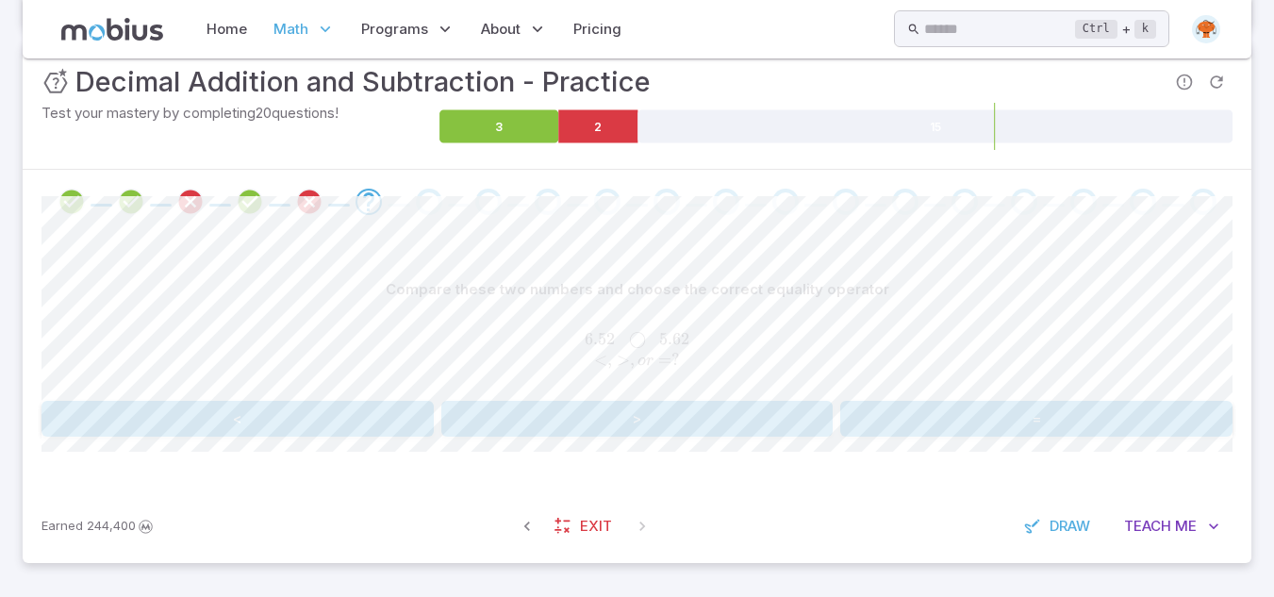
click at [625, 428] on button ">" at bounding box center [637, 419] width 392 height 36
click at [321, 428] on button "<" at bounding box center [237, 419] width 392 height 36
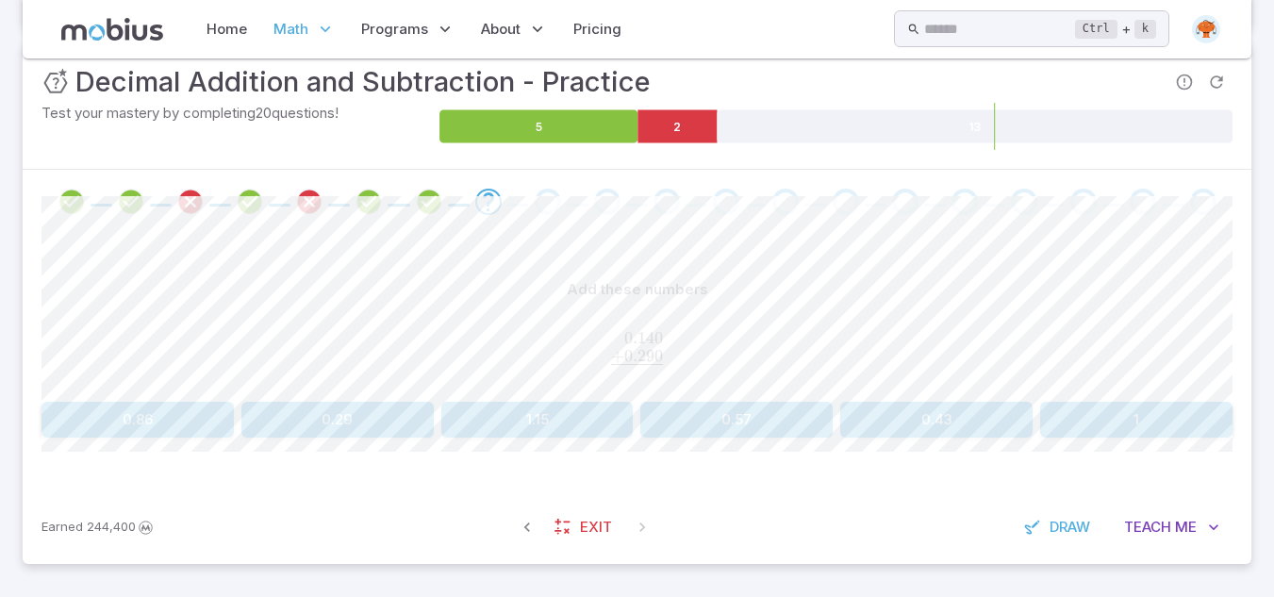
click at [544, 418] on button "1.15" at bounding box center [537, 420] width 192 height 36
click at [255, 436] on div "Compare these two numbers and choose the correct equality operator 0.17       ◯…" at bounding box center [636, 361] width 1191 height 255
click at [201, 394] on div "Compare these two numbers and choose the correct equality operator 0.17       ◯…" at bounding box center [636, 353] width 1191 height 165
click at [239, 411] on button "<" at bounding box center [237, 419] width 392 height 36
click at [628, 420] on button ">" at bounding box center [637, 419] width 392 height 36
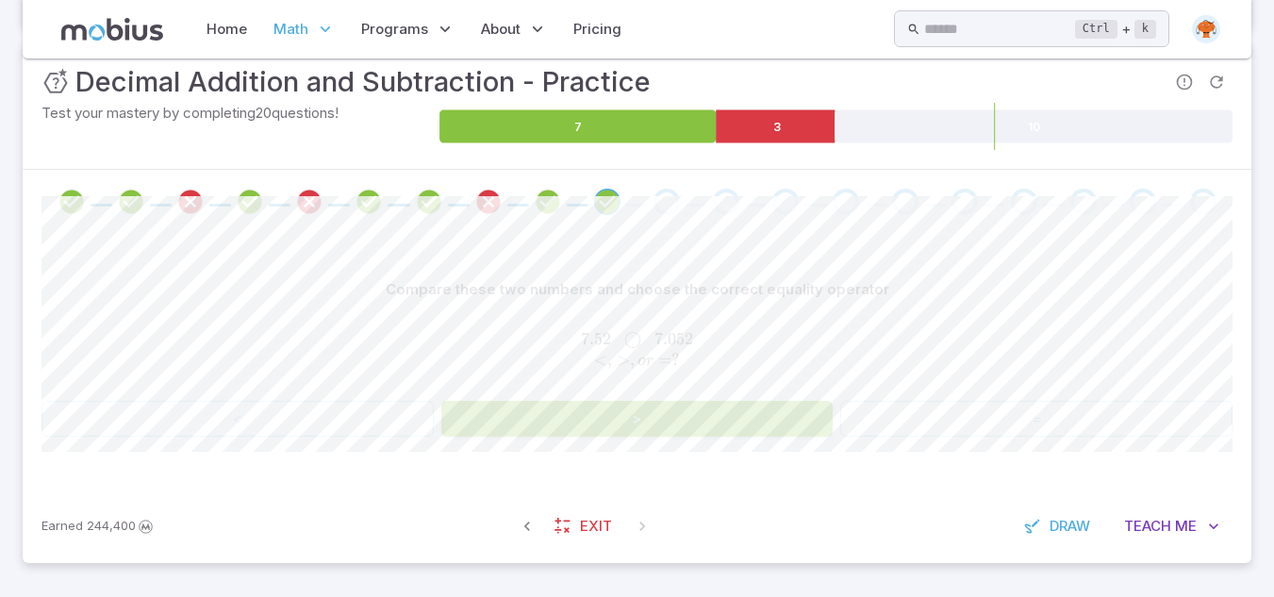
scroll to position [253, 0]
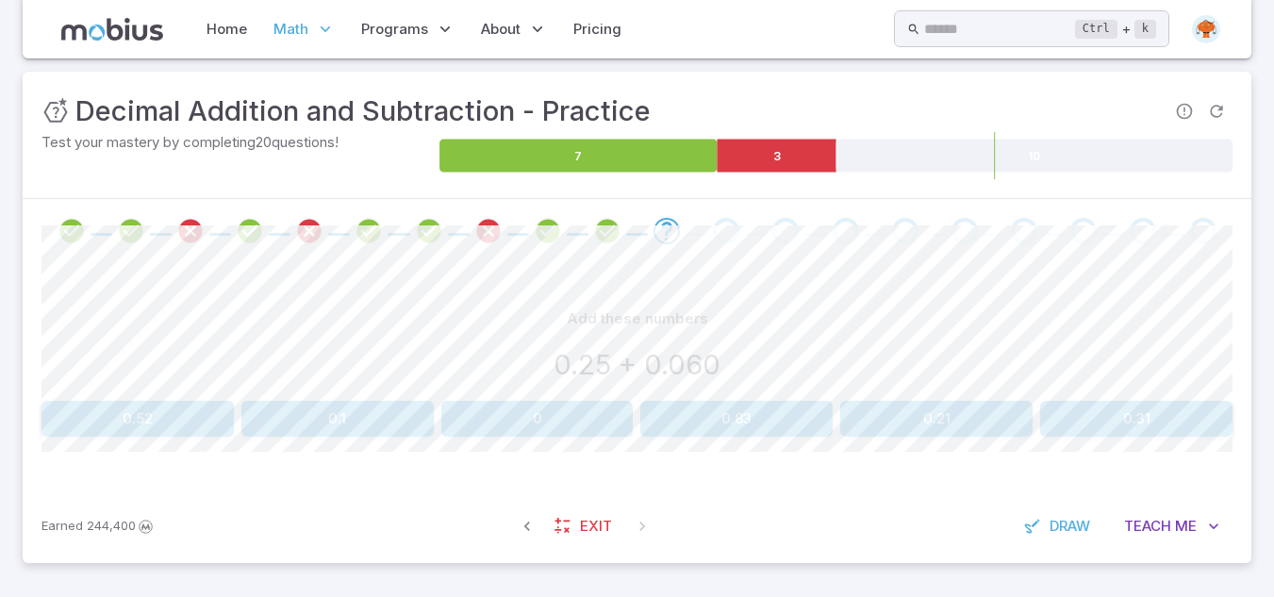
click at [745, 425] on button "0.83" at bounding box center [736, 419] width 192 height 36
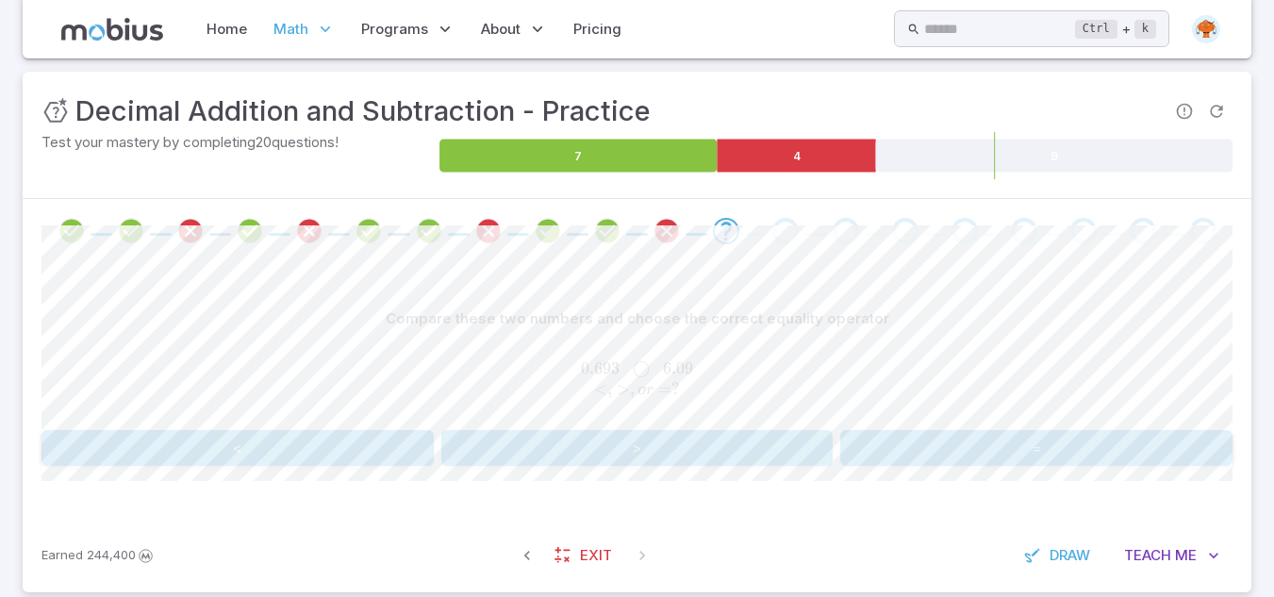
click at [279, 448] on button "<" at bounding box center [237, 448] width 392 height 36
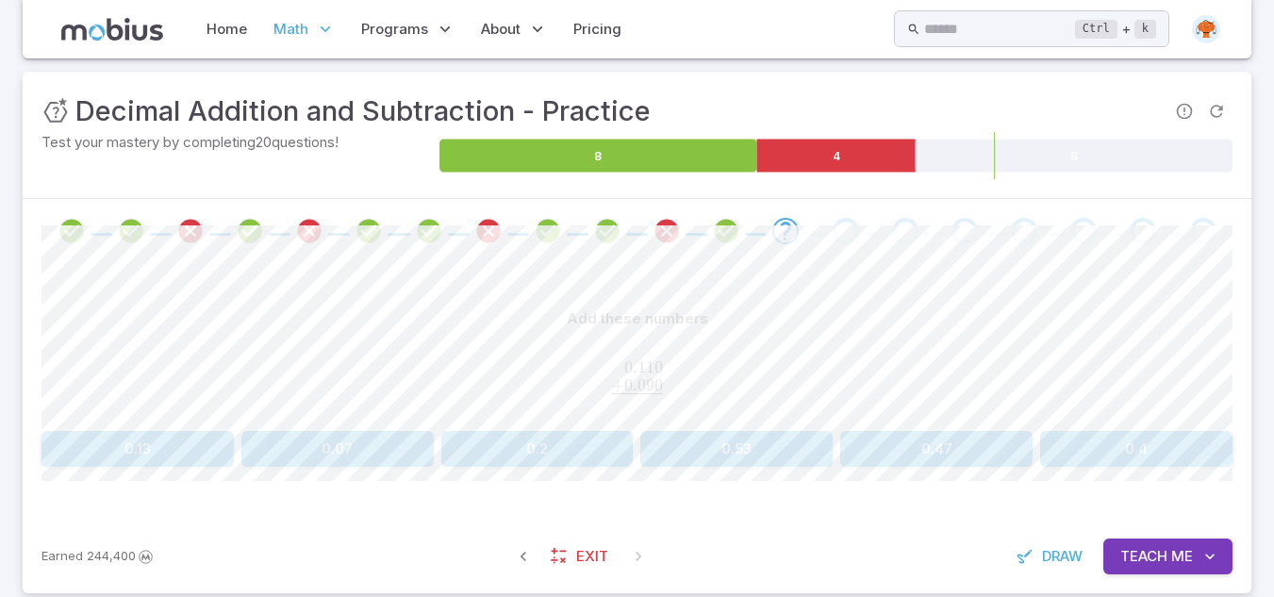
click at [504, 456] on button "0.2" at bounding box center [537, 449] width 192 height 36
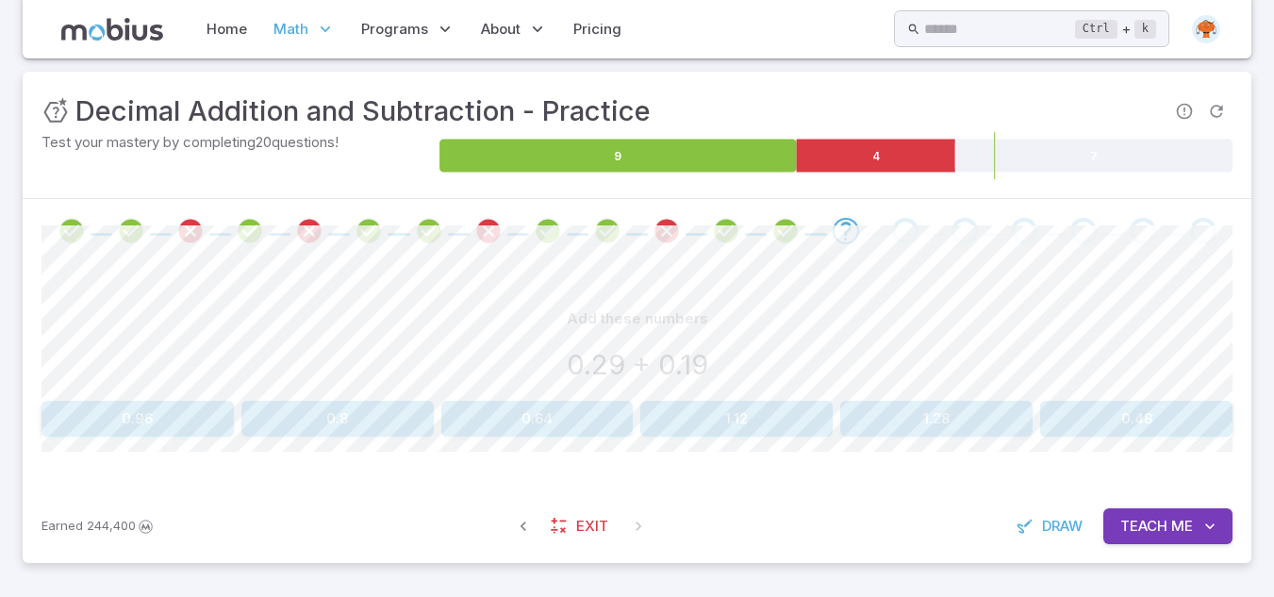
click at [1084, 419] on button "0.48" at bounding box center [1136, 419] width 192 height 36
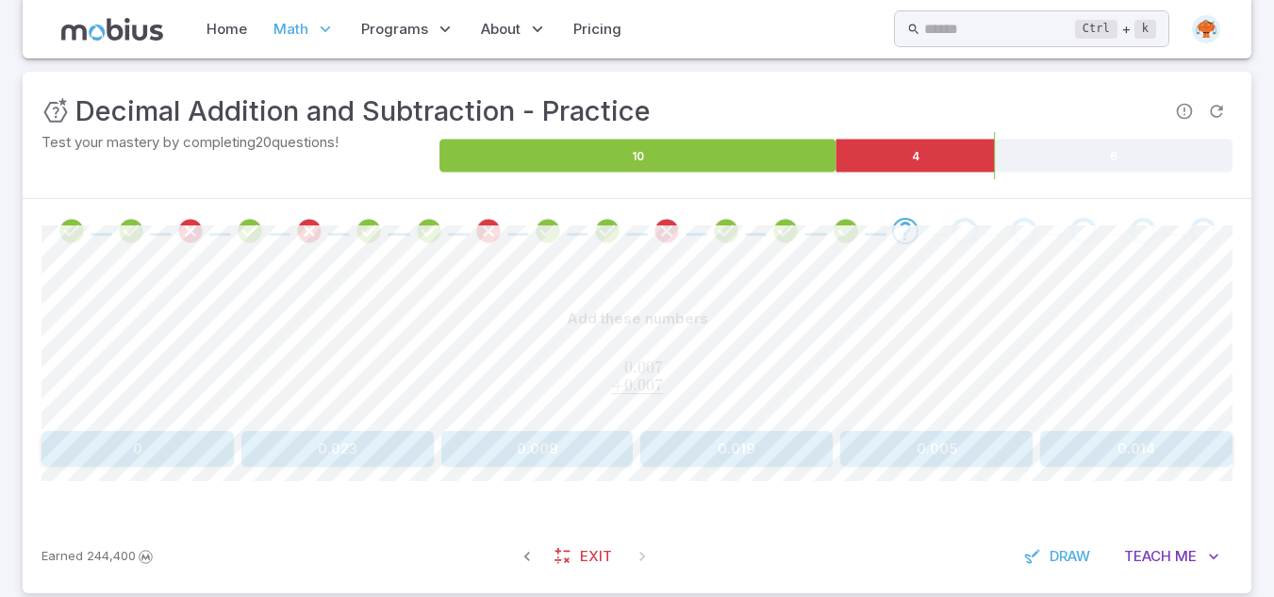
click at [1111, 456] on button "0.014" at bounding box center [1136, 449] width 192 height 36
click at [393, 445] on button "0.041" at bounding box center [337, 449] width 192 height 36
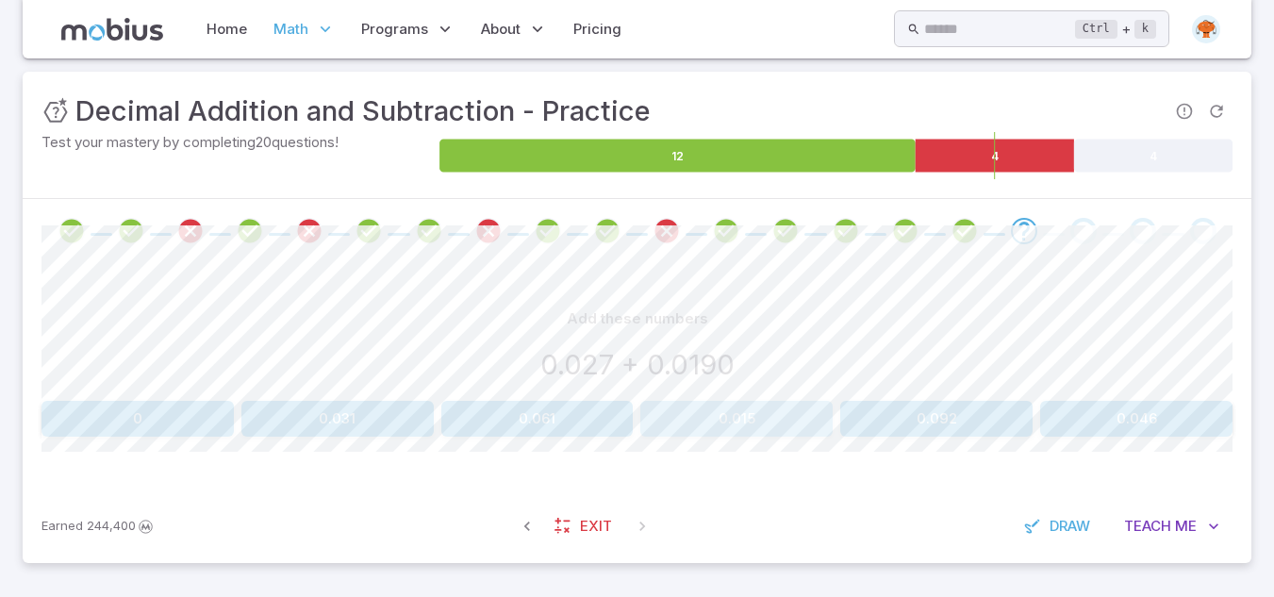
click at [760, 433] on button "0.015" at bounding box center [736, 419] width 192 height 36
click at [134, 420] on button "0.007" at bounding box center [137, 419] width 192 height 36
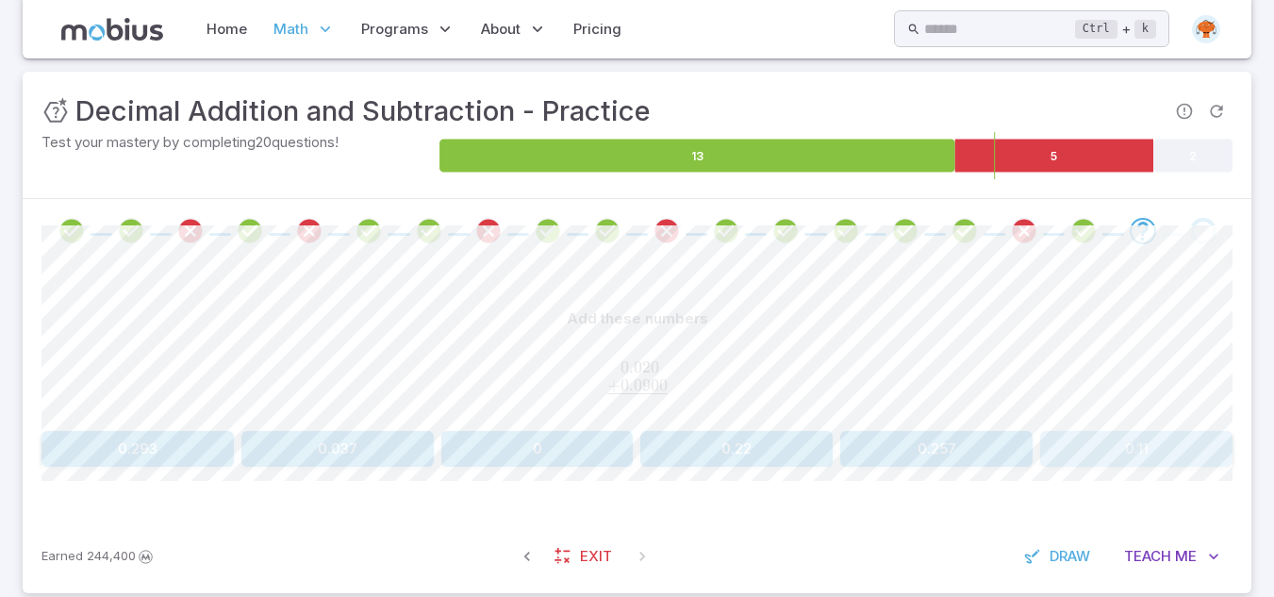
click at [1128, 459] on button "0.11" at bounding box center [1136, 449] width 192 height 36
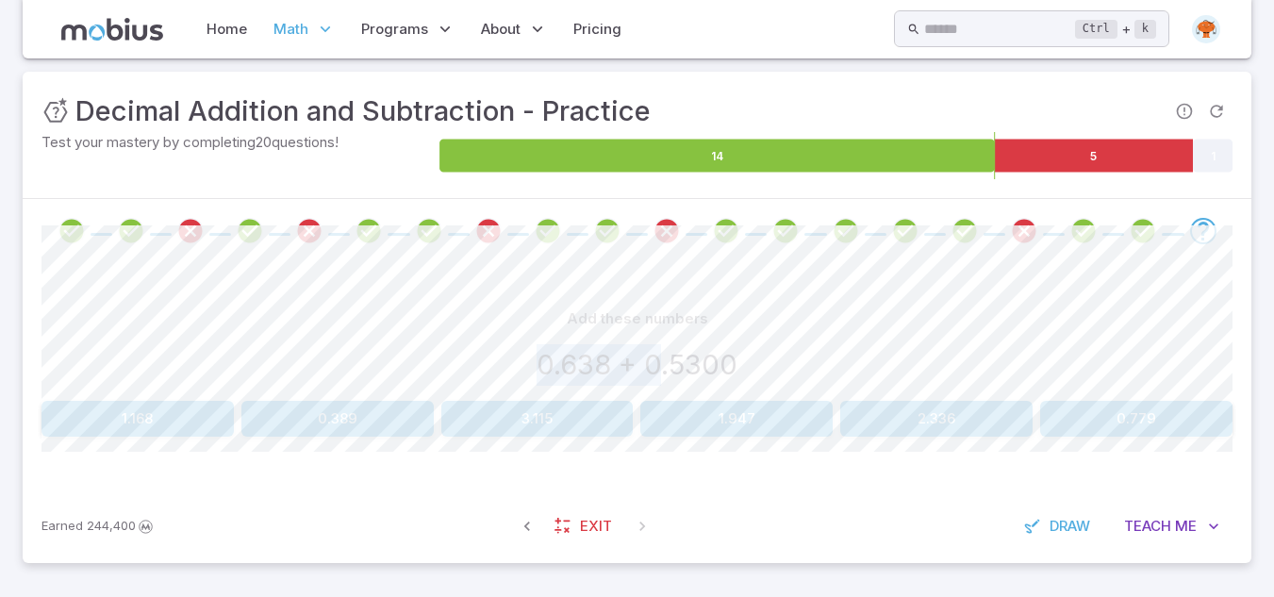
drag, startPoint x: 659, startPoint y: 367, endPoint x: 816, endPoint y: 301, distance: 170.7
click at [816, 301] on div "Add these numbers 0.638 + 0.5300" at bounding box center [636, 347] width 1191 height 92
click at [345, 547] on div "Earned 244,400 Exit Draw Teach Me" at bounding box center [637, 526] width 1228 height 74
click at [688, 428] on button "1.947" at bounding box center [736, 419] width 192 height 36
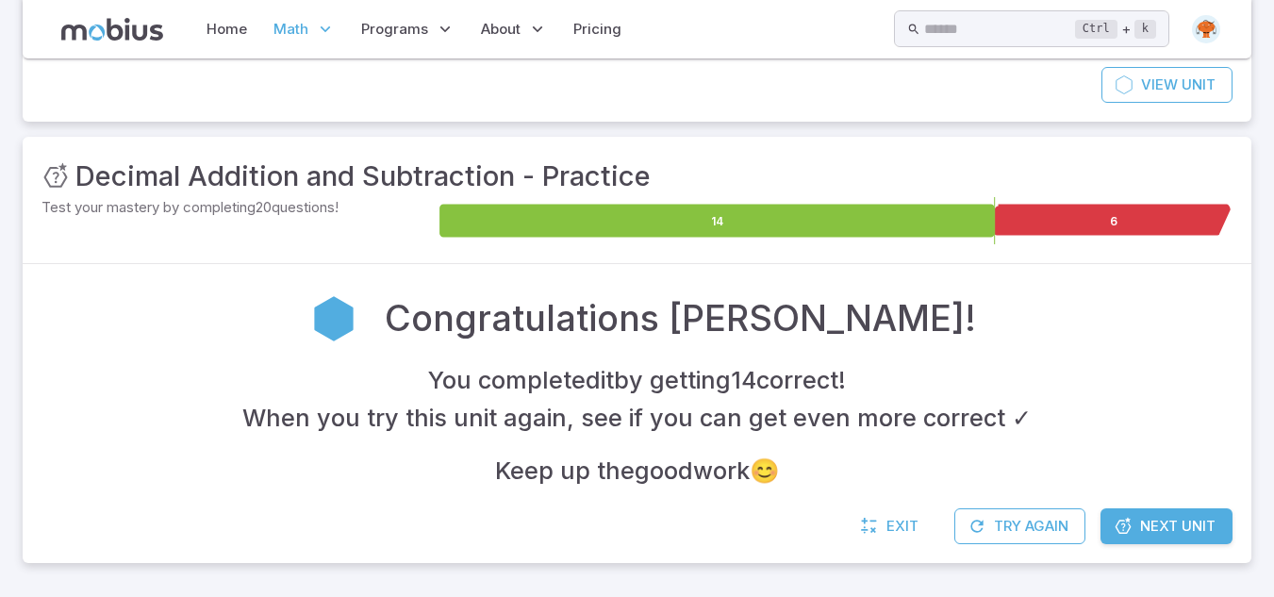
scroll to position [188, 0]
